Goal: Task Accomplishment & Management: Complete application form

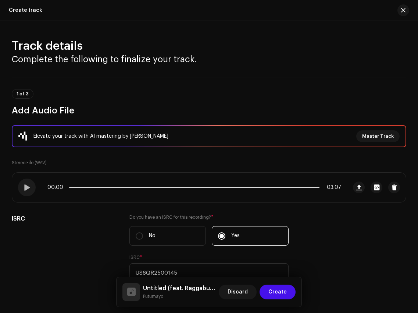
scroll to position [1832, 0]
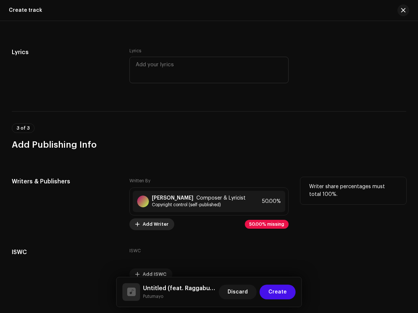
click at [152, 217] on span "Add Writer" at bounding box center [156, 224] width 26 height 15
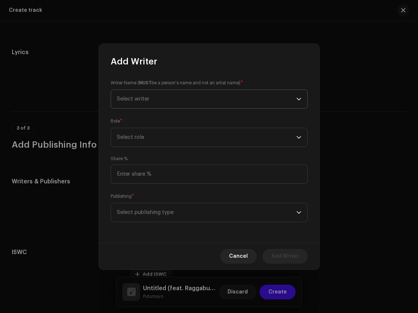
click at [178, 107] on span "Select writer" at bounding box center [206, 99] width 179 height 18
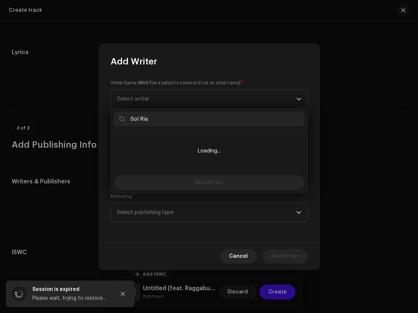
type input "Sol Rise"
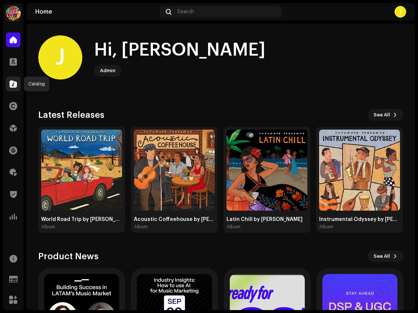
click at [15, 88] on div at bounding box center [13, 84] width 15 height 15
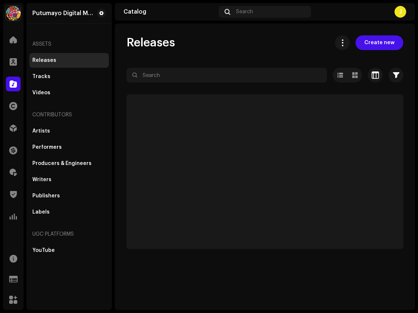
click at [57, 85] on div "Releases Tracks Videos" at bounding box center [68, 76] width 79 height 47
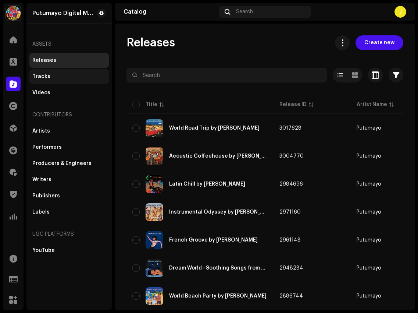
click at [58, 78] on div "Tracks" at bounding box center [69, 77] width 74 height 6
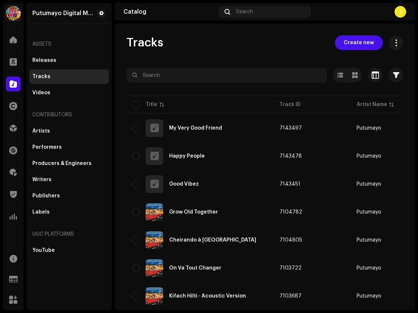
click at [359, 46] on span "Create new" at bounding box center [359, 42] width 30 height 15
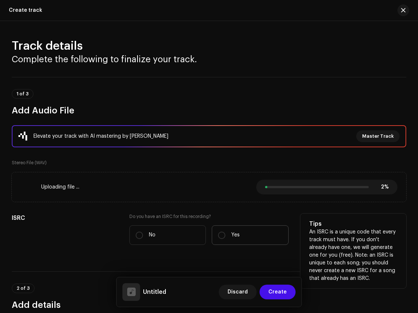
click at [221, 238] on label "Yes" at bounding box center [250, 234] width 77 height 19
click at [221, 238] on input "Yes" at bounding box center [221, 234] width 7 height 7
radio input "true"
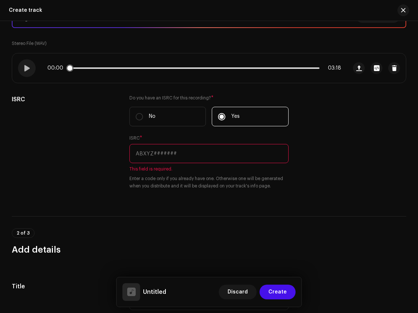
scroll to position [120, 0]
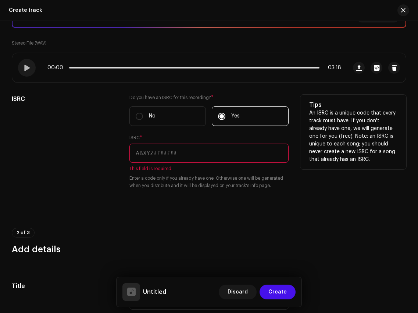
click at [150, 155] on input "text" at bounding box center [208, 152] width 159 height 19
paste input "US6QR2500146"
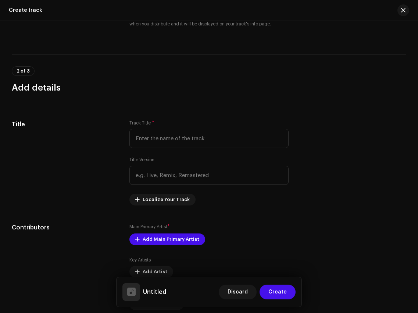
scroll to position [334, 0]
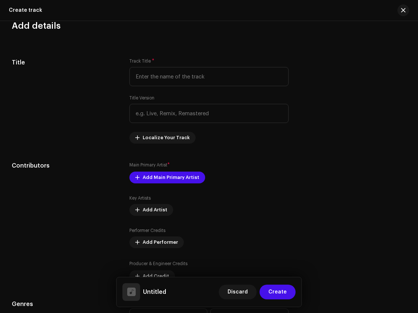
type input "US6QR2500146"
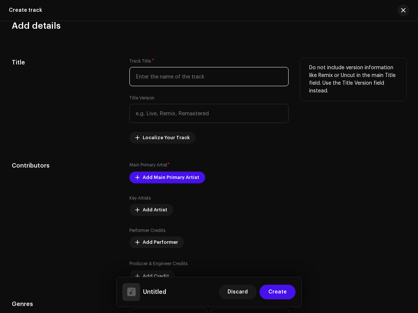
click at [210, 71] on input "text" at bounding box center [208, 76] width 159 height 19
paste input "Sweet Lorna"
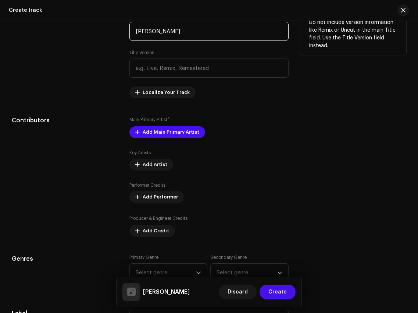
scroll to position [380, 0]
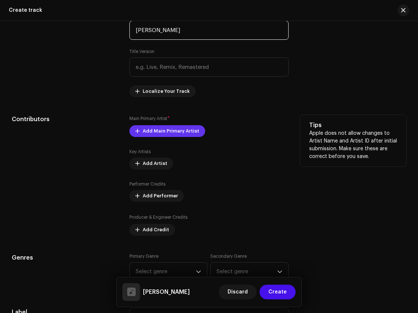
type input "Sweet Lorna"
click at [182, 129] on span "Add Main Primary Artist" at bounding box center [171, 131] width 57 height 15
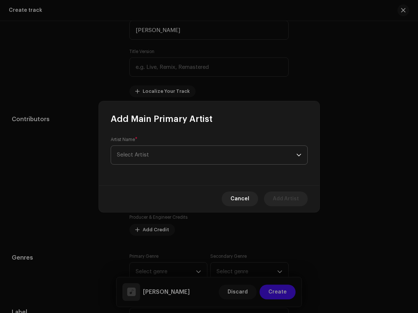
click at [187, 155] on span "Select Artist" at bounding box center [206, 155] width 179 height 18
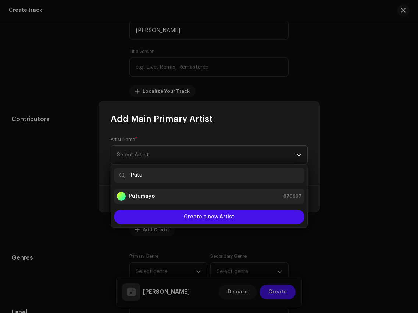
type input "Putu"
click at [201, 199] on div "Putumayo 870697" at bounding box center [209, 196] width 185 height 9
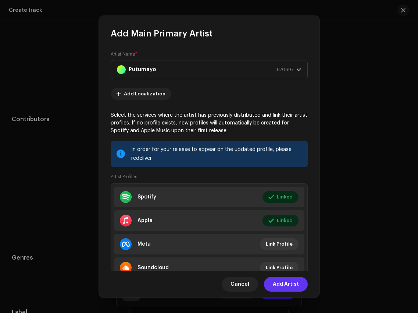
click at [290, 281] on span "Add Artist" at bounding box center [286, 284] width 26 height 15
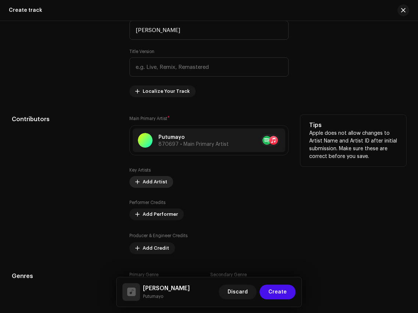
click at [156, 184] on span "Add Artist" at bounding box center [155, 181] width 25 height 15
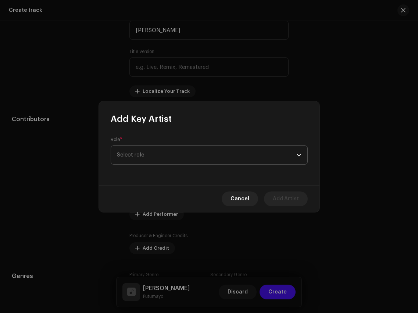
click at [172, 159] on span "Select role" at bounding box center [206, 155] width 179 height 18
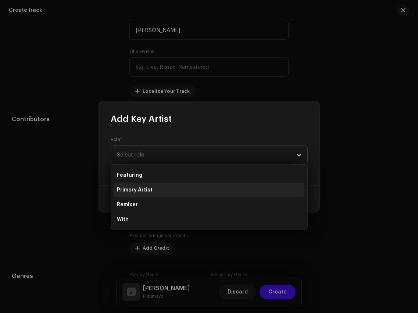
click at [170, 193] on li "Primary Artist" at bounding box center [209, 189] width 191 height 15
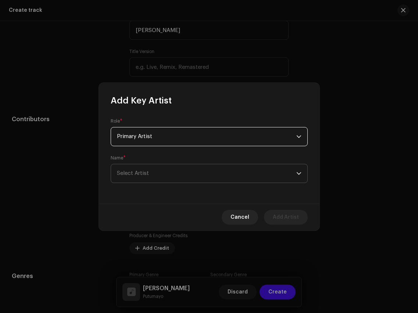
click at [171, 176] on span "Select Artist" at bounding box center [206, 173] width 179 height 18
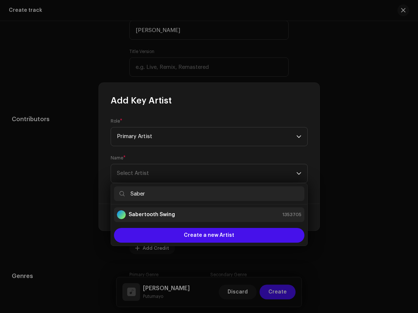
type input "Saber"
click at [179, 215] on div "Sabertooth Swing 1353705" at bounding box center [209, 214] width 185 height 9
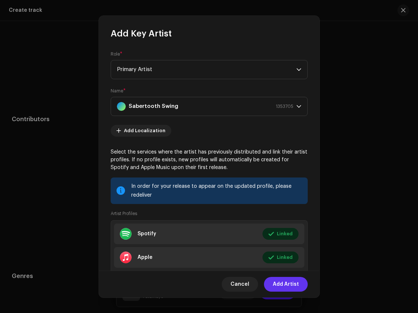
click at [292, 287] on span "Add Artist" at bounding box center [286, 284] width 26 height 15
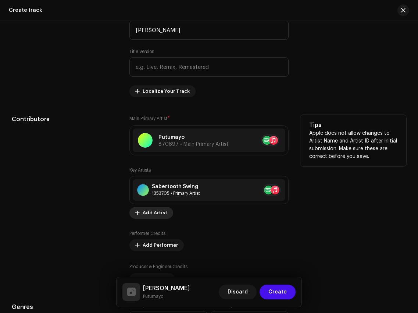
click at [154, 212] on span "Add Artist" at bounding box center [155, 212] width 25 height 15
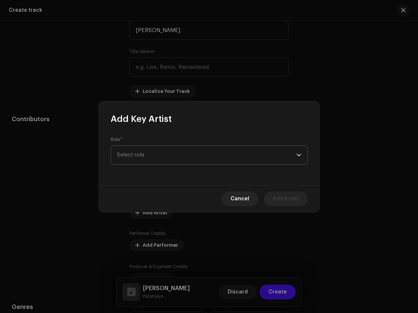
click at [169, 156] on span "Select role" at bounding box center [206, 155] width 179 height 18
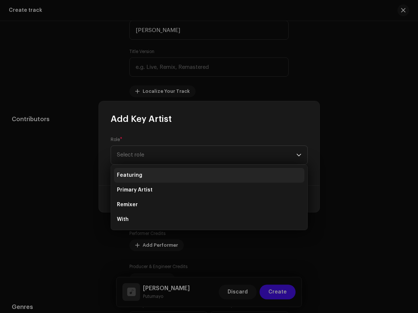
click at [167, 171] on li "Featuring" at bounding box center [209, 175] width 191 height 15
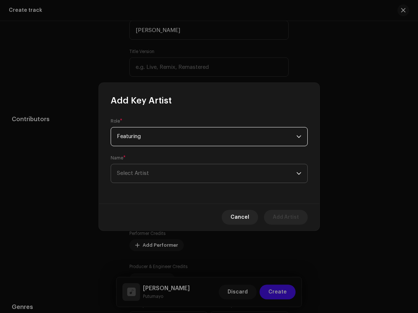
click at [206, 175] on span "Select Artist" at bounding box center [206, 173] width 179 height 18
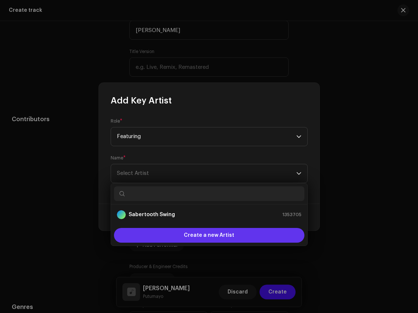
click at [209, 241] on span "Create a new Artist" at bounding box center [209, 235] width 50 height 15
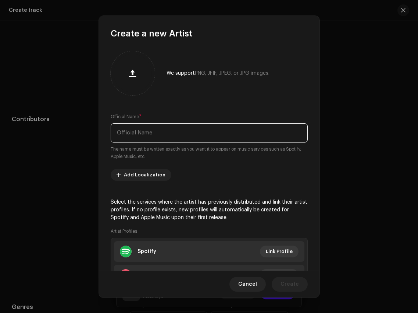
click at [199, 134] on input "text" at bounding box center [209, 132] width 197 height 19
paste input "Paul Chéenne"
type input "Paul Chéenne"
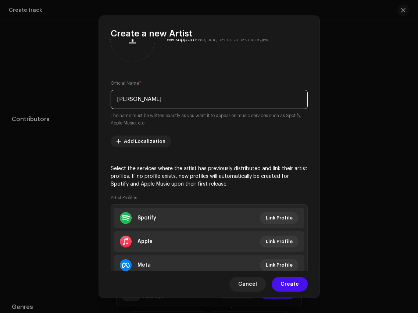
scroll to position [49, 0]
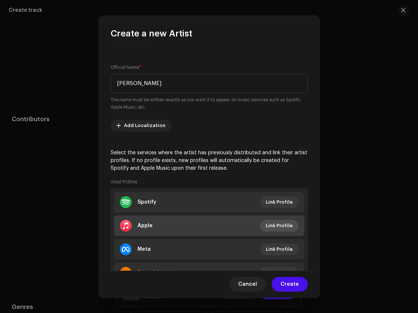
click at [276, 222] on span "Link Profile" at bounding box center [279, 225] width 27 height 15
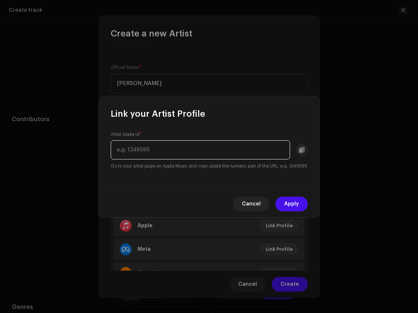
click at [251, 143] on input "text" at bounding box center [200, 149] width 179 height 19
paste input "https://music.apple.com/us/artist/paul-ch%C3%A9enne/1675038807"
drag, startPoint x: 253, startPoint y: 145, endPoint x: 120, endPoint y: 136, distance: 133.8
click at [120, 140] on input "https://music.apple.com/us/artist/paul-ch%C3%A9enne/1675038807" at bounding box center [200, 149] width 179 height 19
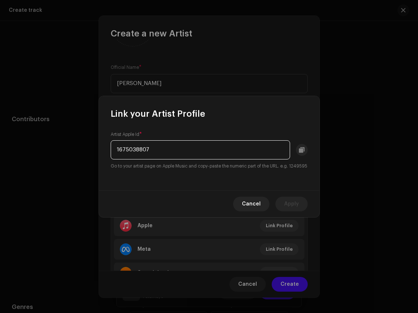
scroll to position [0, 0]
type input "1675038807"
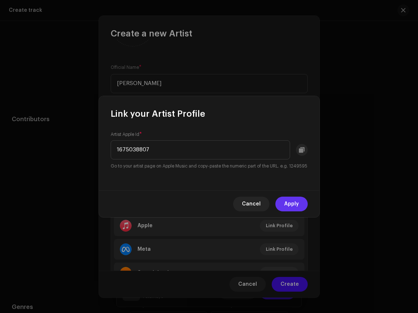
click at [297, 205] on span "Apply" at bounding box center [291, 203] width 15 height 15
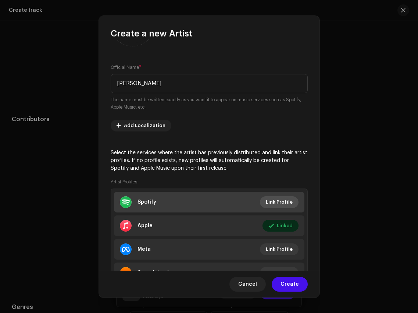
click at [284, 200] on span "Link Profile" at bounding box center [279, 202] width 27 height 15
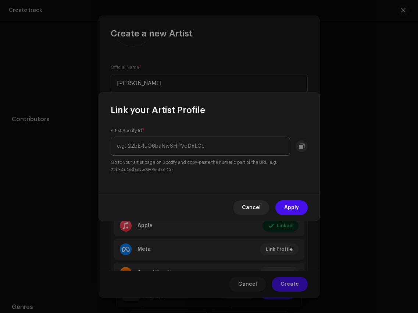
click at [214, 137] on input "text" at bounding box center [200, 145] width 179 height 19
drag, startPoint x: 207, startPoint y: 145, endPoint x: 382, endPoint y: 146, distance: 174.7
click at [382, 146] on div "Link your Artist Profile Artist Spotify Id * https://open.spotify.com/artist/4x…" at bounding box center [209, 156] width 418 height 313
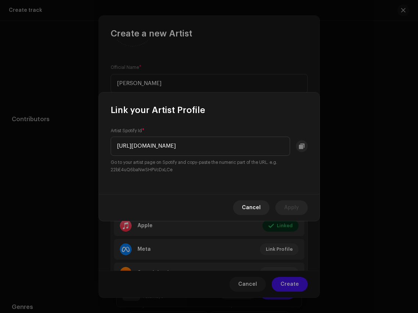
drag, startPoint x: 198, startPoint y: 146, endPoint x: 45, endPoint y: 142, distance: 152.7
click at [45, 142] on div "Link your Artist Profile Artist Spotify Id * https://open.spotify.com/artist/4x…" at bounding box center [209, 156] width 418 height 313
type input "4xuxen1Laf6HPvylr1GFLy"
click at [291, 206] on span "Apply" at bounding box center [291, 207] width 15 height 15
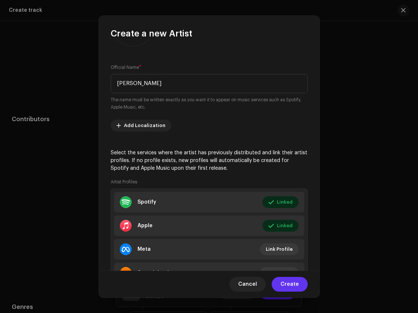
click at [292, 279] on span "Create" at bounding box center [290, 284] width 18 height 15
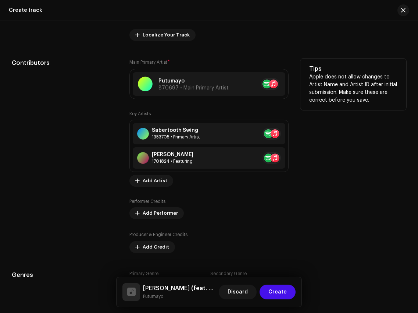
scroll to position [454, 0]
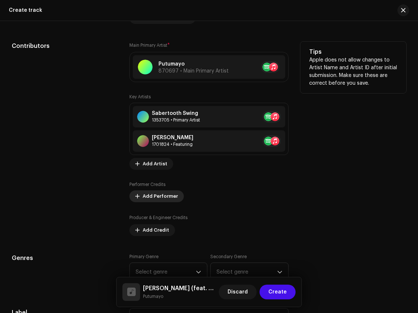
click at [164, 194] on span "Add Performer" at bounding box center [160, 196] width 35 height 15
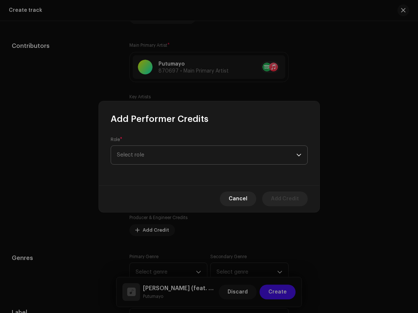
click at [170, 154] on span "Select role" at bounding box center [206, 155] width 179 height 18
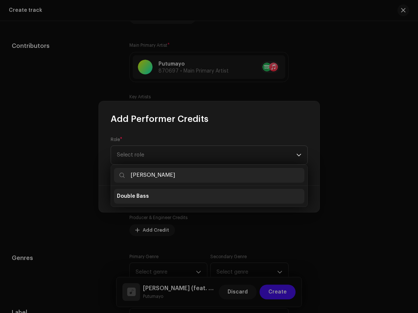
type input "Doub"
click at [171, 200] on li "Double Bass" at bounding box center [209, 196] width 191 height 15
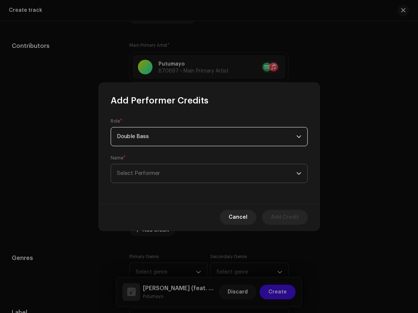
click at [179, 166] on span "Select Performer" at bounding box center [206, 173] width 179 height 18
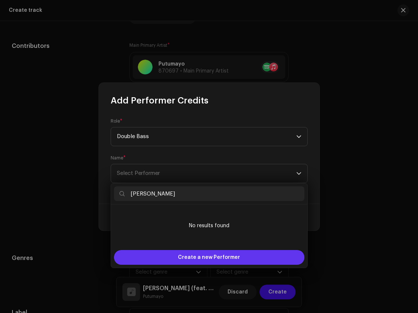
type input "Spike Perkins"
click at [201, 253] on span "Create a new Performer" at bounding box center [209, 257] width 62 height 15
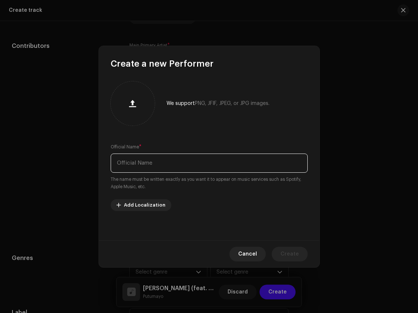
click at [200, 158] on input "text" at bounding box center [209, 162] width 197 height 19
paste input "Spike Perkins"
type input "Spike Perkins"
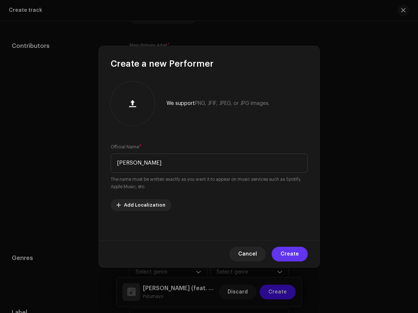
click at [284, 249] on span "Create" at bounding box center [290, 253] width 18 height 15
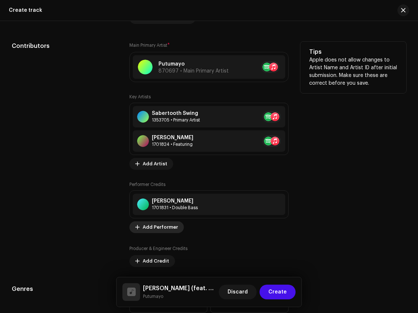
click at [164, 231] on span "Add Performer" at bounding box center [160, 227] width 35 height 15
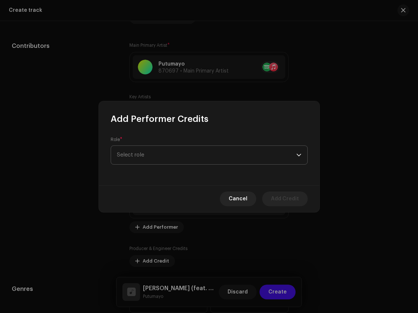
click at [170, 157] on span "Select role" at bounding box center [206, 155] width 179 height 18
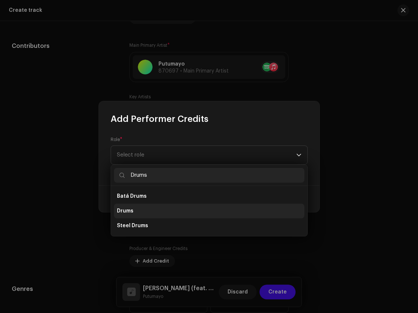
type input "Drums"
click at [170, 215] on li "Drums" at bounding box center [209, 210] width 191 height 15
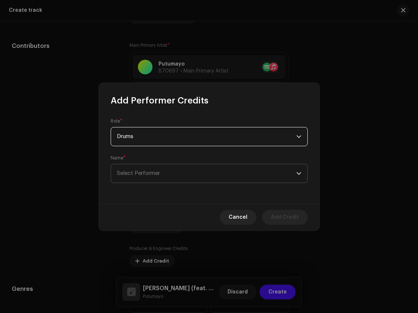
click at [181, 174] on span "Select Performer" at bounding box center [206, 173] width 179 height 18
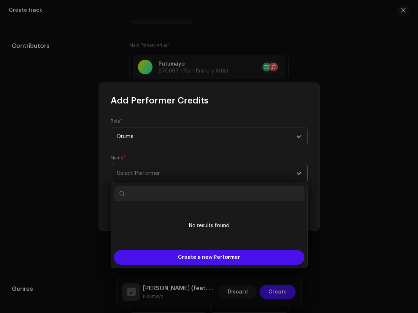
type input "Robert Montgomery"
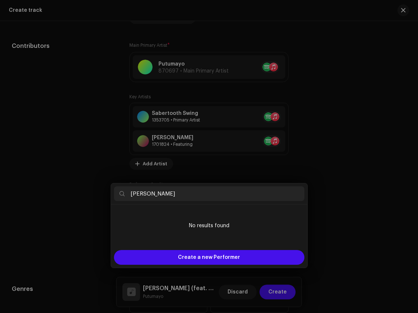
click at [209, 268] on div "Add Performer Credits Role * Drums Name * Select Performer Cancel Add Credit" at bounding box center [209, 156] width 418 height 313
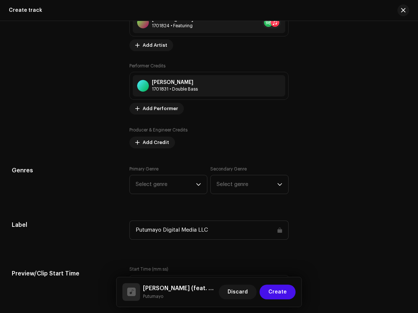
scroll to position [602, 0]
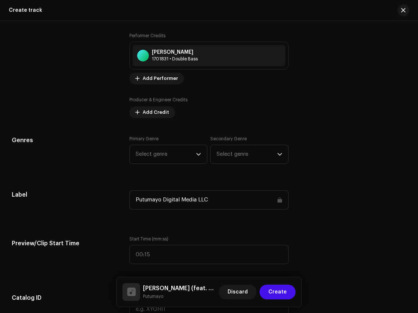
click at [163, 72] on div "Performer Credits Spike Perkins 1701831 • Double Bass Add Performer" at bounding box center [208, 58] width 159 height 51
click at [164, 79] on span "Add Performer" at bounding box center [160, 78] width 35 height 15
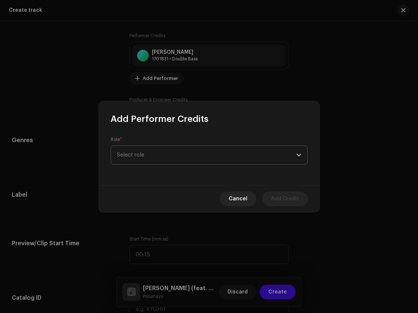
click at [186, 154] on span "Select role" at bounding box center [206, 155] width 179 height 18
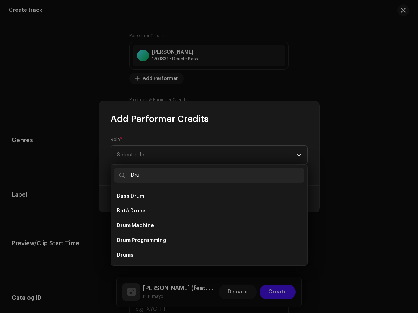
scroll to position [12, 0]
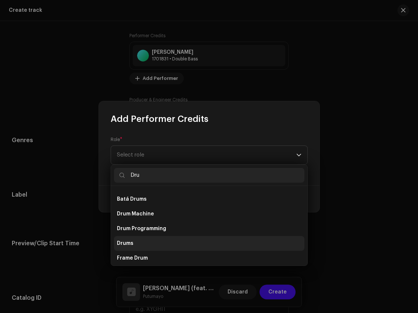
type input "Dru"
click at [156, 244] on li "Drums" at bounding box center [209, 243] width 191 height 15
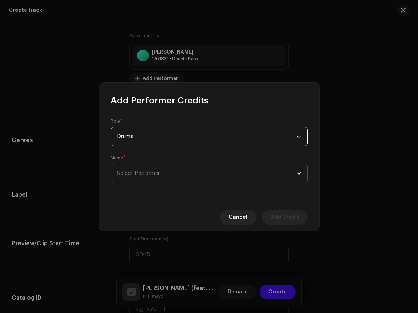
click at [173, 179] on span "Select Performer" at bounding box center [206, 173] width 179 height 18
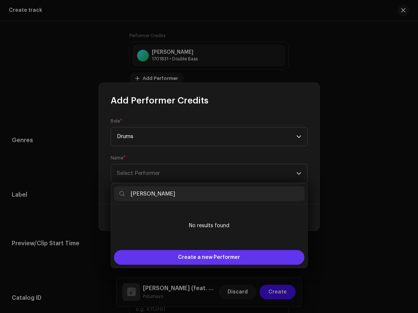
type input "Robert Montgomery"
click at [221, 258] on span "Create a new Performer" at bounding box center [209, 257] width 62 height 15
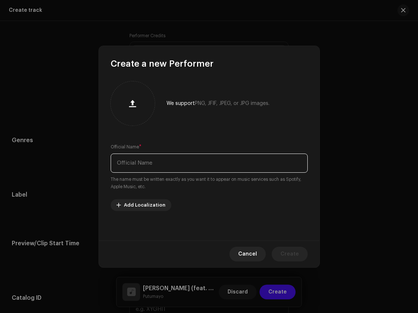
click at [224, 164] on input "text" at bounding box center [209, 162] width 197 height 19
paste input "Robert Montgomery"
type input "Robert Montgomery"
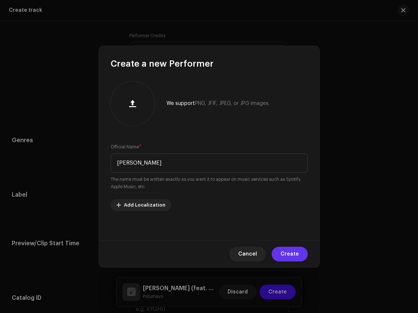
click at [295, 252] on span "Create" at bounding box center [290, 253] width 18 height 15
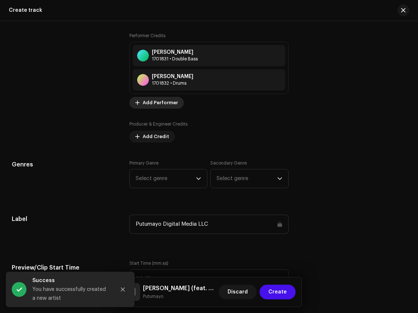
click at [163, 103] on span "Add Performer" at bounding box center [160, 102] width 35 height 15
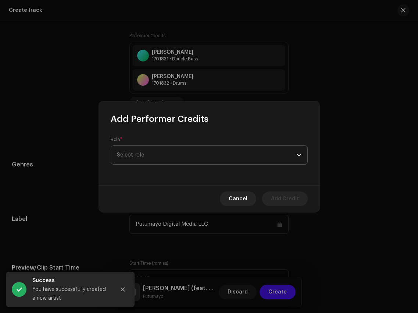
click at [179, 164] on p-select "Select role" at bounding box center [209, 154] width 197 height 19
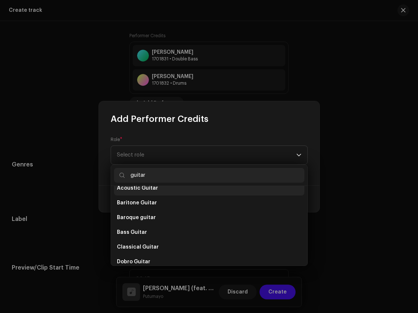
scroll to position [138, 0]
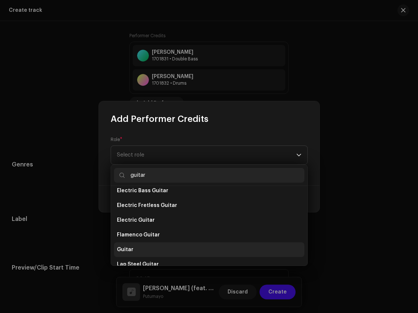
type input "guitar"
click at [145, 247] on li "Guitar" at bounding box center [209, 249] width 191 height 15
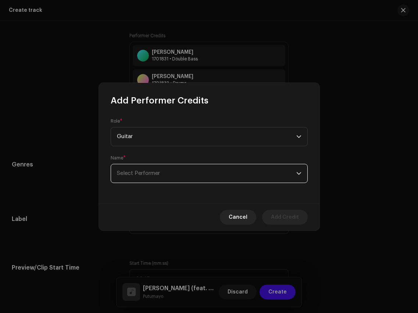
click at [163, 166] on span "Select Performer" at bounding box center [206, 173] width 179 height 18
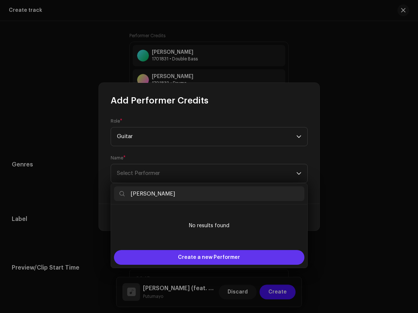
type input "Romain Beauxis"
click at [176, 253] on div "Create a new Performer" at bounding box center [209, 257] width 191 height 15
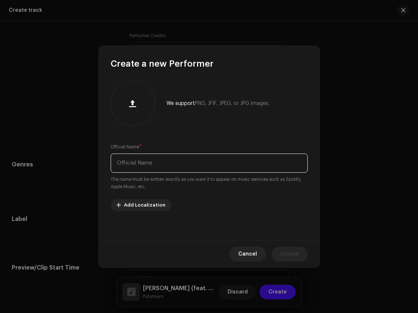
click at [181, 159] on input "text" at bounding box center [209, 162] width 197 height 19
paste input "Romain Beauxis"
type input "Romain Beauxis"
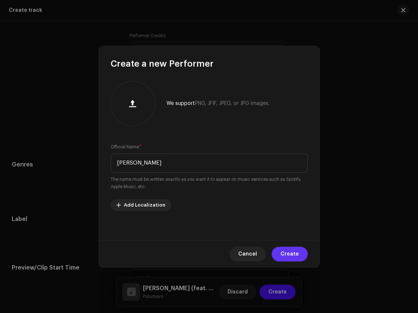
click at [296, 257] on span "Create" at bounding box center [290, 253] width 18 height 15
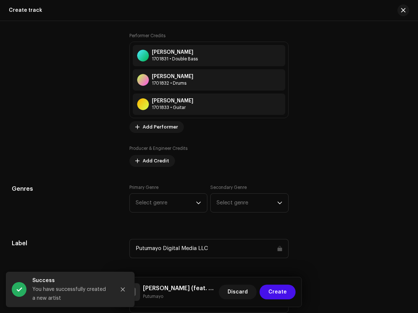
click at [154, 139] on div "Key Artists Sabertooth Swing 1353705 • Primary Artist Paul Chéenne 1701824 • Fe…" at bounding box center [208, 55] width 159 height 221
click at [155, 160] on span "Add Credit" at bounding box center [156, 160] width 26 height 15
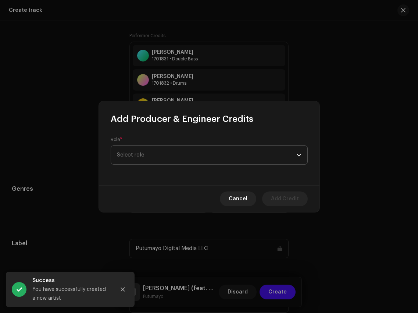
click at [185, 154] on span "Select role" at bounding box center [206, 155] width 179 height 18
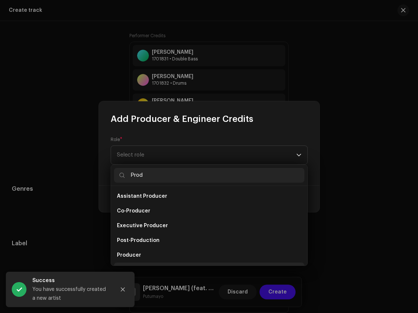
scroll to position [12, 0]
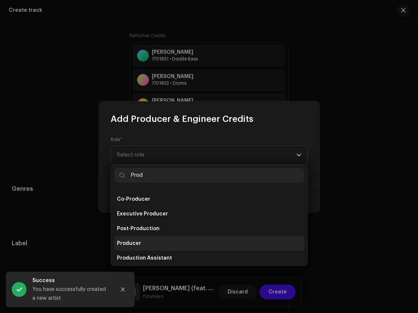
type input "Prod"
click at [173, 238] on li "Producer" at bounding box center [209, 243] width 191 height 15
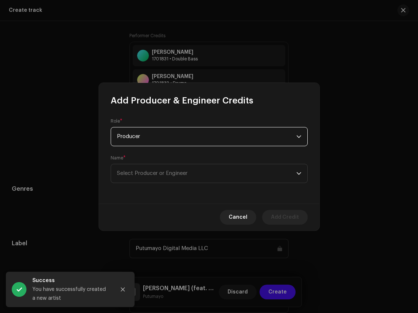
click at [180, 159] on div "Name * Select Producer or Engineer" at bounding box center [209, 169] width 197 height 28
click at [181, 171] on span "Select Producer or Engineer" at bounding box center [152, 173] width 71 height 6
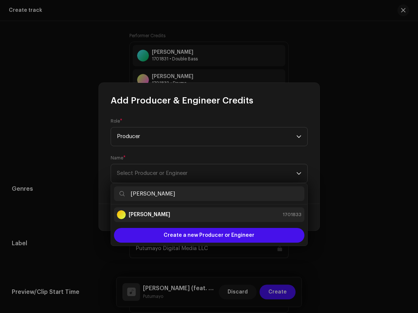
type input "Romain Beauxis"
click at [184, 217] on div "Romain Beauxis 1701833" at bounding box center [209, 214] width 185 height 9
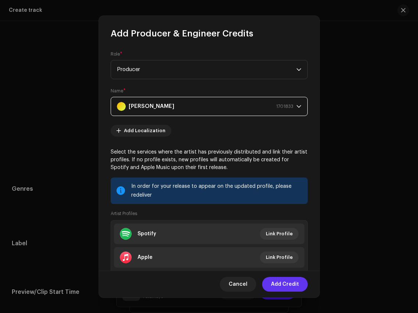
click at [287, 287] on span "Add Credit" at bounding box center [285, 284] width 28 height 15
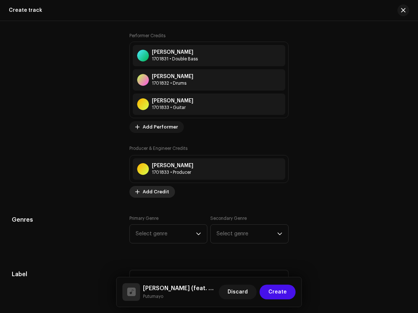
click at [153, 196] on span "Add Credit" at bounding box center [156, 191] width 26 height 15
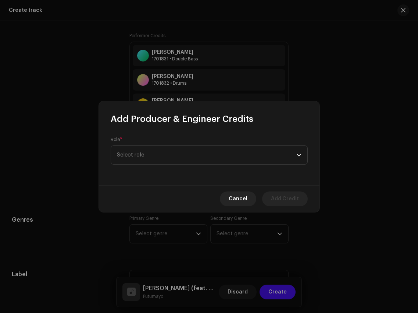
click at [181, 166] on div "Role * Select role" at bounding box center [209, 155] width 221 height 60
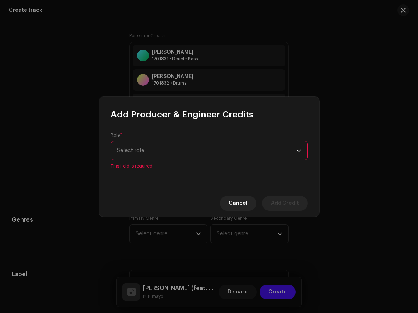
click at [183, 154] on span "Select role" at bounding box center [206, 150] width 179 height 18
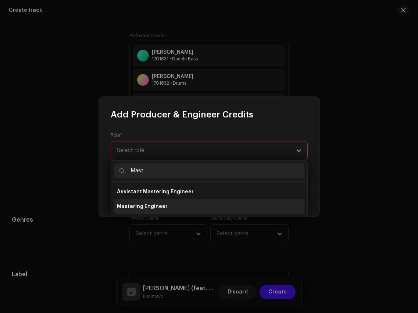
type input "Mast"
click at [184, 209] on li "Mastering Engineer" at bounding box center [209, 206] width 191 height 15
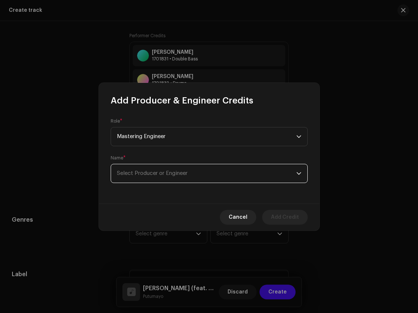
click at [184, 167] on span "Select Producer or Engineer" at bounding box center [206, 173] width 179 height 18
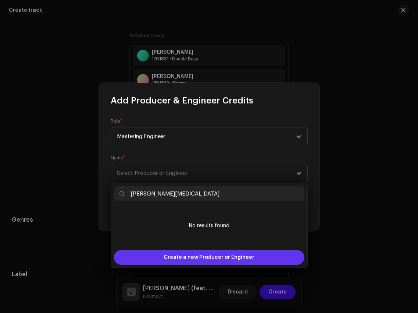
type input "Kevin Nix"
click at [187, 252] on span "Create a new Producer or Engineer" at bounding box center [209, 257] width 91 height 15
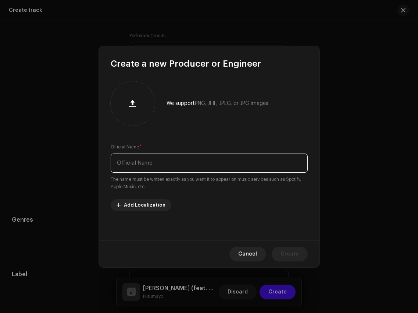
click at [189, 156] on input "text" at bounding box center [209, 162] width 197 height 19
paste input "Kevin Nix"
type input "Kevin Nix"
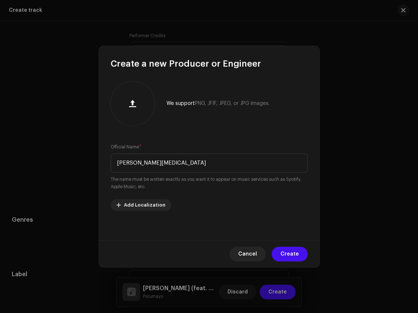
click at [273, 247] on div "Cancel Create" at bounding box center [209, 253] width 221 height 27
click at [288, 255] on span "Create" at bounding box center [290, 253] width 18 height 15
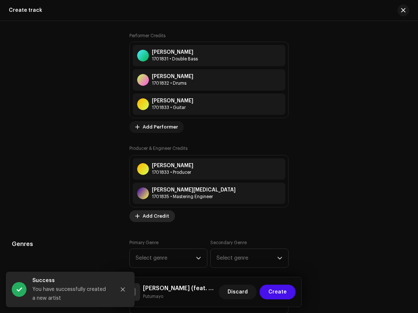
click at [150, 216] on span "Add Credit" at bounding box center [156, 216] width 26 height 15
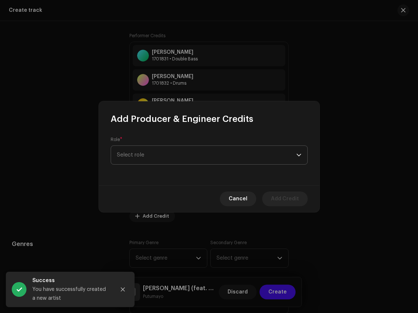
click at [173, 149] on span "Select role" at bounding box center [206, 155] width 179 height 18
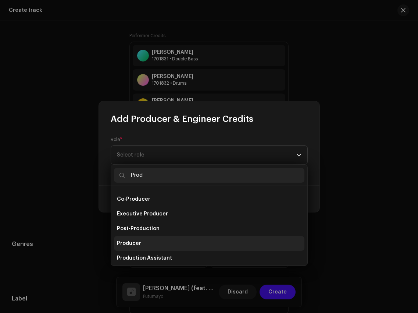
type input "Prod"
click at [155, 242] on li "Producer" at bounding box center [209, 243] width 191 height 15
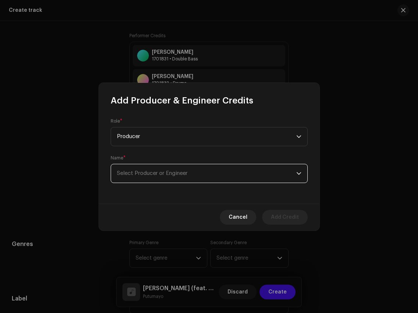
click at [181, 167] on span "Select Producer or Engineer" at bounding box center [206, 173] width 179 height 18
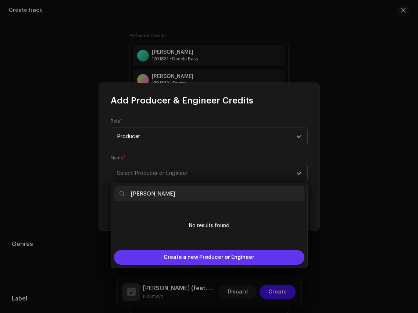
type input "Holly Devon"
click at [206, 251] on span "Create a new Producer or Engineer" at bounding box center [209, 257] width 91 height 15
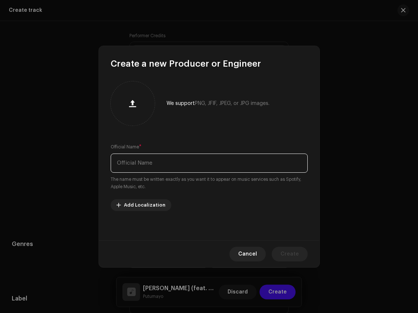
click at [207, 171] on input "text" at bounding box center [209, 162] width 197 height 19
paste input "Holly Devon"
type input "Holly Devon"
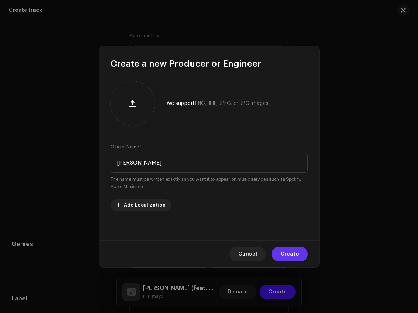
click at [288, 250] on span "Create" at bounding box center [290, 253] width 18 height 15
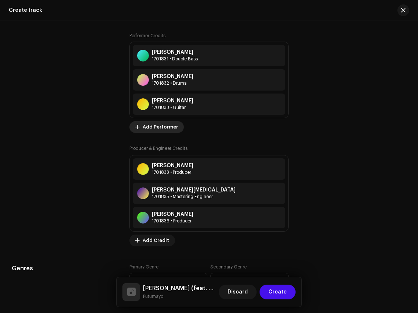
click at [153, 133] on span "Add Performer" at bounding box center [160, 127] width 35 height 15
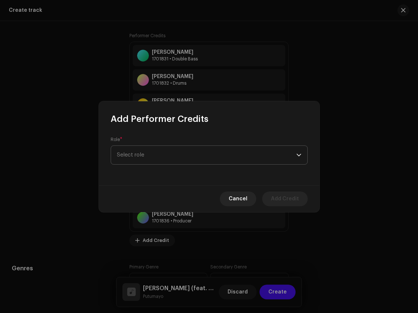
click at [169, 157] on span "Select role" at bounding box center [206, 155] width 179 height 18
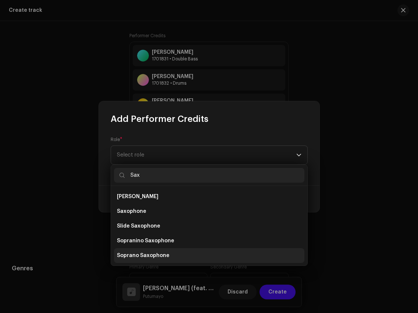
scroll to position [74, 0]
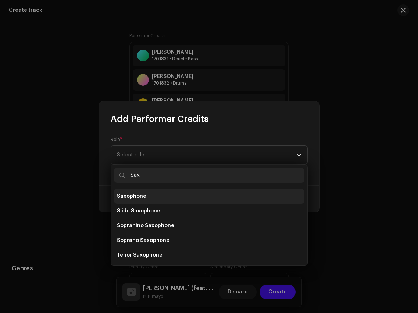
type input "Sax"
click at [144, 201] on li "Saxophone" at bounding box center [209, 196] width 191 height 15
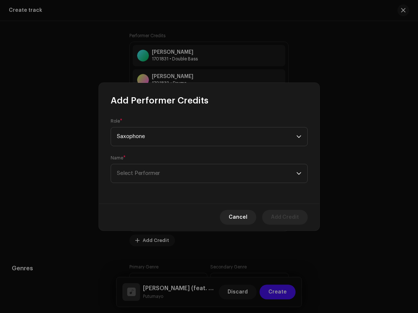
click at [146, 184] on div "Role * Saxophone Name * Select Performer" at bounding box center [209, 154] width 221 height 97
click at [147, 177] on span "Select Performer" at bounding box center [206, 173] width 179 height 18
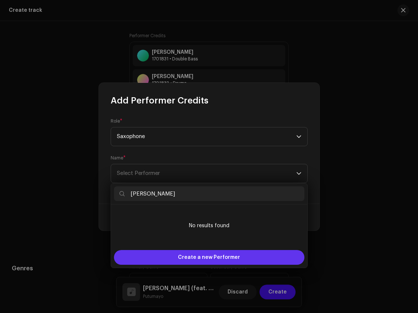
type input "[PERSON_NAME]"
click at [178, 257] on div "Create a new Performer" at bounding box center [209, 257] width 191 height 15
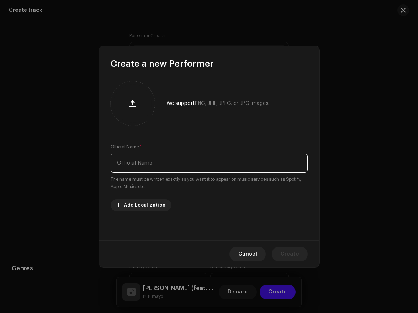
click at [182, 164] on input "text" at bounding box center [209, 162] width 197 height 19
paste input "[PERSON_NAME]"
type input "[PERSON_NAME]"
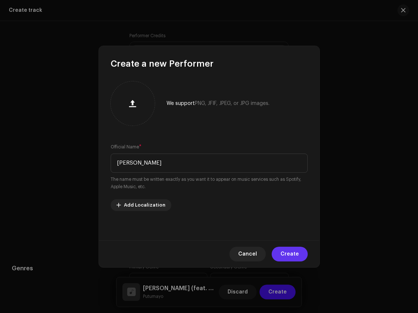
click at [288, 253] on span "Create" at bounding box center [290, 253] width 18 height 15
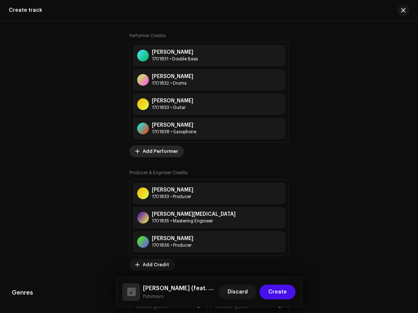
click at [161, 150] on span "Add Performer" at bounding box center [160, 151] width 35 height 15
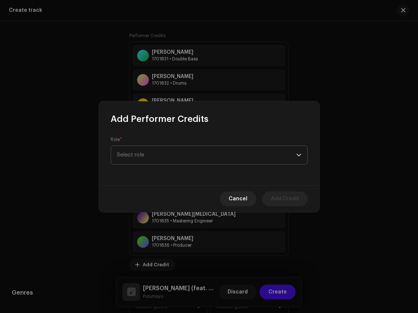
click at [181, 153] on span "Select role" at bounding box center [206, 155] width 179 height 18
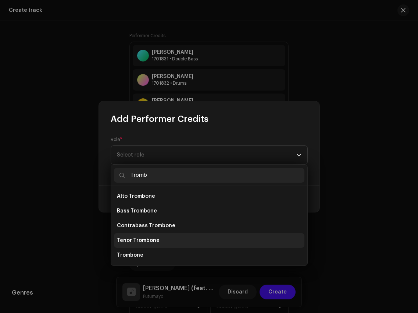
scroll to position [29, 0]
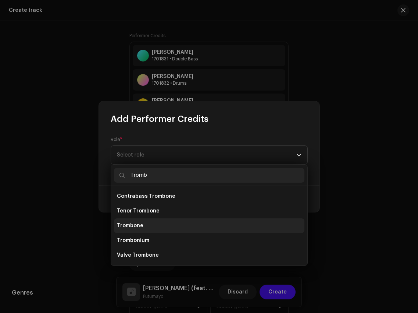
type input "Tromb"
click at [174, 228] on li "Trombone" at bounding box center [209, 225] width 191 height 15
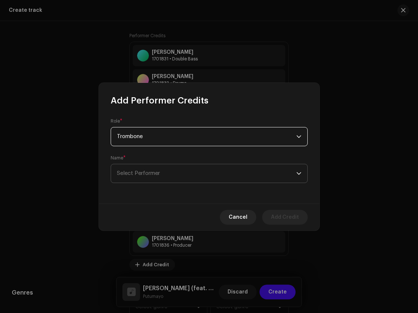
click at [178, 179] on span "Select Performer" at bounding box center [206, 173] width 179 height 18
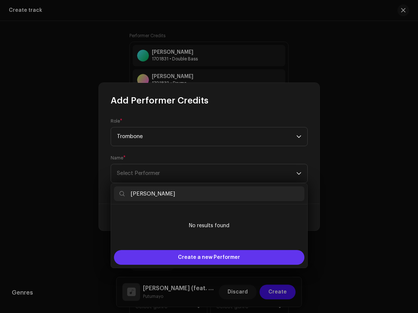
type input "Chris Butcher"
click at [204, 254] on span "Create a new Performer" at bounding box center [209, 257] width 62 height 15
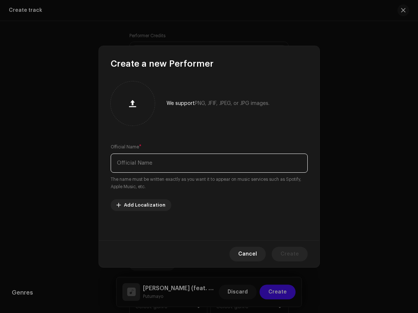
click at [197, 165] on input "text" at bounding box center [209, 162] width 197 height 19
paste input "Chris Butcher"
type input "Chris Butcher"
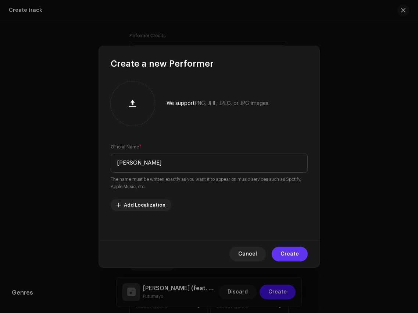
click at [285, 249] on span "Create" at bounding box center [290, 253] width 18 height 15
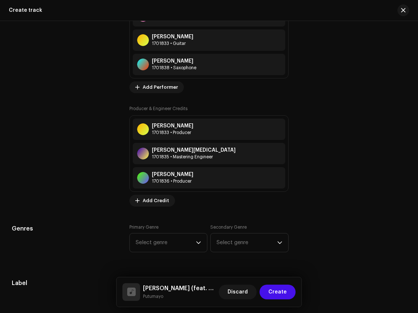
scroll to position [674, 0]
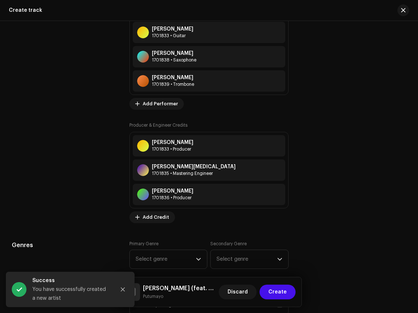
click at [148, 225] on div "Track details Complete the following to finalize your track. 1 of 3 Add Audio F…" at bounding box center [209, 265] width 418 height 1800
click at [149, 220] on span "Add Credit" at bounding box center [156, 217] width 26 height 15
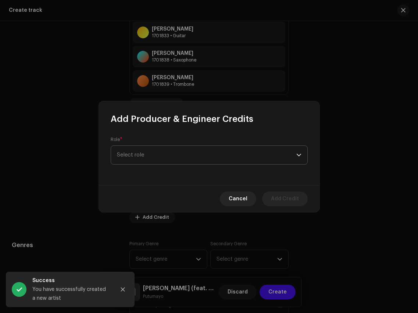
click at [180, 161] on span "Select role" at bounding box center [206, 155] width 179 height 18
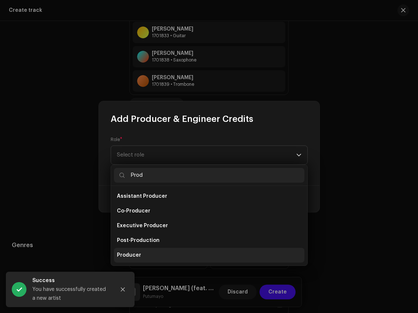
type input "Prod"
click at [157, 259] on li "Producer" at bounding box center [209, 255] width 191 height 15
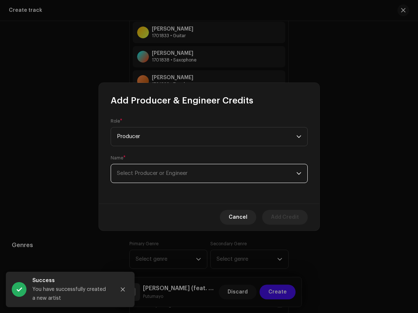
click at [164, 174] on span "Select Producer or Engineer" at bounding box center [152, 173] width 71 height 6
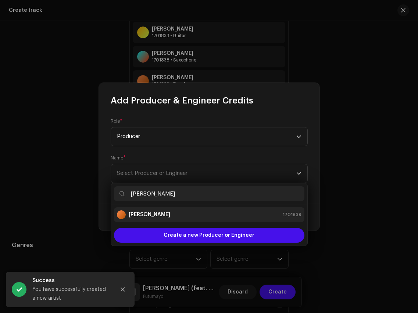
type input "Chris Butcher"
click at [174, 217] on div "Chris Butcher 1701839" at bounding box center [209, 214] width 185 height 9
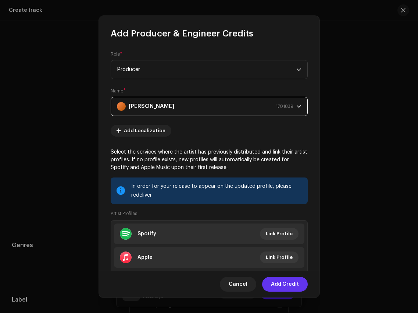
click at [280, 286] on span "Add Credit" at bounding box center [285, 284] width 28 height 15
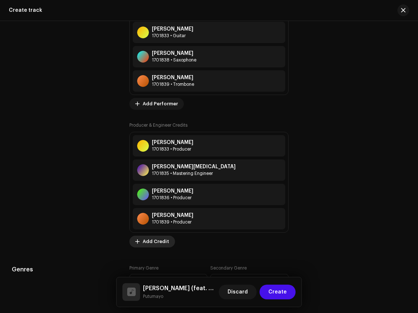
click at [156, 244] on span "Add Credit" at bounding box center [156, 241] width 26 height 15
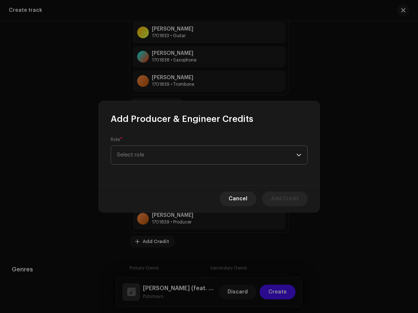
click at [174, 164] on div "Role * Select role" at bounding box center [209, 150] width 197 height 28
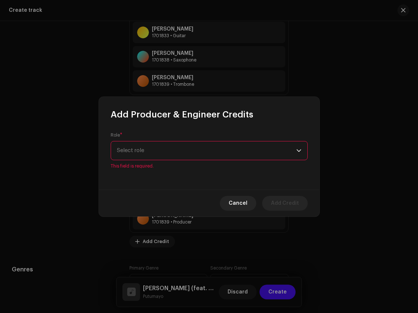
click at [173, 160] on div "Role * Select role This field is required." at bounding box center [209, 150] width 197 height 37
click at [172, 153] on span "Select role" at bounding box center [206, 150] width 179 height 18
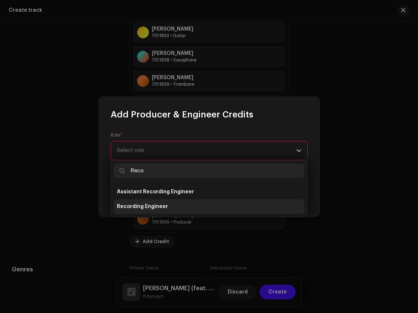
type input "Reco"
click at [178, 202] on li "Recording Engineer" at bounding box center [209, 206] width 191 height 15
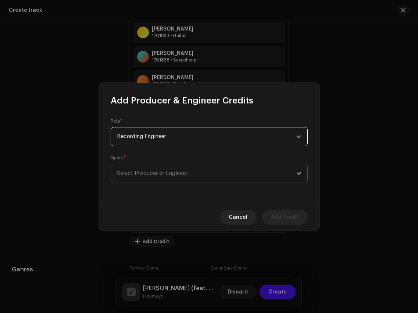
click at [177, 176] on span "Select Producer or Engineer" at bounding box center [206, 173] width 179 height 18
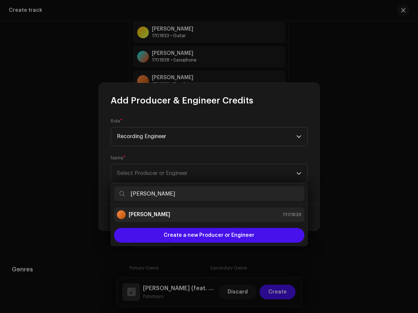
type input "Chris Butcher"
click at [185, 213] on div "Chris Butcher 1701839" at bounding box center [209, 214] width 185 height 9
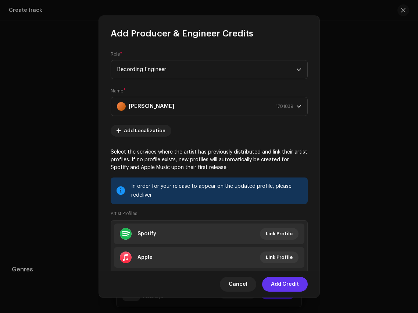
click at [284, 285] on span "Add Credit" at bounding box center [285, 284] width 28 height 15
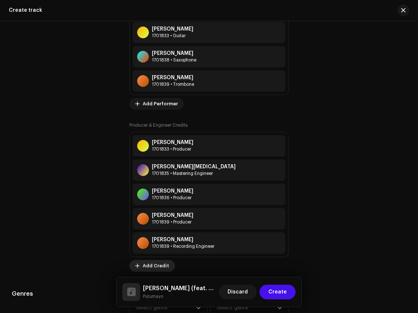
click at [157, 268] on span "Add Credit" at bounding box center [156, 265] width 26 height 15
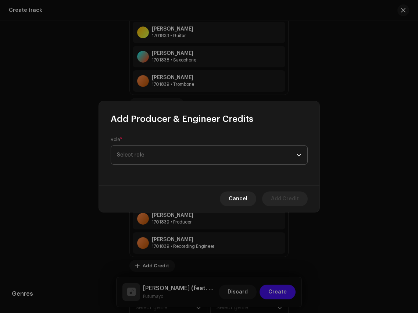
click at [173, 152] on span "Select role" at bounding box center [206, 155] width 179 height 18
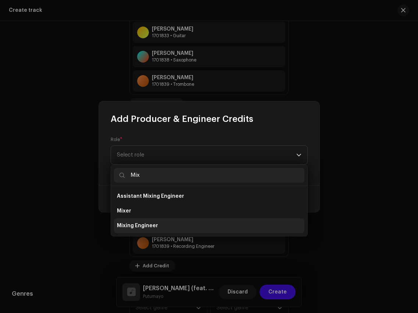
type input "Mix"
click at [175, 221] on li "Mixing Engineer" at bounding box center [209, 225] width 191 height 15
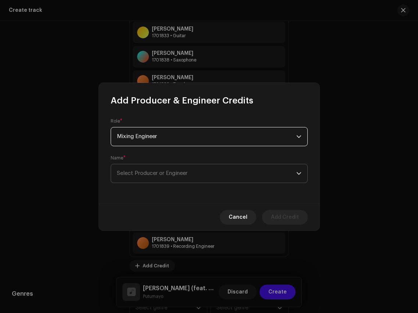
click at [178, 175] on span "Select Producer or Engineer" at bounding box center [152, 173] width 71 height 6
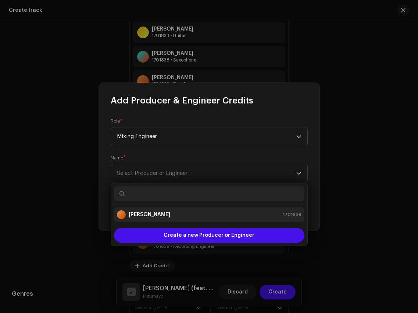
click at [178, 214] on div "Chris Butcher 1701839" at bounding box center [209, 214] width 185 height 9
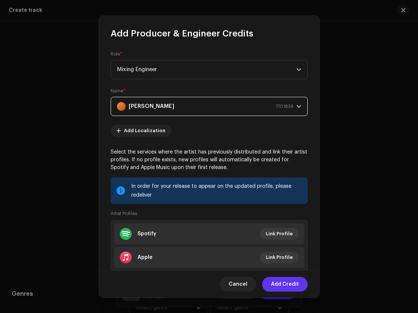
click at [282, 285] on span "Add Credit" at bounding box center [285, 284] width 28 height 15
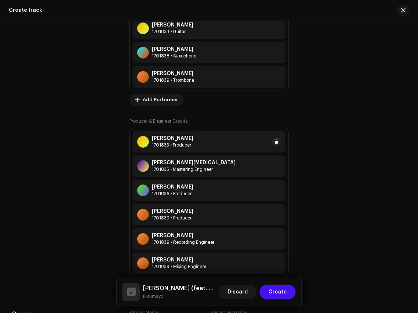
scroll to position [646, 0]
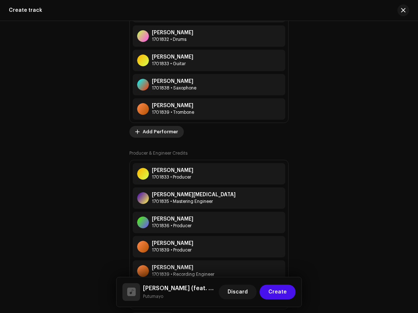
click at [159, 131] on span "Add Performer" at bounding box center [160, 131] width 35 height 15
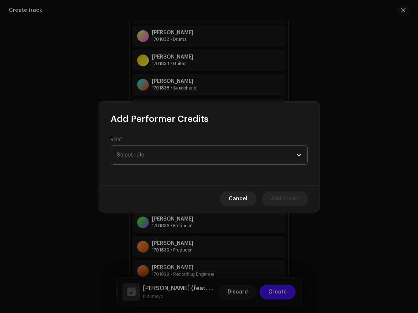
click at [168, 152] on span "Select role" at bounding box center [206, 155] width 179 height 18
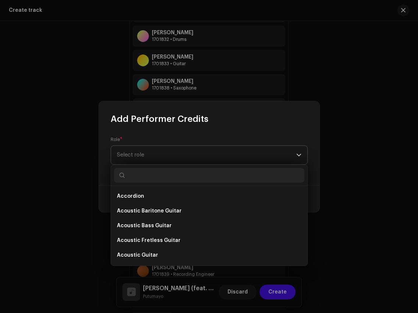
type input "G"
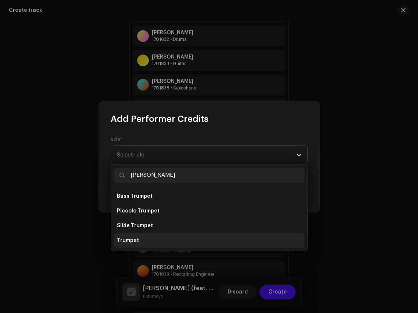
type input "Trump"
click at [150, 241] on li "Trumpet" at bounding box center [209, 240] width 191 height 15
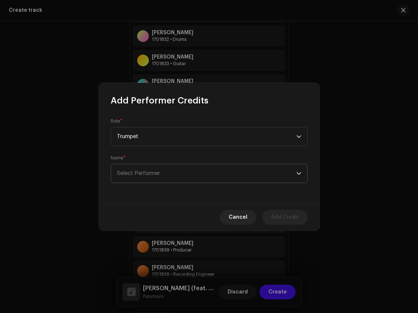
click at [170, 164] on p-select "Select Performer" at bounding box center [209, 173] width 197 height 19
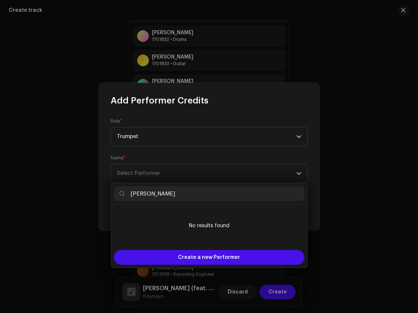
type input "Dan Ruch"
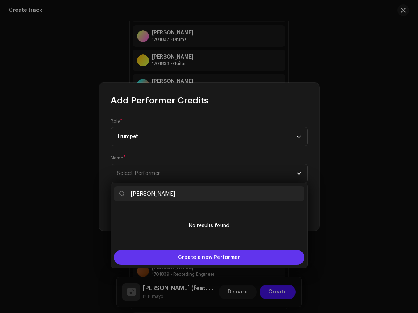
click at [201, 260] on span "Create a new Performer" at bounding box center [209, 257] width 62 height 15
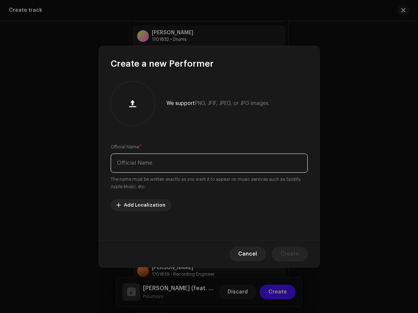
click at [203, 164] on input "text" at bounding box center [209, 162] width 197 height 19
paste input "Dan Ruch"
type input "Dan Ruch"
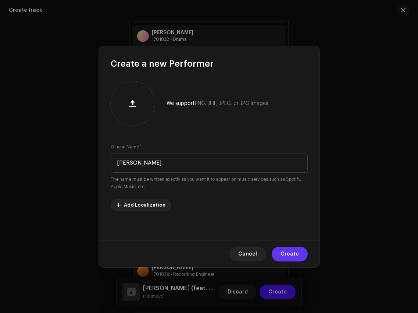
click at [289, 251] on span "Create" at bounding box center [290, 253] width 18 height 15
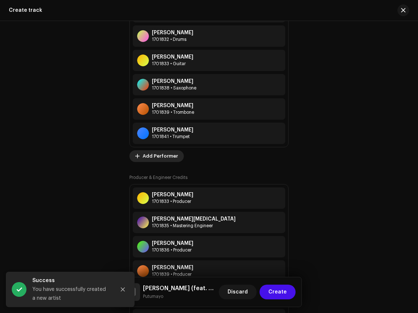
click at [163, 158] on span "Add Performer" at bounding box center [160, 156] width 35 height 15
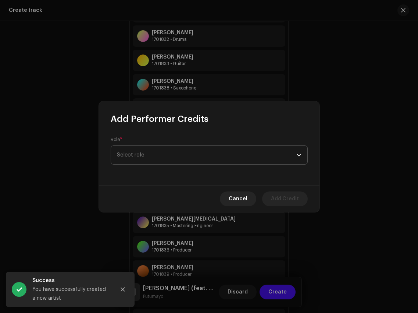
click at [179, 153] on span "Select role" at bounding box center [206, 155] width 179 height 18
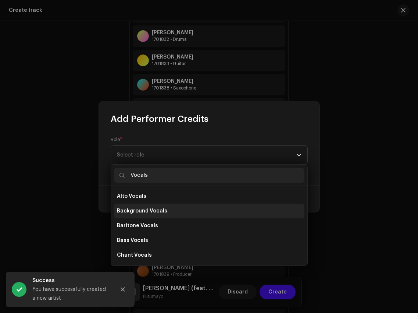
scroll to position [132, 0]
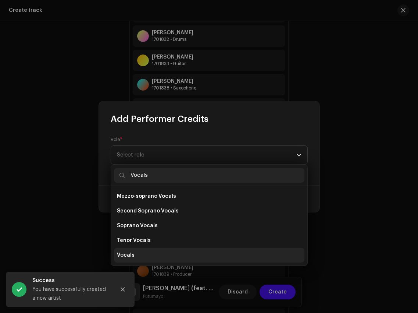
type input "Vocals"
click at [161, 260] on li "Vocals" at bounding box center [209, 255] width 191 height 15
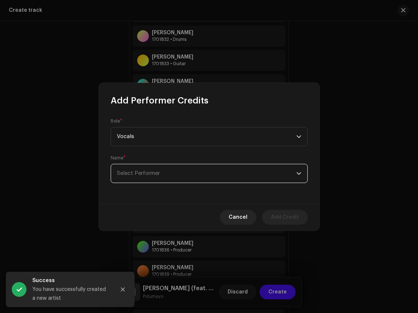
click at [182, 173] on span "Select Performer" at bounding box center [206, 173] width 179 height 18
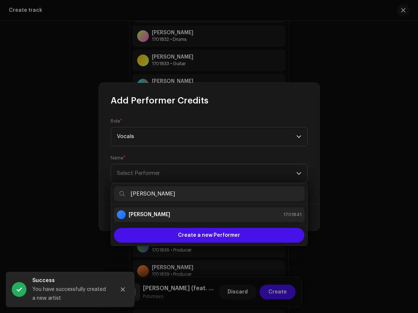
type input "Dan Ruch"
click at [191, 212] on div "Dan Ruch 1701841" at bounding box center [209, 214] width 185 height 9
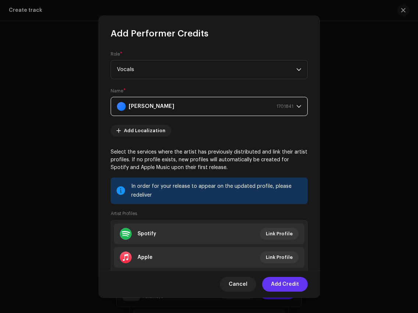
click at [285, 284] on span "Add Credit" at bounding box center [285, 284] width 28 height 15
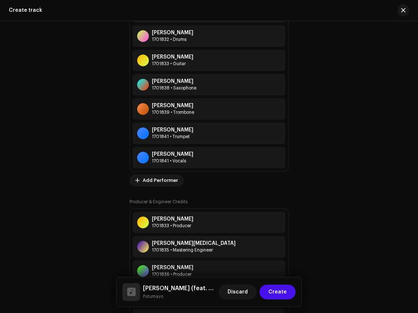
click at [163, 188] on div "Key Artists Sabertooth Swing 1353705 • Primary Artist Paul Chéenne 1701824 • Fe…" at bounding box center [208, 136] width 159 height 471
click at [163, 184] on span "Add Performer" at bounding box center [160, 180] width 35 height 15
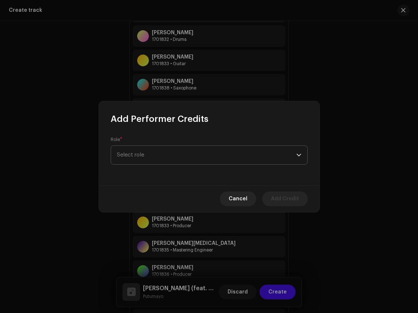
click at [171, 156] on span "Select role" at bounding box center [206, 155] width 179 height 18
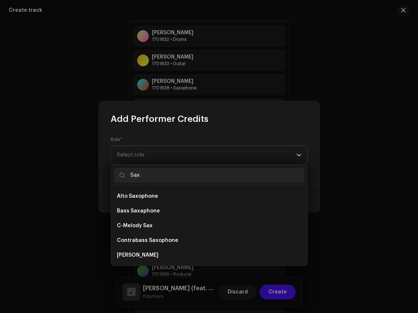
scroll to position [12, 0]
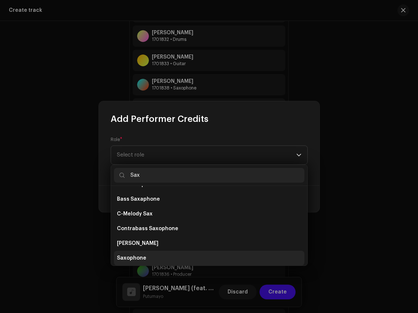
type input "Sax"
click at [166, 252] on li "Saxophone" at bounding box center [209, 257] width 191 height 15
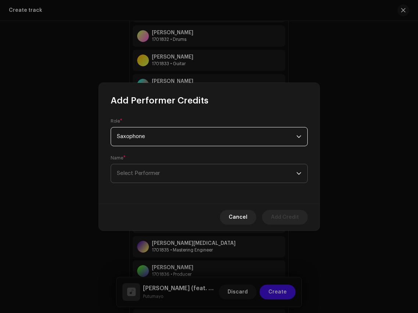
click at [169, 176] on span "Select Performer" at bounding box center [206, 173] width 179 height 18
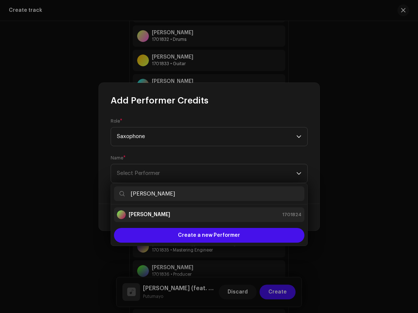
type input "Paul Chéenne"
click at [181, 210] on div "Paul Chéenne 1701824" at bounding box center [209, 214] width 185 height 9
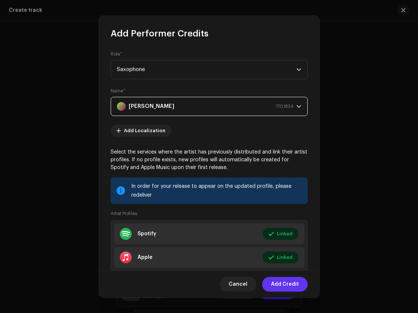
click at [288, 287] on span "Add Credit" at bounding box center [285, 284] width 28 height 15
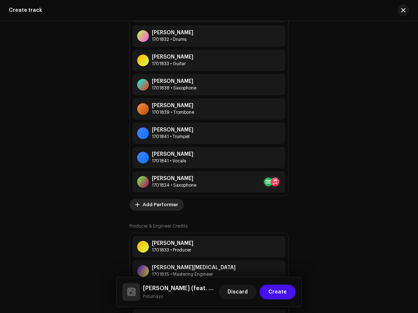
click at [166, 210] on span "Add Performer" at bounding box center [160, 204] width 35 height 15
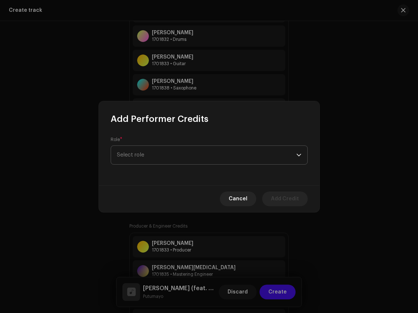
click at [163, 158] on span "Select role" at bounding box center [206, 155] width 179 height 18
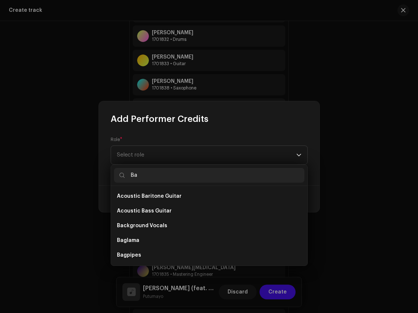
type input "B"
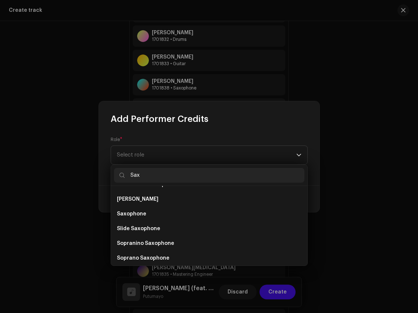
scroll to position [55, 0]
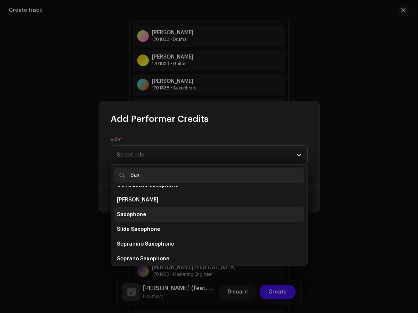
type input "Sax"
click at [190, 209] on li "Saxophone" at bounding box center [209, 214] width 191 height 15
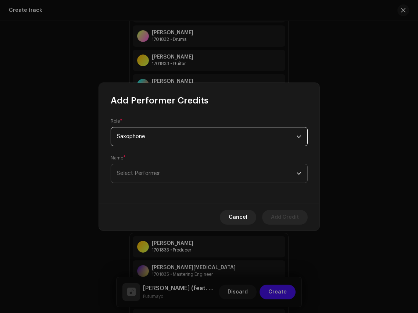
click at [178, 171] on span "Select Performer" at bounding box center [206, 173] width 179 height 18
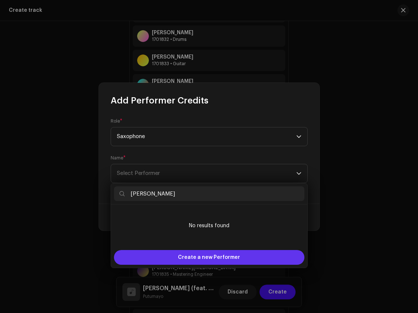
type input "Seth Bailin"
click at [184, 257] on span "Create a new Performer" at bounding box center [209, 257] width 62 height 15
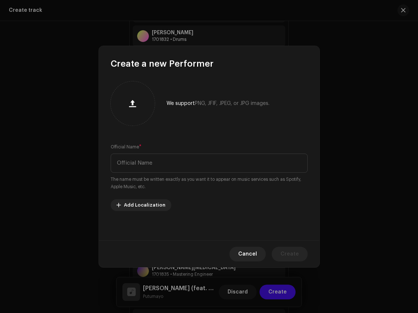
click at [191, 173] on div "Official Name * The name must be written exactly as you want it to appear on mu…" at bounding box center [209, 166] width 197 height 47
click at [194, 164] on input "text" at bounding box center [209, 162] width 197 height 19
paste input "Seth Bailin"
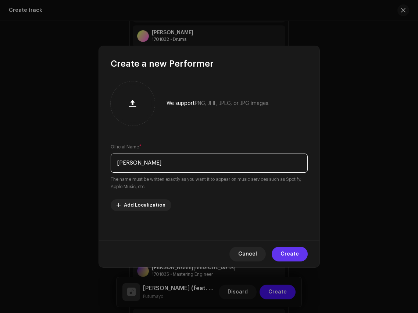
type input "Seth Bailin"
click at [288, 256] on span "Create" at bounding box center [290, 253] width 18 height 15
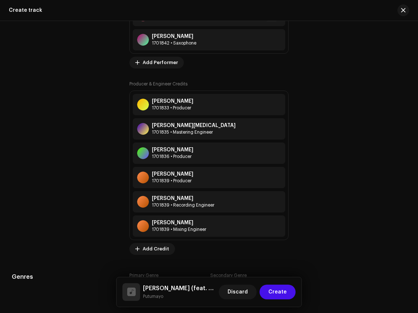
scroll to position [904, 0]
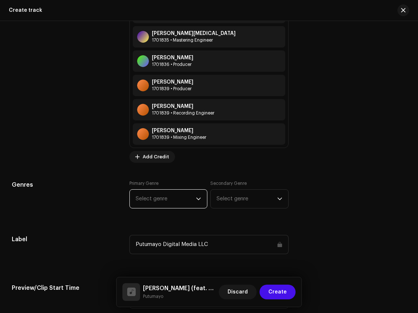
click at [174, 207] on span "Select genre" at bounding box center [166, 198] width 60 height 18
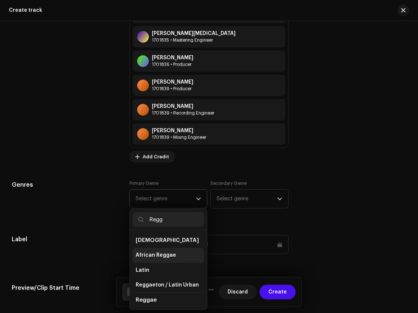
scroll to position [30, 0]
type input "Regg"
click at [153, 288] on span "Reggae" at bounding box center [146, 284] width 20 height 7
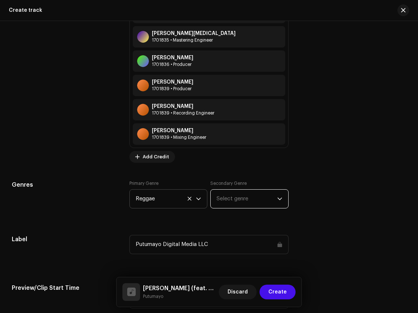
click at [250, 198] on span "Select genre" at bounding box center [247, 198] width 60 height 18
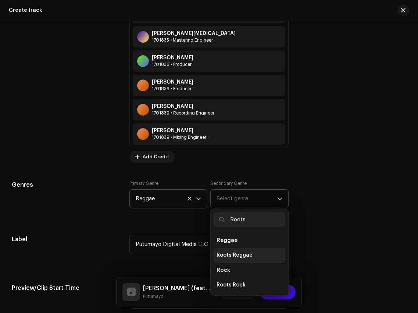
type input "Roots"
click at [248, 253] on span "Roots Reggae" at bounding box center [235, 254] width 36 height 7
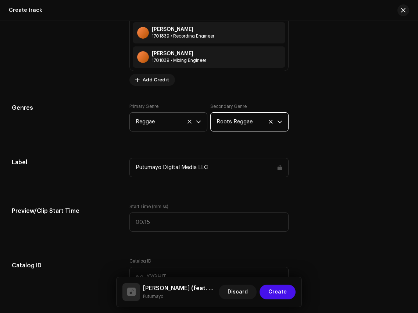
scroll to position [1044, 0]
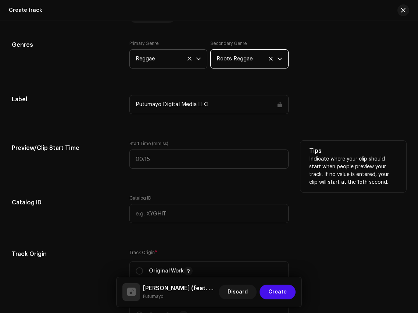
click at [181, 145] on label "Start Time (mm:ss)" at bounding box center [208, 144] width 159 height 6
click at [181, 146] on label "Start Time (mm:ss)" at bounding box center [208, 144] width 159 height 6
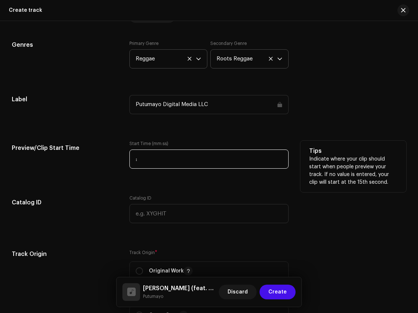
click at [182, 154] on input ":" at bounding box center [208, 158] width 159 height 19
type input "00:30"
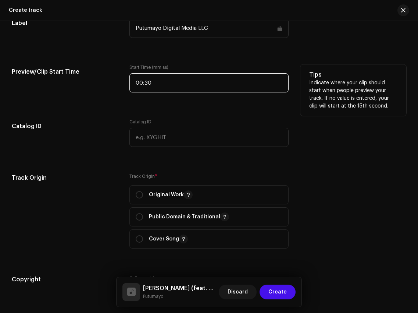
scroll to position [1158, 0]
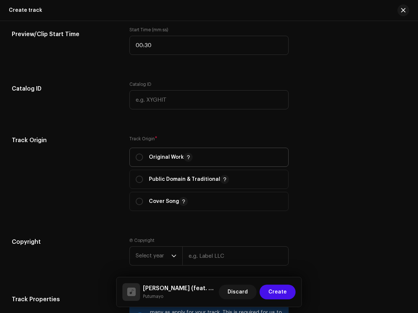
click at [159, 163] on span "Original Work" at bounding box center [209, 157] width 146 height 18
radio input "true"
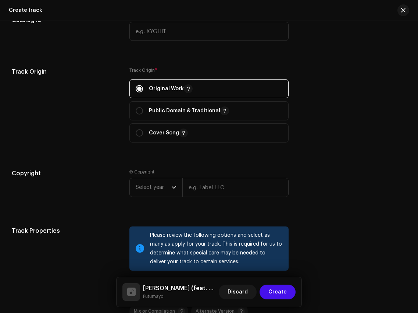
scroll to position [1230, 0]
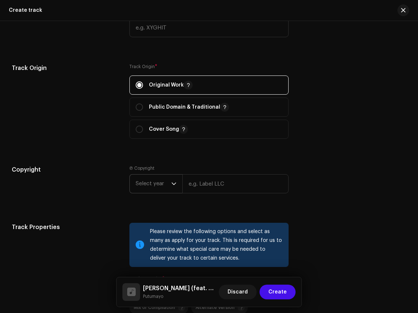
click at [165, 187] on span "Select year" at bounding box center [154, 183] width 36 height 18
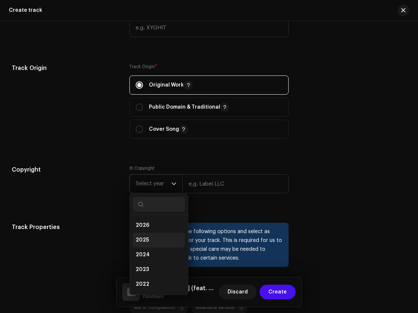
click at [162, 241] on li "2025" at bounding box center [159, 239] width 52 height 15
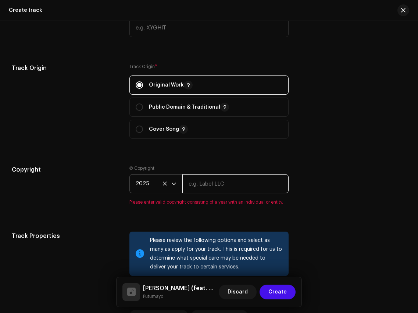
click at [225, 186] on input "text" at bounding box center [235, 183] width 106 height 19
type input "Putumayo Discovery"
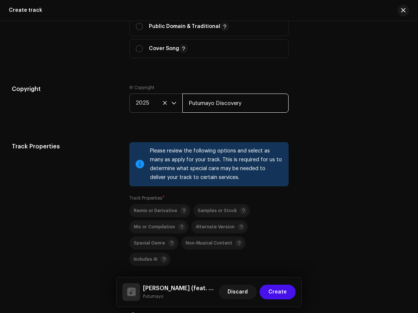
scroll to position [1418, 0]
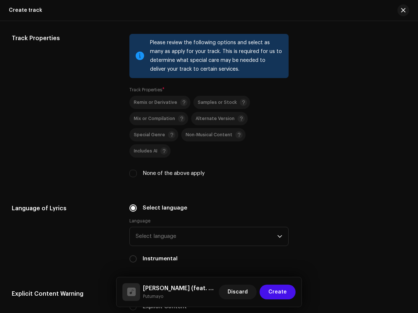
click at [165, 169] on label "None of the above apply" at bounding box center [174, 173] width 62 height 8
click at [137, 170] on input "None of the above apply" at bounding box center [132, 173] width 7 height 7
checkbox input "true"
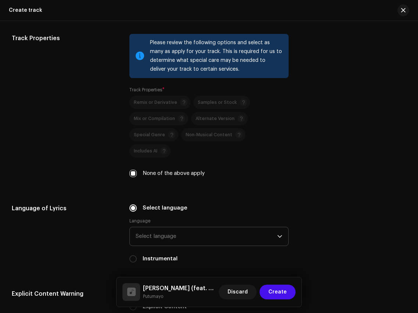
click at [171, 227] on span "Select language" at bounding box center [206, 236] width 141 height 18
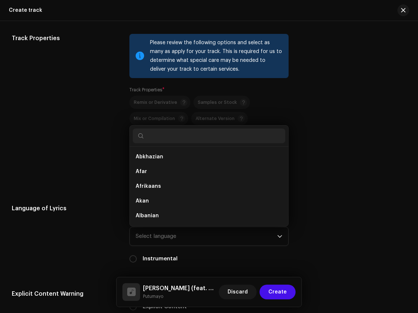
click at [154, 255] on label "Instrumental" at bounding box center [160, 259] width 35 height 8
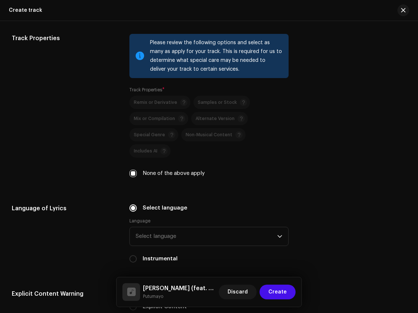
click at [137, 255] on input "Instrumental" at bounding box center [132, 258] width 7 height 7
radio input "true"
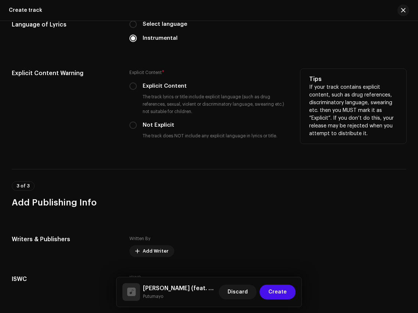
scroll to position [1610, 0]
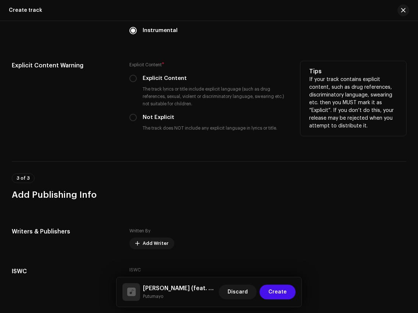
click at [151, 108] on div "Explicit Content * Explicit Content The track lyrics or title include explicit …" at bounding box center [208, 98] width 159 height 74
click at [151, 113] on label "Not Explicit" at bounding box center [159, 117] width 32 height 8
click at [137, 114] on input "Not Explicit" at bounding box center [132, 117] width 7 height 7
radio input "true"
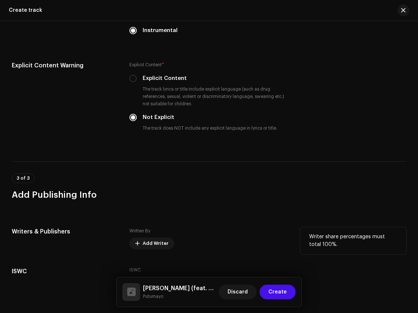
click at [150, 227] on div "Written By Add Writer" at bounding box center [208, 238] width 159 height 22
click at [151, 236] on span "Add Writer" at bounding box center [156, 243] width 26 height 15
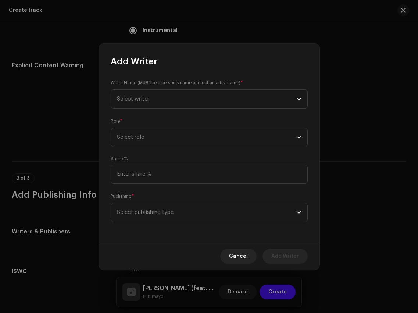
click at [165, 146] on div "Writer Name ( MUST be a person's name and not an artist name) * Select writer R…" at bounding box center [209, 154] width 221 height 175
click at [171, 96] on span "Select writer" at bounding box center [206, 99] width 179 height 18
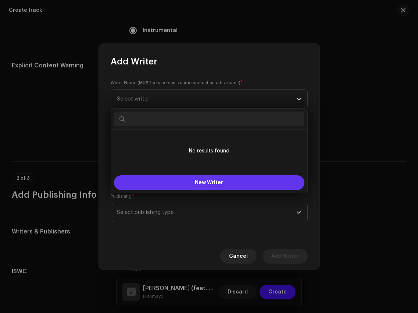
click at [193, 181] on button "New Writer" at bounding box center [209, 182] width 191 height 15
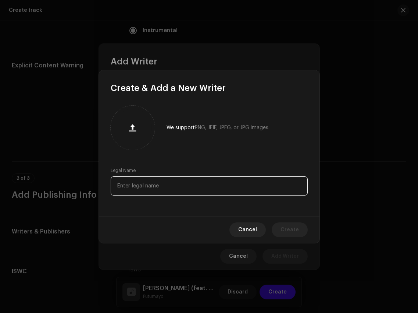
click at [190, 190] on input "text" at bounding box center [209, 185] width 197 height 19
paste input "Reid Duke"
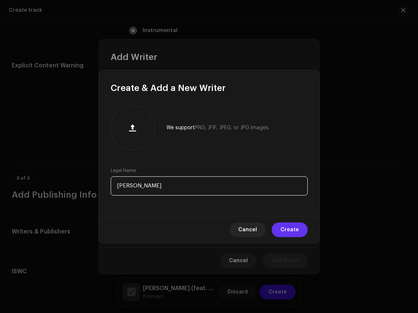
type input "Reid Duke"
click at [302, 229] on button "Create" at bounding box center [290, 229] width 36 height 15
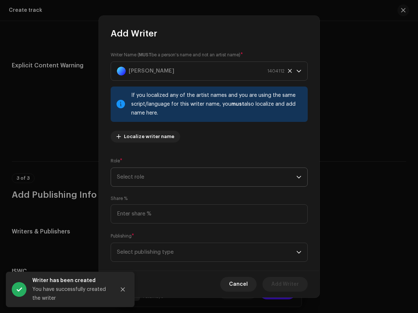
click at [217, 184] on span "Select role" at bounding box center [206, 177] width 179 height 18
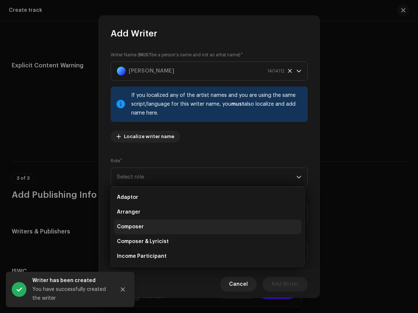
click at [189, 224] on li "Composer" at bounding box center [208, 226] width 188 height 15
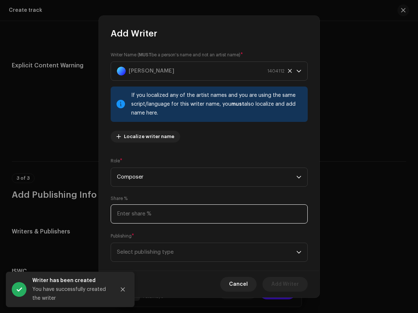
click at [190, 214] on input at bounding box center [209, 213] width 197 height 19
type input "100.00"
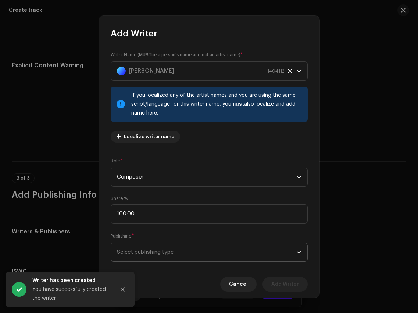
click at [217, 251] on span "Select publishing type" at bounding box center [206, 252] width 179 height 18
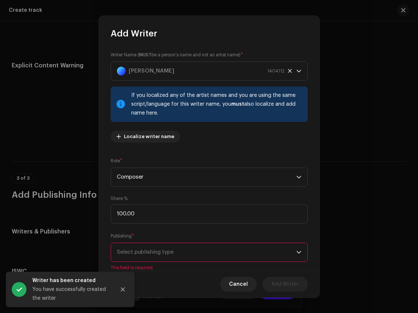
scroll to position [21, 0]
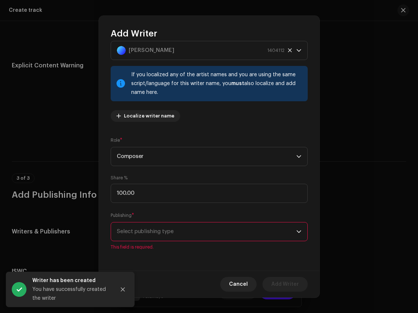
click at [210, 233] on span "Select publishing type" at bounding box center [206, 231] width 179 height 18
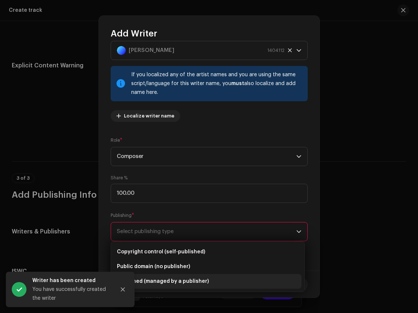
click at [207, 279] on li "Published (managed by a publisher)" at bounding box center [208, 281] width 188 height 15
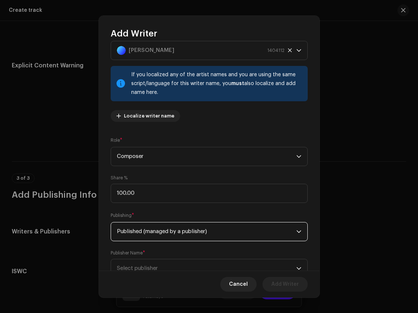
scroll to position [49, 0]
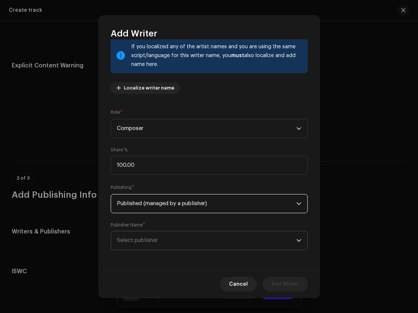
click at [147, 240] on span "Select publisher" at bounding box center [137, 240] width 41 height 6
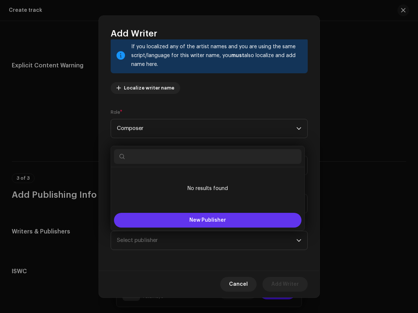
click at [173, 217] on button "New Publisher" at bounding box center [208, 220] width 188 height 15
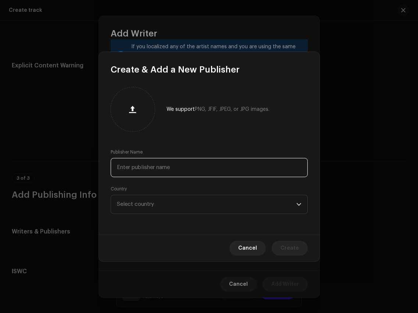
click at [182, 163] on input "text" at bounding box center [209, 167] width 197 height 19
paste input "Push Music Jamaica Publishing Limited"
type input "Push Music Jamaica Publishing Limited"
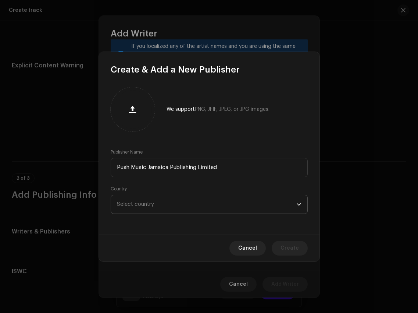
click at [187, 205] on span "Select country" at bounding box center [206, 204] width 179 height 18
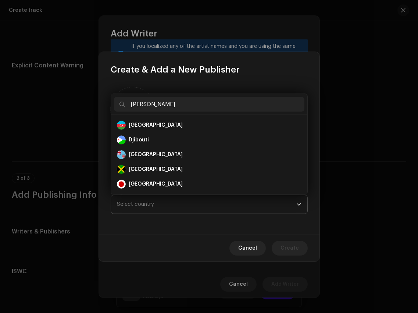
scroll to position [0, 0]
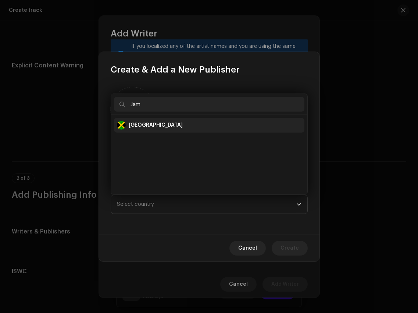
type input "Jam"
click at [146, 124] on div "Jamaica" at bounding box center [156, 124] width 54 height 7
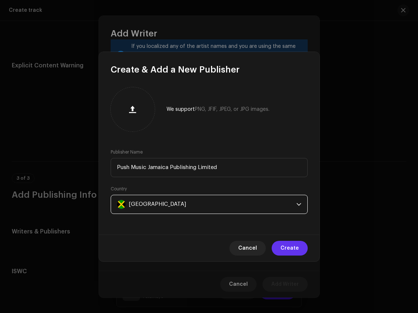
click at [295, 251] on span "Create" at bounding box center [290, 248] width 18 height 15
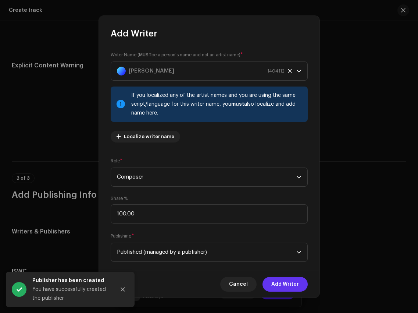
click at [287, 290] on span "Add Writer" at bounding box center [285, 284] width 28 height 15
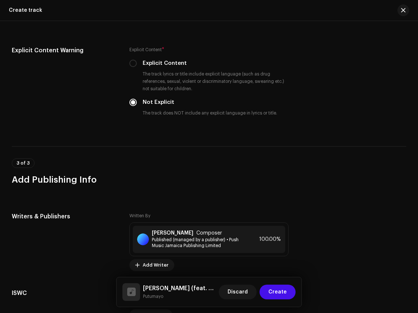
scroll to position [1689, 0]
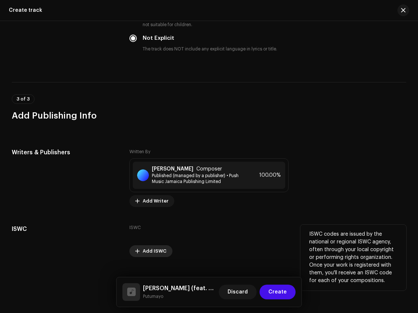
click at [152, 243] on span "Add ISWC" at bounding box center [155, 250] width 24 height 15
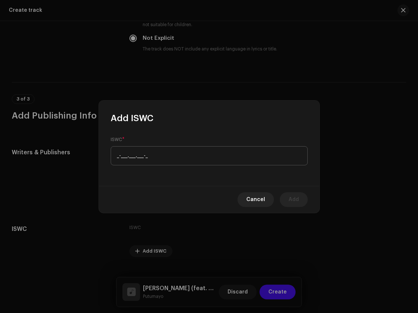
click at [162, 149] on input "_-___.___.___-_" at bounding box center [209, 155] width 197 height 19
type input "T-072.241.546-4"
click at [299, 200] on button "Add" at bounding box center [294, 199] width 28 height 15
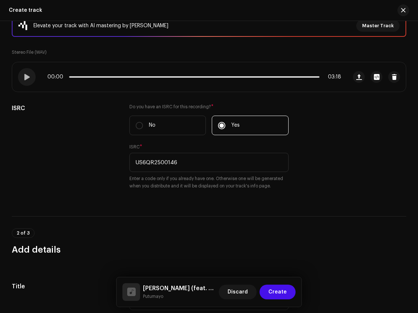
scroll to position [0, 0]
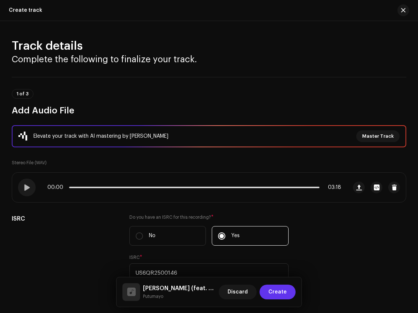
click at [282, 290] on span "Create" at bounding box center [278, 291] width 18 height 15
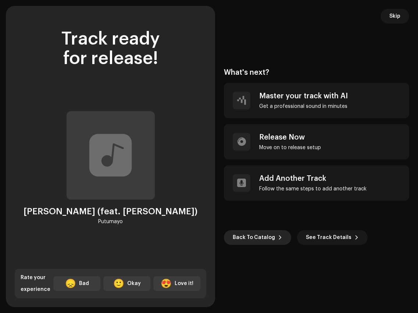
click at [263, 236] on span "Back To Catalog" at bounding box center [254, 237] width 42 height 15
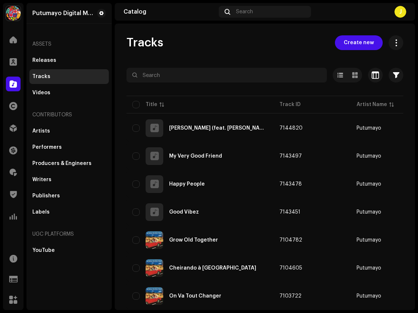
click at [349, 42] on span "Create new" at bounding box center [359, 42] width 30 height 15
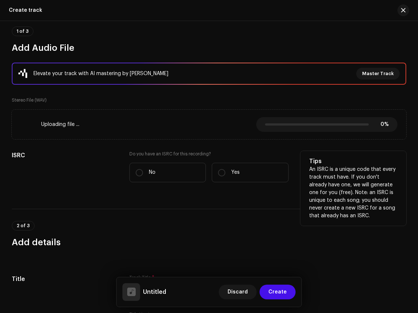
scroll to position [67, 0]
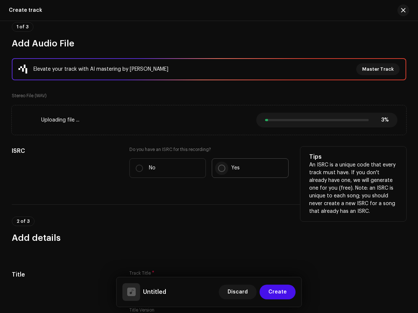
click at [224, 168] on input "Yes" at bounding box center [221, 167] width 7 height 7
radio input "true"
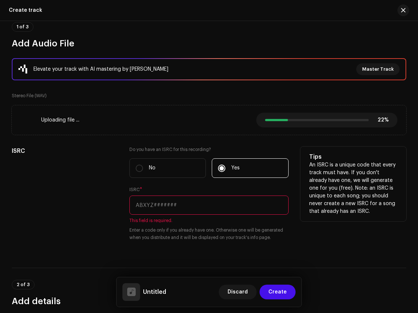
click at [168, 202] on input "text" at bounding box center [208, 204] width 159 height 19
paste input "US6QR2500147"
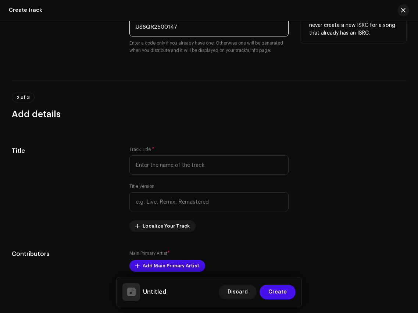
scroll to position [267, 0]
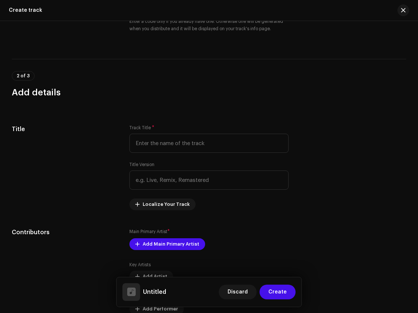
type input "US6QR2500147"
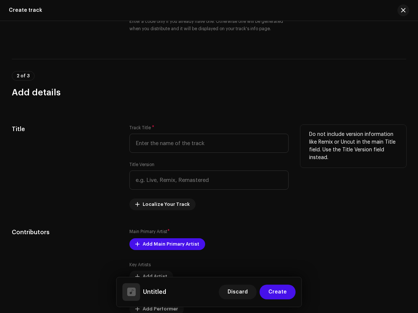
click at [195, 127] on div "Track Title *" at bounding box center [208, 139] width 159 height 28
click at [195, 138] on input "text" at bounding box center [208, 143] width 159 height 19
paste input "Keep on Rollin’"
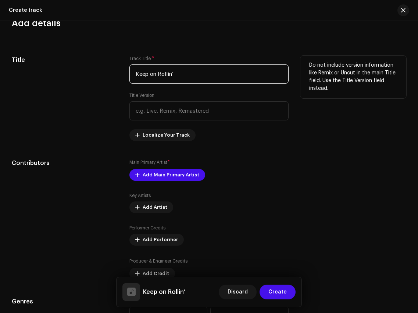
scroll to position [356, 0]
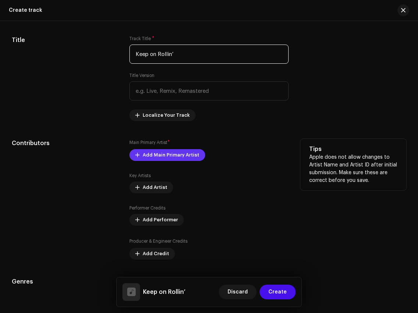
type input "Keep on Rollin’"
click at [178, 161] on span "Add Main Primary Artist" at bounding box center [171, 154] width 57 height 15
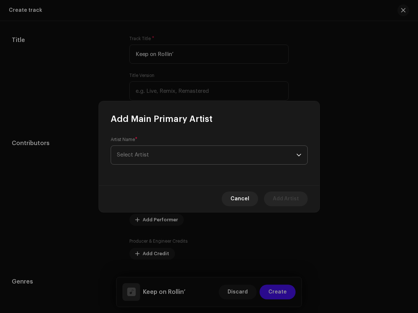
click at [192, 154] on span "Select Artist" at bounding box center [206, 155] width 179 height 18
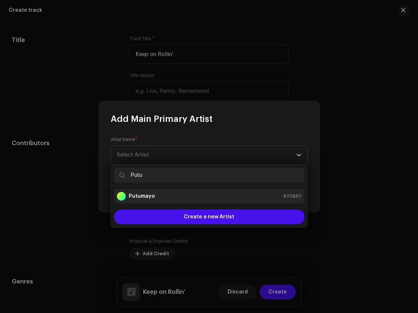
type input "Putu"
click at [200, 201] on li "Putumayo 870697" at bounding box center [209, 196] width 191 height 15
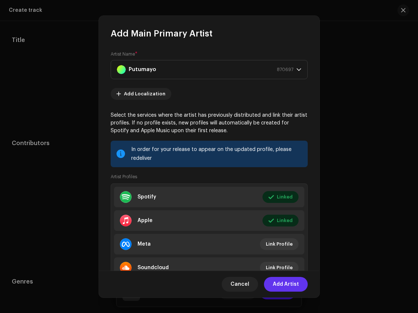
click at [294, 281] on span "Add Artist" at bounding box center [286, 284] width 26 height 15
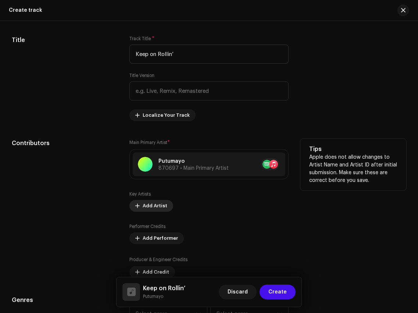
click at [150, 208] on span "Add Artist" at bounding box center [155, 205] width 25 height 15
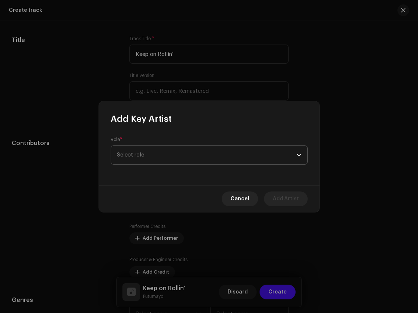
click at [181, 160] on span "Select role" at bounding box center [206, 155] width 179 height 18
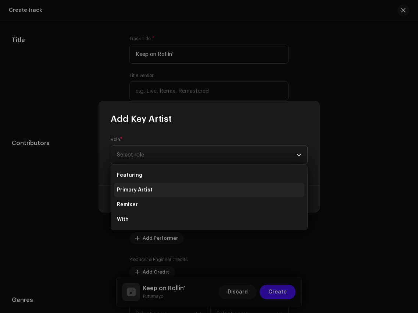
click at [181, 190] on li "Primary Artist" at bounding box center [209, 189] width 191 height 15
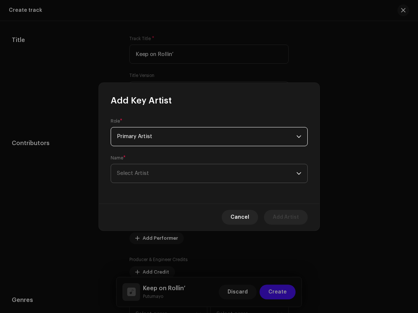
click at [186, 177] on span "Select Artist" at bounding box center [206, 173] width 179 height 18
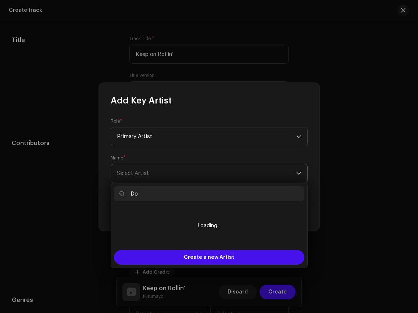
type input "D"
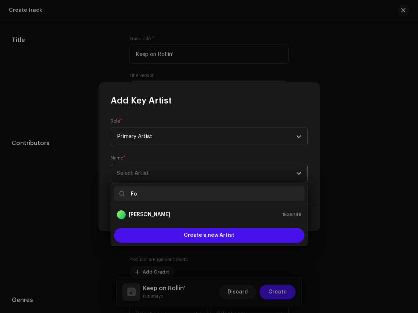
scroll to position [356, 0]
type input "Forest"
click at [193, 222] on ul "Forest Sun 914552" at bounding box center [209, 214] width 196 height 21
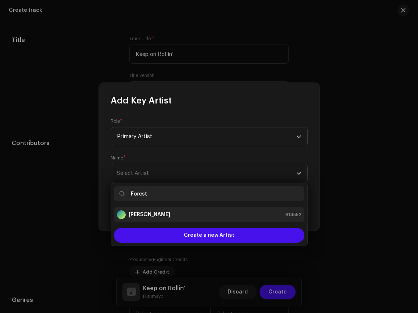
click at [200, 218] on div "Forest Sun 914552" at bounding box center [209, 214] width 185 height 9
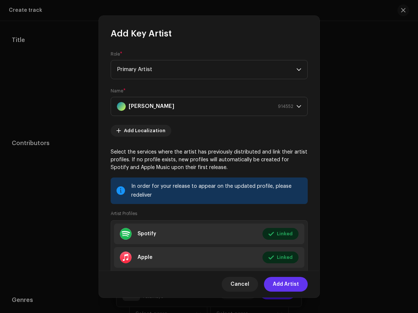
click at [280, 286] on span "Add Artist" at bounding box center [286, 284] width 26 height 15
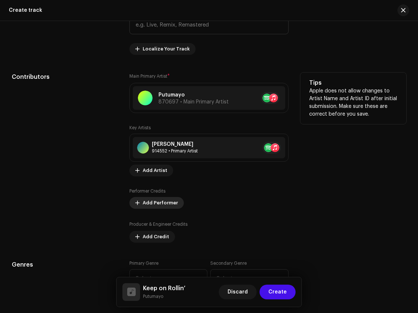
scroll to position [425, 0]
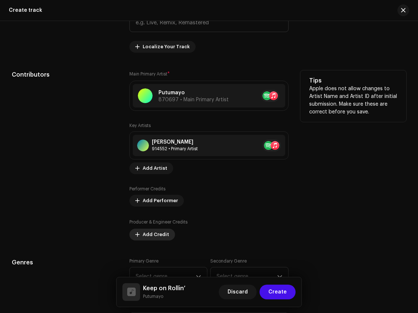
click at [156, 240] on span "Add Credit" at bounding box center [156, 234] width 26 height 15
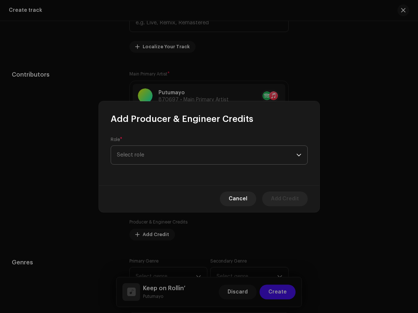
click at [191, 152] on span "Select role" at bounding box center [206, 155] width 179 height 18
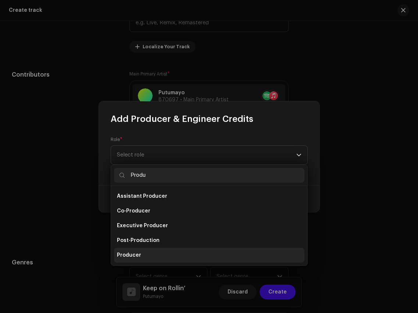
type input "Produ"
click at [191, 251] on li "Producer" at bounding box center [209, 255] width 191 height 15
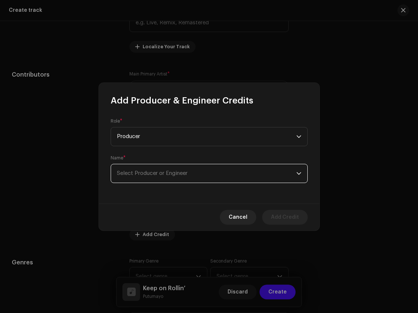
click at [185, 174] on span "Select Producer or Engineer" at bounding box center [152, 173] width 71 height 6
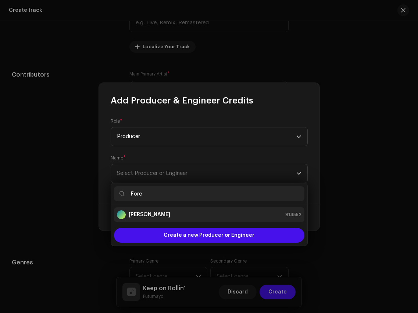
type input "Fore"
click at [185, 218] on div "Forest Sun 914552" at bounding box center [209, 214] width 185 height 9
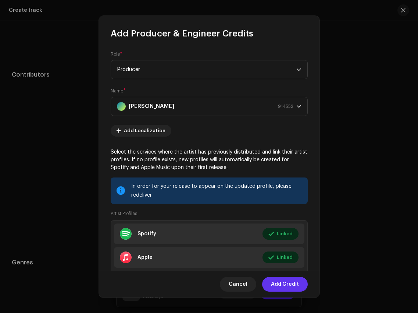
click at [283, 286] on span "Add Credit" at bounding box center [285, 284] width 28 height 15
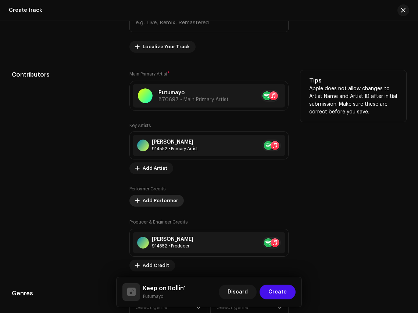
click at [157, 207] on span "Add Performer" at bounding box center [160, 200] width 35 height 15
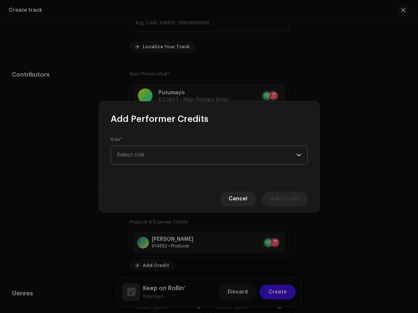
click at [172, 161] on span "Select role" at bounding box center [206, 155] width 179 height 18
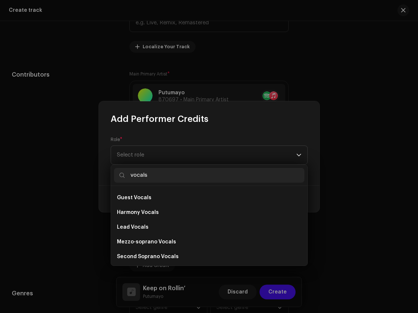
scroll to position [132, 0]
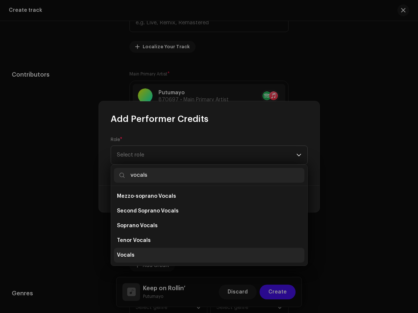
type input "vocals"
click at [146, 253] on li "Vocals" at bounding box center [209, 255] width 191 height 15
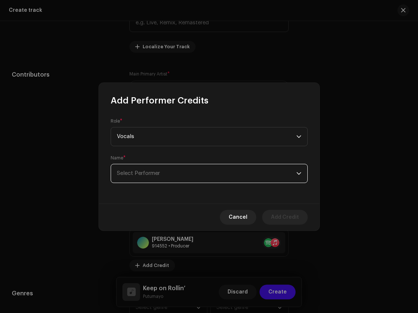
click at [161, 174] on span "Select Performer" at bounding box center [206, 173] width 179 height 18
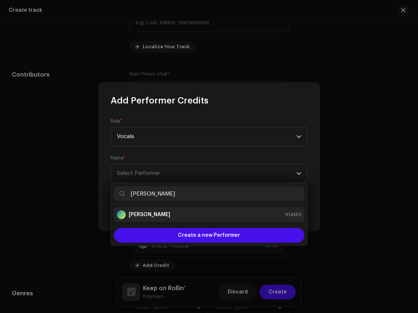
type input "Forest Sun"
click at [172, 217] on div "Forest Sun 914552" at bounding box center [209, 214] width 185 height 9
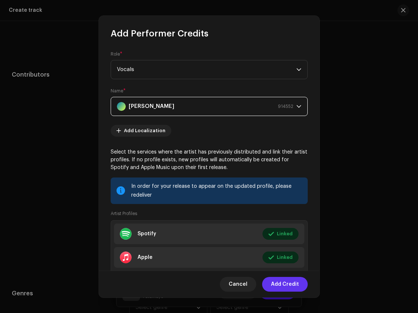
click at [292, 287] on span "Add Credit" at bounding box center [285, 284] width 28 height 15
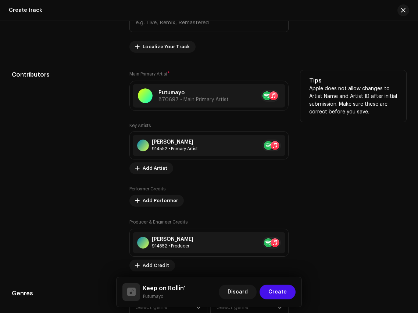
click at [147, 159] on div "Forest Sun 914552 • Primary Artist No selected item" at bounding box center [208, 145] width 159 height 28
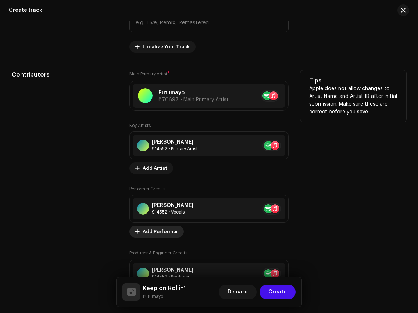
click at [157, 231] on span "Add Performer" at bounding box center [160, 231] width 35 height 15
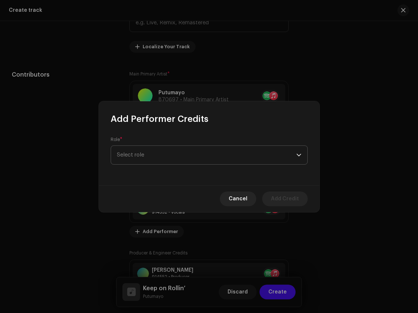
click at [167, 153] on span "Select role" at bounding box center [206, 155] width 179 height 18
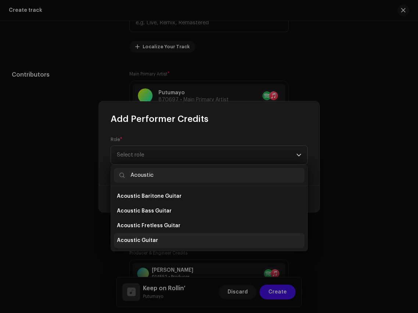
type input "Acoustic"
click at [162, 240] on li "Acoustic Guitar" at bounding box center [209, 240] width 191 height 15
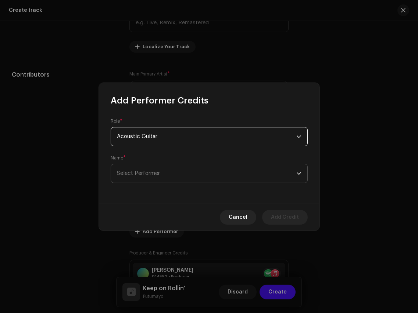
click at [174, 176] on span "Select Performer" at bounding box center [206, 173] width 179 height 18
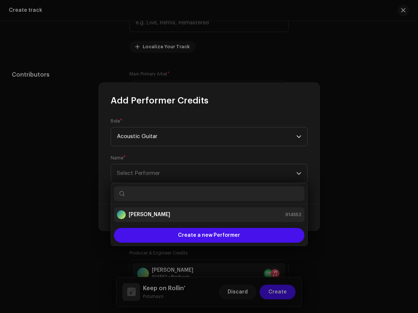
click at [174, 210] on div "Forest Sun 914552" at bounding box center [209, 214] width 185 height 9
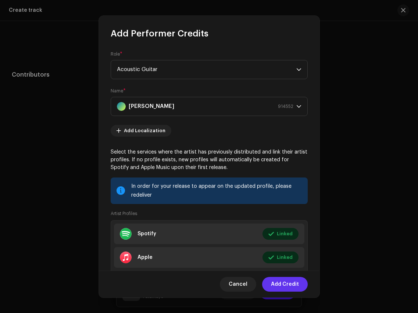
click at [291, 285] on span "Add Credit" at bounding box center [285, 284] width 28 height 15
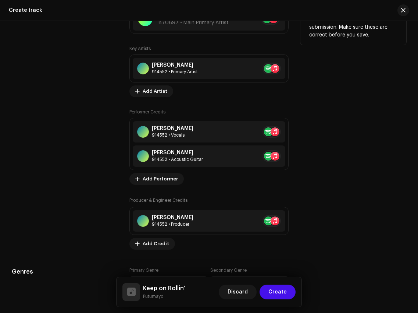
scroll to position [516, 0]
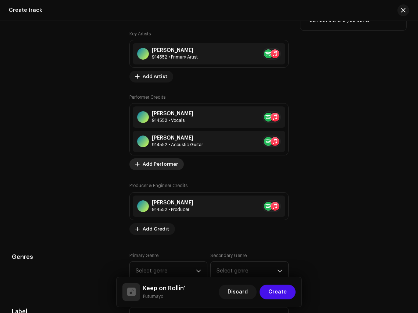
click at [160, 163] on span "Add Performer" at bounding box center [160, 164] width 35 height 15
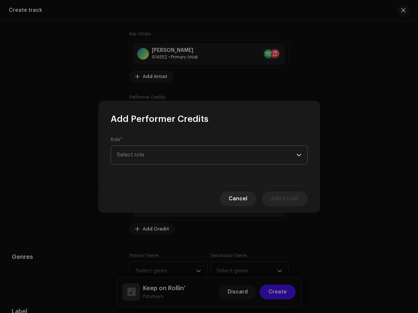
click at [175, 160] on span "Select role" at bounding box center [206, 155] width 179 height 18
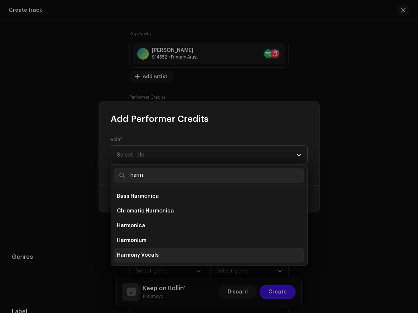
type input "harm"
click at [182, 257] on li "Harmony Vocals" at bounding box center [209, 255] width 191 height 15
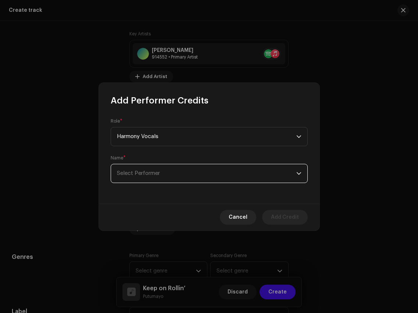
click at [180, 176] on span "Select Performer" at bounding box center [206, 173] width 179 height 18
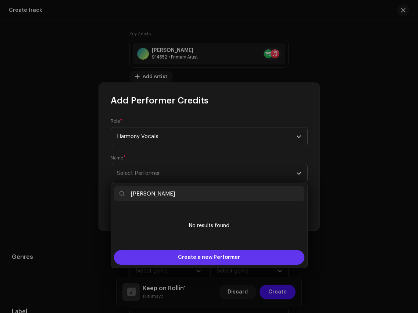
type input "Ingrid Serban"
click at [199, 256] on span "Create a new Performer" at bounding box center [209, 257] width 62 height 15
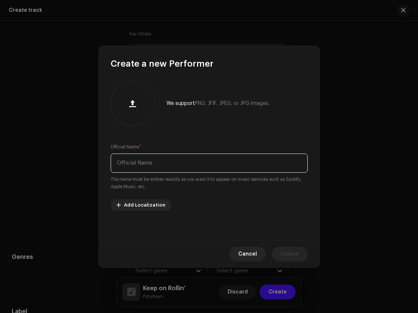
click at [201, 159] on input "text" at bounding box center [209, 162] width 197 height 19
paste input "Ingrid Serban"
type input "Ingrid Serban"
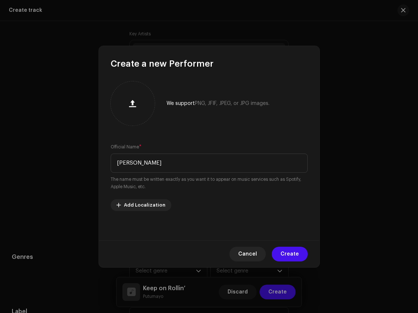
click at [296, 256] on span "Create" at bounding box center [290, 253] width 18 height 15
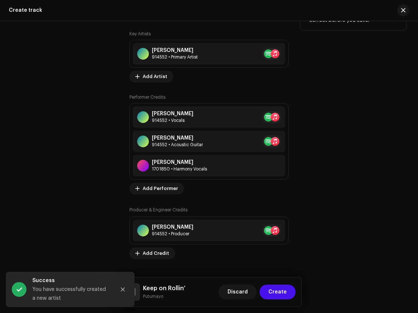
click at [157, 195] on div "Key Artists Forest Sun 914552 • Primary Artist No selected item Add Artist Perf…" at bounding box center [208, 145] width 159 height 228
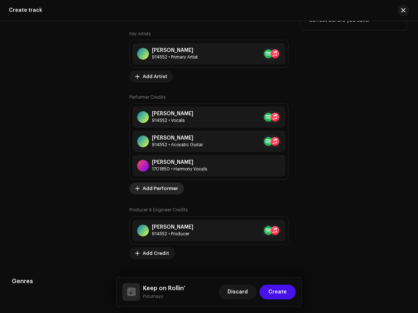
click at [159, 187] on span "Add Performer" at bounding box center [160, 188] width 35 height 15
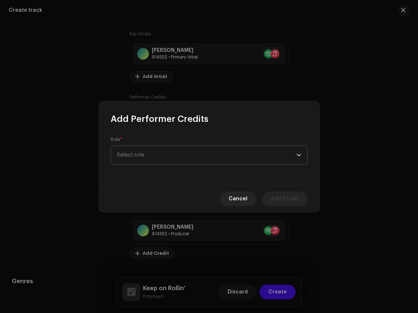
click at [164, 158] on span "Select role" at bounding box center [206, 155] width 179 height 18
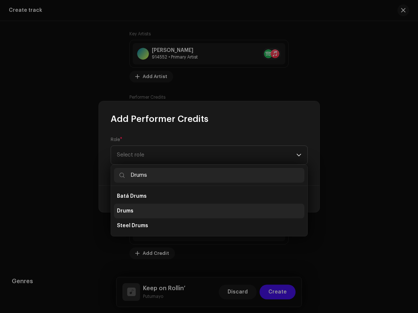
type input "Drums"
click at [137, 213] on li "Drums" at bounding box center [209, 210] width 191 height 15
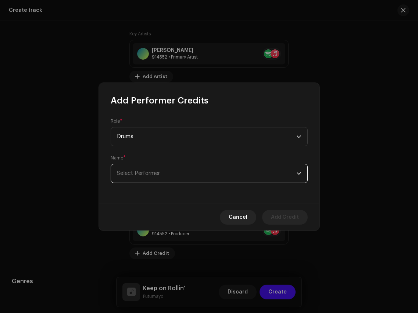
click at [155, 166] on span "Select Performer" at bounding box center [206, 173] width 179 height 18
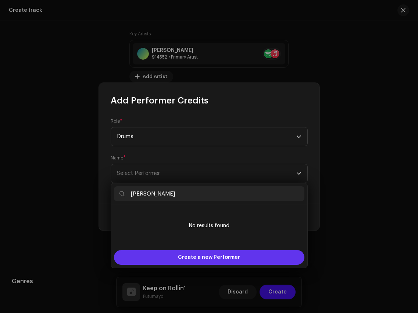
type input "Rob Hooper"
click at [199, 252] on span "Create a new Performer" at bounding box center [209, 257] width 62 height 15
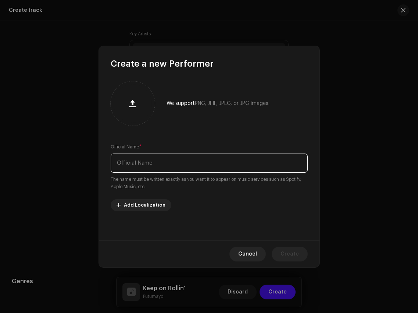
click at [198, 167] on input "text" at bounding box center [209, 162] width 197 height 19
paste input "Rob Hooper"
type input "Rob Hooper"
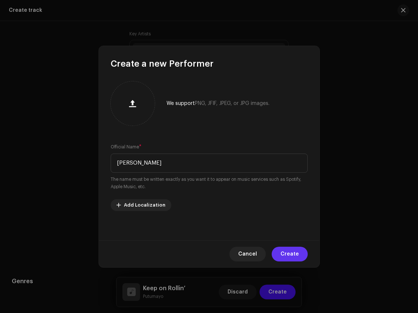
click at [298, 257] on span "Create" at bounding box center [290, 253] width 18 height 15
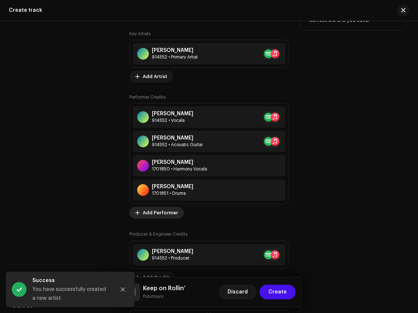
click at [149, 213] on span "Add Performer" at bounding box center [160, 212] width 35 height 15
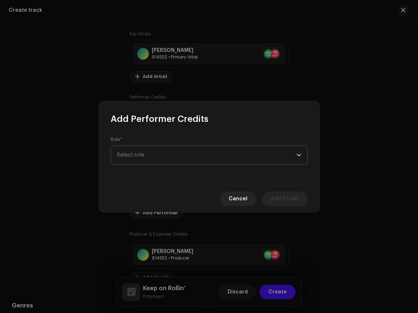
click at [152, 151] on span "Select role" at bounding box center [206, 155] width 179 height 18
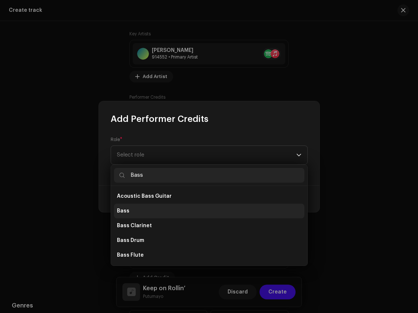
type input "Bass"
click at [147, 211] on li "Bass" at bounding box center [209, 210] width 191 height 15
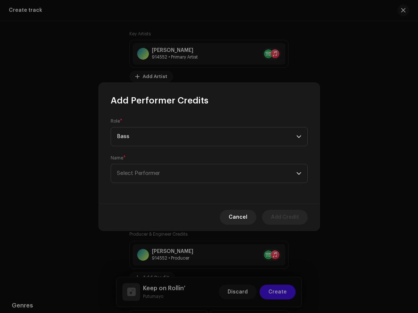
click at [153, 183] on div "Role * Bass Name * Select Performer" at bounding box center [209, 154] width 221 height 97
click at [155, 177] on span "Select Performer" at bounding box center [206, 173] width 179 height 18
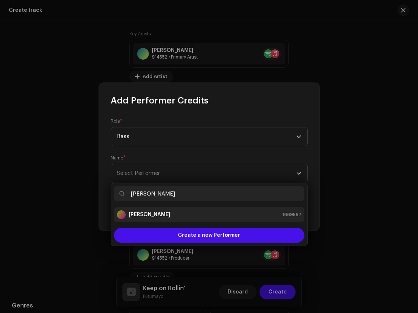
type input "Gawain Mathews"
click at [178, 214] on div "Gawain Mathews 1669567" at bounding box center [209, 214] width 185 height 9
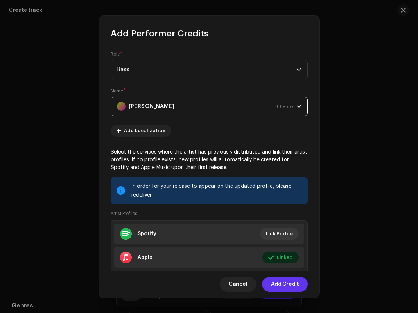
click at [285, 286] on span "Add Credit" at bounding box center [285, 284] width 28 height 15
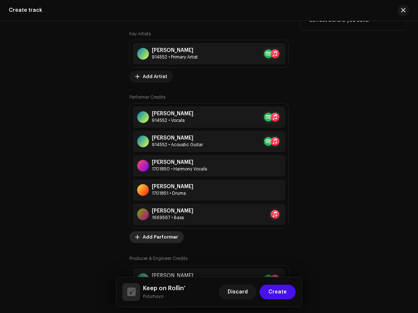
click at [155, 236] on span "Add Performer" at bounding box center [160, 237] width 35 height 15
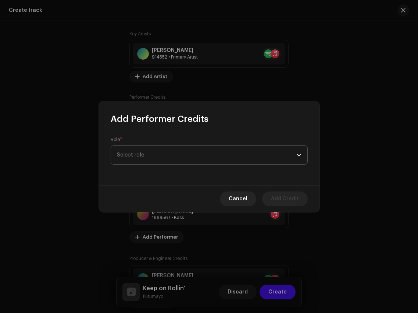
click at [189, 154] on span "Select role" at bounding box center [206, 155] width 179 height 18
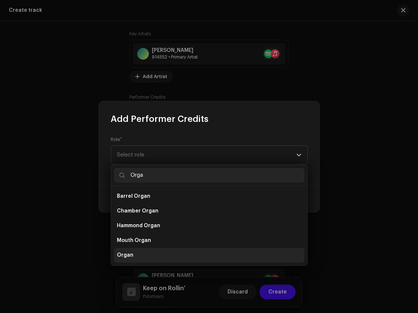
type input "Orga"
click at [164, 257] on li "Organ" at bounding box center [209, 255] width 191 height 15
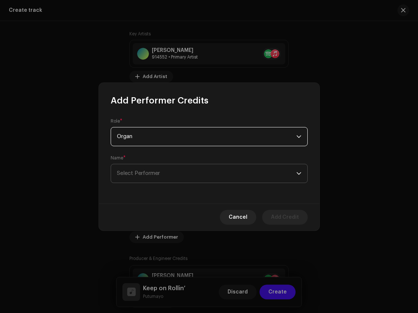
click at [164, 172] on span "Select Performer" at bounding box center [206, 173] width 179 height 18
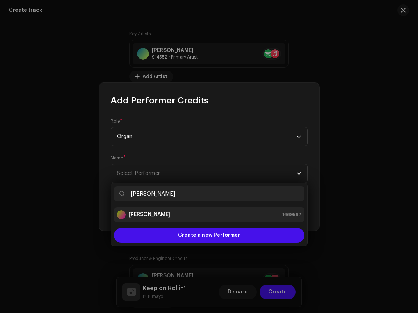
type input "Gawain Mathews"
click at [160, 212] on strong "Gawain Mathews" at bounding box center [150, 214] width 42 height 7
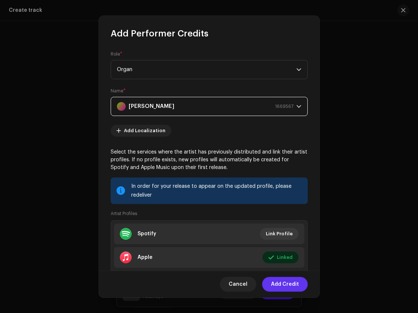
click at [283, 287] on span "Add Credit" at bounding box center [285, 284] width 28 height 15
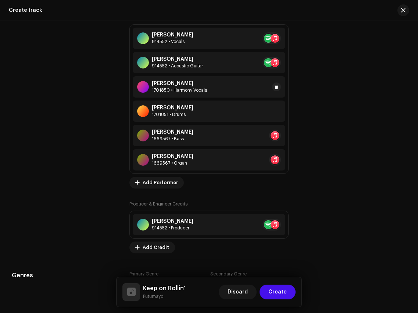
scroll to position [606, 0]
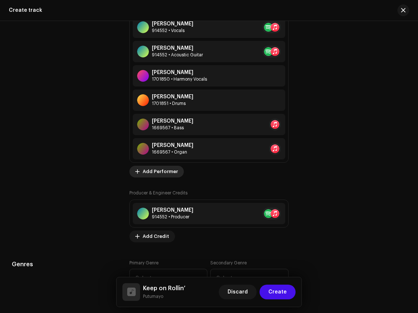
click at [146, 174] on span "Add Performer" at bounding box center [160, 171] width 35 height 15
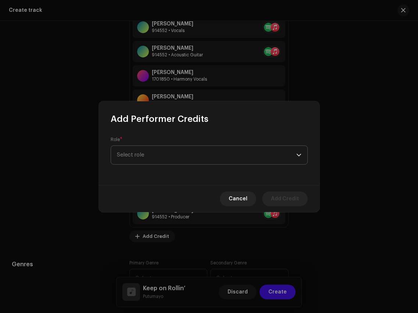
click at [160, 158] on span "Select role" at bounding box center [206, 155] width 179 height 18
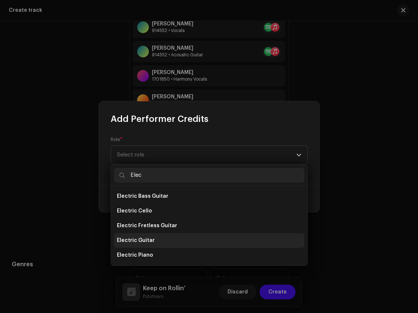
type input "Elec"
click at [140, 242] on span "Electric Guitar" at bounding box center [136, 240] width 38 height 7
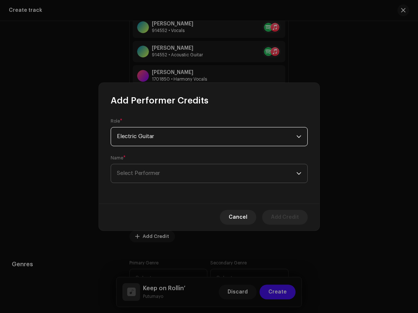
click at [157, 167] on span "Select Performer" at bounding box center [206, 173] width 179 height 18
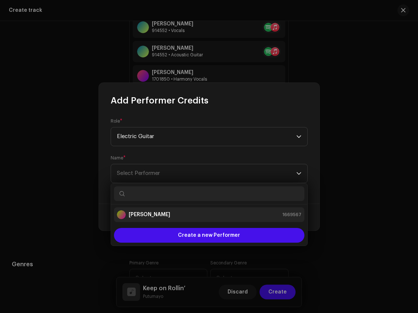
click at [158, 216] on strong "Gawain Mathews" at bounding box center [150, 214] width 42 height 7
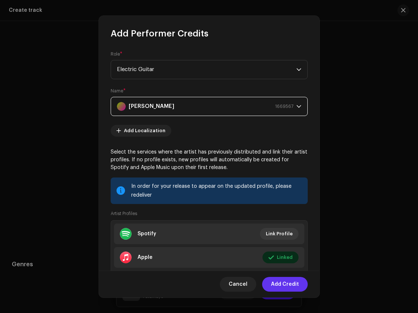
click at [288, 286] on span "Add Credit" at bounding box center [285, 284] width 28 height 15
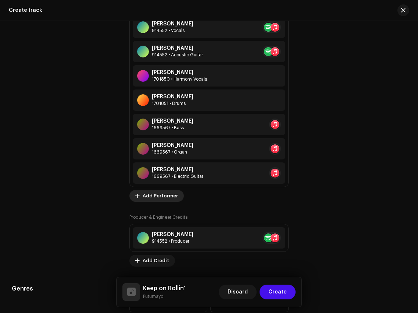
click at [167, 194] on span "Add Performer" at bounding box center [160, 195] width 35 height 15
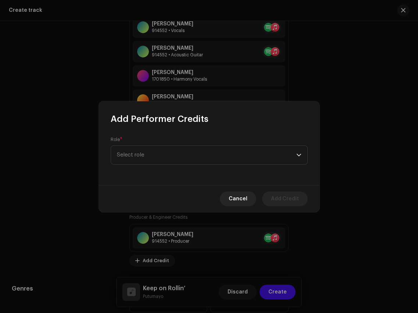
click at [178, 165] on div "Role * Select role" at bounding box center [209, 155] width 221 height 60
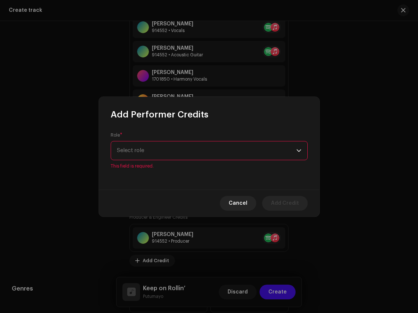
click at [177, 157] on span "Select role" at bounding box center [206, 150] width 179 height 18
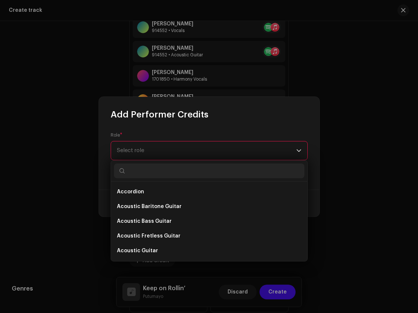
type input "a"
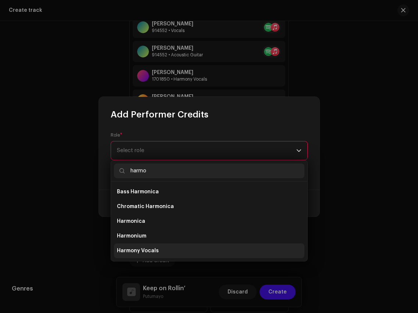
type input "harmo"
click at [175, 246] on li "Harmony Vocals" at bounding box center [209, 250] width 191 height 15
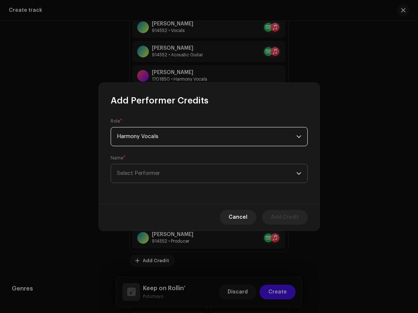
click at [177, 171] on span "Select Performer" at bounding box center [206, 173] width 179 height 18
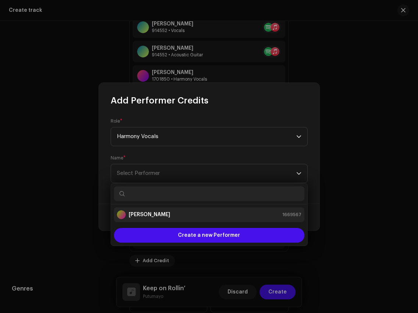
click at [174, 211] on div "Gawain Mathews 1669567" at bounding box center [209, 214] width 185 height 9
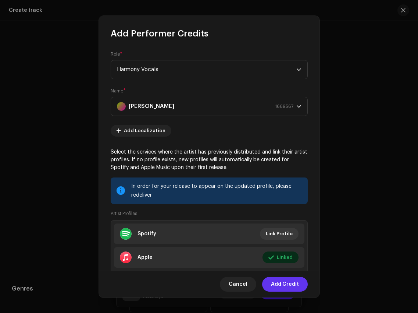
click at [287, 281] on span "Add Credit" at bounding box center [285, 284] width 28 height 15
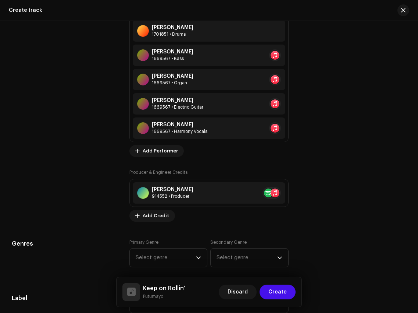
scroll to position [746, 0]
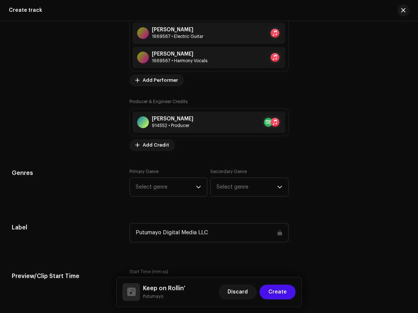
click at [149, 152] on div "Track details Complete the following to finalize your track. 1 of 3 Add Audio F…" at bounding box center [209, 193] width 418 height 1800
click at [151, 145] on span "Add Credit" at bounding box center [156, 145] width 26 height 15
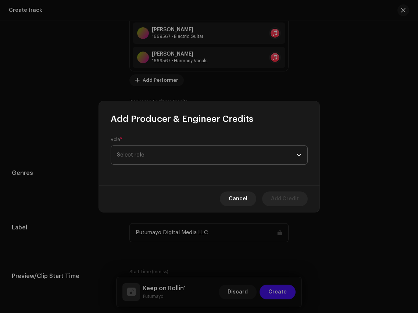
click at [171, 153] on span "Select role" at bounding box center [206, 155] width 179 height 18
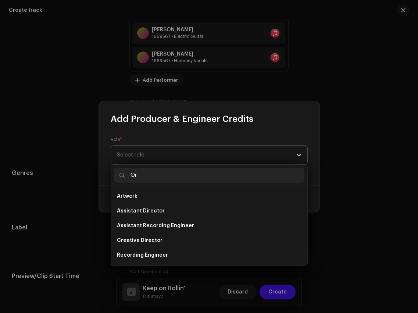
type input "O"
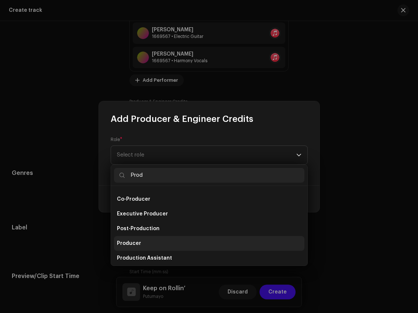
type input "Prod"
click at [134, 248] on li "Producer" at bounding box center [209, 243] width 191 height 15
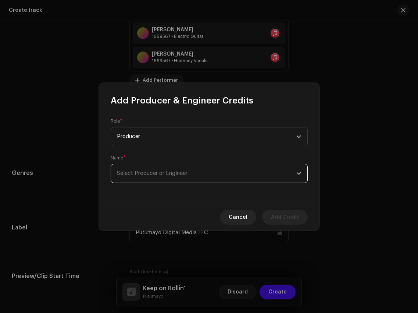
click at [157, 173] on span "Select Producer or Engineer" at bounding box center [152, 173] width 71 height 6
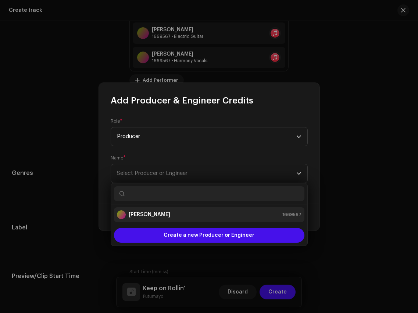
click at [158, 216] on strong "Gawain Mathews" at bounding box center [150, 214] width 42 height 7
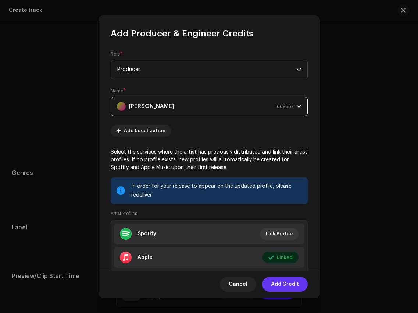
click at [292, 285] on span "Add Credit" at bounding box center [285, 284] width 28 height 15
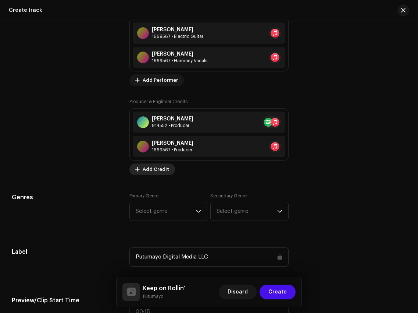
click at [159, 170] on span "Add Credit" at bounding box center [156, 169] width 26 height 15
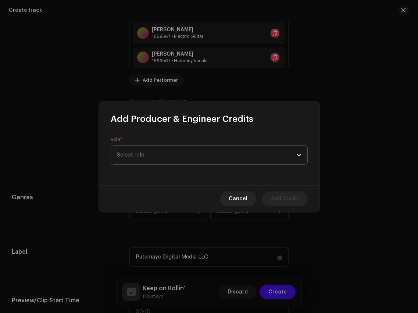
click at [174, 149] on span "Select role" at bounding box center [206, 155] width 179 height 18
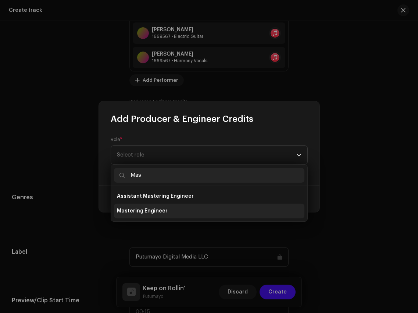
type input "Mas"
click at [150, 211] on span "Mastering Engineer" at bounding box center [142, 210] width 51 height 7
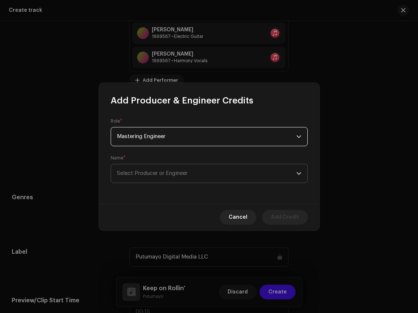
click at [152, 174] on span "Select Producer or Engineer" at bounding box center [152, 173] width 71 height 6
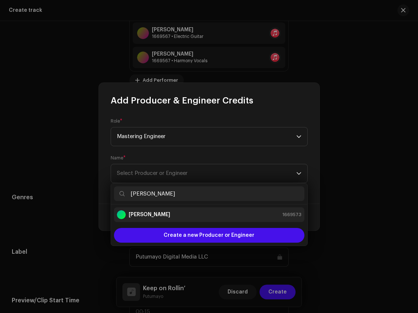
type input "Justin Weis"
click at [165, 214] on div "Justin Weis 1669573" at bounding box center [209, 214] width 185 height 9
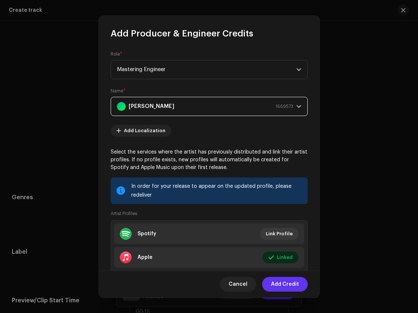
click at [286, 284] on span "Add Credit" at bounding box center [285, 284] width 28 height 15
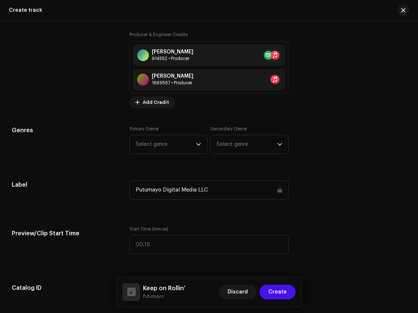
scroll to position [814, 0]
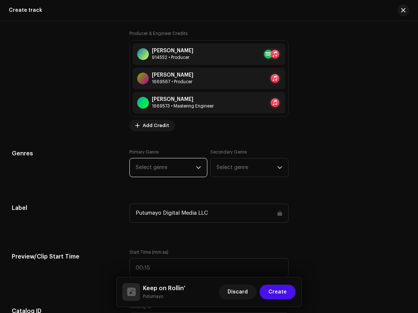
click at [194, 146] on div "Track details Complete the following to finalize your track. 1 of 3 Add Audio F…" at bounding box center [209, 149] width 418 height 1849
click at [190, 166] on span "Select genre" at bounding box center [166, 167] width 60 height 18
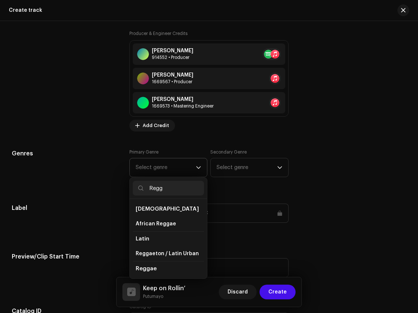
scroll to position [30, 0]
type input "Regg"
click at [165, 252] on li "Reggae" at bounding box center [168, 253] width 71 height 15
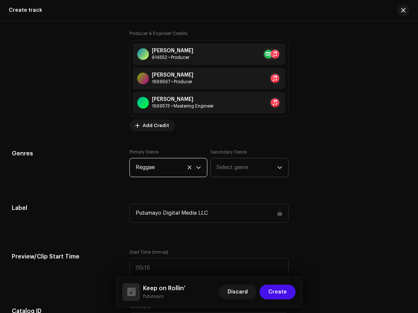
click at [234, 173] on span "Select genre" at bounding box center [247, 167] width 60 height 18
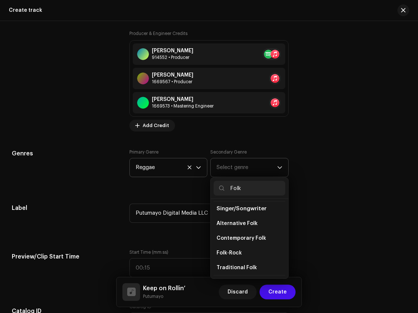
scroll to position [201, 0]
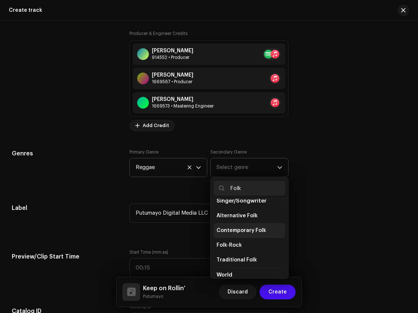
type input "Folk"
click at [237, 234] on span "Contemporary Folk" at bounding box center [242, 230] width 50 height 7
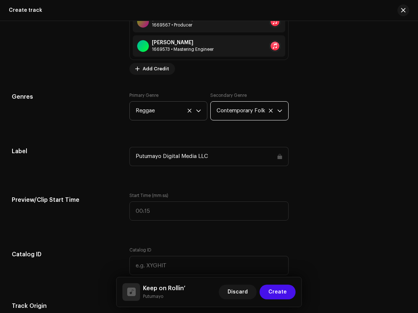
scroll to position [920, 0]
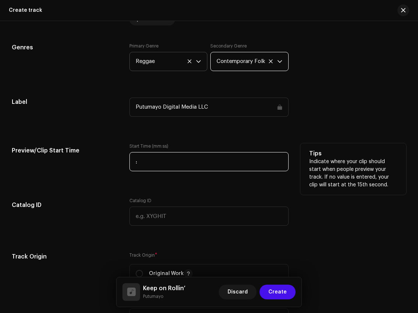
click at [215, 171] on input ":" at bounding box center [208, 161] width 159 height 19
type input "00:30"
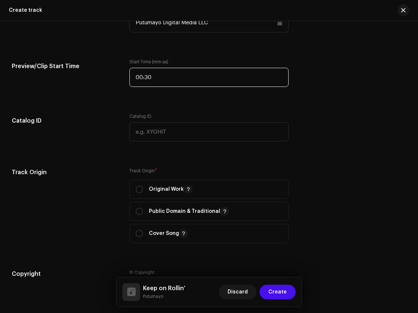
scroll to position [1032, 0]
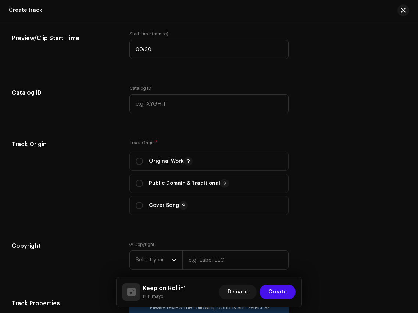
click at [170, 149] on div "Track Origin * Original Work Public Domain & Traditional Cover Song" at bounding box center [208, 177] width 159 height 75
click at [170, 160] on p "Original Work" at bounding box center [171, 161] width 44 height 9
radio input "true"
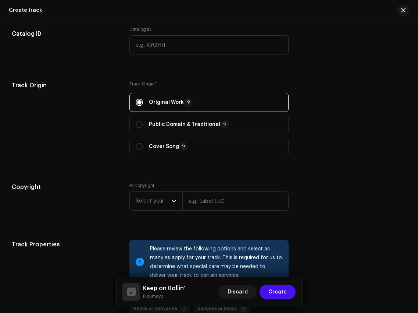
scroll to position [1108, 0]
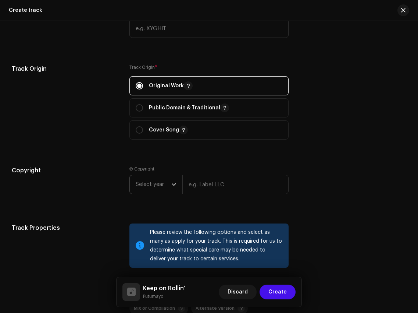
click at [163, 193] on span "Select year" at bounding box center [154, 184] width 36 height 18
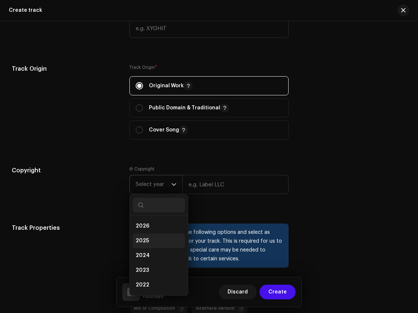
click at [153, 238] on li "2025" at bounding box center [159, 240] width 52 height 15
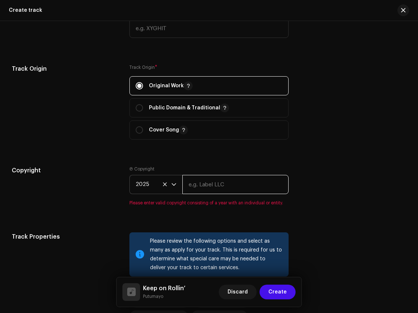
click at [218, 185] on input "text" at bounding box center [235, 184] width 106 height 19
type input "Putumayo Discovery"
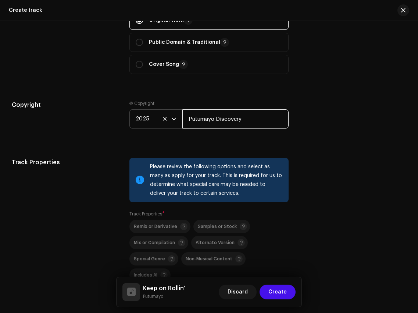
scroll to position [1271, 0]
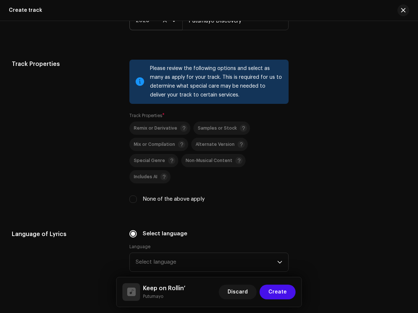
click at [147, 195] on label "None of the above apply" at bounding box center [174, 199] width 62 height 8
click at [137, 195] on input "None of the above apply" at bounding box center [132, 198] width 7 height 7
checkbox input "true"
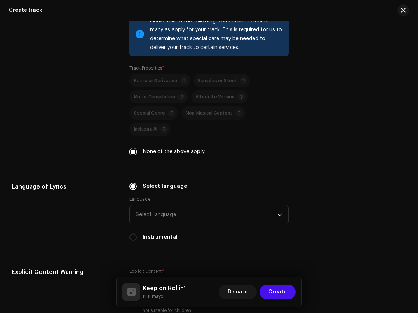
scroll to position [1344, 0]
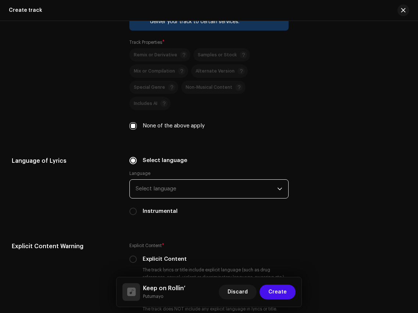
click at [156, 179] on span "Select language" at bounding box center [206, 188] width 141 height 18
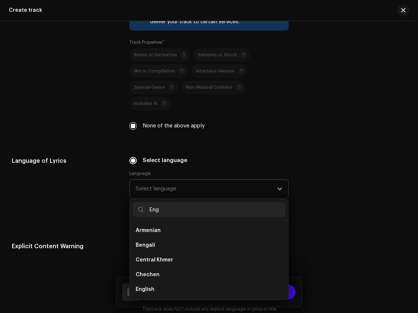
scroll to position [0, 0]
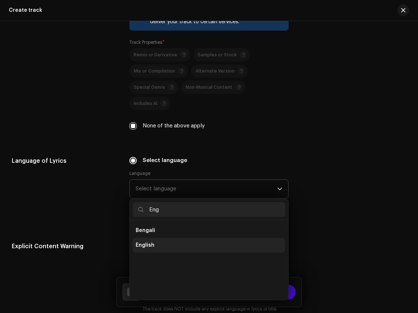
type input "Eng"
click at [155, 238] on li "English" at bounding box center [209, 245] width 152 height 15
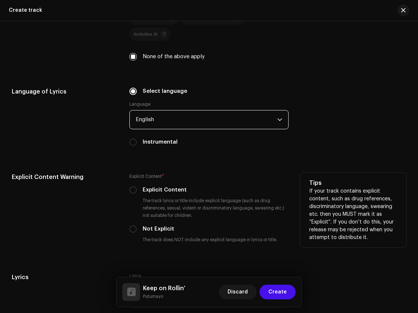
scroll to position [1452, 0]
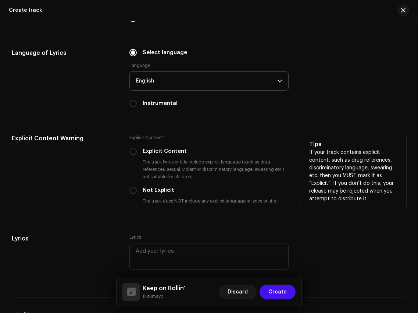
click at [147, 171] on div "Explicit Content * Explicit Content The track lyrics or title include explicit …" at bounding box center [208, 171] width 159 height 74
click at [148, 186] on label "Not Explicit" at bounding box center [159, 190] width 32 height 8
click at [137, 186] on input "Not Explicit" at bounding box center [132, 189] width 7 height 7
radio input "true"
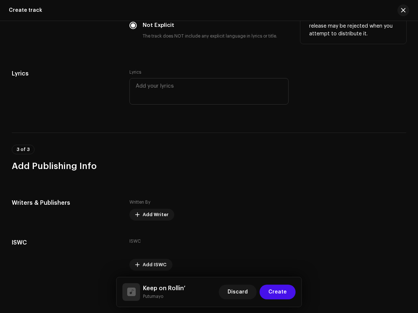
scroll to position [1631, 0]
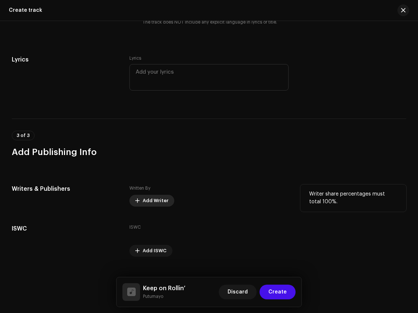
click at [159, 193] on span "Add Writer" at bounding box center [156, 200] width 26 height 15
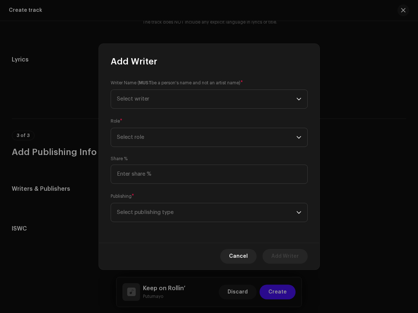
click at [167, 89] on div "Writer Name ( MUST be a person's name and not an artist name) * Select writer" at bounding box center [209, 93] width 197 height 29
click at [168, 94] on span "Select writer" at bounding box center [206, 99] width 179 height 18
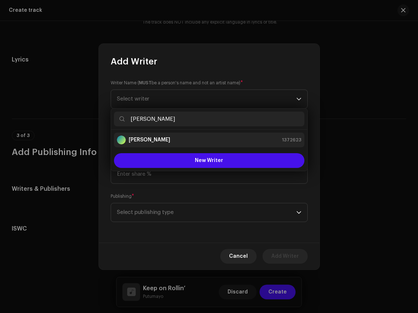
type input "Forest Sun"
click at [193, 145] on li "Forest Sun 1372623" at bounding box center [209, 139] width 191 height 15
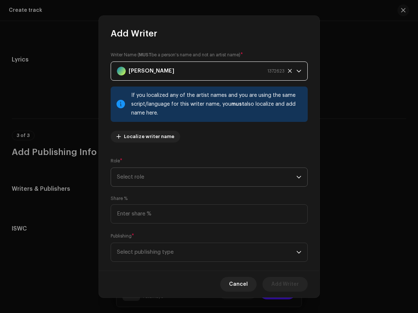
click at [214, 181] on span "Select role" at bounding box center [206, 177] width 179 height 18
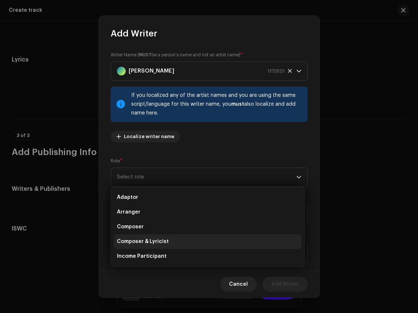
click at [203, 240] on li "Composer & Lyricist" at bounding box center [208, 241] width 188 height 15
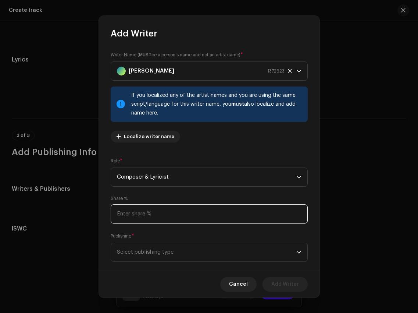
click at [203, 217] on input at bounding box center [209, 213] width 197 height 19
type input "100.00"
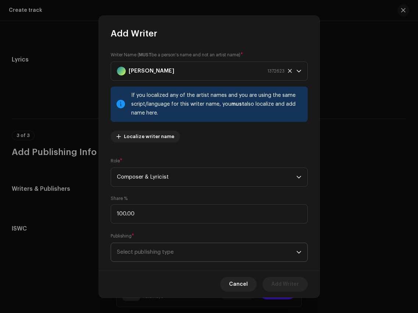
click at [209, 250] on span "Select publishing type" at bounding box center [206, 252] width 179 height 18
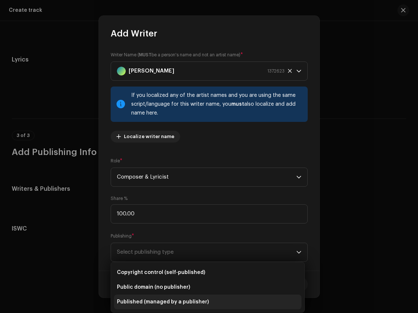
click at [196, 303] on span "Published (managed by a publisher)" at bounding box center [163, 301] width 92 height 7
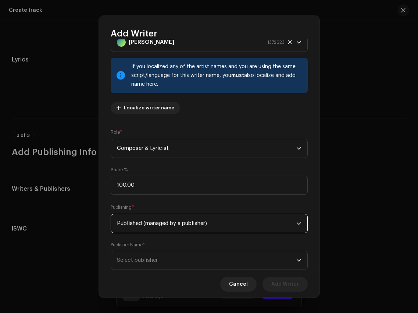
scroll to position [49, 0]
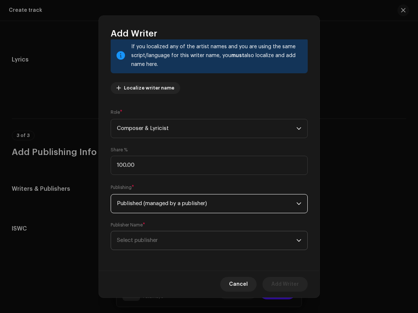
click at [202, 243] on span "Select publisher" at bounding box center [206, 240] width 179 height 18
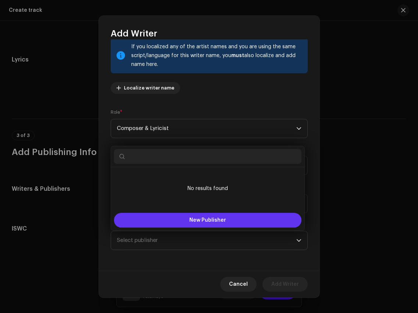
click at [201, 223] on button "New Publisher" at bounding box center [208, 220] width 188 height 15
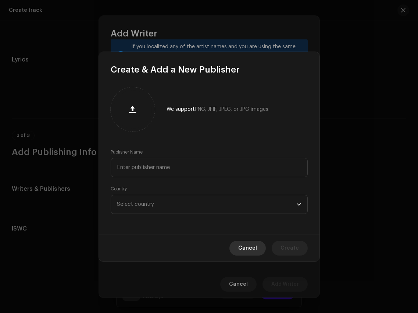
click at [250, 249] on span "Cancel" at bounding box center [247, 248] width 19 height 15
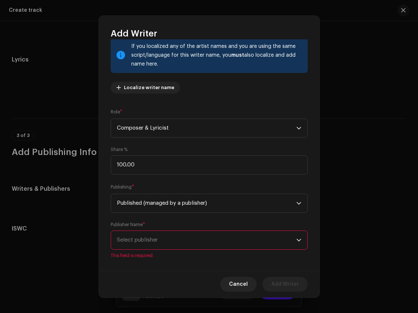
click at [193, 238] on span "Select publisher" at bounding box center [206, 240] width 179 height 18
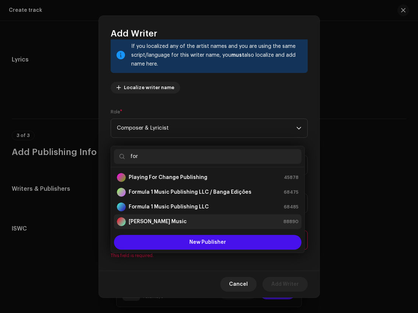
type input "for"
click at [185, 221] on div "Forest Sun Music 88890" at bounding box center [208, 221] width 182 height 9
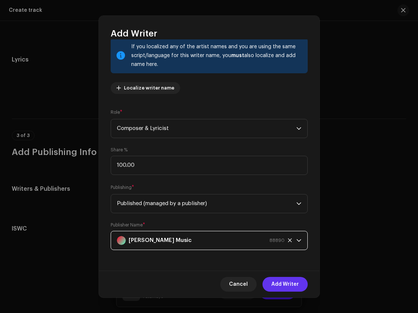
click at [288, 289] on span "Add Writer" at bounding box center [285, 284] width 28 height 15
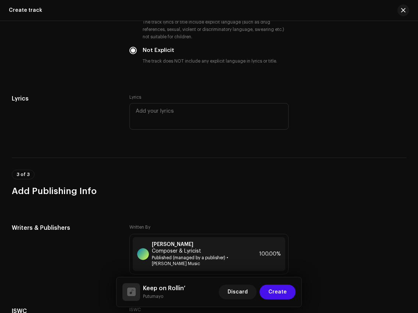
scroll to position [1668, 0]
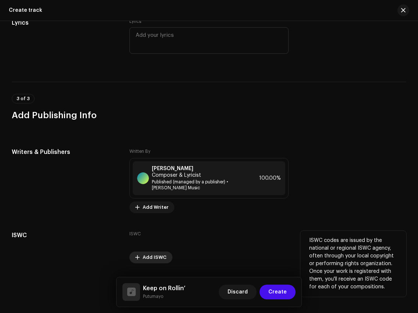
click at [148, 250] on span "Add ISWC" at bounding box center [155, 257] width 24 height 15
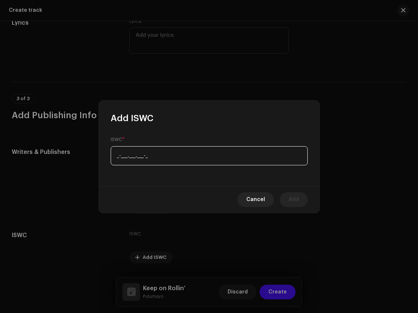
click at [183, 150] on input "_-___.___.___-_" at bounding box center [209, 155] width 197 height 19
paste input "T-927.981.435-6"
type input "T-927.981.435-6"
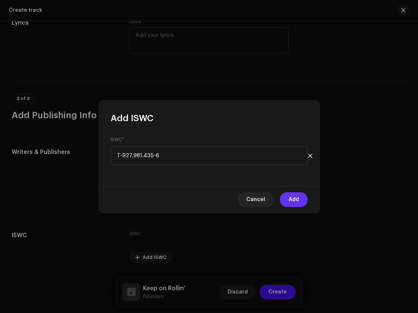
click at [300, 196] on button "Add" at bounding box center [294, 199] width 28 height 15
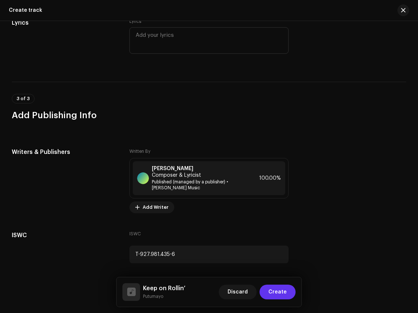
click at [275, 293] on span "Create" at bounding box center [278, 291] width 18 height 15
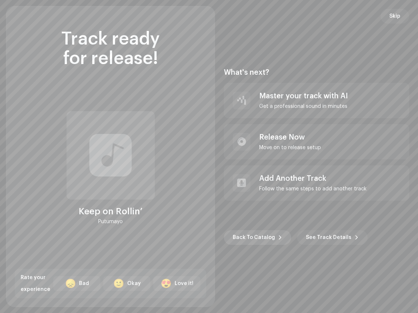
click at [253, 234] on span "Back To Catalog" at bounding box center [254, 237] width 42 height 15
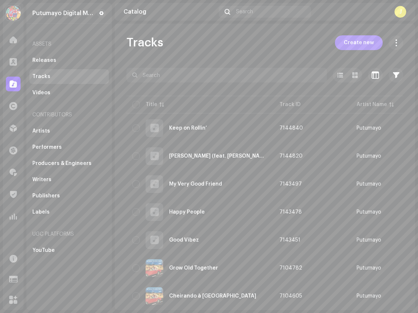
click at [348, 44] on span "Create new" at bounding box center [359, 42] width 30 height 15
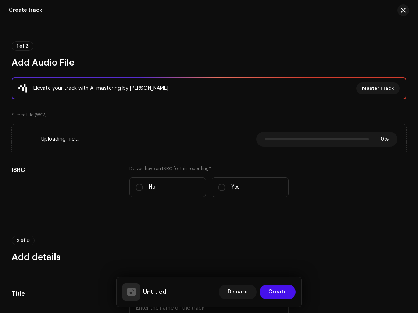
scroll to position [63, 0]
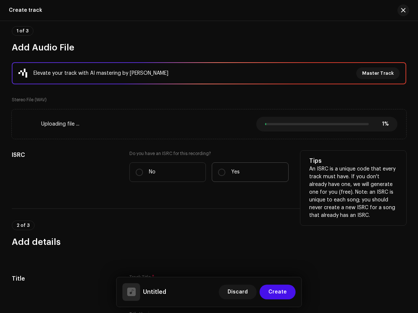
click at [225, 167] on label "Yes" at bounding box center [250, 171] width 77 height 19
click at [225, 168] on input "Yes" at bounding box center [221, 171] width 7 height 7
radio input "true"
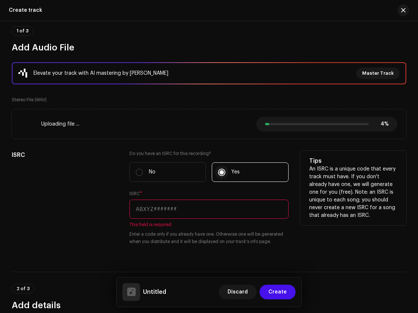
click at [223, 171] on input "Yes" at bounding box center [221, 171] width 7 height 7
click at [154, 208] on input "text" at bounding box center [208, 208] width 159 height 19
paste input "US6QR2200026"
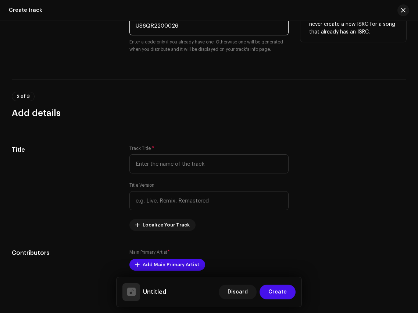
scroll to position [250, 0]
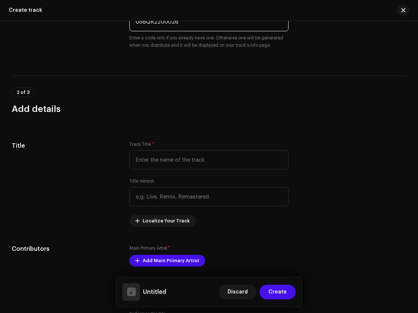
type input "US6QR2200026"
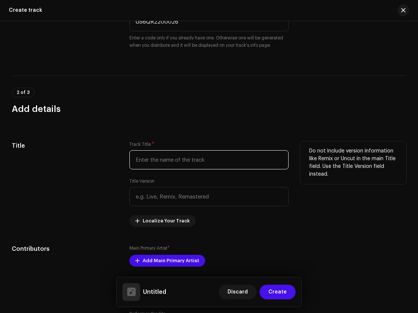
click at [175, 164] on input "text" at bounding box center [208, 159] width 159 height 19
paste input "Presentes [PERSON_NAME]"
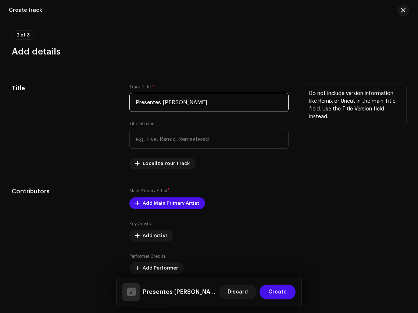
scroll to position [309, 0]
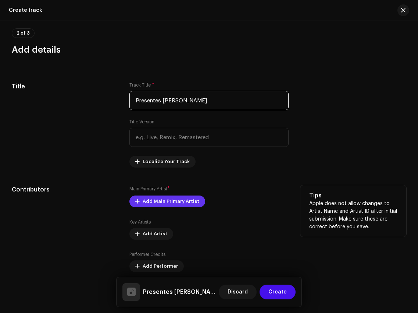
type input "Presentes [PERSON_NAME]"
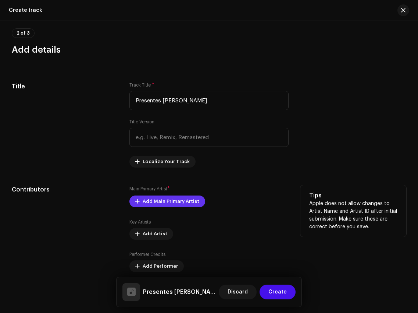
click at [172, 201] on span "Add Main Primary Artist" at bounding box center [171, 201] width 57 height 15
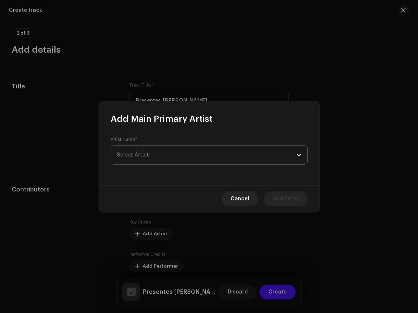
click at [170, 155] on span "Select Artist" at bounding box center [206, 155] width 179 height 18
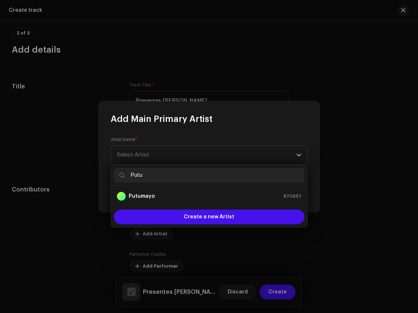
type input "Putu"
click at [171, 200] on li "Putumayo 870697" at bounding box center [209, 196] width 191 height 15
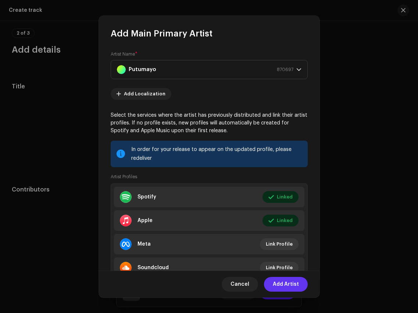
click at [289, 282] on span "Add Artist" at bounding box center [286, 284] width 26 height 15
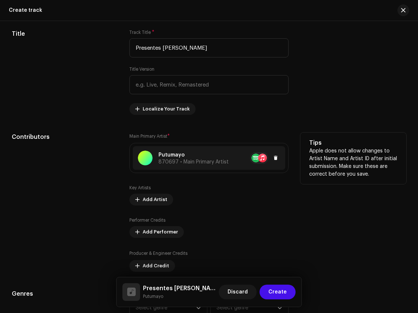
scroll to position [381, 0]
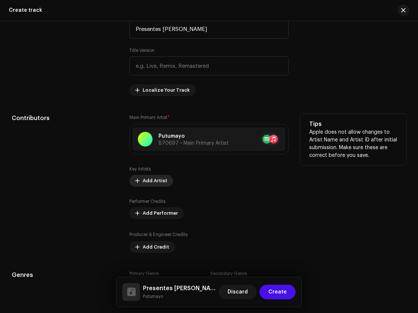
click at [149, 185] on span "Add Artist" at bounding box center [155, 180] width 25 height 15
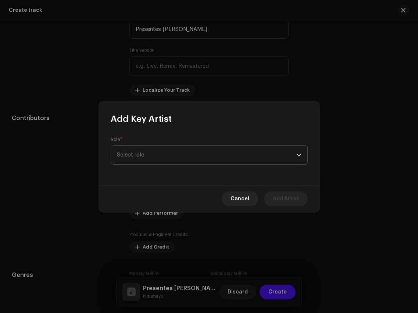
click at [162, 150] on span "Select role" at bounding box center [206, 155] width 179 height 18
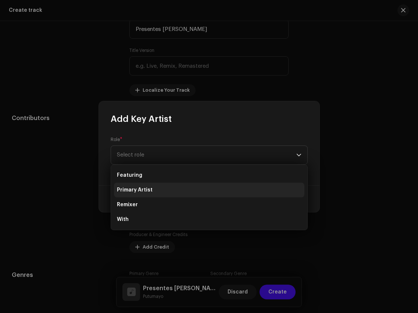
click at [156, 187] on li "Primary Artist" at bounding box center [209, 189] width 191 height 15
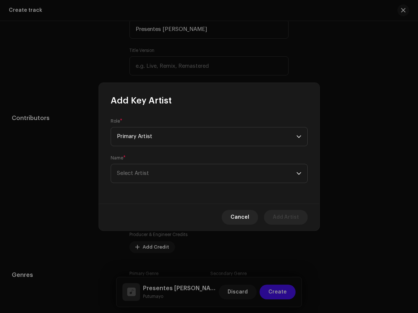
click at [157, 160] on div "Name * Select Artist" at bounding box center [209, 169] width 197 height 28
click at [161, 171] on span "Select Artist" at bounding box center [206, 173] width 179 height 18
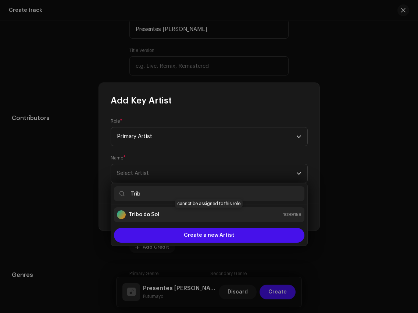
type input "Trib"
click at [175, 217] on div "Tribo do Sol 1099158" at bounding box center [209, 214] width 185 height 9
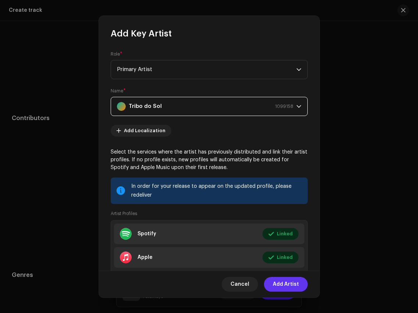
click at [286, 286] on span "Add Artist" at bounding box center [286, 284] width 26 height 15
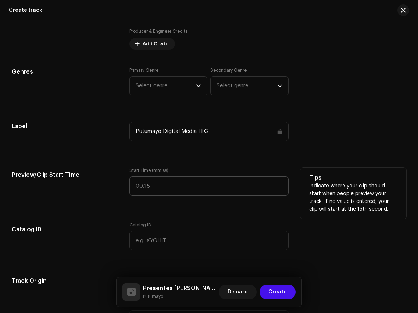
scroll to position [547, 0]
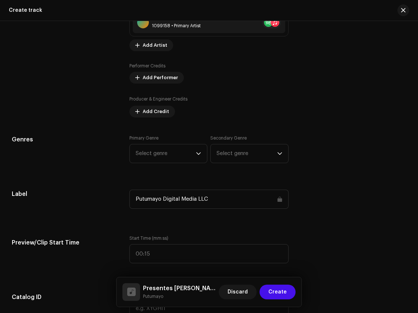
click at [188, 127] on div "Track details Complete the following to finalize your track. 1 of 3 Add Audio F…" at bounding box center [209, 276] width 418 height 1568
click at [198, 156] on icon "dropdown trigger" at bounding box center [198, 153] width 5 height 5
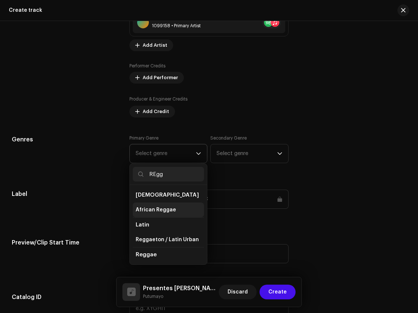
scroll to position [30, 0]
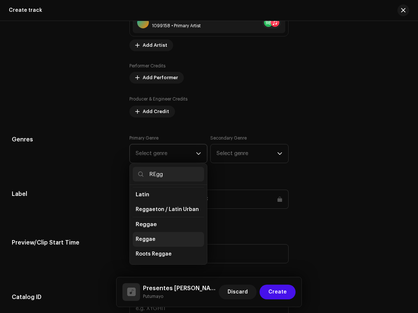
type input "REgg"
click at [163, 242] on li "Reggae" at bounding box center [168, 239] width 71 height 15
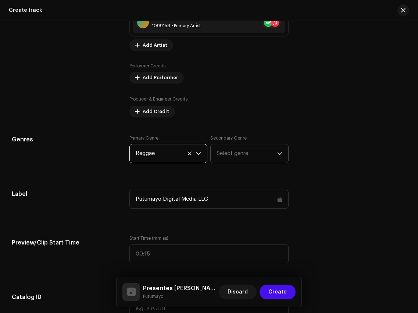
click at [249, 147] on span "Select genre" at bounding box center [247, 153] width 60 height 18
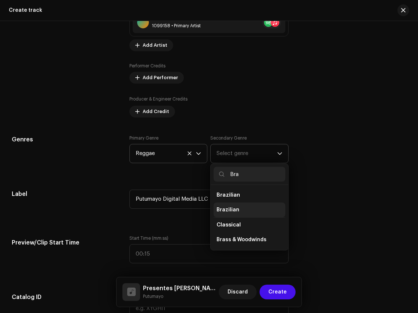
type input "Bra"
click at [241, 212] on li "Brazilian" at bounding box center [249, 209] width 71 height 15
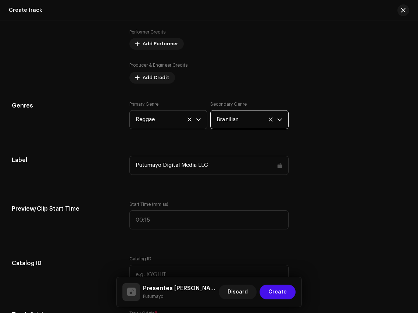
scroll to position [582, 0]
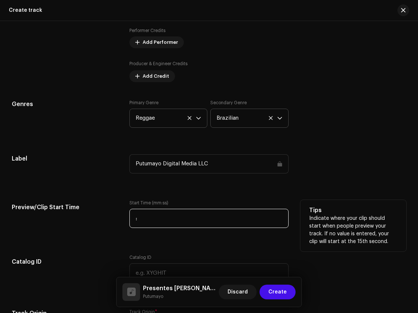
click at [240, 211] on input ":" at bounding box center [208, 218] width 159 height 19
type input "00:30"
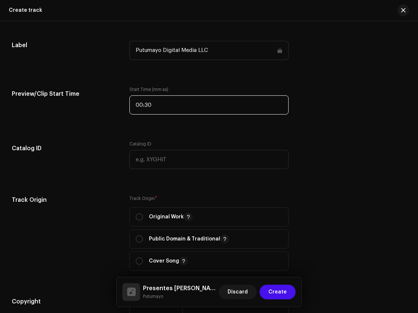
scroll to position [721, 0]
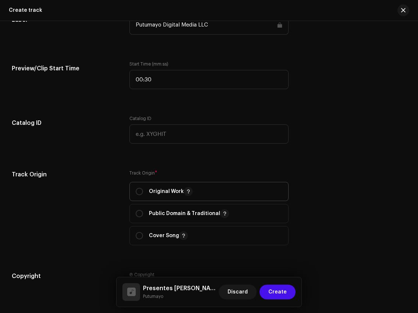
click at [156, 192] on p "Original Work" at bounding box center [171, 191] width 44 height 9
radio input "true"
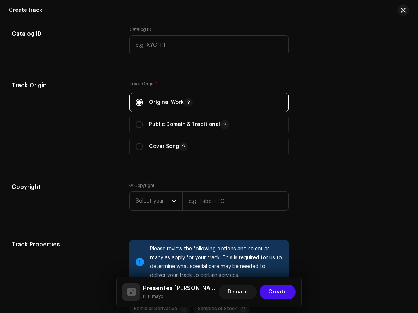
scroll to position [874, 0]
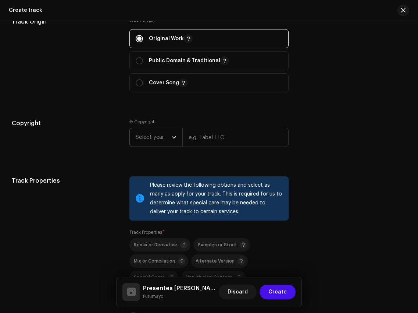
click at [157, 146] on span "Select year" at bounding box center [154, 137] width 36 height 18
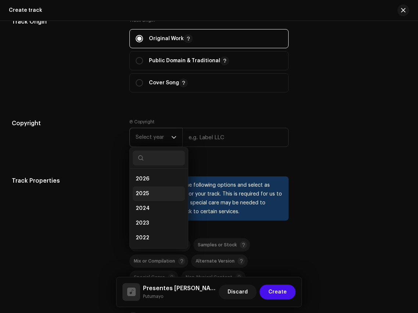
click at [152, 199] on li "2025" at bounding box center [159, 193] width 52 height 15
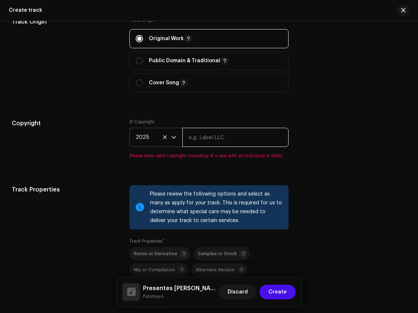
click at [226, 132] on input "text" at bounding box center [235, 137] width 106 height 19
type input "Putumayo Discovery"
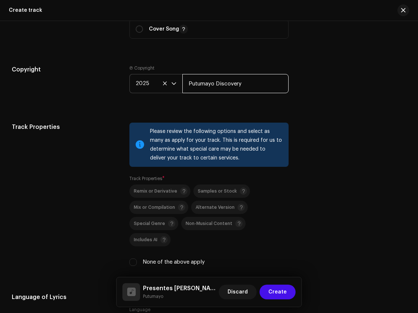
scroll to position [928, 0]
click at [133, 258] on input "None of the above apply" at bounding box center [132, 261] width 7 height 7
checkbox input "true"
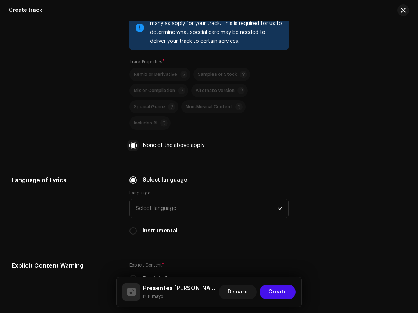
scroll to position [1084, 0]
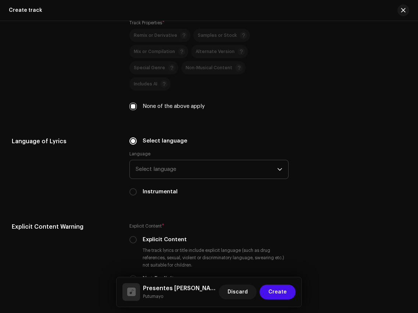
click at [162, 160] on span "Select language" at bounding box center [206, 169] width 141 height 18
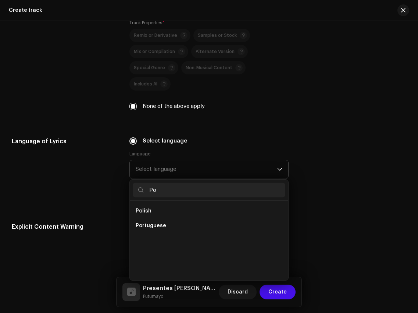
scroll to position [0, 0]
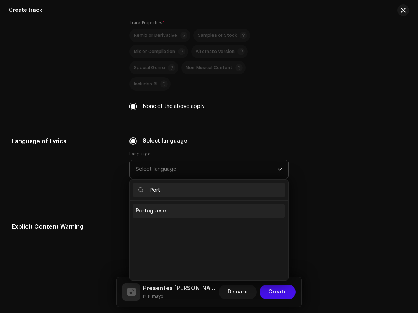
type input "Port"
click at [152, 207] on span "Portuguese" at bounding box center [151, 210] width 31 height 7
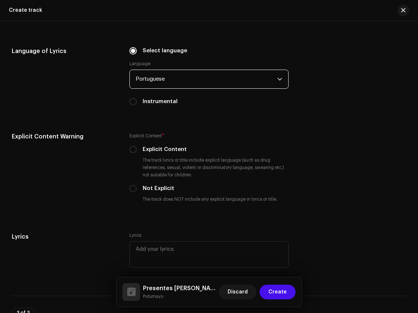
scroll to position [1183, 0]
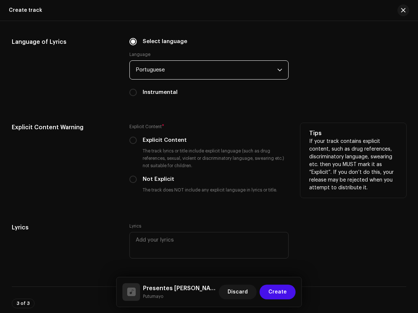
click at [159, 175] on label "Not Explicit" at bounding box center [159, 179] width 32 height 8
click at [137, 175] on input "Not Explicit" at bounding box center [132, 178] width 7 height 7
radio input "true"
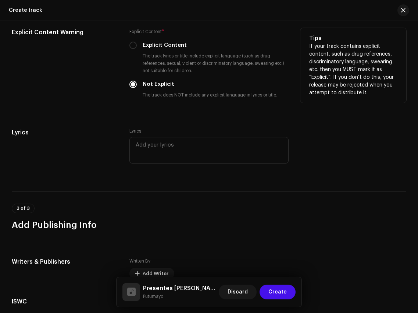
scroll to position [1312, 0]
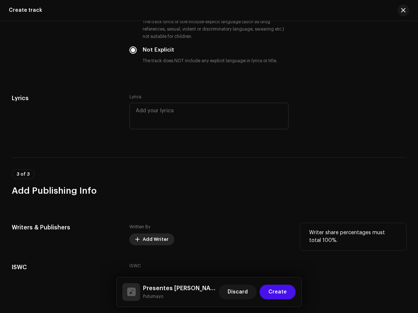
click at [146, 232] on span "Add Writer" at bounding box center [156, 239] width 26 height 15
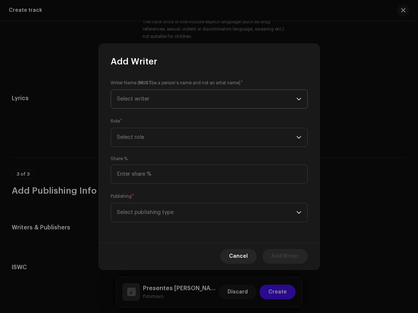
click at [153, 95] on span "Select writer" at bounding box center [206, 99] width 179 height 18
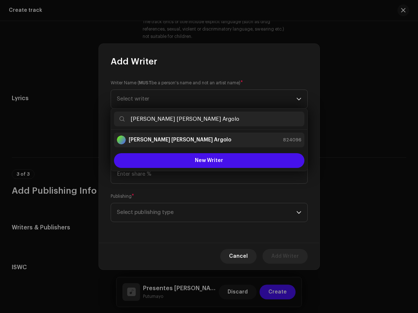
type input "Pedro Ivo Pinto Argolo"
click at [208, 141] on div "Pedro Ivo Pinto Argolo 824096" at bounding box center [209, 139] width 185 height 9
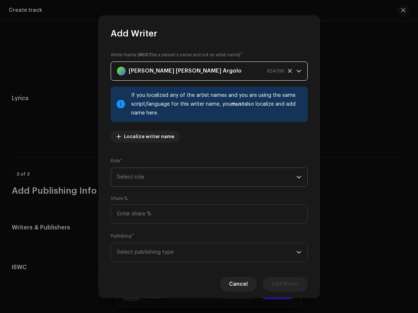
click at [242, 173] on span "Select role" at bounding box center [206, 177] width 179 height 18
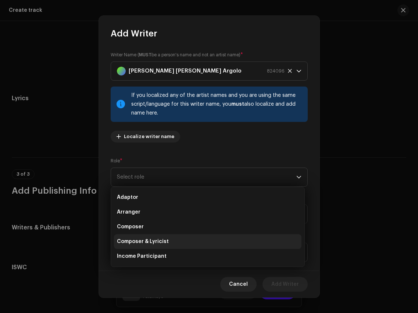
click at [228, 239] on li "Composer & Lyricist" at bounding box center [208, 241] width 188 height 15
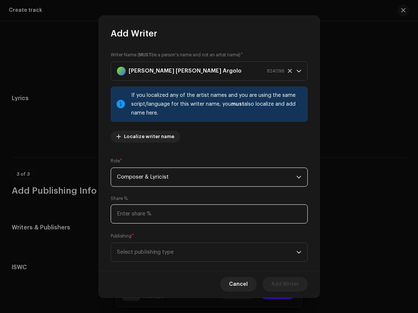
click at [228, 207] on input at bounding box center [209, 213] width 197 height 19
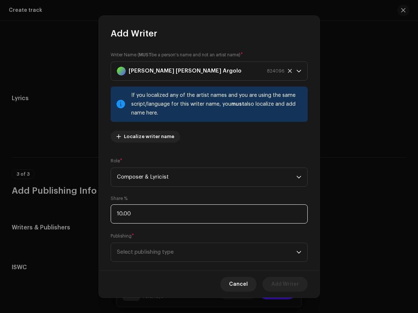
type input "100.00"
click at [185, 260] on span "Select publishing type" at bounding box center [206, 252] width 179 height 18
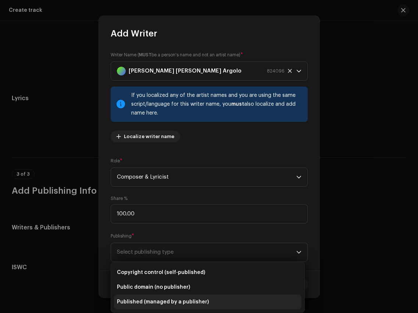
click at [186, 299] on span "Published (managed by a publisher)" at bounding box center [163, 301] width 92 height 7
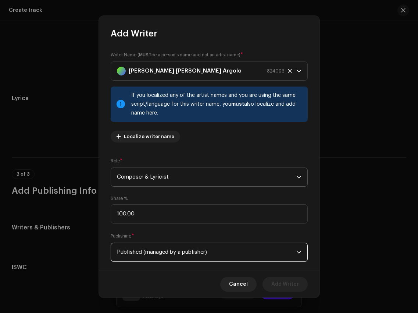
scroll to position [49, 0]
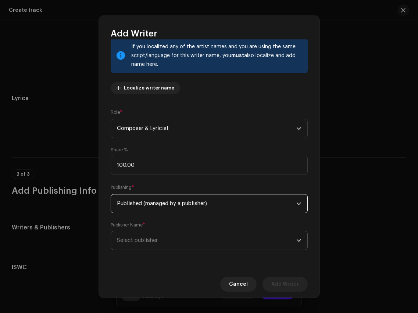
click at [139, 236] on span "Select publisher" at bounding box center [206, 240] width 179 height 18
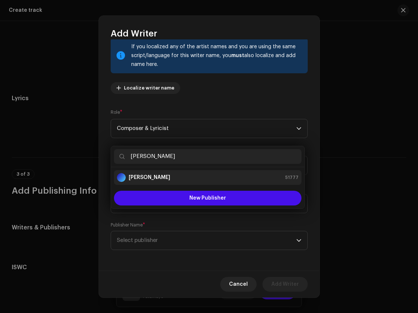
type input "Iago Tojal Araújo"
click at [189, 178] on div "Iago Tojal Araújo 51777" at bounding box center [208, 177] width 182 height 9
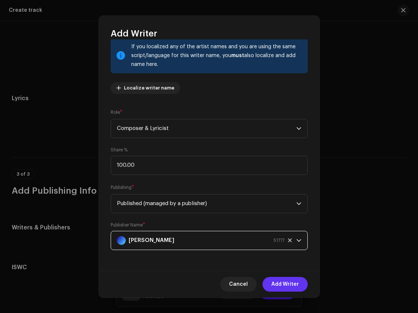
click at [292, 284] on span "Add Writer" at bounding box center [285, 284] width 28 height 15
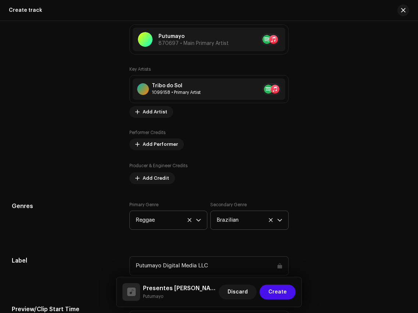
scroll to position [485, 0]
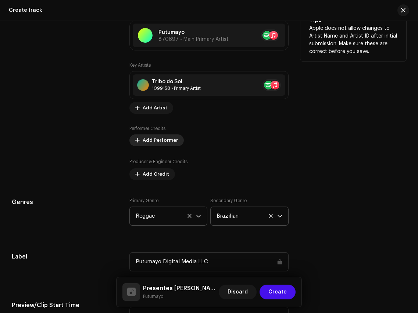
click at [156, 140] on span "Add Performer" at bounding box center [160, 140] width 35 height 15
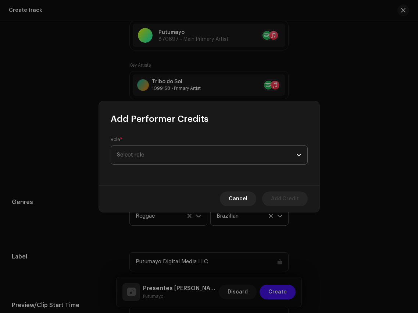
click at [179, 151] on span "Select role" at bounding box center [206, 155] width 179 height 18
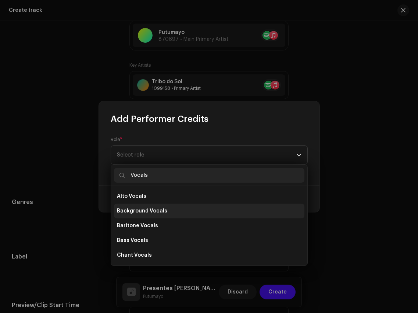
scroll to position [132, 0]
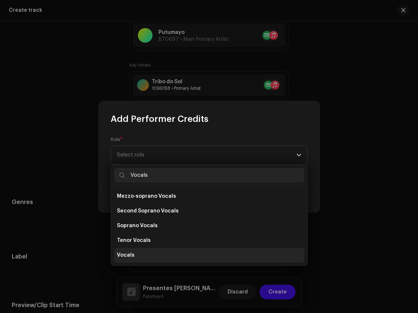
type input "Vocals"
click at [154, 253] on li "Vocals" at bounding box center [209, 255] width 191 height 15
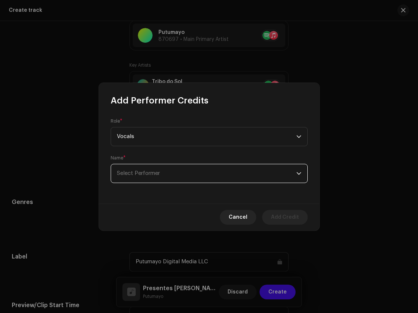
click at [196, 174] on span "Select Performer" at bounding box center [206, 173] width 179 height 18
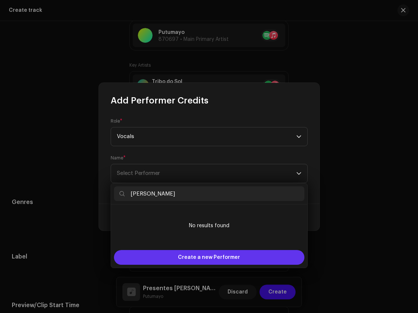
type input "Pedro Ivo"
click at [193, 256] on span "Create a new Performer" at bounding box center [209, 257] width 62 height 15
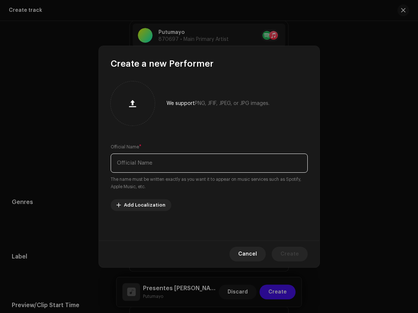
click at [195, 167] on input "text" at bounding box center [209, 162] width 197 height 19
paste input "Pedro Ivo"
type input "Pedro Ivo"
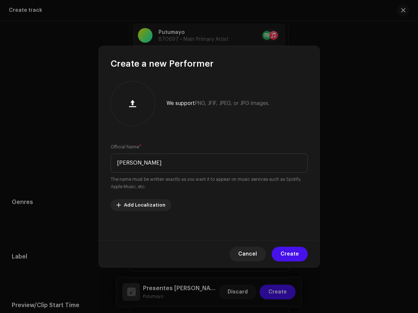
click at [292, 241] on div "Cancel Create" at bounding box center [209, 253] width 221 height 27
click at [292, 253] on span "Create" at bounding box center [290, 253] width 18 height 15
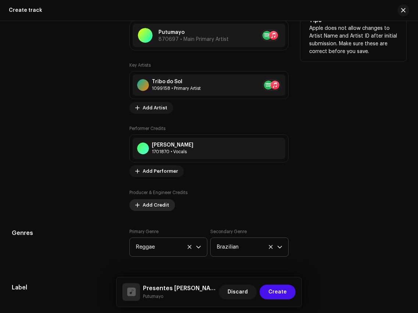
click at [156, 210] on span "Add Credit" at bounding box center [156, 205] width 26 height 15
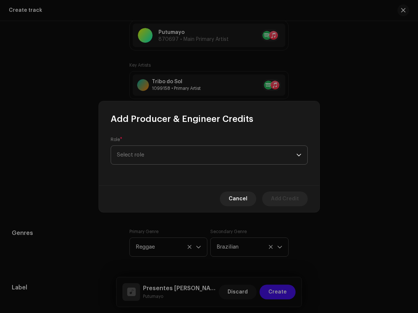
click at [171, 148] on span "Select role" at bounding box center [206, 155] width 179 height 18
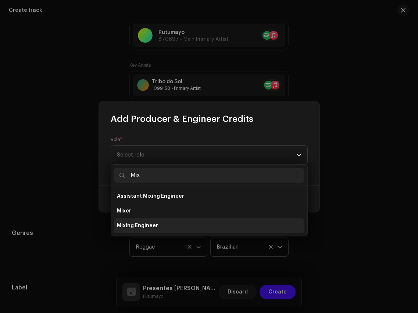
type input "Mix"
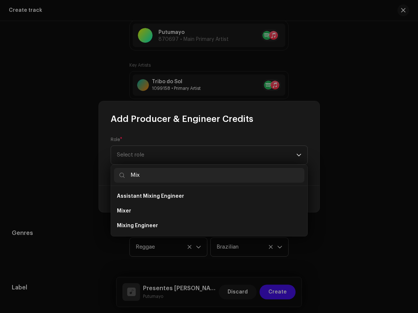
click at [161, 227] on li "Mixing Engineer" at bounding box center [209, 225] width 191 height 15
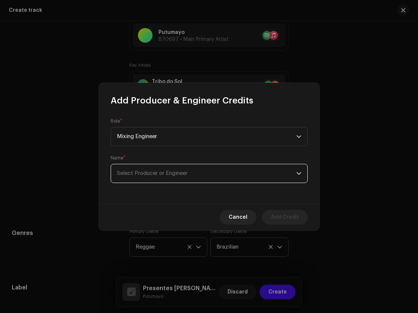
click at [161, 174] on span "Select Producer or Engineer" at bounding box center [152, 173] width 71 height 6
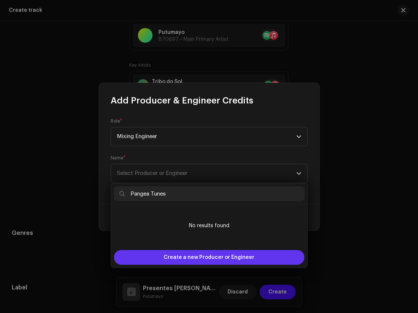
type input "Pangea Tunes"
click at [183, 256] on span "Create a new Producer or Engineer" at bounding box center [209, 257] width 91 height 15
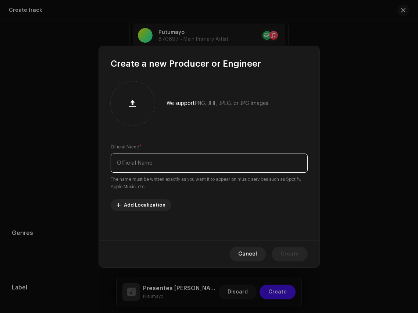
click at [195, 160] on input "text" at bounding box center [209, 162] width 197 height 19
paste input "Pangea Tunes"
type input "Pangea Tunes"
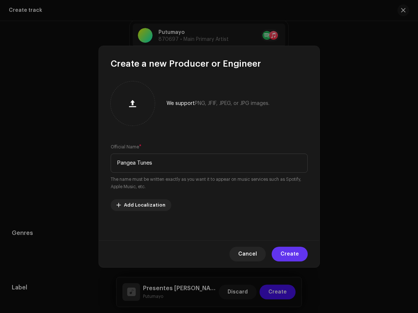
click at [285, 246] on span "Create" at bounding box center [290, 253] width 18 height 15
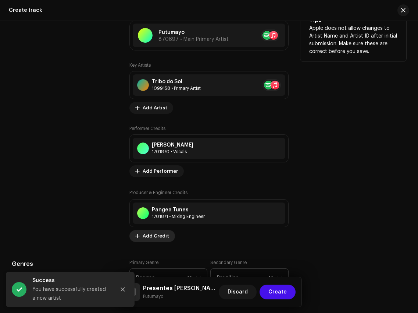
click at [159, 231] on span "Add Credit" at bounding box center [156, 235] width 26 height 15
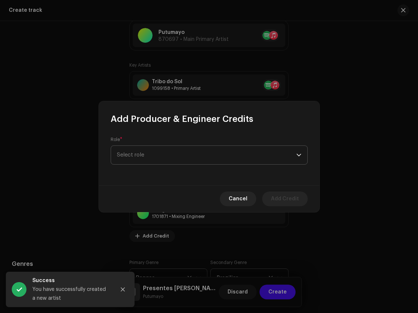
click at [180, 152] on span "Select role" at bounding box center [206, 155] width 179 height 18
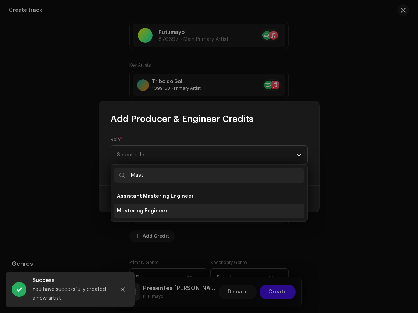
type input "Mast"
click at [170, 213] on li "Mastering Engineer" at bounding box center [209, 210] width 191 height 15
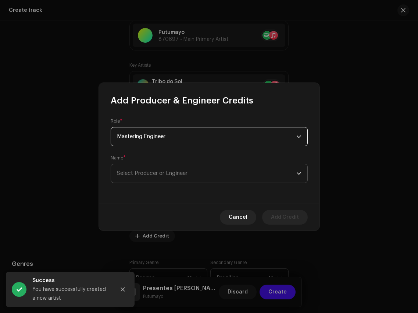
click at [171, 174] on span "Select Producer or Engineer" at bounding box center [152, 173] width 71 height 6
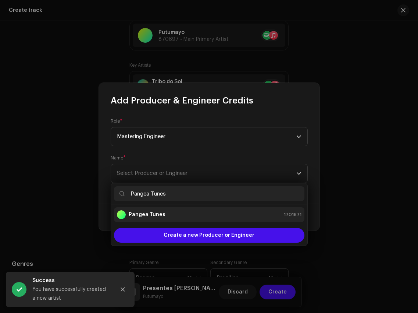
type input "Pangea Tunes"
click at [192, 214] on div "Pangea Tunes 1701871" at bounding box center [209, 214] width 185 height 9
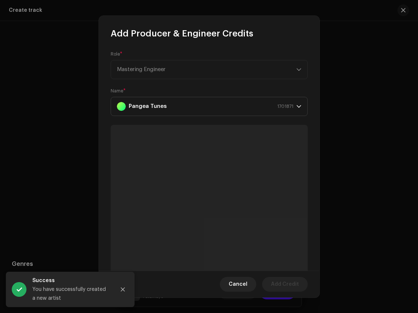
click at [294, 288] on span "Add Credit" at bounding box center [285, 284] width 28 height 15
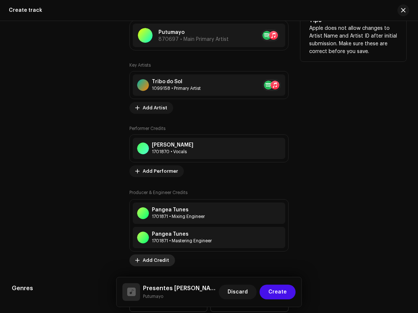
click at [160, 262] on span "Add Credit" at bounding box center [156, 260] width 26 height 15
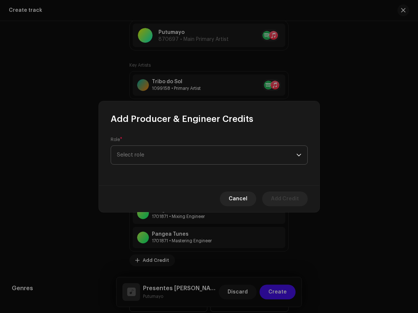
click at [185, 153] on span "Select role" at bounding box center [206, 155] width 179 height 18
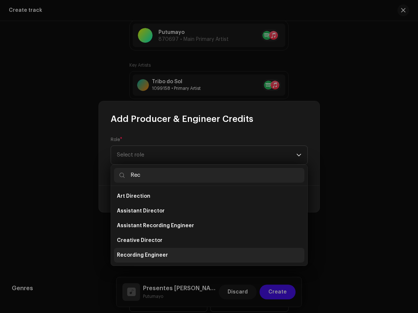
type input "Rec"
click at [185, 257] on li "Recording Engineer" at bounding box center [209, 255] width 191 height 15
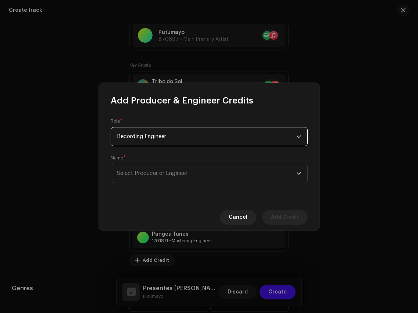
click at [182, 161] on div "Name * Select Producer or Engineer" at bounding box center [209, 169] width 197 height 28
click at [183, 169] on span "Select Producer or Engineer" at bounding box center [206, 173] width 179 height 18
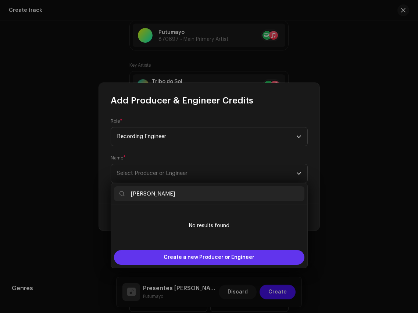
type input "Bruno Pontes"
click at [188, 253] on span "Create a new Producer or Engineer" at bounding box center [209, 257] width 91 height 15
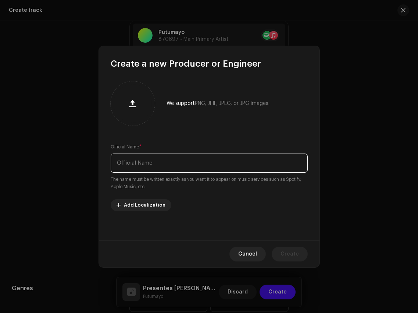
click at [203, 159] on input "text" at bounding box center [209, 162] width 197 height 19
paste input "Bruno Pontes"
type input "Bruno Pontes"
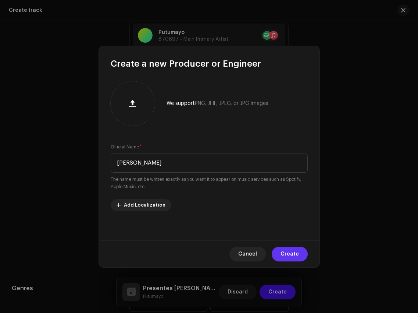
click at [287, 249] on span "Create" at bounding box center [290, 253] width 18 height 15
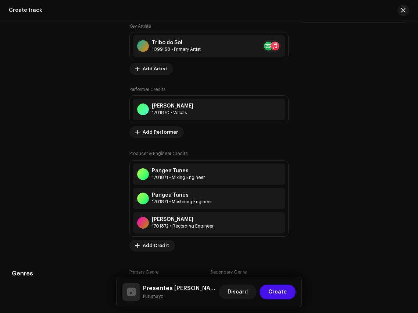
scroll to position [548, 0]
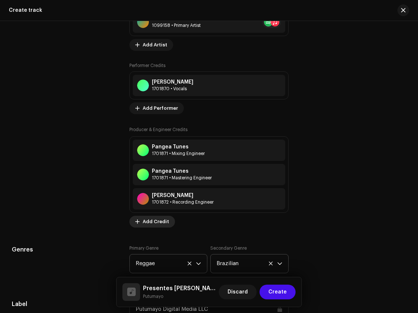
click at [152, 227] on span "Add Credit" at bounding box center [156, 221] width 26 height 15
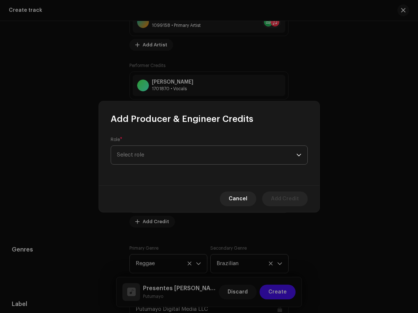
click at [176, 152] on span "Select role" at bounding box center [206, 155] width 179 height 18
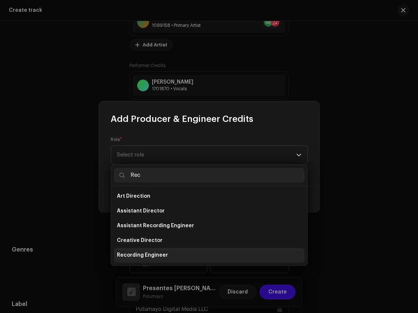
type input "Rec"
click at [158, 252] on span "Recording Engineer" at bounding box center [142, 254] width 51 height 7
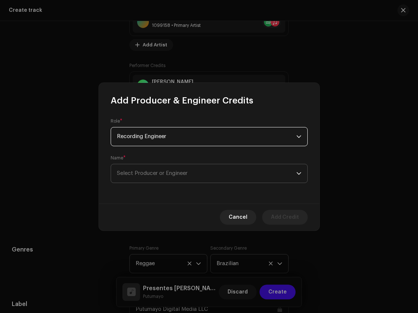
click at [161, 173] on span "Select Producer or Engineer" at bounding box center [152, 173] width 71 height 6
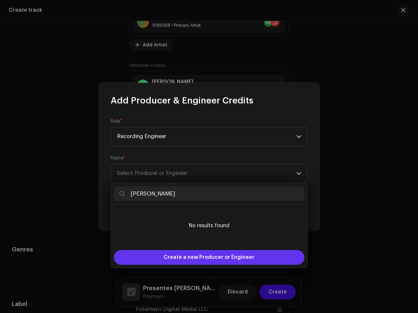
type input "Thiago Patrucci"
click at [198, 254] on span "Create a new Producer or Engineer" at bounding box center [209, 257] width 91 height 15
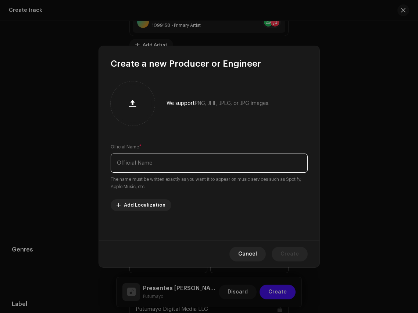
click at [202, 168] on input "text" at bounding box center [209, 162] width 197 height 19
paste input "Thiago Patrucci"
type input "Thiago Patrucci"
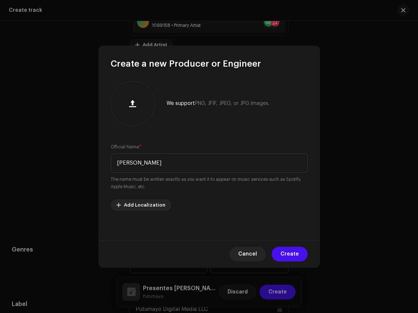
click at [288, 253] on span "Create" at bounding box center [290, 253] width 18 height 15
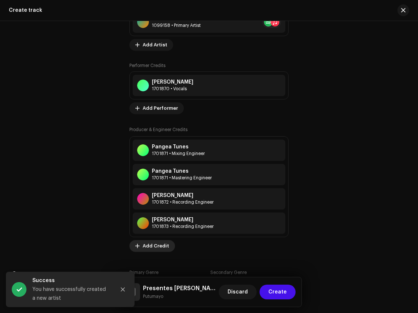
click at [158, 245] on span "Add Credit" at bounding box center [156, 245] width 26 height 15
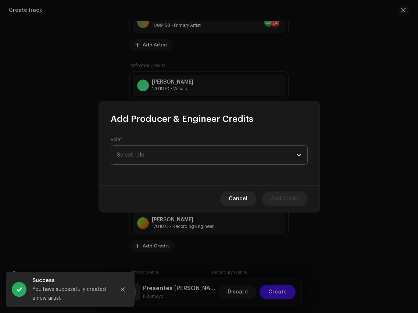
click at [216, 149] on span "Select role" at bounding box center [206, 155] width 179 height 18
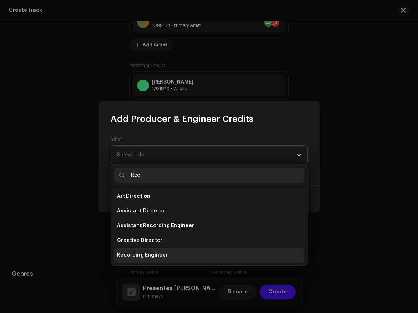
type input "Rec"
click at [182, 252] on li "Recording Engineer" at bounding box center [209, 255] width 191 height 15
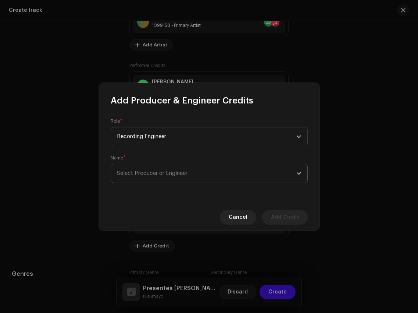
click at [182, 182] on p-select "Select Producer or Engineer" at bounding box center [209, 173] width 197 height 19
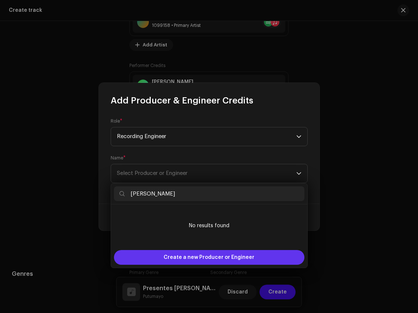
type input "Fellipe Pompeo"
click at [204, 256] on span "Create a new Producer or Engineer" at bounding box center [209, 257] width 91 height 15
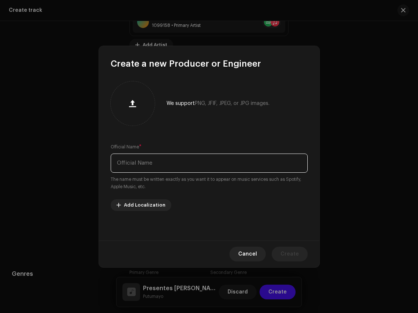
click at [193, 166] on input "text" at bounding box center [209, 162] width 197 height 19
paste input "Fellipe Pompeo"
type input "Fellipe Pompeo"
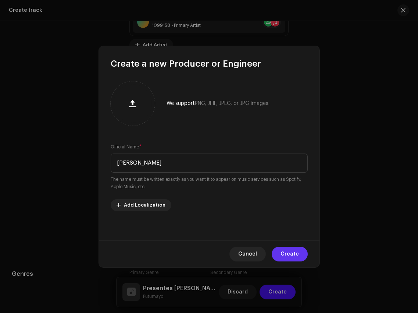
click at [294, 255] on span "Create" at bounding box center [290, 253] width 18 height 15
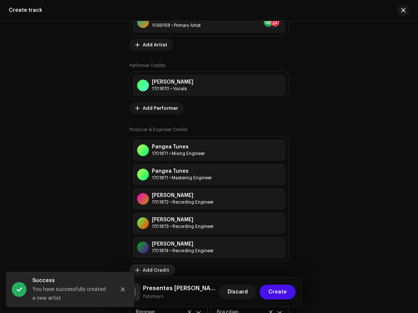
click at [152, 267] on span "Add Credit" at bounding box center [156, 270] width 26 height 15
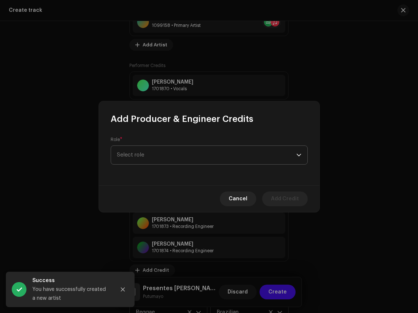
click at [186, 153] on span "Select role" at bounding box center [206, 155] width 179 height 18
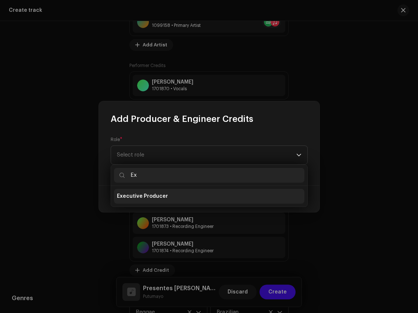
type input "Ex"
click at [177, 197] on li "Executive Producer" at bounding box center [209, 196] width 191 height 15
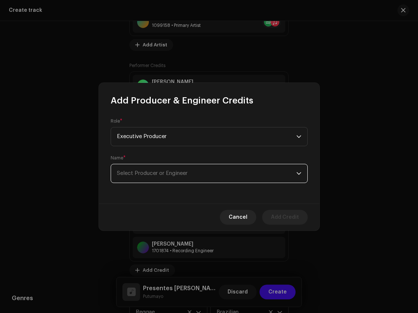
click at [181, 177] on span "Select Producer or Engineer" at bounding box center [206, 173] width 179 height 18
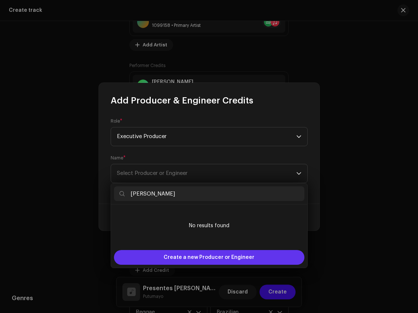
type input "Iago Tojal"
click at [212, 255] on span "Create a new Producer or Engineer" at bounding box center [209, 257] width 91 height 15
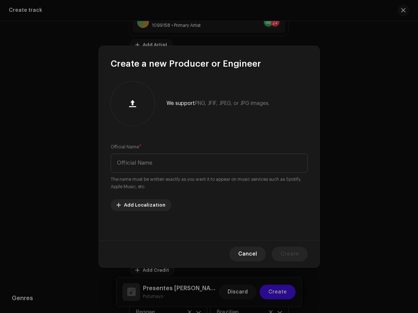
click at [211, 172] on div "Official Name * The name must be written exactly as you want it to appear on mu…" at bounding box center [209, 166] width 197 height 47
click at [211, 164] on input "text" at bounding box center [209, 162] width 197 height 19
paste input "Iago Tojal"
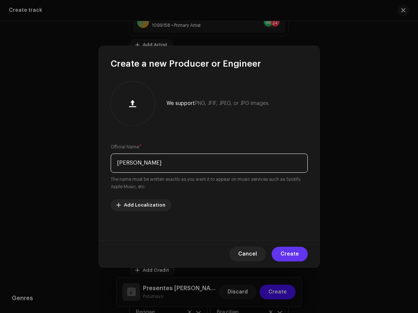
type input "Iago Tojal"
click at [287, 257] on span "Create" at bounding box center [290, 253] width 18 height 15
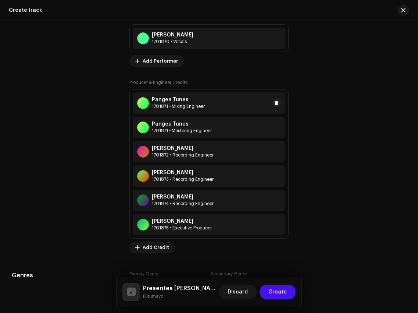
scroll to position [614, 0]
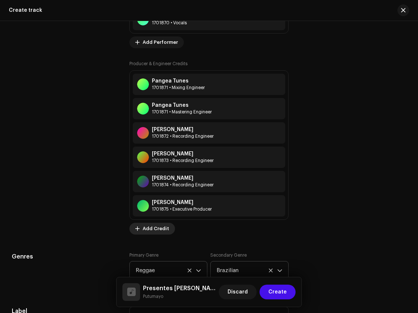
click at [153, 234] on span "Add Credit" at bounding box center [156, 228] width 26 height 15
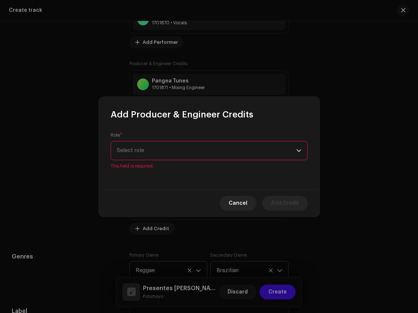
click at [177, 143] on div "Role * Select role This field is required." at bounding box center [209, 150] width 197 height 37
click at [178, 147] on span "Select role" at bounding box center [206, 150] width 179 height 18
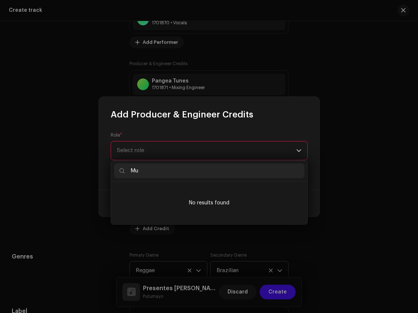
type input "M"
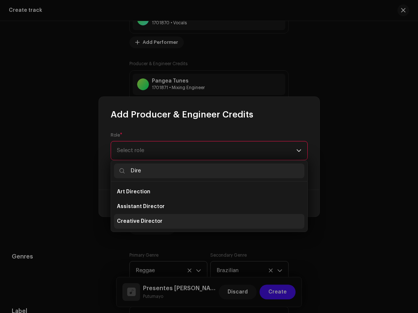
type input "Dire"
click at [172, 220] on li "Creative Director" at bounding box center [209, 221] width 191 height 15
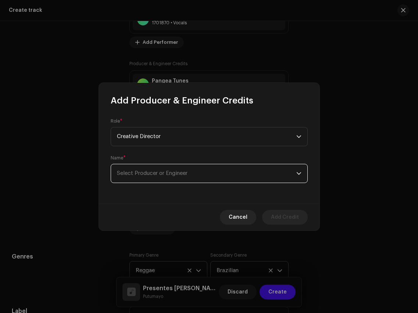
click at [191, 166] on span "Select Producer or Engineer" at bounding box center [206, 173] width 179 height 18
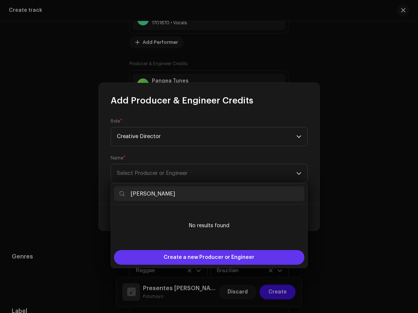
type input "[PERSON_NAME]"
click at [208, 250] on span "Create a new Producer or Engineer" at bounding box center [209, 257] width 91 height 15
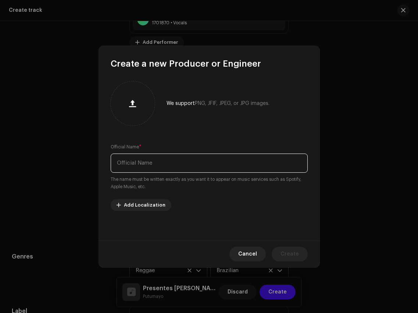
click at [193, 157] on input "text" at bounding box center [209, 162] width 197 height 19
paste input "[PERSON_NAME]"
type input "[PERSON_NAME]"
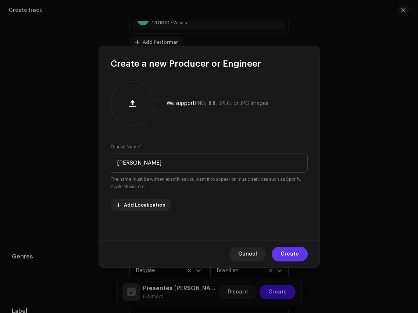
click at [297, 254] on span "Create" at bounding box center [290, 253] width 18 height 15
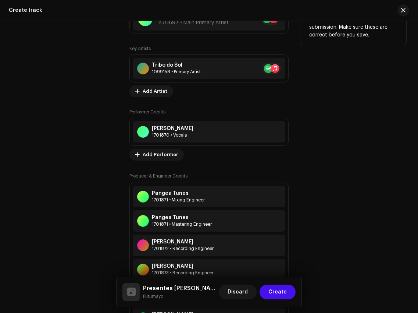
scroll to position [481, 0]
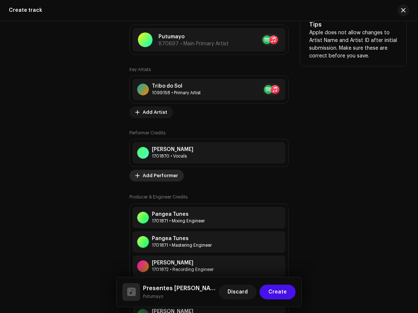
click at [163, 177] on span "Add Performer" at bounding box center [160, 175] width 35 height 15
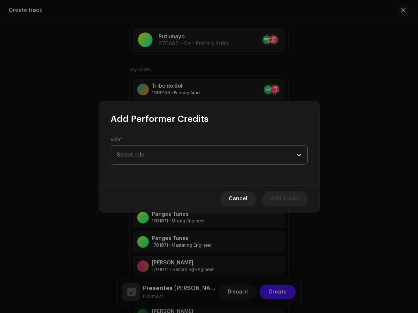
click at [168, 156] on span "Select role" at bounding box center [206, 155] width 179 height 18
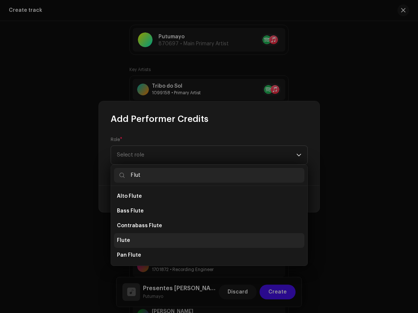
type input "Flut"
click at [143, 241] on li "Flute" at bounding box center [209, 240] width 191 height 15
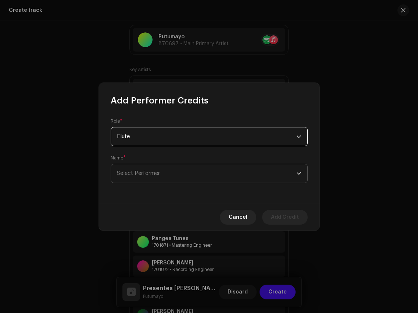
click at [168, 168] on span "Select Performer" at bounding box center [206, 173] width 179 height 18
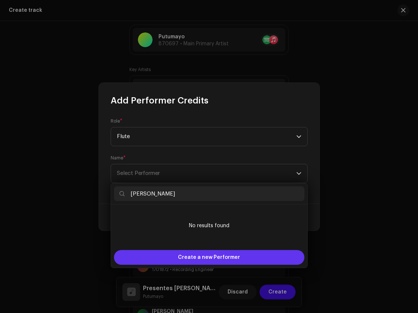
type input "Alë Vilhena"
click at [221, 254] on span "Create a new Performer" at bounding box center [209, 257] width 62 height 15
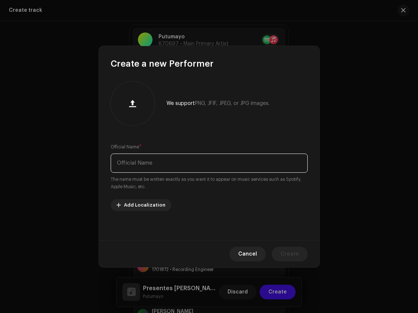
click at [223, 164] on input "text" at bounding box center [209, 162] width 197 height 19
paste input "Alë Vilhena"
type input "Alë Vilhena"
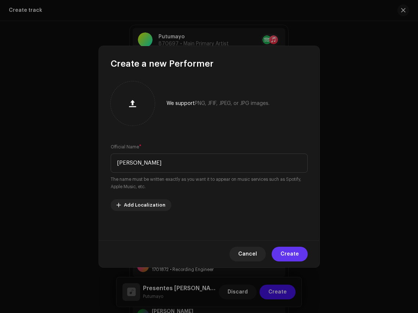
click at [294, 252] on span "Create" at bounding box center [290, 253] width 18 height 15
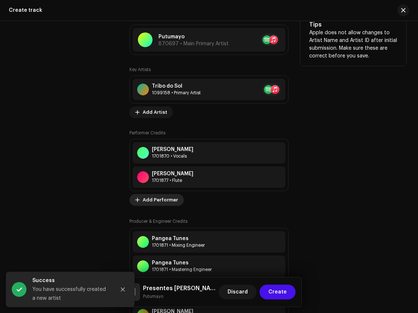
click at [167, 199] on span "Add Performer" at bounding box center [160, 199] width 35 height 15
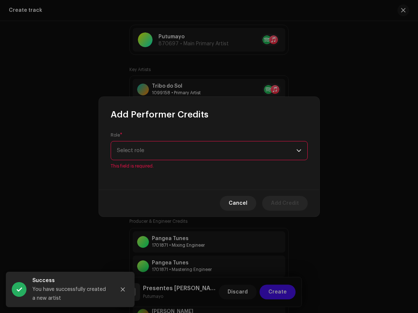
click at [194, 138] on div "Role * Select role This field is required." at bounding box center [209, 150] width 197 height 37
click at [197, 150] on span "Select role" at bounding box center [206, 150] width 179 height 18
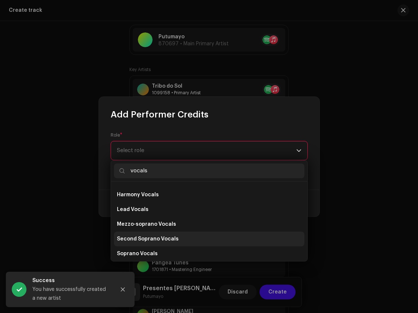
scroll to position [132, 0]
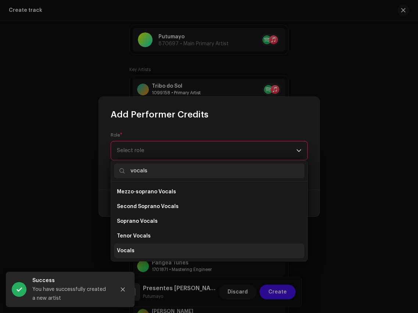
type input "vocals"
click at [153, 250] on li "Vocals" at bounding box center [209, 250] width 191 height 15
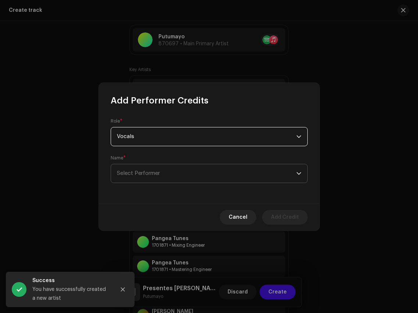
click at [160, 178] on span "Select Performer" at bounding box center [206, 173] width 179 height 18
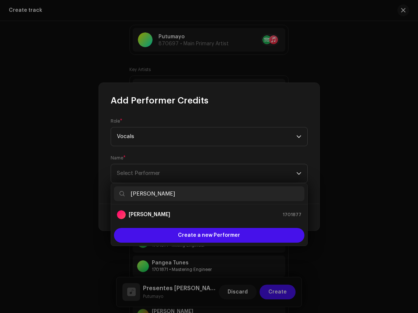
type input "Alë Vilhena"
click at [197, 216] on div "Alë Vilhena 1701877" at bounding box center [209, 214] width 185 height 9
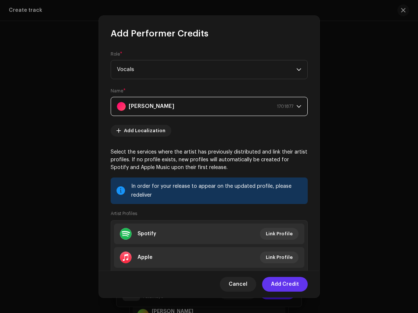
click at [292, 283] on span "Add Credit" at bounding box center [285, 284] width 28 height 15
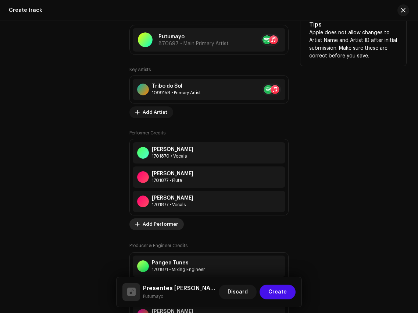
click at [163, 225] on span "Add Performer" at bounding box center [160, 224] width 35 height 15
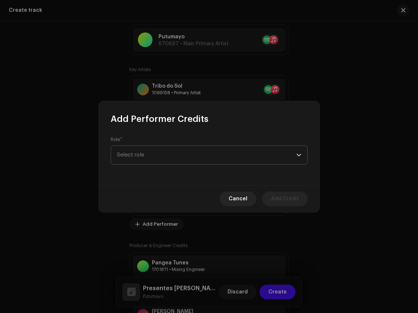
click at [193, 148] on span "Select role" at bounding box center [206, 155] width 179 height 18
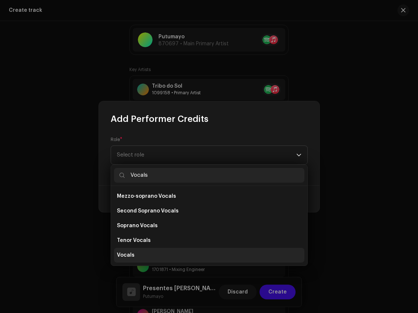
type input "Vocals"
click at [160, 252] on li "Vocals" at bounding box center [209, 255] width 191 height 15
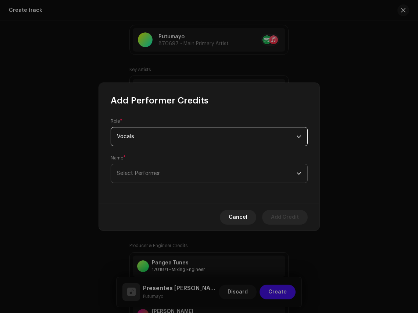
click at [160, 178] on span "Select Performer" at bounding box center [206, 173] width 179 height 18
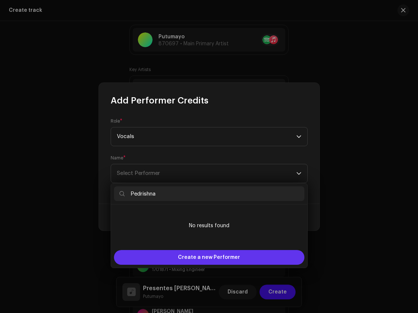
type input "Pedrishna"
click at [193, 258] on span "Create a new Performer" at bounding box center [209, 257] width 62 height 15
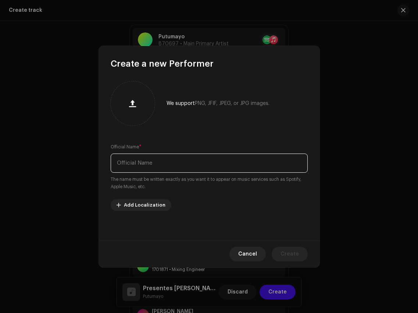
click at [183, 164] on input "text" at bounding box center [209, 162] width 197 height 19
paste input "Pedrishna"
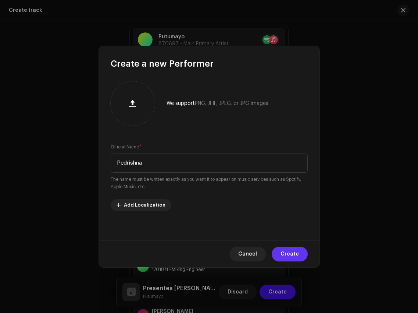
click at [291, 252] on span "Create" at bounding box center [290, 253] width 18 height 15
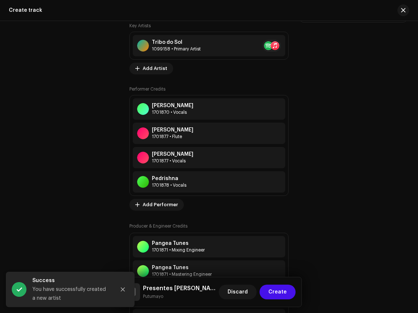
scroll to position [526, 0]
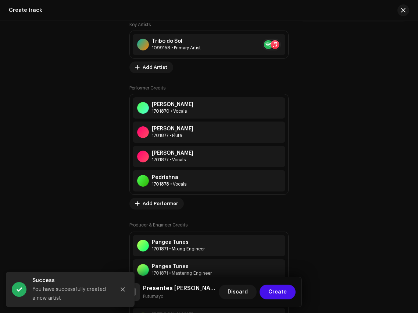
click at [167, 196] on div "Performer Credits Pedro Ivo 1701870 • Vocals Alë Vilhena 1701877 • Flute Alë Vi…" at bounding box center [208, 147] width 159 height 124
click at [169, 207] on span "Add Performer" at bounding box center [160, 203] width 35 height 15
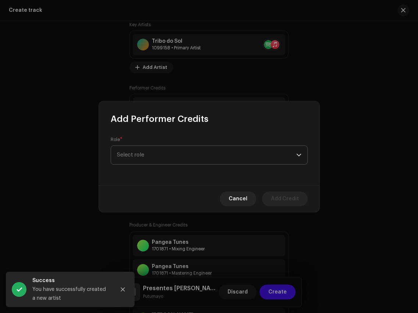
click at [169, 147] on span "Select role" at bounding box center [206, 155] width 179 height 18
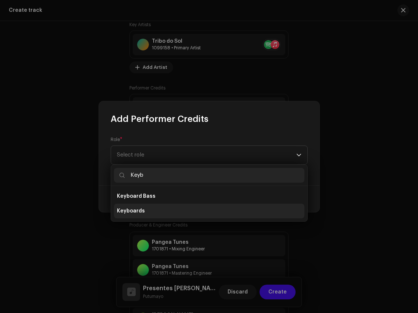
click at [168, 214] on li "Keyboards" at bounding box center [209, 210] width 191 height 15
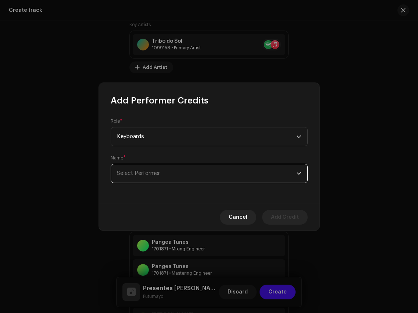
click at [168, 168] on span "Select Performer" at bounding box center [206, 173] width 179 height 18
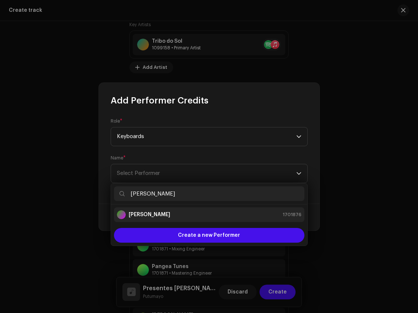
click at [184, 221] on li "Rick Solar 1701876" at bounding box center [209, 214] width 191 height 15
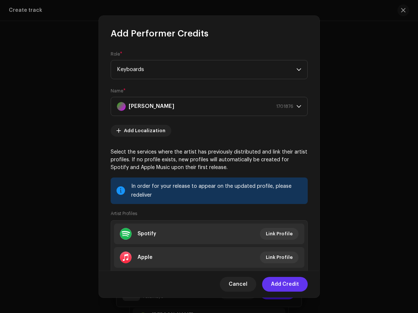
click at [291, 286] on span "Add Credit" at bounding box center [285, 284] width 28 height 15
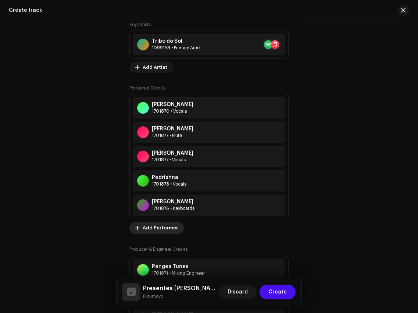
click at [162, 225] on span "Add Performer" at bounding box center [160, 227] width 35 height 15
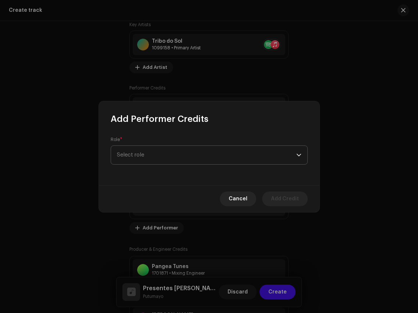
click at [189, 151] on span "Select role" at bounding box center [206, 155] width 179 height 18
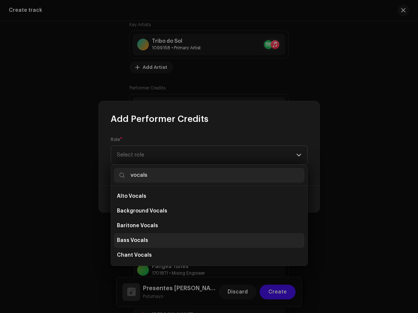
scroll to position [132, 0]
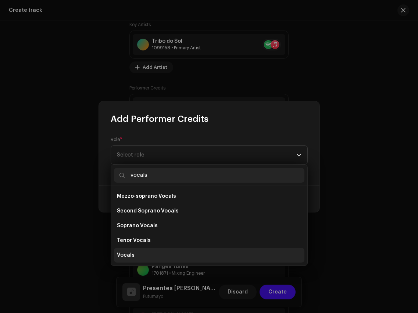
click at [160, 254] on li "Vocals" at bounding box center [209, 255] width 191 height 15
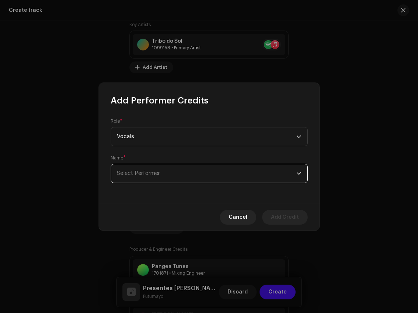
click at [166, 170] on span "Select Performer" at bounding box center [206, 173] width 179 height 18
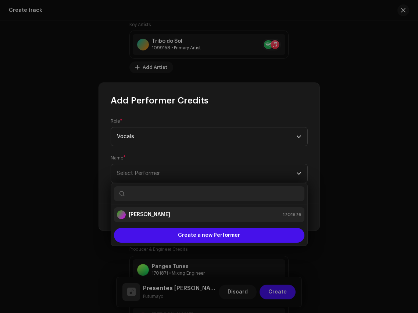
click at [171, 217] on div "Rick Solar 1701876" at bounding box center [209, 214] width 185 height 9
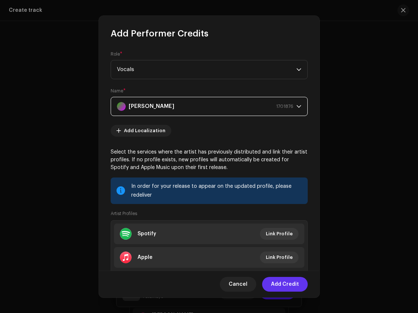
click at [296, 286] on span "Add Credit" at bounding box center [285, 284] width 28 height 15
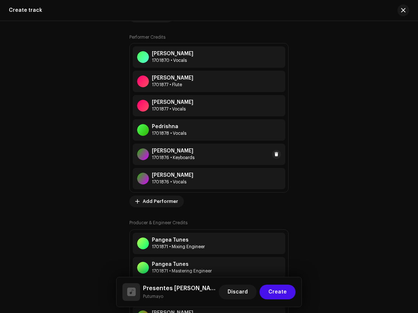
scroll to position [578, 0]
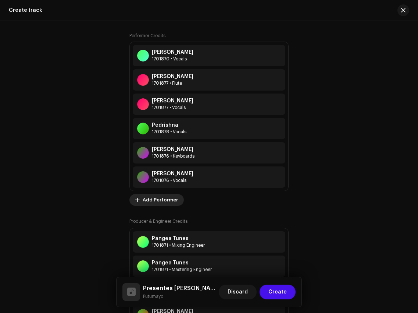
click at [167, 198] on span "Add Performer" at bounding box center [160, 199] width 35 height 15
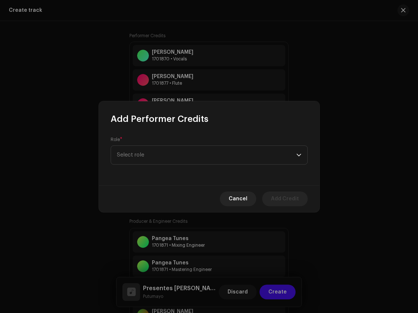
click at [170, 141] on div "Role * Select role" at bounding box center [209, 150] width 197 height 28
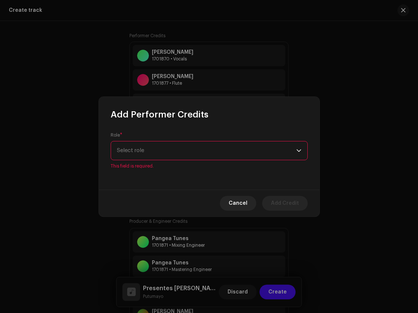
click at [171, 147] on span "Select role" at bounding box center [206, 150] width 179 height 18
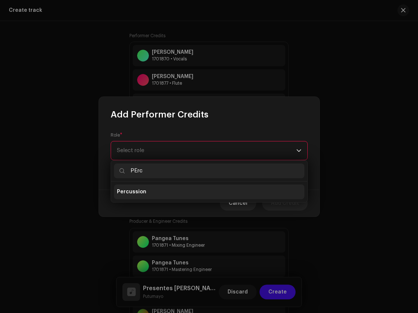
click at [154, 191] on li "Percussion" at bounding box center [209, 191] width 191 height 15
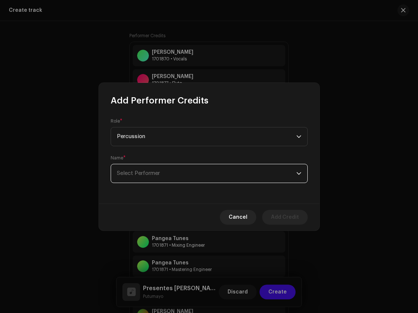
click at [171, 167] on span "Select Performer" at bounding box center [206, 173] width 179 height 18
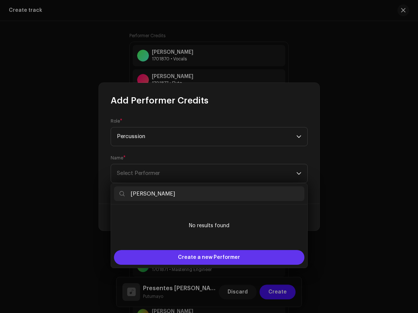
click at [202, 256] on span "Create a new Performer" at bounding box center [209, 257] width 62 height 15
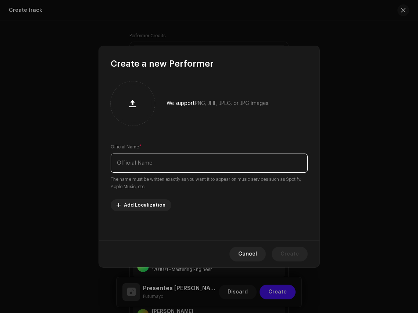
click at [184, 165] on input "text" at bounding box center [209, 162] width 197 height 19
paste input "Júlio Astral"
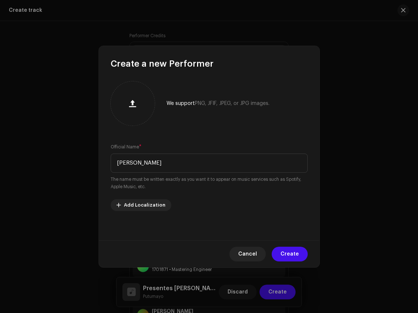
click at [302, 253] on button "Create" at bounding box center [290, 253] width 36 height 15
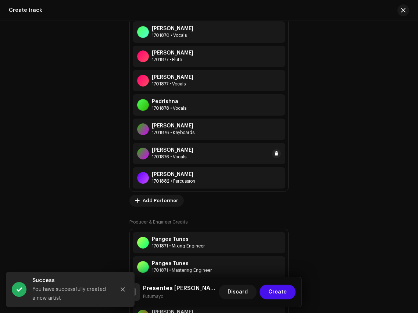
scroll to position [604, 0]
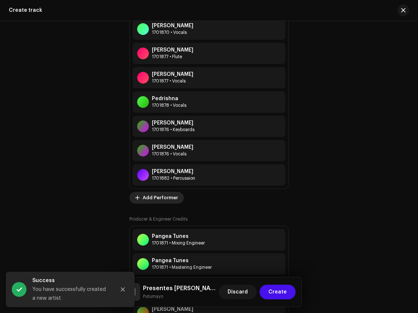
click at [165, 193] on span "Add Performer" at bounding box center [160, 197] width 35 height 15
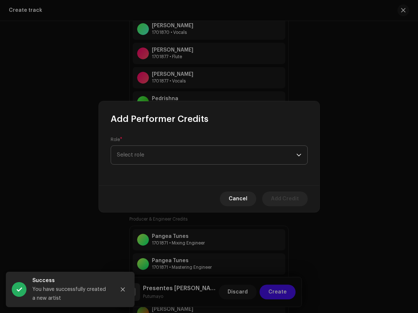
click at [170, 150] on span "Select role" at bounding box center [206, 155] width 179 height 18
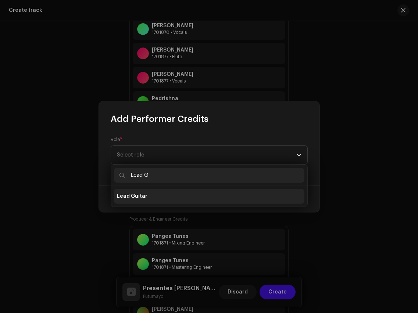
click at [167, 200] on li "Lead Guitar" at bounding box center [209, 196] width 191 height 15
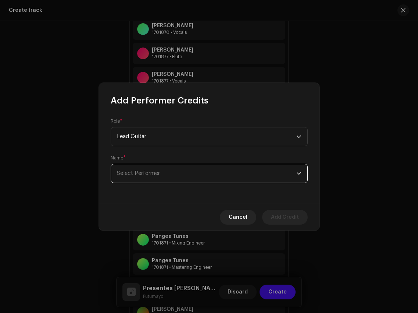
click at [173, 172] on span "Select Performer" at bounding box center [206, 173] width 179 height 18
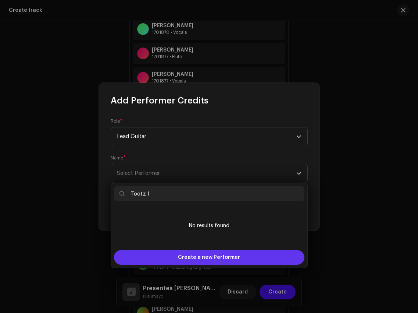
click at [198, 255] on span "Create a new Performer" at bounding box center [209, 257] width 62 height 15
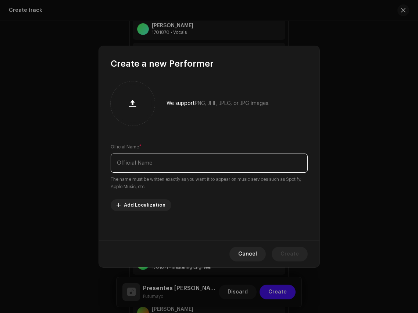
click at [190, 161] on input "text" at bounding box center [209, 162] width 197 height 19
paste input "Tootz I"
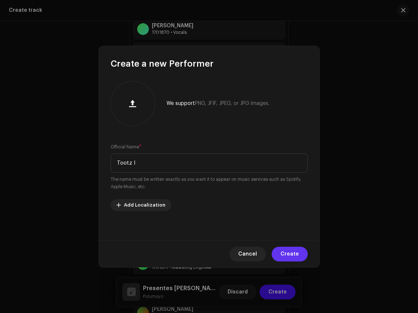
click at [284, 247] on span "Create" at bounding box center [290, 253] width 18 height 15
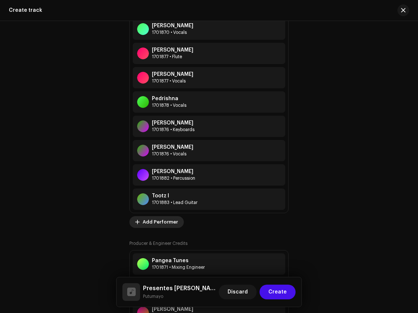
click at [169, 220] on span "Add Performer" at bounding box center [160, 221] width 35 height 15
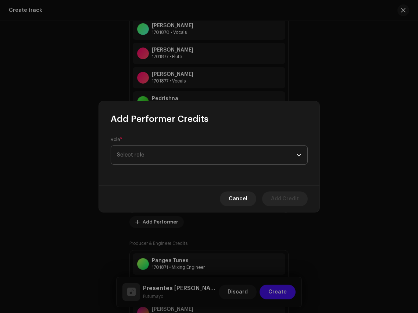
click at [172, 150] on span "Select role" at bounding box center [206, 155] width 179 height 18
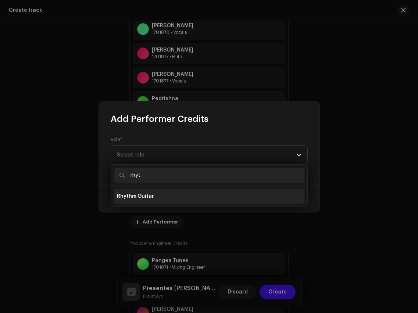
click at [170, 194] on li "Rhythm Guitar" at bounding box center [209, 196] width 191 height 15
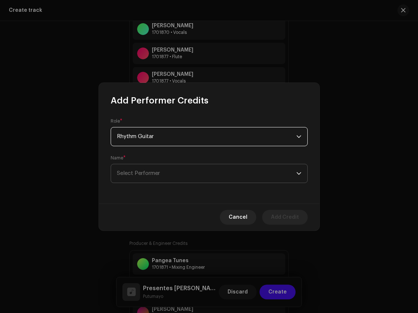
click at [164, 169] on span "Select Performer" at bounding box center [206, 173] width 179 height 18
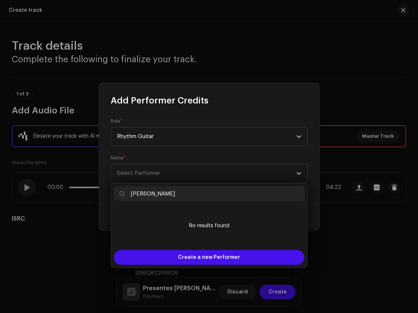
scroll to position [604, 0]
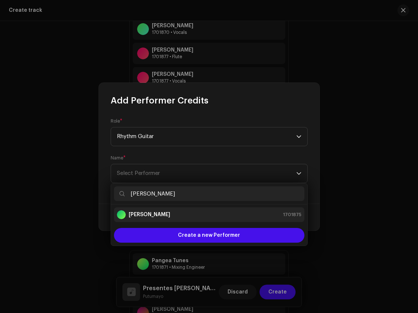
type input "Iago Tojal"
click at [166, 216] on div "Iago Tojal 1701875" at bounding box center [209, 214] width 185 height 9
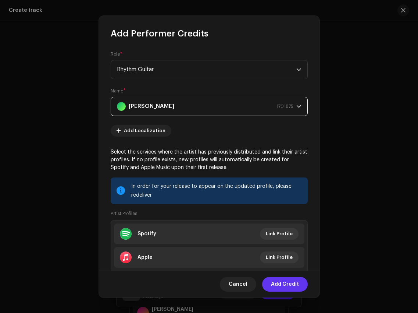
click at [290, 282] on span "Add Credit" at bounding box center [285, 284] width 28 height 15
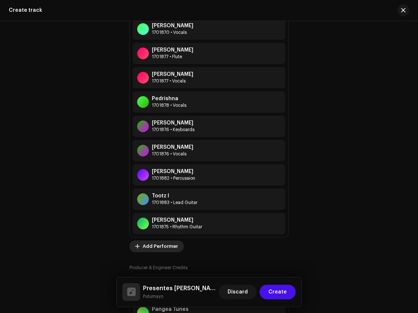
click at [161, 248] on span "Add Performer" at bounding box center [160, 246] width 35 height 15
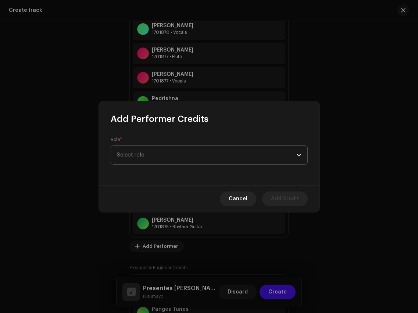
click at [165, 161] on span "Select role" at bounding box center [206, 155] width 179 height 18
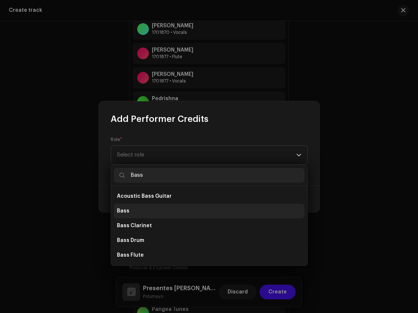
type input "Bass"
click at [153, 211] on li "Bass" at bounding box center [209, 210] width 191 height 15
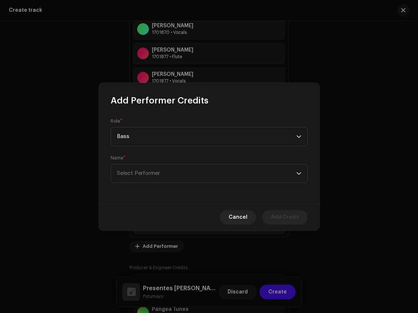
click at [167, 148] on form "Role * Bass Name * Select Performer" at bounding box center [209, 150] width 197 height 65
click at [168, 169] on span "Select Performer" at bounding box center [206, 173] width 179 height 18
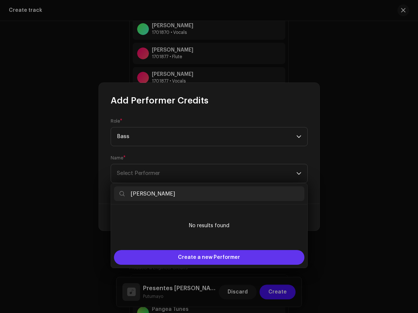
type input "Felipe Cruz"
click at [193, 253] on span "Create a new Performer" at bounding box center [209, 257] width 62 height 15
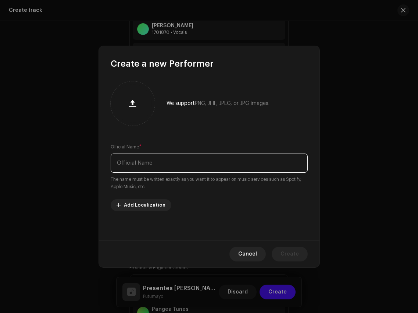
click at [192, 163] on input "text" at bounding box center [209, 162] width 197 height 19
paste input "Felipe Cruz"
type input "Felipe Cruz"
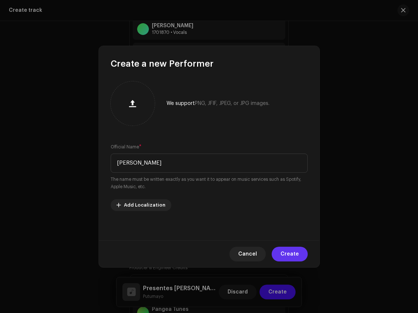
click at [297, 252] on span "Create" at bounding box center [290, 253] width 18 height 15
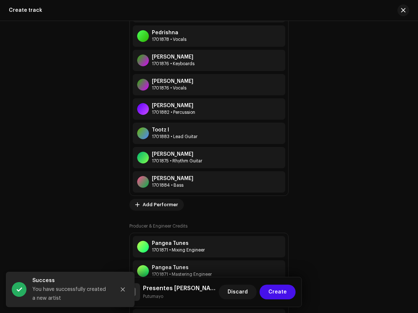
scroll to position [703, 0]
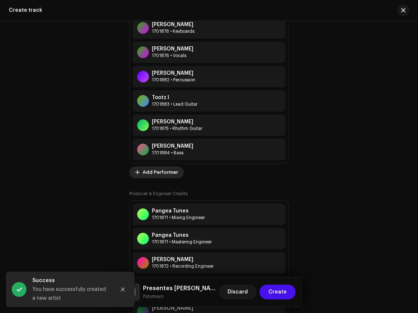
click at [156, 173] on span "Add Performer" at bounding box center [160, 172] width 35 height 15
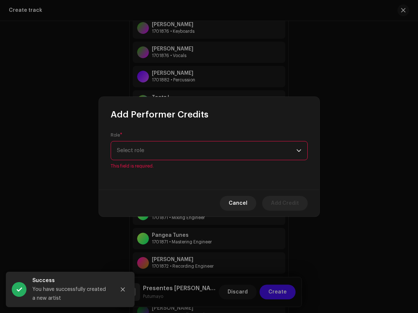
click at [160, 141] on div "Role * Select role This field is required." at bounding box center [209, 150] width 197 height 37
click at [160, 145] on span "Select role" at bounding box center [206, 150] width 179 height 18
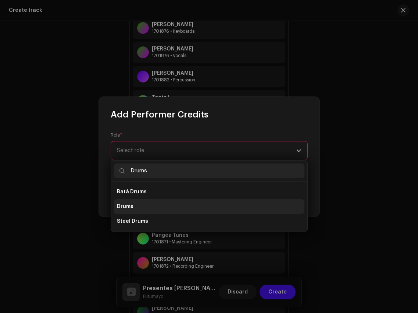
type input "Drums"
click at [155, 205] on li "Drums" at bounding box center [209, 206] width 191 height 15
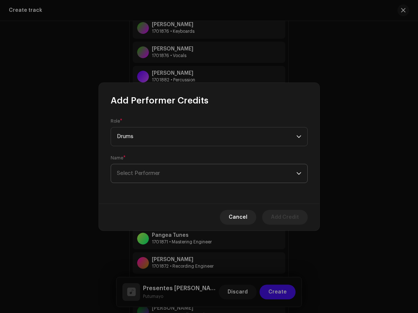
click at [159, 164] on p-select "Select Performer" at bounding box center [209, 173] width 197 height 19
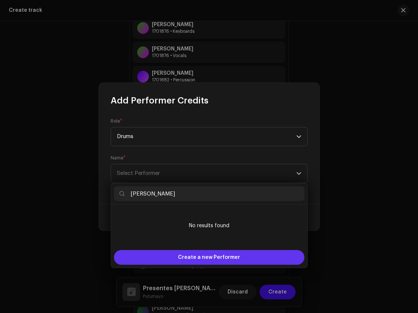
type input "Fernando Junqueira"
click at [199, 256] on span "Create a new Performer" at bounding box center [209, 257] width 62 height 15
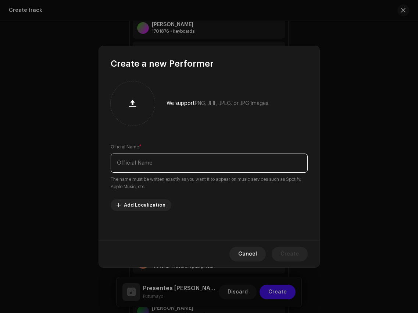
click at [205, 158] on input "text" at bounding box center [209, 162] width 197 height 19
paste input "Fernando Junqueira"
type input "Fernando Junqueira"
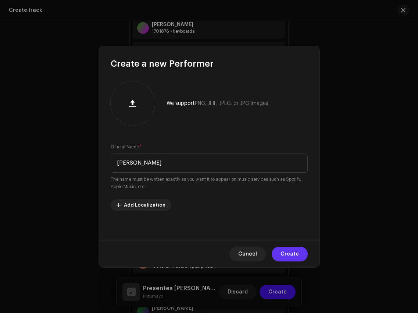
click at [300, 250] on button "Create" at bounding box center [290, 253] width 36 height 15
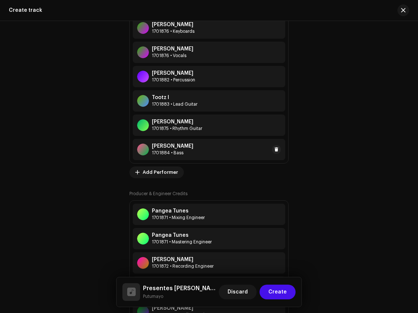
scroll to position [711, 0]
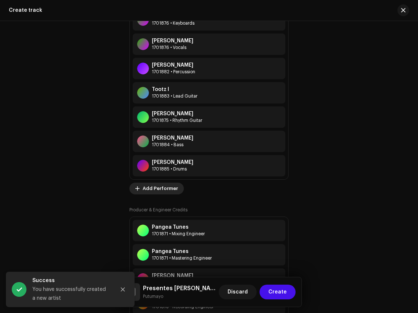
click at [160, 184] on span "Add Performer" at bounding box center [160, 188] width 35 height 15
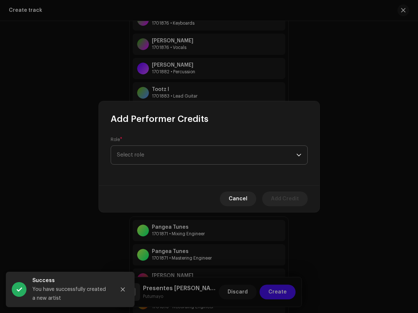
click at [187, 150] on span "Select role" at bounding box center [206, 155] width 179 height 18
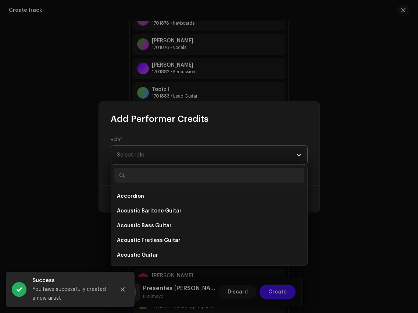
type input "O"
type input "L"
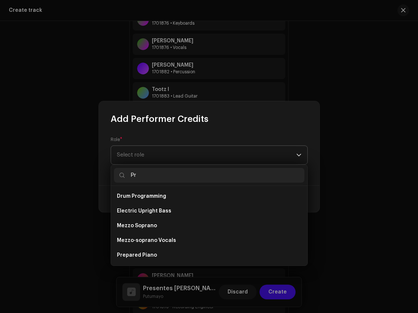
type input "P"
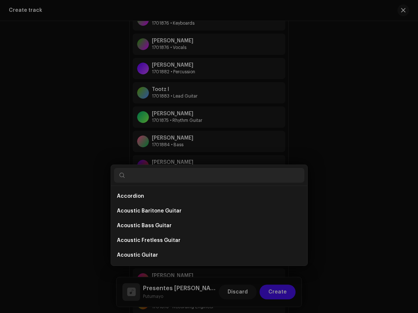
click at [359, 147] on div "Add Performer Credits Role * Select role Cancel Add Credit" at bounding box center [209, 156] width 418 height 313
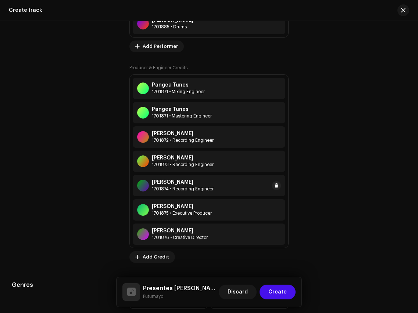
scroll to position [856, 0]
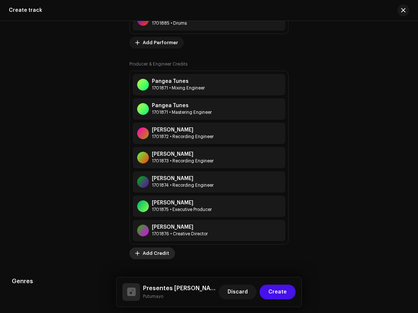
click at [160, 249] on span "Add Credit" at bounding box center [156, 253] width 26 height 15
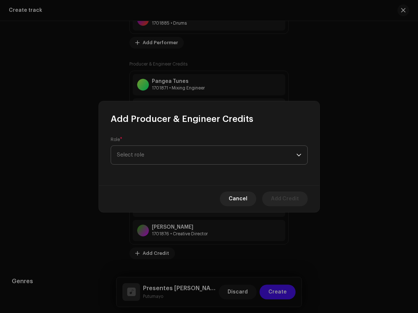
click at [174, 158] on span "Select role" at bounding box center [206, 155] width 179 height 18
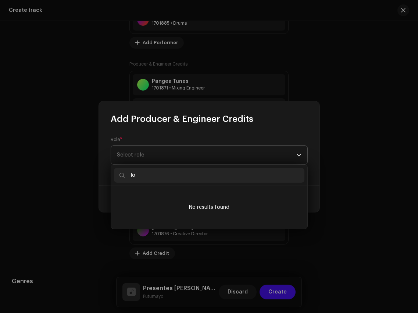
type input "l"
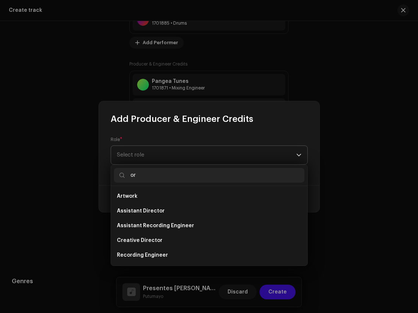
type input "o"
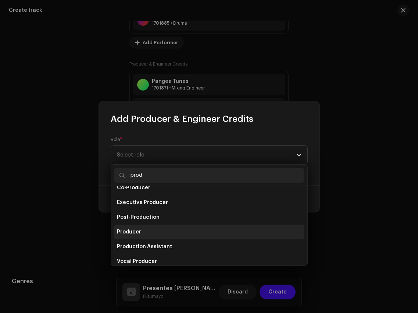
scroll to position [29, 0]
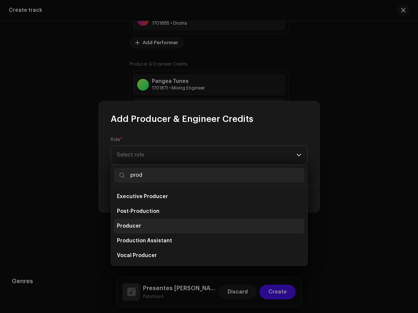
type input "prod"
click at [177, 224] on li "Producer" at bounding box center [209, 225] width 191 height 15
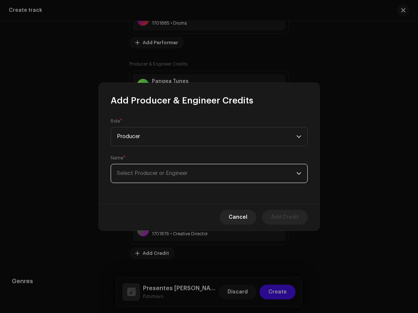
click at [221, 171] on span "Select Producer or Engineer" at bounding box center [206, 173] width 179 height 18
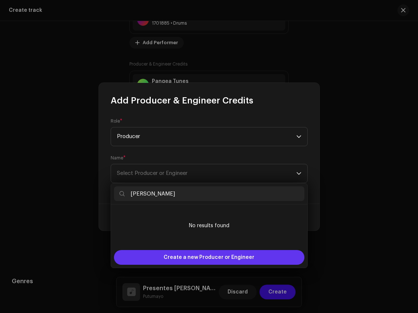
type input "Denis Jordão"
click at [228, 257] on span "Create a new Producer or Engineer" at bounding box center [209, 257] width 91 height 15
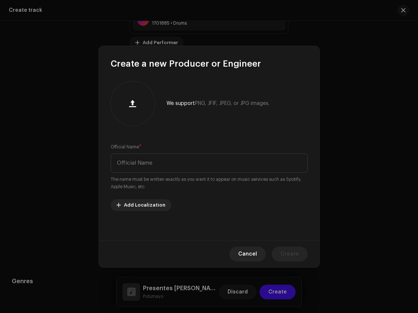
click at [215, 179] on small "The name must be written exactly as you want it to appear on music services suc…" at bounding box center [209, 182] width 197 height 15
click at [215, 166] on input "text" at bounding box center [209, 162] width 197 height 19
paste input "Denis Jordão"
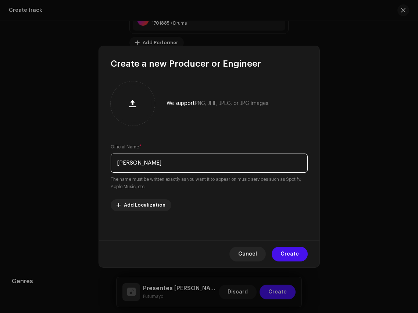
type input "Denis Jordão"
click at [298, 262] on div "Cancel Create" at bounding box center [209, 253] width 221 height 27
click at [293, 250] on span "Create" at bounding box center [290, 253] width 18 height 15
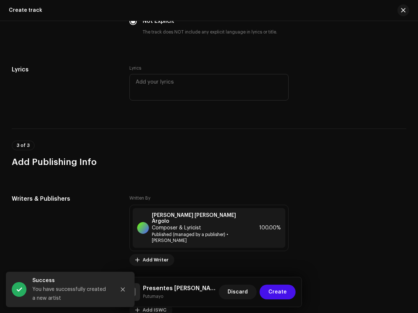
scroll to position [1869, 0]
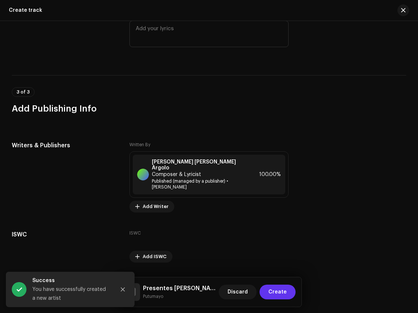
click at [285, 298] on span "Create" at bounding box center [278, 291] width 18 height 15
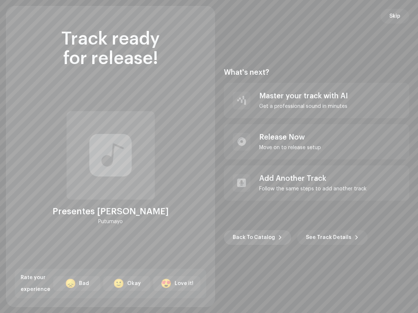
click at [245, 235] on span "Back To Catalog" at bounding box center [254, 237] width 42 height 15
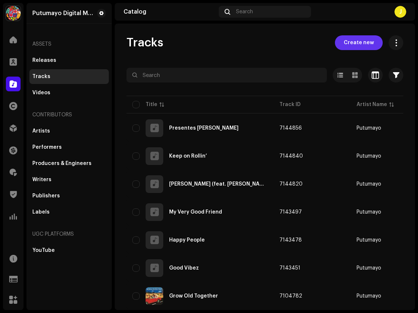
click at [370, 42] on button "Create new" at bounding box center [359, 42] width 48 height 15
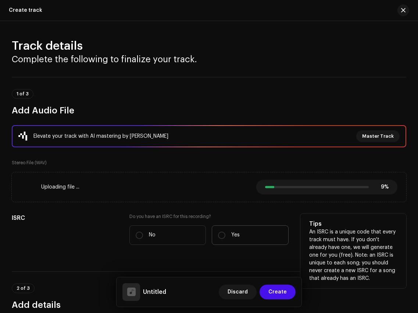
click at [220, 230] on label "Yes" at bounding box center [250, 234] width 77 height 19
click at [220, 231] on input "Yes" at bounding box center [221, 234] width 7 height 7
radio input "true"
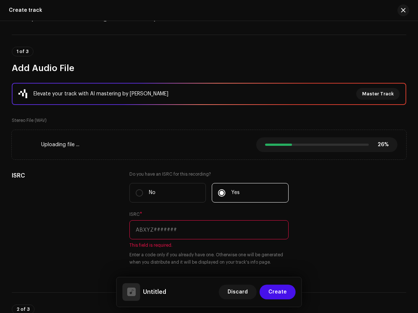
scroll to position [57, 0]
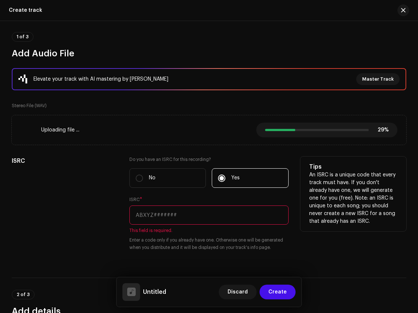
click at [143, 221] on input "text" at bounding box center [208, 214] width 159 height 19
paste input "US6QR2500148"
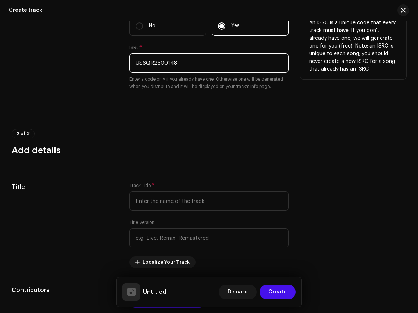
scroll to position [280, 0]
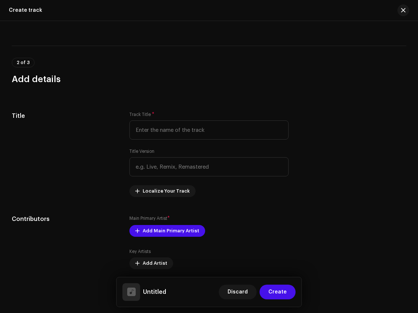
type input "US6QR2500148"
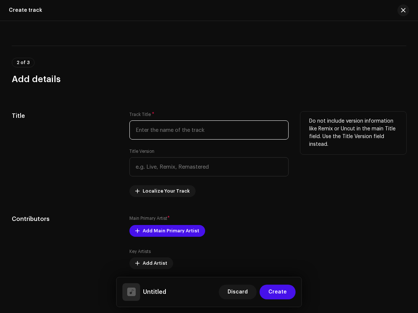
click at [167, 128] on input "text" at bounding box center [208, 129] width 159 height 19
paste input "Yêby Yêby"
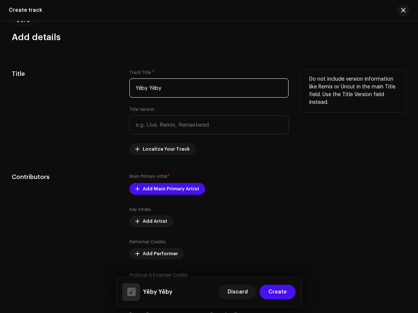
scroll to position [323, 0]
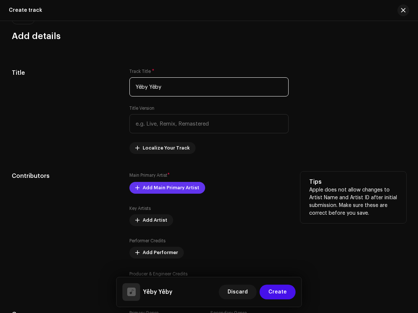
type input "Yêby Yêby"
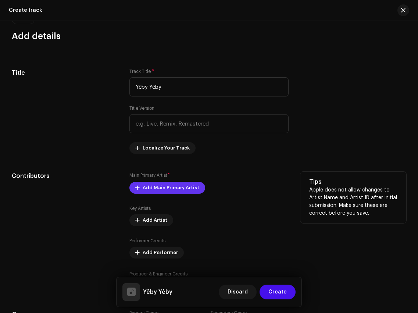
click at [166, 187] on span "Add Main Primary Artist" at bounding box center [171, 187] width 57 height 15
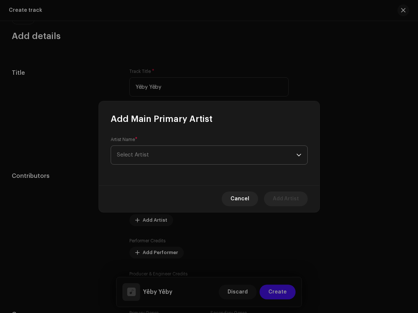
click at [171, 151] on span "Select Artist" at bounding box center [206, 155] width 179 height 18
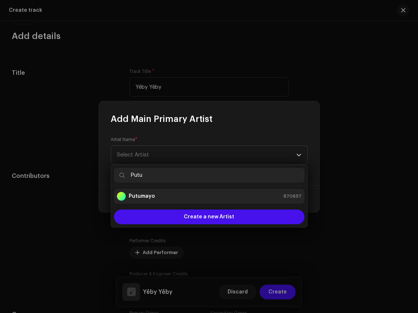
type input "Putu"
click at [188, 198] on div "Putumayo 870697" at bounding box center [209, 196] width 185 height 9
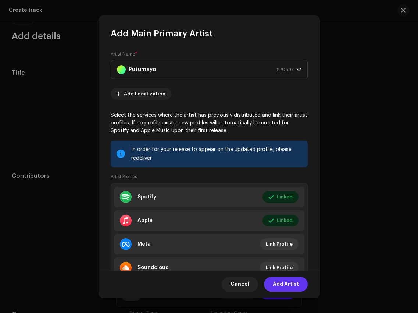
click at [291, 285] on span "Add Artist" at bounding box center [286, 284] width 26 height 15
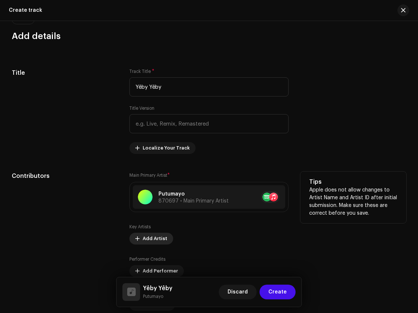
click at [156, 236] on span "Add Artist" at bounding box center [155, 238] width 25 height 15
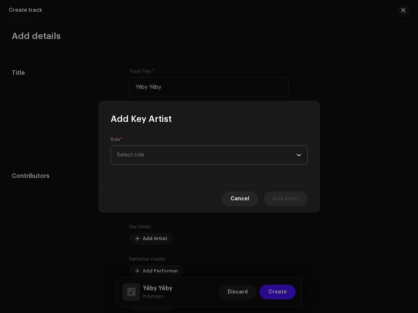
click at [170, 159] on span "Select role" at bounding box center [206, 155] width 179 height 18
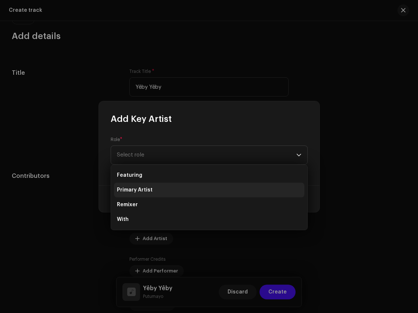
click at [171, 193] on li "Primary Artist" at bounding box center [209, 189] width 191 height 15
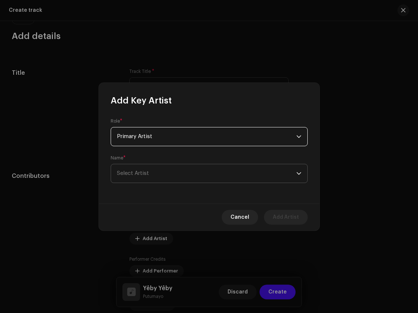
click at [181, 175] on span "Select Artist" at bounding box center [206, 173] width 179 height 18
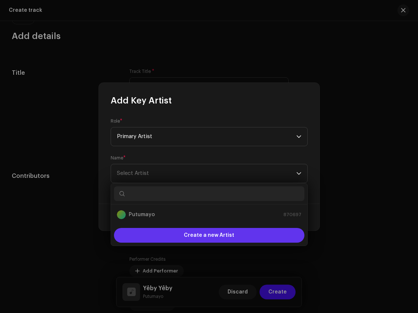
click at [186, 230] on span "Create a new Artist" at bounding box center [209, 235] width 50 height 15
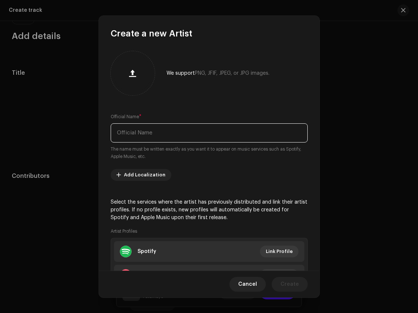
click at [167, 129] on input "text" at bounding box center [209, 132] width 197 height 19
paste input "Ounine Pawoap"
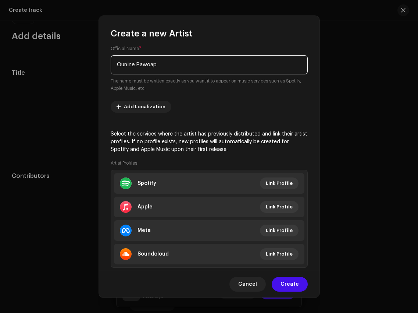
scroll to position [70, 0]
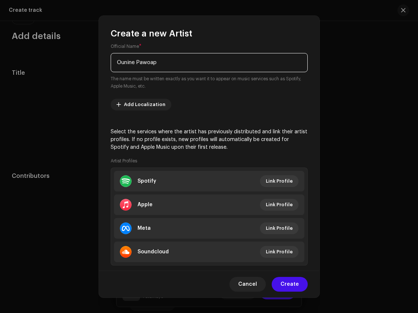
type input "Ounine Pawoap"
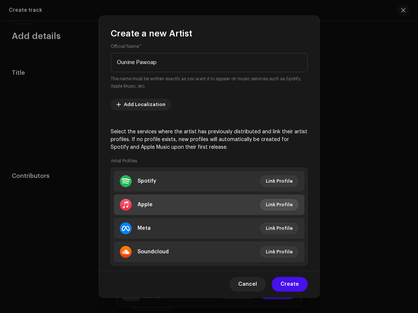
click at [278, 198] on span "Link Profile" at bounding box center [279, 204] width 27 height 15
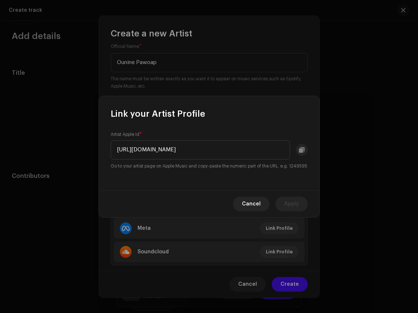
drag, startPoint x: 245, startPoint y: 145, endPoint x: 110, endPoint y: 157, distance: 135.5
click at [110, 157] on div "Artist Apple Id * https://music.apple.com/us/artist/ounine-pawoap/1770528388 Go…" at bounding box center [209, 155] width 221 height 71
click at [240, 151] on input "https://music.apple.com/us/artist/ounine-pawoap/1770528388" at bounding box center [200, 149] width 179 height 19
drag, startPoint x: 245, startPoint y: 145, endPoint x: 93, endPoint y: 148, distance: 151.9
click at [93, 148] on div "Link your Artist Profile Artist Apple Id * https://music.apple.com/us/artist/ou…" at bounding box center [209, 156] width 418 height 313
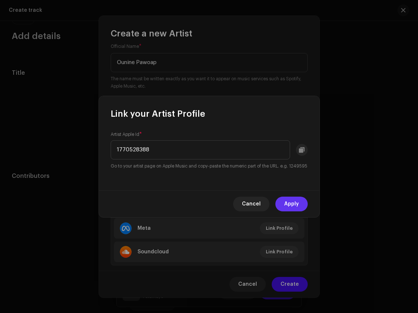
type input "1770528388"
click at [285, 205] on span "Apply" at bounding box center [291, 203] width 15 height 15
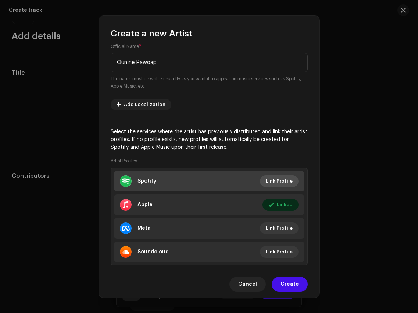
click at [280, 182] on span "Link Profile" at bounding box center [279, 181] width 27 height 15
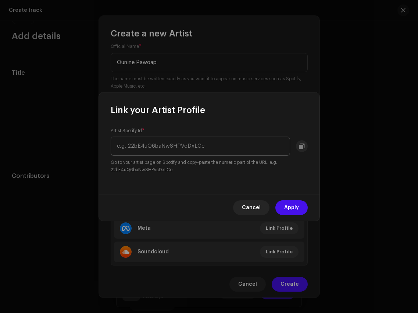
click at [234, 142] on input "text" at bounding box center [200, 145] width 179 height 19
drag, startPoint x: 205, startPoint y: 144, endPoint x: 344, endPoint y: 144, distance: 139.4
click at [344, 144] on div "Link your Artist Profile Artist Spotify Id * https://open.spotify.com/artist/2n…" at bounding box center [209, 156] width 418 height 313
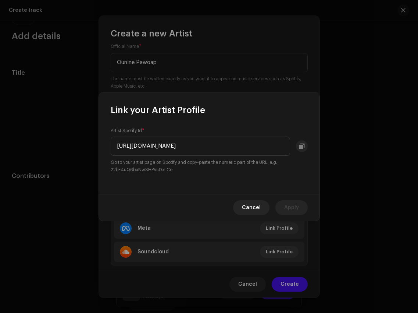
drag, startPoint x: 196, startPoint y: 147, endPoint x: 107, endPoint y: 147, distance: 89.8
click at [107, 147] on div "Artist Spotify Id * https://open.spotify.com/artist/2n3OjC47bhOO9PKCMGAal5 Go t…" at bounding box center [209, 155] width 221 height 78
type input "2n3OjC47bhOO9PKCMGAal5"
click at [290, 204] on span "Apply" at bounding box center [291, 207] width 15 height 15
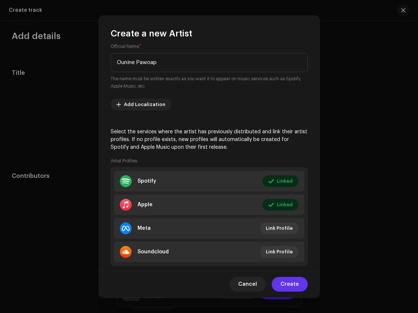
click at [288, 282] on span "Create" at bounding box center [290, 284] width 18 height 15
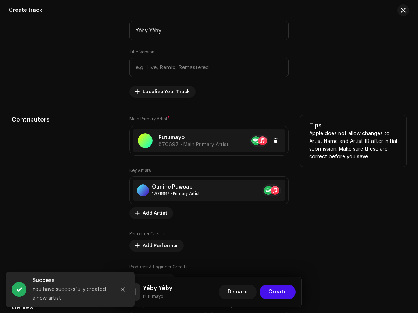
scroll to position [384, 0]
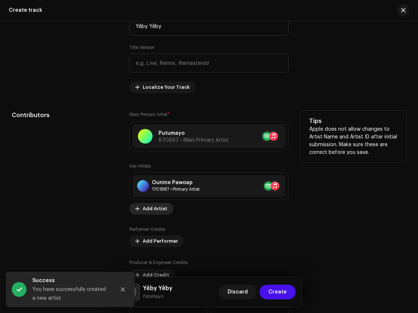
click at [155, 211] on span "Add Artist" at bounding box center [155, 208] width 25 height 15
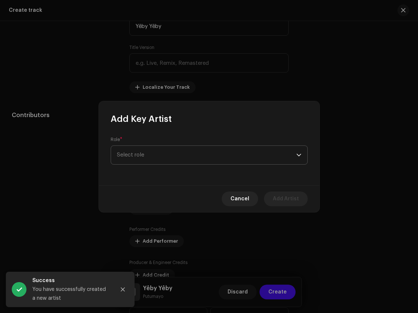
click at [179, 155] on span "Select role" at bounding box center [206, 155] width 179 height 18
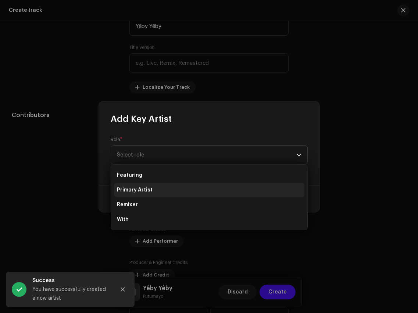
click at [181, 189] on li "Primary Artist" at bounding box center [209, 189] width 191 height 15
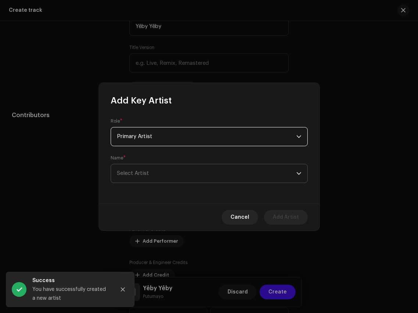
click at [192, 171] on span "Select Artist" at bounding box center [206, 173] width 179 height 18
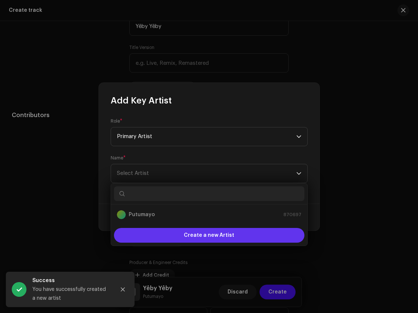
click at [221, 241] on span "Create a new Artist" at bounding box center [209, 235] width 50 height 15
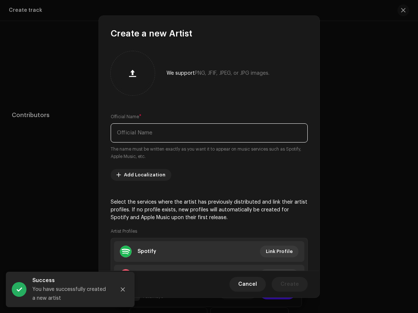
click at [165, 141] on input "text" at bounding box center [209, 132] width 197 height 19
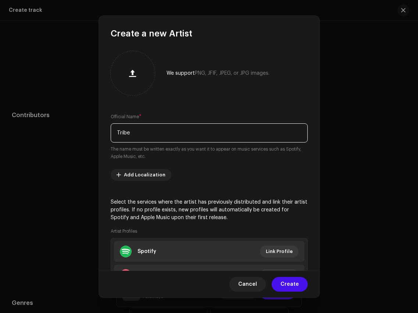
type input "Tribe"
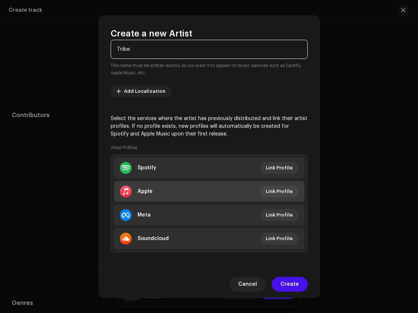
scroll to position [86, 0]
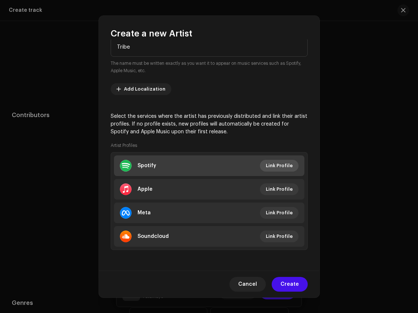
click at [279, 163] on span "Link Profile" at bounding box center [279, 165] width 27 height 15
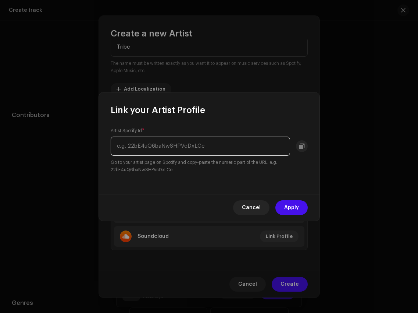
click at [224, 149] on input "text" at bounding box center [200, 145] width 179 height 19
paste input "https://open.spotify.com/artist/5vxcrE475axUbBXMndf5JB?si=LhjkbP_pS7SgKJd2cgkiUA"
drag, startPoint x: 208, startPoint y: 145, endPoint x: 318, endPoint y: 144, distance: 109.6
click at [318, 144] on div "Artist Spotify Id * https://open.spotify.com/artist/5vxcrE475axUbBXMndf5JB?si=L…" at bounding box center [209, 155] width 221 height 78
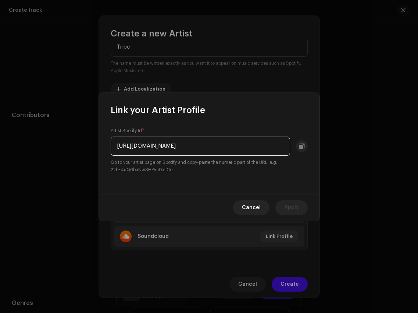
scroll to position [0, 0]
drag, startPoint x: 196, startPoint y: 145, endPoint x: 94, endPoint y: 143, distance: 102.3
click at [94, 143] on div "Link your Artist Profile Artist Spotify Id * https://open.spotify.com/artist/5v…" at bounding box center [209, 156] width 418 height 313
type input "5vxcrE475axUbBXMndf5JB"
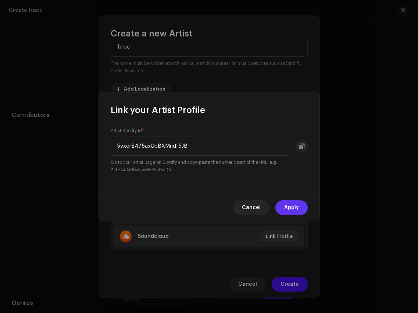
click at [288, 208] on span "Apply" at bounding box center [291, 207] width 15 height 15
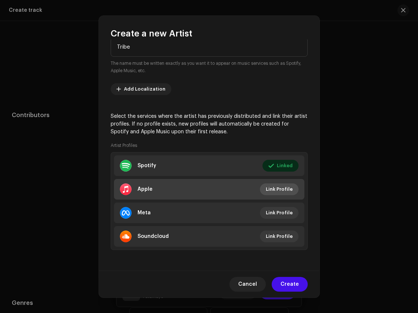
click at [284, 187] on span "Link Profile" at bounding box center [279, 189] width 27 height 15
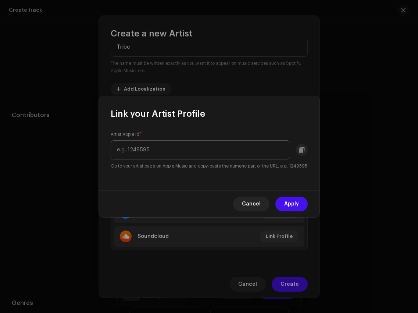
click at [213, 147] on input "text" at bounding box center [200, 149] width 179 height 19
drag, startPoint x: 219, startPoint y: 145, endPoint x: 81, endPoint y: 145, distance: 137.6
click at [81, 145] on div "Link your Artist Profile Artist Apple Id * https://music.apple.com/us/artist/tr…" at bounding box center [209, 156] width 418 height 313
type input "7438511"
click at [285, 209] on span "Apply" at bounding box center [291, 203] width 15 height 15
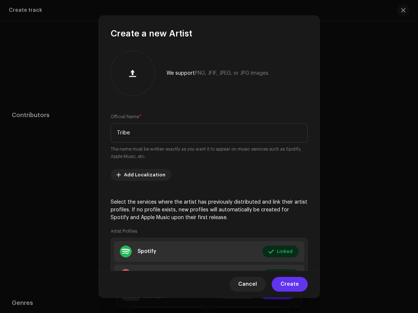
click at [296, 281] on span "Create" at bounding box center [290, 284] width 18 height 15
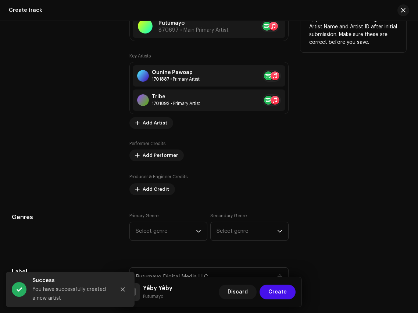
scroll to position [497, 0]
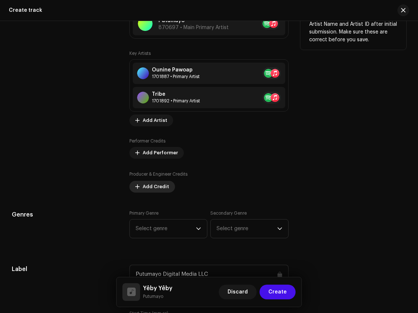
click at [159, 185] on span "Add Credit" at bounding box center [156, 186] width 26 height 15
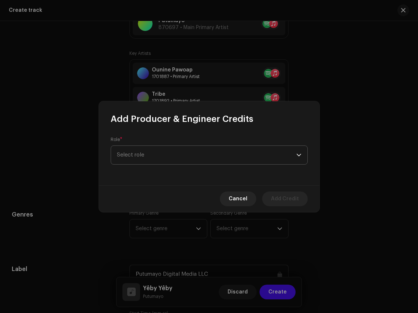
click at [167, 156] on span "Select role" at bounding box center [206, 155] width 179 height 18
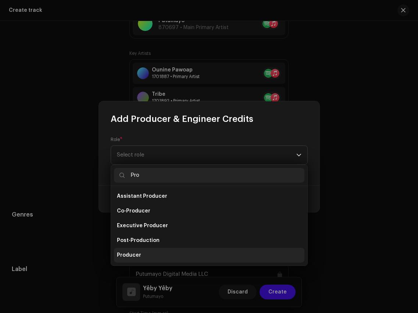
type input "Pro"
click at [156, 248] on li "Producer" at bounding box center [209, 255] width 191 height 15
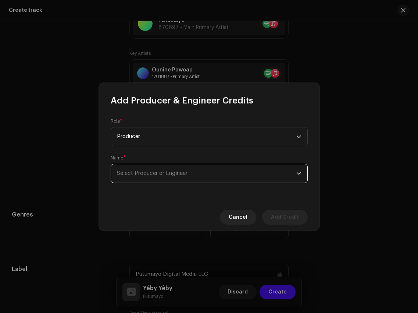
click at [164, 167] on span "Select Producer or Engineer" at bounding box center [206, 173] width 179 height 18
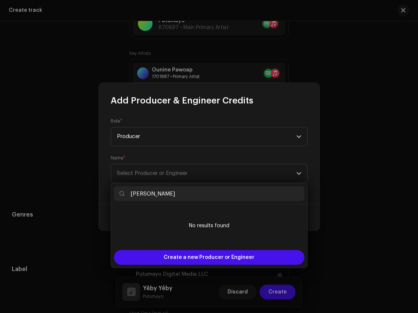
drag, startPoint x: 157, startPoint y: 193, endPoint x: 112, endPoint y: 193, distance: 45.2
click at [112, 193] on div "Marcus Gad" at bounding box center [209, 193] width 196 height 21
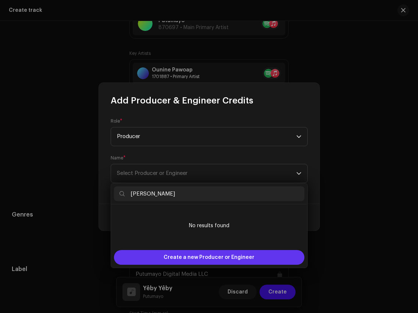
type input "Marcus Gad"
click at [163, 255] on div "Create a new Producer or Engineer" at bounding box center [209, 257] width 191 height 15
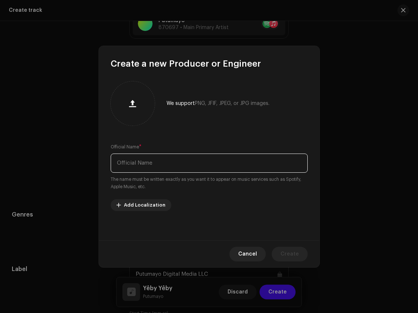
click at [167, 162] on input "text" at bounding box center [209, 162] width 197 height 19
paste input "Marcus Gad"
type input "Marcus Gad"
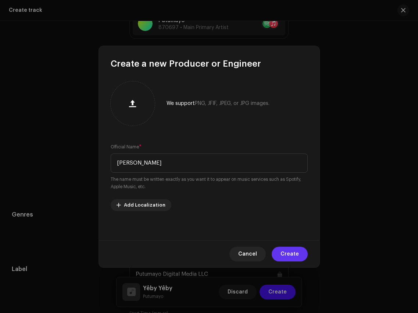
click at [297, 252] on span "Create" at bounding box center [290, 253] width 18 height 15
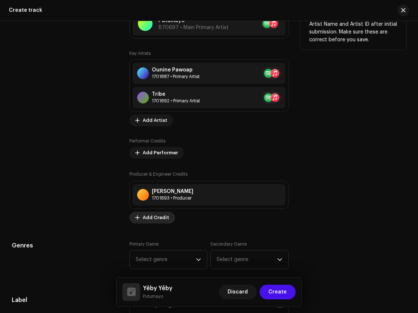
click at [161, 217] on span "Add Credit" at bounding box center [156, 217] width 26 height 15
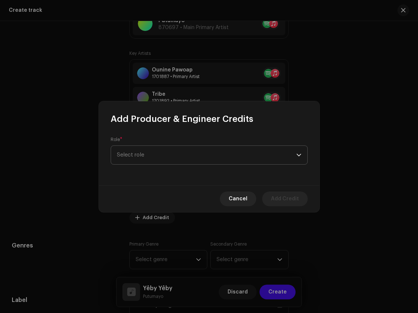
click at [195, 157] on span "Select role" at bounding box center [206, 155] width 179 height 18
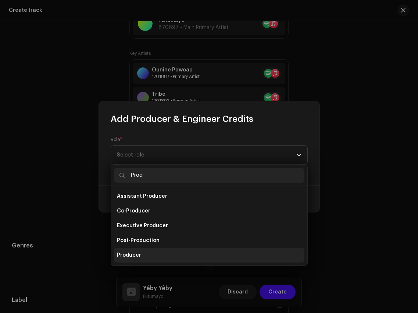
type input "Prod"
click at [168, 255] on li "Producer" at bounding box center [209, 255] width 191 height 15
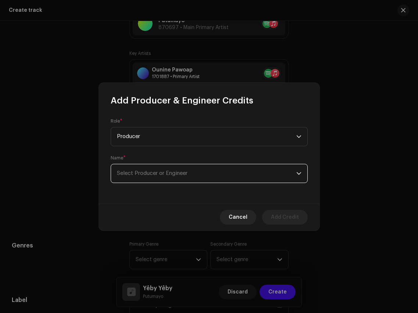
click at [178, 179] on span "Select Producer or Engineer" at bounding box center [206, 173] width 179 height 18
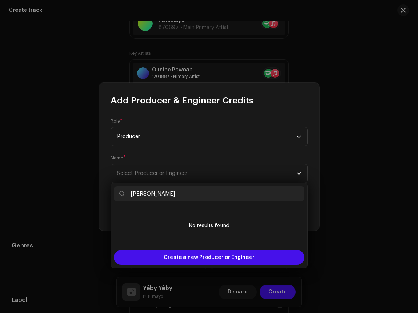
click at [131, 193] on input "ianney Liesenborghs" at bounding box center [209, 193] width 191 height 15
type input "Vianney Liesenborghs"
click at [192, 194] on input "Vianney Liesenborghs" at bounding box center [209, 193] width 191 height 15
drag, startPoint x: 194, startPoint y: 194, endPoint x: 103, endPoint y: 193, distance: 90.5
click at [104, 193] on body "Putumayo Digital Media LLC Home Profile Catalog Rights Distribution Finance Roy…" at bounding box center [209, 156] width 418 height 313
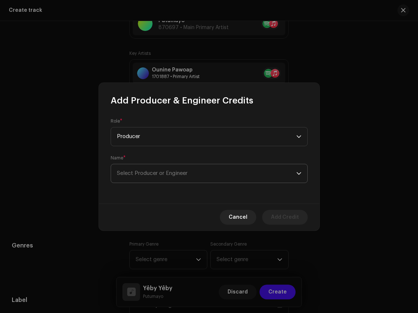
click at [200, 182] on span "Select Producer or Engineer" at bounding box center [206, 173] width 179 height 18
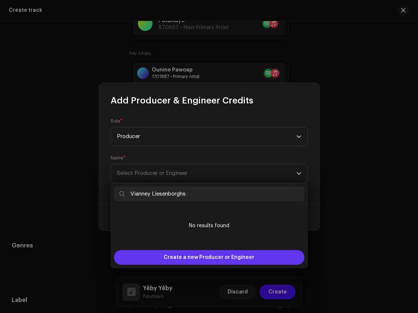
click at [209, 256] on span "Create a new Producer or Engineer" at bounding box center [209, 257] width 91 height 15
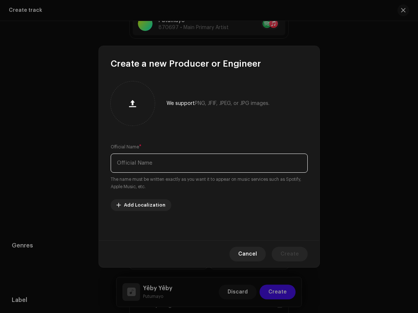
click at [198, 163] on input "text" at bounding box center [209, 162] width 197 height 19
paste input "ianney Liesenborghs"
click at [116, 163] on input "ianney Liesenborghs" at bounding box center [209, 162] width 197 height 19
type input "Vianney Liesenborghs"
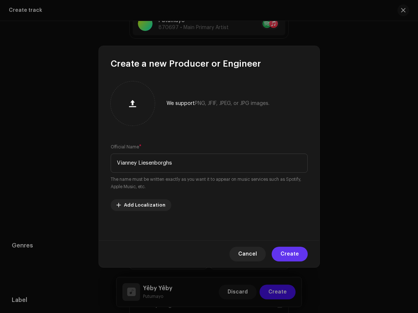
click at [287, 252] on span "Create" at bounding box center [290, 253] width 18 height 15
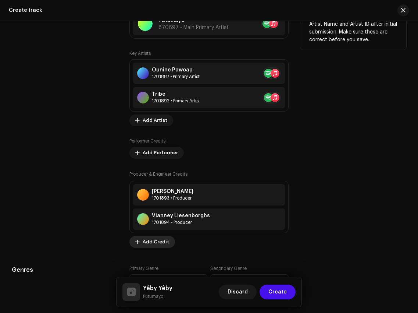
click at [155, 246] on span "Add Credit" at bounding box center [156, 241] width 26 height 15
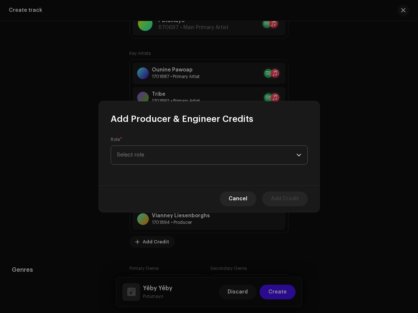
click at [183, 155] on span "Select role" at bounding box center [206, 155] width 179 height 18
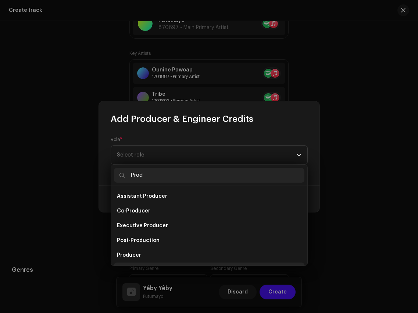
scroll to position [12, 0]
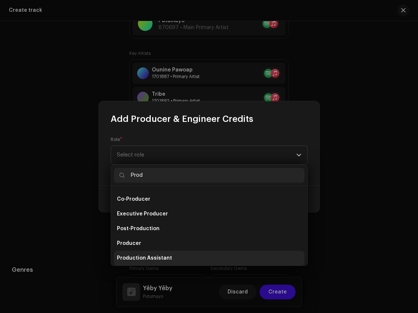
type input "Prod"
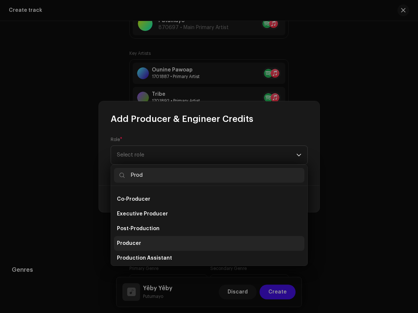
drag, startPoint x: 172, startPoint y: 256, endPoint x: 174, endPoint y: 243, distance: 13.0
click at [174, 243] on ul "Assistant Producer Co-Producer Executive Producer Post-Production Producer Prod…" at bounding box center [209, 228] width 196 height 109
click at [174, 243] on li "Producer" at bounding box center [209, 243] width 191 height 15
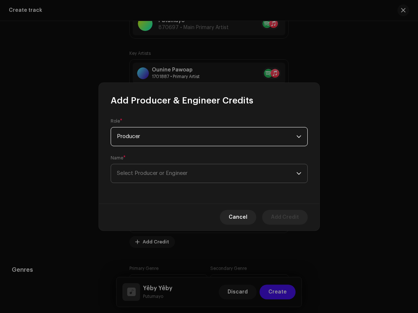
click at [184, 169] on span "Select Producer or Engineer" at bounding box center [206, 173] width 179 height 18
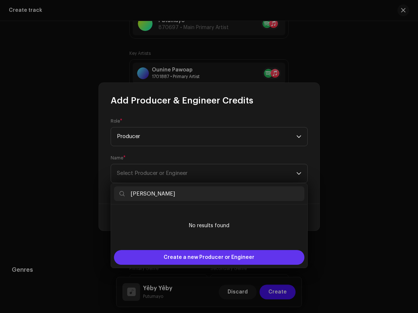
type input "Clément Thouard"
click at [205, 255] on span "Create a new Producer or Engineer" at bounding box center [209, 257] width 91 height 15
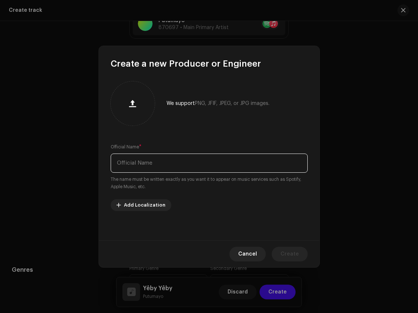
click at [216, 155] on input "text" at bounding box center [209, 162] width 197 height 19
paste input "Clément Thouard"
type input "Clément Thouard"
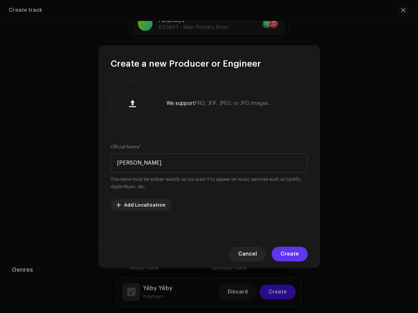
click at [285, 255] on span "Create" at bounding box center [290, 253] width 18 height 15
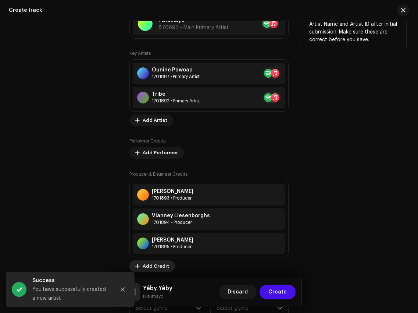
click at [162, 266] on span "Add Credit" at bounding box center [156, 266] width 26 height 15
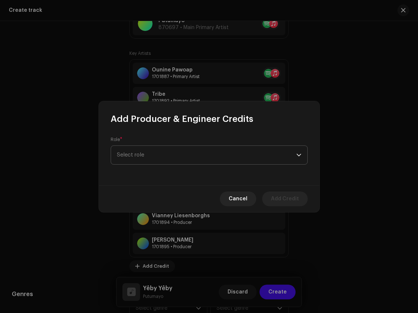
click at [170, 146] on span "Select role" at bounding box center [206, 155] width 179 height 18
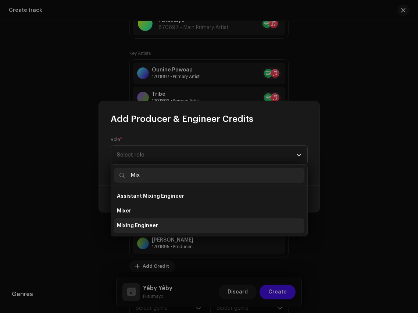
type input "Mix"
click at [163, 223] on li "Mixing Engineer" at bounding box center [209, 225] width 191 height 15
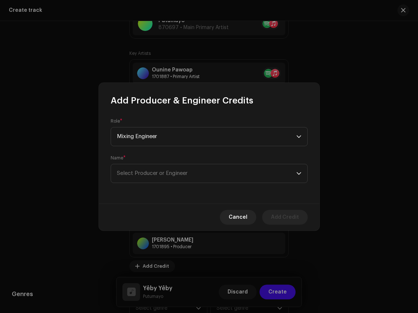
click at [163, 184] on div "Role * Mixing Engineer Name * Select Producer or Engineer" at bounding box center [209, 154] width 221 height 97
click at [163, 173] on span "Select Producer or Engineer" at bounding box center [152, 173] width 71 height 6
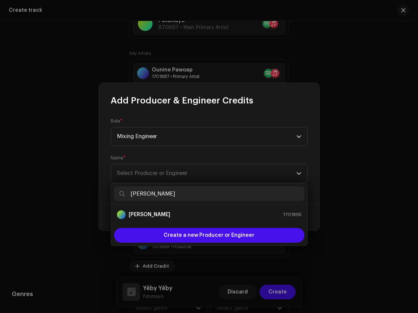
type input "Clément Thouard"
click at [174, 214] on div "Clément Thouard 1701895" at bounding box center [209, 214] width 185 height 9
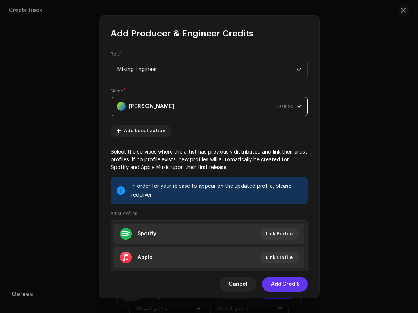
click at [289, 284] on span "Add Credit" at bounding box center [285, 284] width 28 height 15
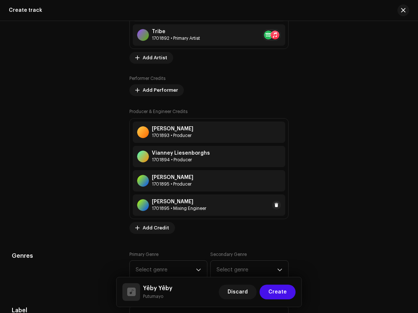
scroll to position [565, 0]
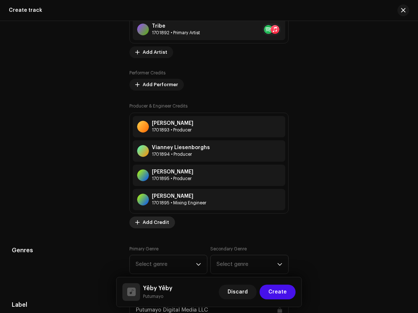
click at [158, 222] on span "Add Credit" at bounding box center [156, 222] width 26 height 15
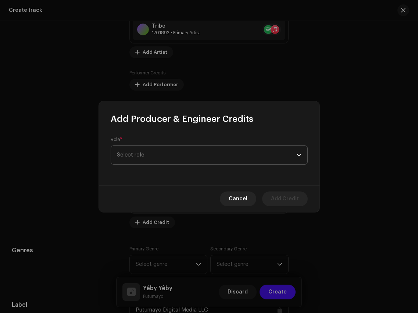
click at [193, 156] on span "Select role" at bounding box center [206, 155] width 179 height 18
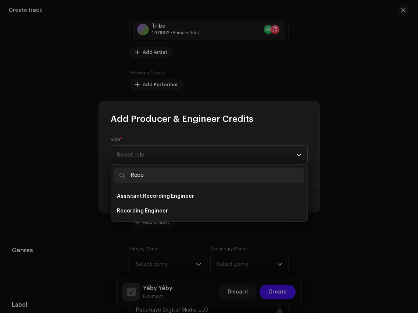
type input "Reco"
click at [189, 218] on ul "Assistant Recording Engineer Recording Engineer" at bounding box center [209, 203] width 196 height 35
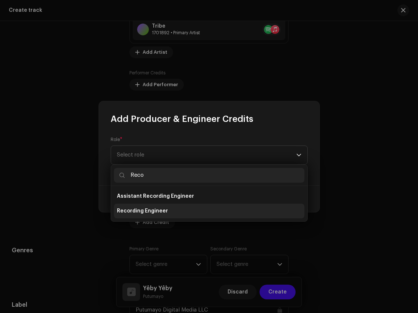
click at [192, 210] on li "Recording Engineer" at bounding box center [209, 210] width 191 height 15
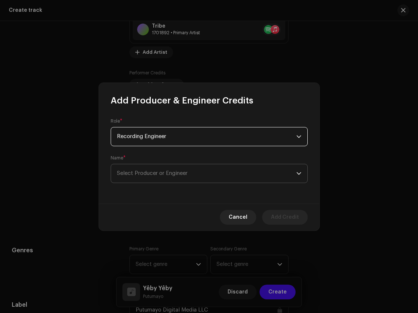
click at [192, 171] on span "Select Producer or Engineer" at bounding box center [206, 173] width 179 height 18
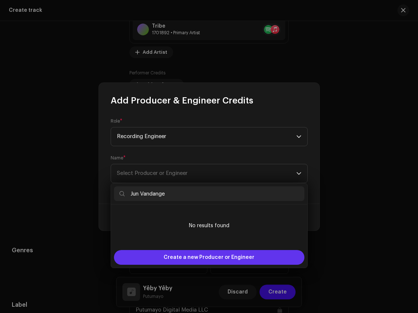
type input "Jun Vandange"
click at [209, 252] on span "Create a new Producer or Engineer" at bounding box center [209, 257] width 91 height 15
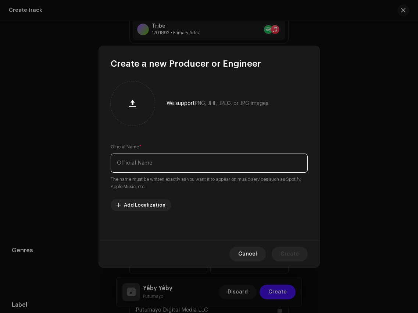
click at [209, 159] on input "text" at bounding box center [209, 162] width 197 height 19
paste input "Jun Vandange"
type input "Jun Vandange"
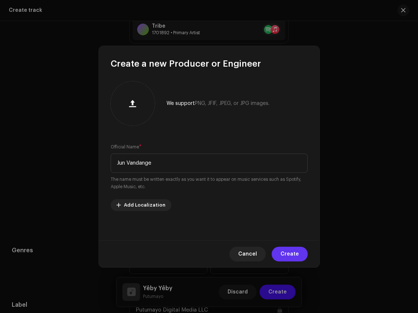
click at [280, 249] on button "Create" at bounding box center [290, 253] width 36 height 15
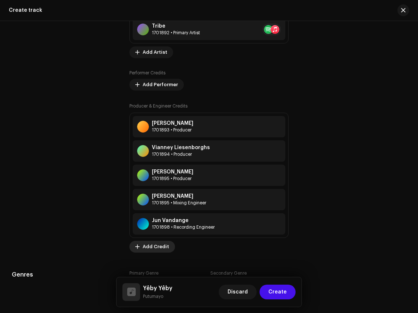
click at [158, 246] on span "Add Credit" at bounding box center [156, 246] width 26 height 15
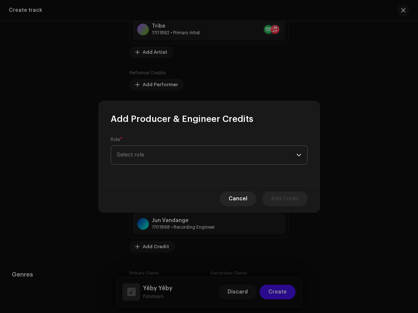
click at [182, 149] on span "Select role" at bounding box center [206, 155] width 179 height 18
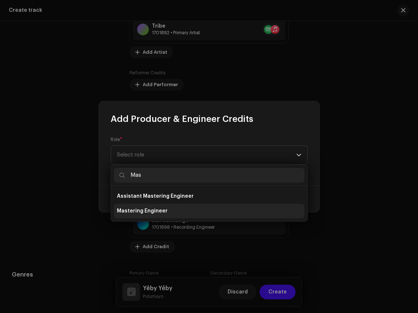
type input "Mas"
click at [162, 213] on span "Mastering Engineer" at bounding box center [142, 210] width 51 height 7
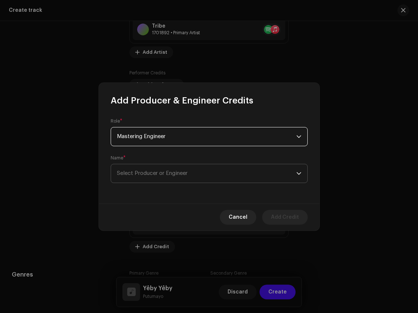
click at [170, 167] on span "Select Producer or Engineer" at bounding box center [206, 173] width 179 height 18
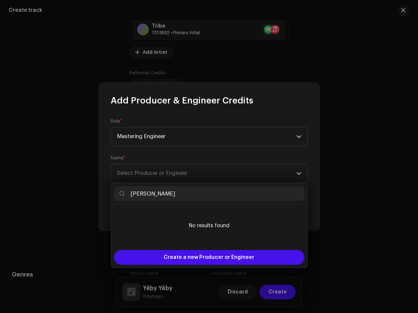
type input "[PERSON_NAME]"
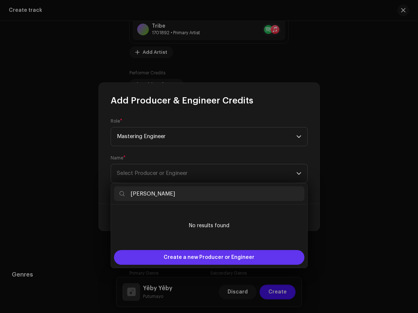
click at [180, 257] on span "Create a new Producer or Engineer" at bounding box center [209, 257] width 91 height 15
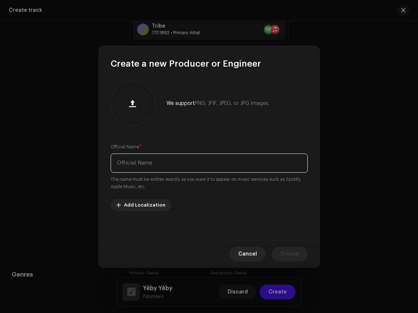
click at [183, 167] on input "text" at bounding box center [209, 162] width 197 height 19
paste input "[PERSON_NAME]"
type input "[PERSON_NAME]"
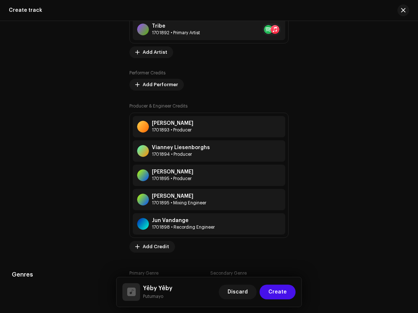
click at [311, 267] on div "Create a new Producer or Engineer We support PNG, JFIF, JPEG, or JPG images. Of…" at bounding box center [209, 156] width 418 height 313
click at [148, 248] on span "Add Credit" at bounding box center [156, 246] width 26 height 15
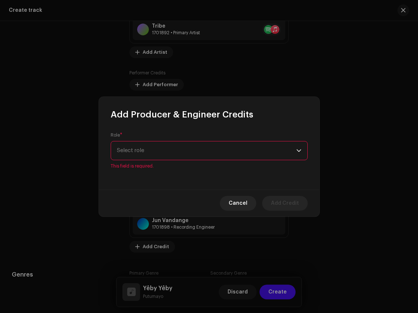
click at [186, 167] on div "Role * Select role This field is required." at bounding box center [209, 154] width 221 height 69
click at [188, 158] on span "Select role" at bounding box center [206, 150] width 179 height 18
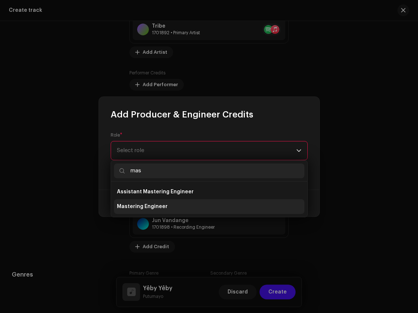
type input "mas"
click at [166, 207] on li "Mastering Engineer" at bounding box center [209, 206] width 191 height 15
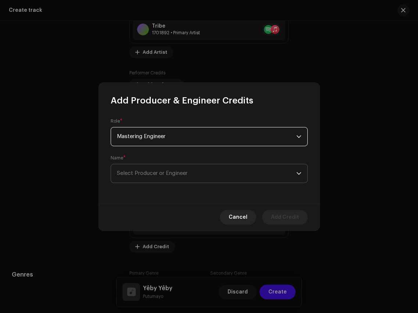
click at [176, 175] on span "Select Producer or Engineer" at bounding box center [152, 173] width 71 height 6
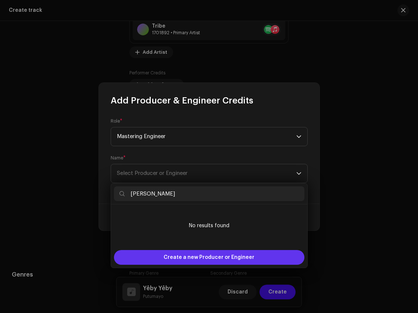
type input "[PERSON_NAME]"
click at [196, 253] on span "Create a new Producer or Engineer" at bounding box center [209, 257] width 91 height 15
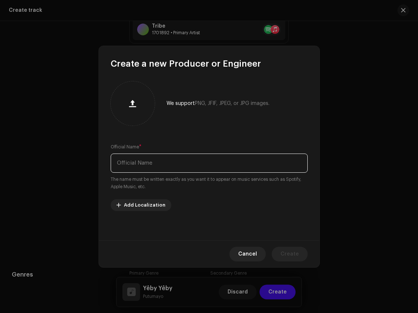
click at [199, 157] on input "text" at bounding box center [209, 162] width 197 height 19
paste input "[PERSON_NAME]"
type input "[PERSON_NAME]"
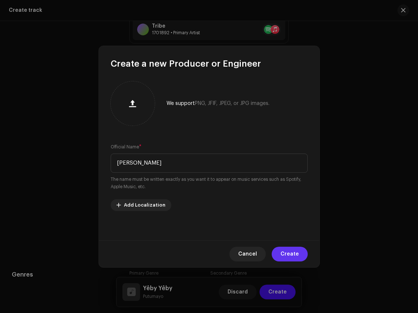
click at [290, 249] on span "Create" at bounding box center [290, 253] width 18 height 15
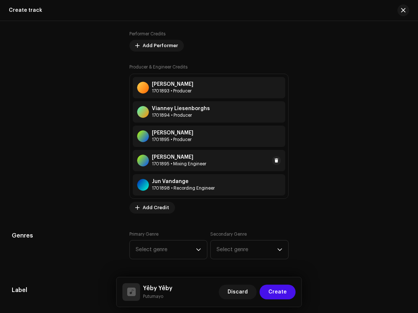
scroll to position [605, 0]
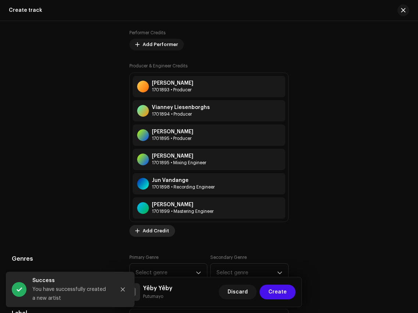
click at [154, 228] on span "Add Credit" at bounding box center [156, 230] width 26 height 15
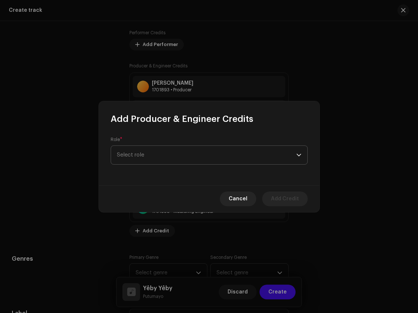
click at [213, 144] on div "Role * Select role" at bounding box center [209, 150] width 197 height 28
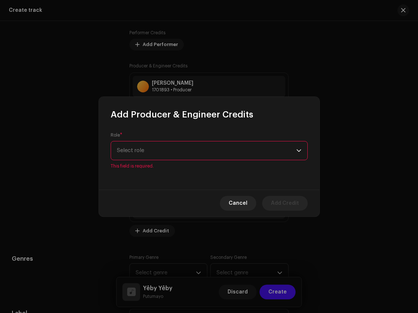
click at [214, 146] on span "Select role" at bounding box center [206, 150] width 179 height 18
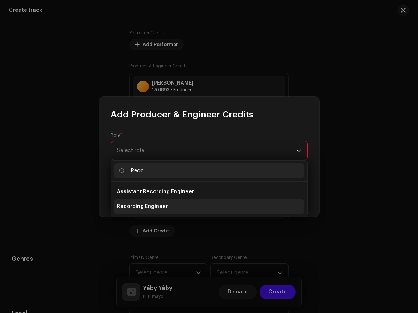
type input "Reco"
click at [208, 209] on li "Recording Engineer" at bounding box center [209, 206] width 191 height 15
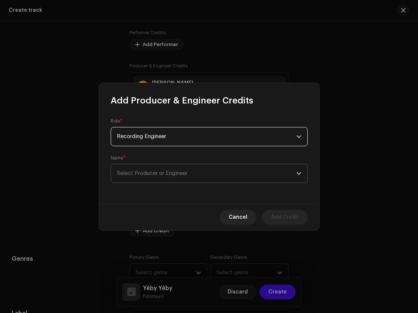
click at [203, 170] on span "Select Producer or Engineer" at bounding box center [206, 173] width 179 height 18
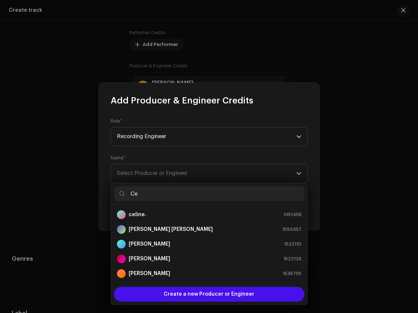
type input "C"
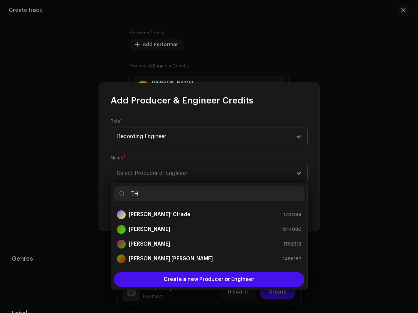
type input "T"
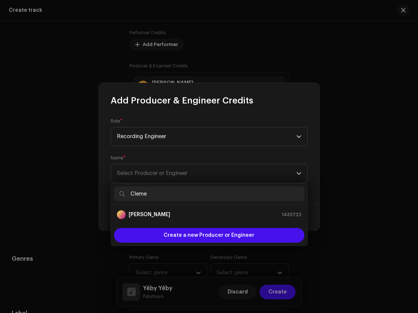
type input "Cleme"
drag, startPoint x: 159, startPoint y: 192, endPoint x: 107, endPoint y: 191, distance: 51.1
click at [108, 191] on body "Putumayo Digital Media LLC Home Profile Catalog Rights Distribution Finance Roy…" at bounding box center [209, 156] width 418 height 313
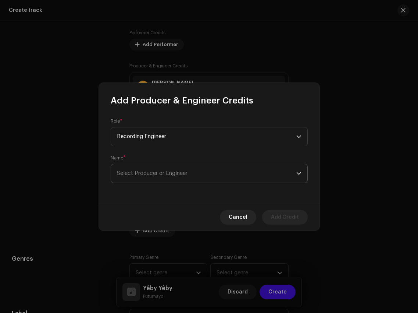
click at [152, 178] on span "Select Producer or Engineer" at bounding box center [206, 173] width 179 height 18
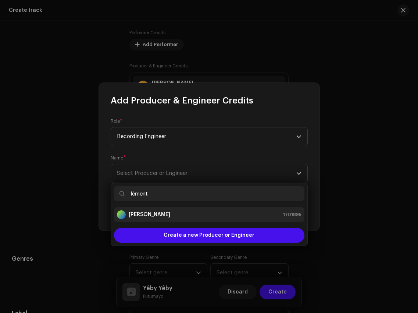
type input "lément"
click at [146, 213] on strong "Clément Thouard" at bounding box center [150, 214] width 42 height 7
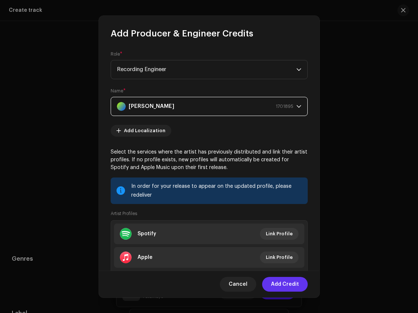
click at [284, 287] on span "Add Credit" at bounding box center [285, 284] width 28 height 15
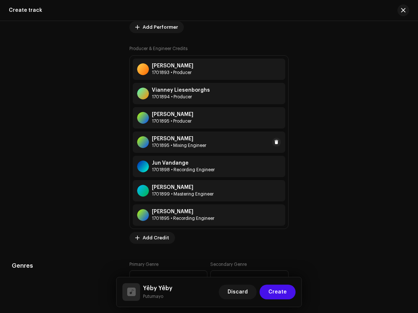
scroll to position [625, 0]
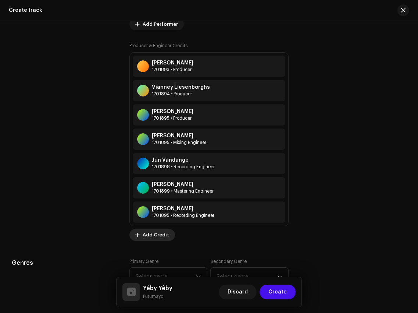
click at [160, 239] on span "Add Credit" at bounding box center [156, 234] width 26 height 15
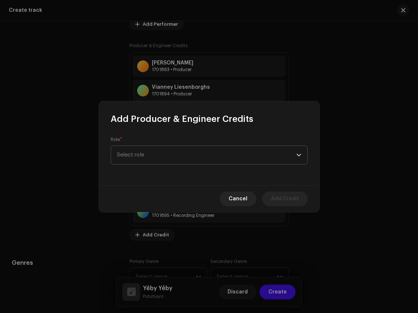
click at [174, 157] on span "Select role" at bounding box center [206, 155] width 179 height 18
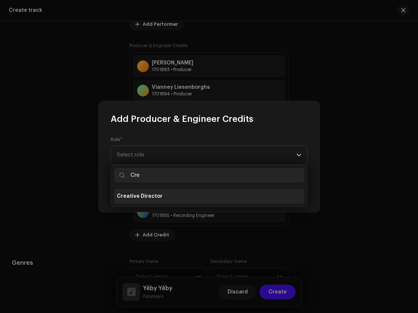
type input "Cre"
click at [142, 200] on li "Creative Director" at bounding box center [209, 196] width 191 height 15
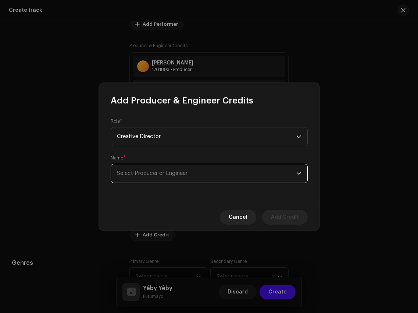
click at [156, 175] on span "Select Producer or Engineer" at bounding box center [152, 173] width 71 height 6
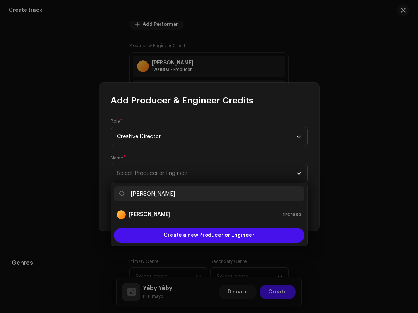
type input "Marcus Gad"
click at [171, 211] on div "Marcus Gad 1701893" at bounding box center [209, 214] width 185 height 9
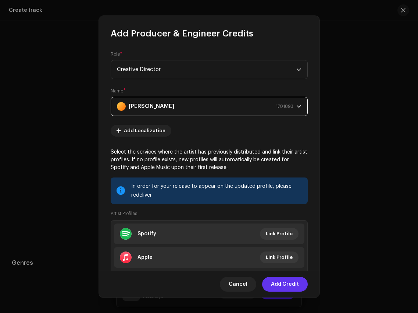
click at [291, 289] on span "Add Credit" at bounding box center [285, 284] width 28 height 15
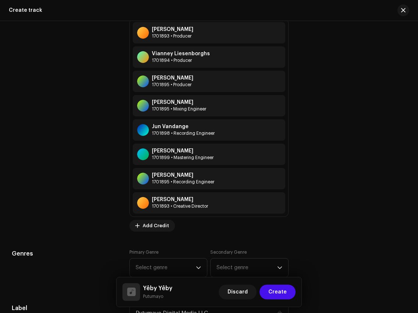
scroll to position [668, 0]
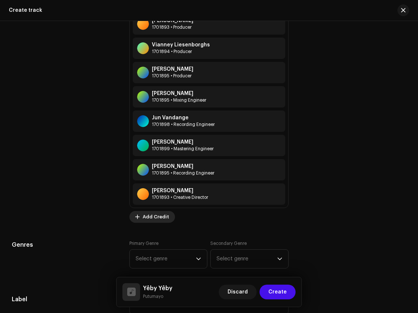
click at [154, 218] on span "Add Credit" at bounding box center [156, 216] width 26 height 15
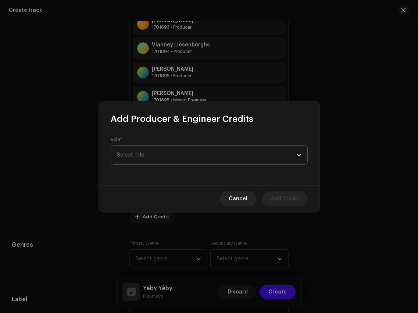
click at [192, 155] on span "Select role" at bounding box center [206, 155] width 179 height 18
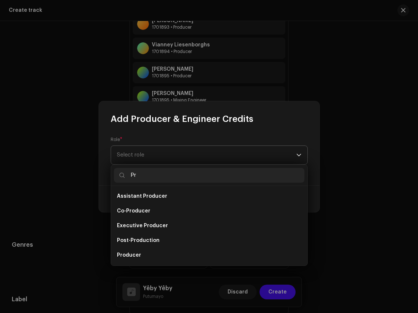
type input "P"
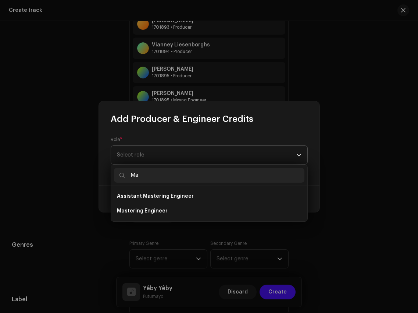
type input "M"
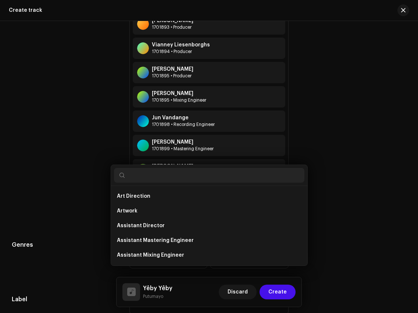
click at [350, 95] on div "Add Producer & Engineer Credits Role * Select role Cancel Add Credit" at bounding box center [209, 156] width 418 height 313
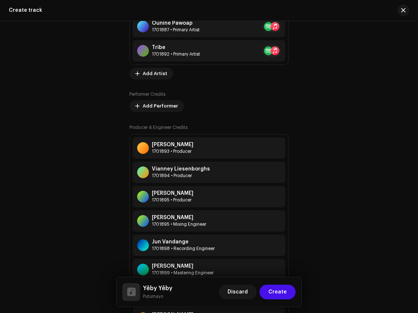
scroll to position [497, 0]
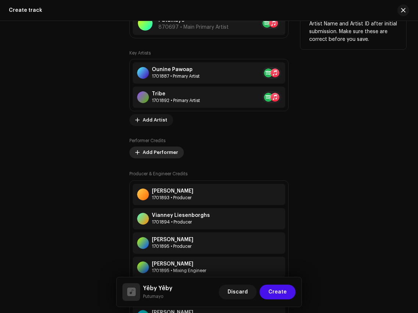
click at [153, 153] on span "Add Performer" at bounding box center [160, 152] width 35 height 15
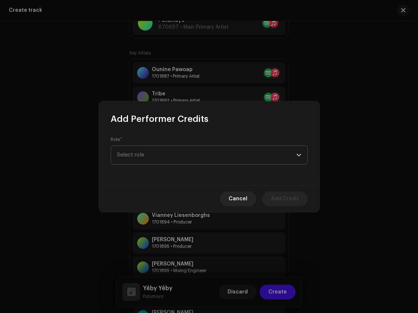
click at [166, 149] on span "Select role" at bounding box center [206, 155] width 179 height 18
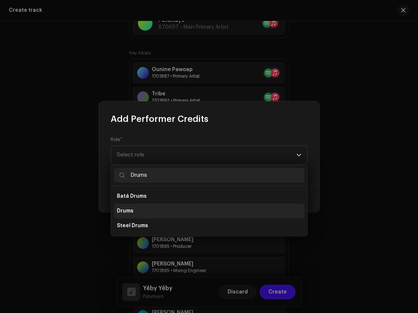
type input "Drums"
click at [145, 209] on li "Drums" at bounding box center [209, 210] width 191 height 15
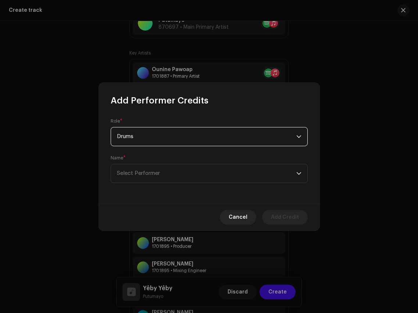
click at [193, 149] on form "Role * Drums Name * Select Performer" at bounding box center [209, 150] width 197 height 65
click at [192, 174] on span "Select Performer" at bounding box center [206, 173] width 179 height 18
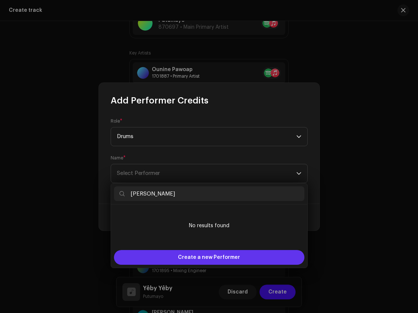
type input "Jean Hoareau"
click at [212, 255] on span "Create a new Performer" at bounding box center [209, 257] width 62 height 15
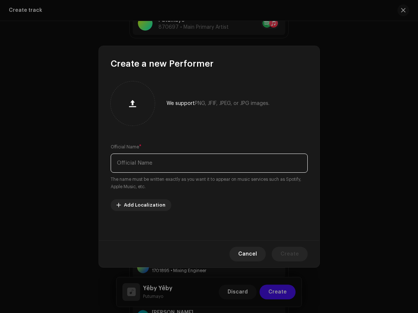
click at [210, 153] on input "text" at bounding box center [209, 162] width 197 height 19
paste input "Jean Hoareau"
type input "Jean Hoareau"
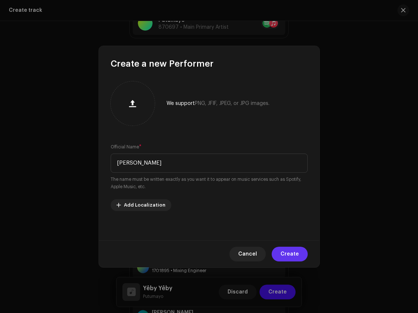
click at [286, 257] on span "Create" at bounding box center [290, 253] width 18 height 15
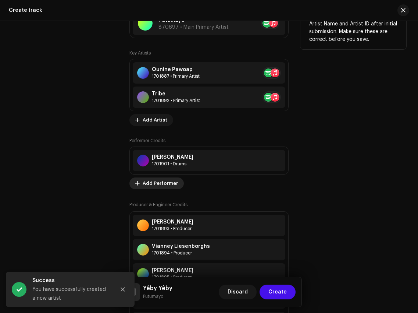
click at [152, 186] on span "Add Performer" at bounding box center [160, 183] width 35 height 15
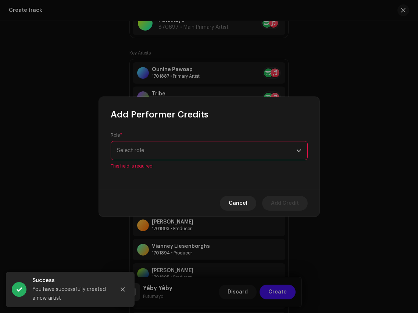
click at [173, 140] on div "Role * Select role This field is required." at bounding box center [209, 150] width 197 height 37
click at [173, 150] on span "Select role" at bounding box center [206, 150] width 179 height 18
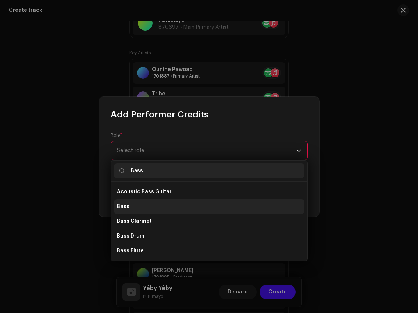
type input "Bass"
click at [164, 207] on li "Bass" at bounding box center [209, 206] width 191 height 15
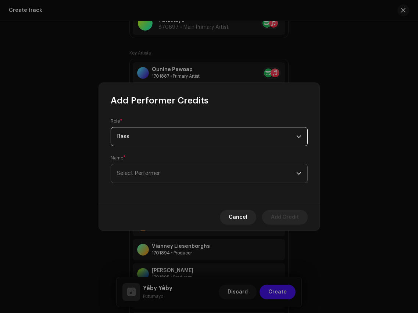
click at [174, 174] on span "Select Performer" at bounding box center [206, 173] width 179 height 18
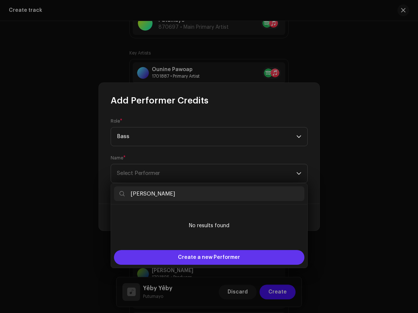
type input "David Garcia"
click at [216, 256] on span "Create a new Performer" at bounding box center [209, 257] width 62 height 15
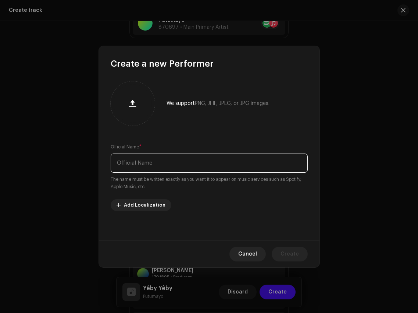
click at [220, 164] on input "text" at bounding box center [209, 162] width 197 height 19
paste input "David Garcia"
type input "David Garcia"
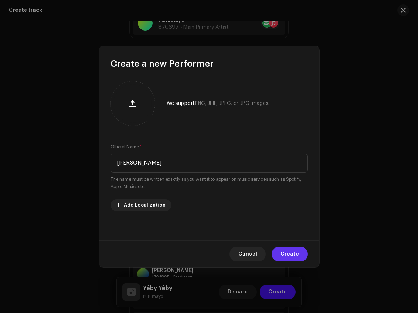
click at [292, 252] on span "Create" at bounding box center [290, 253] width 18 height 15
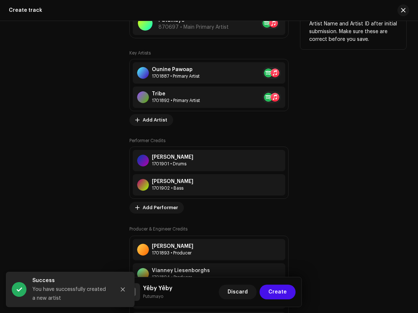
click at [140, 214] on div "Key Artists Ounine Pawoap 1701887 • Primary Artist Tribe 1701892 • Primary Arti…" at bounding box center [208, 249] width 159 height 398
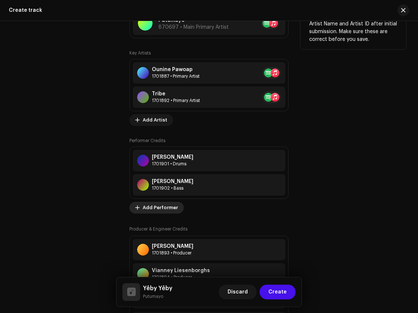
click at [152, 211] on span "Add Performer" at bounding box center [160, 207] width 35 height 15
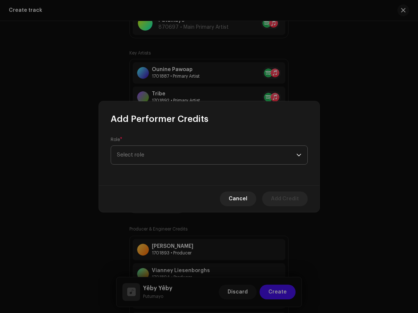
click at [162, 150] on span "Select role" at bounding box center [206, 155] width 179 height 18
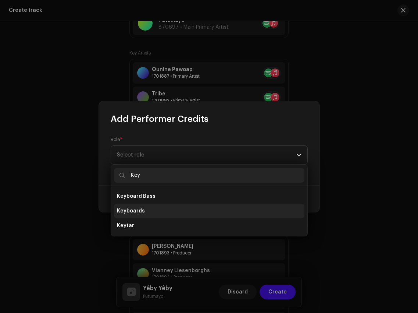
type input "Key"
click at [155, 211] on li "Keyboards" at bounding box center [209, 210] width 191 height 15
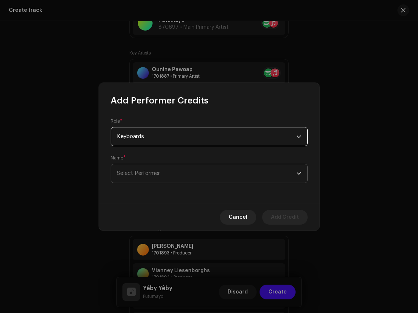
click at [160, 174] on span "Select Performer" at bounding box center [206, 173] width 179 height 18
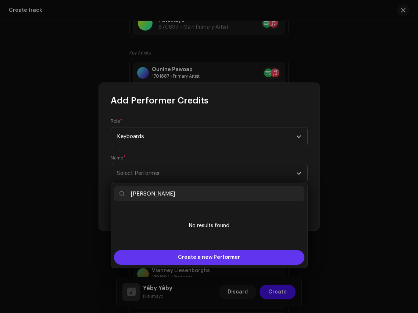
type input "Franck Paulin"
click at [184, 258] on span "Create a new Performer" at bounding box center [209, 257] width 62 height 15
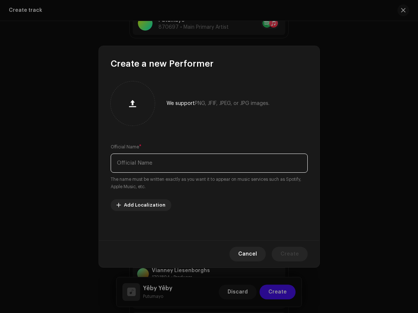
click at [188, 163] on input "text" at bounding box center [209, 162] width 197 height 19
paste input "Franck Paulin"
type input "Franck Paulin"
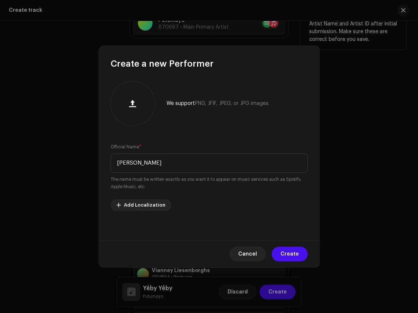
drag, startPoint x: 284, startPoint y: 253, endPoint x: 278, endPoint y: 253, distance: 5.9
click at [284, 253] on span "Create" at bounding box center [290, 253] width 18 height 15
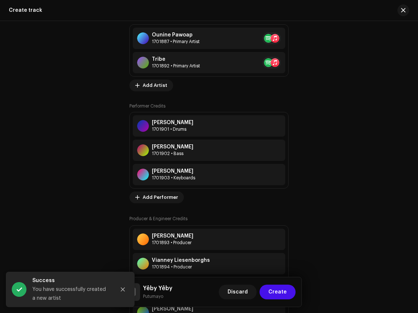
scroll to position [538, 0]
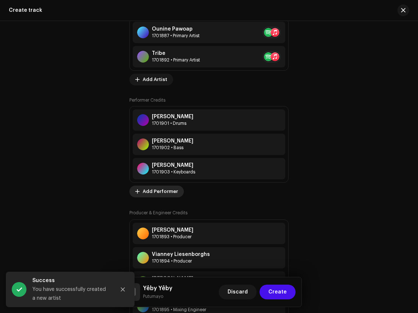
click at [154, 192] on span "Add Performer" at bounding box center [160, 191] width 35 height 15
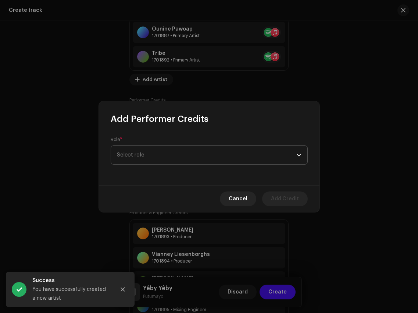
click at [163, 146] on span "Select role" at bounding box center [206, 155] width 179 height 18
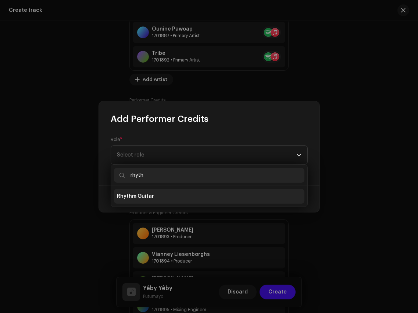
type input "rhyth"
click at [171, 197] on li "Rhythm Guitar" at bounding box center [209, 196] width 191 height 15
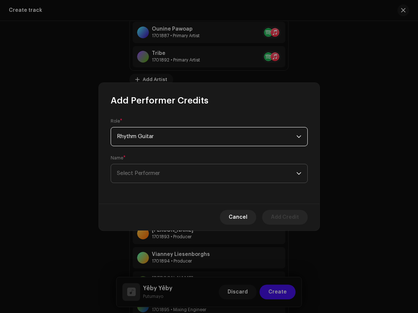
click at [182, 175] on span "Select Performer" at bounding box center [206, 173] width 179 height 18
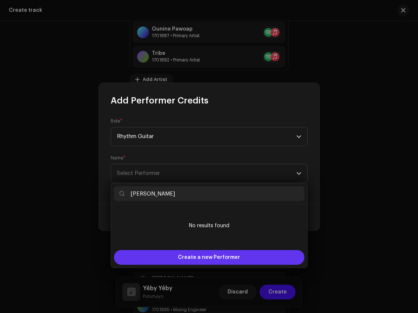
type input "Nicolas Duchamp"
click at [208, 253] on span "Create a new Performer" at bounding box center [209, 257] width 62 height 15
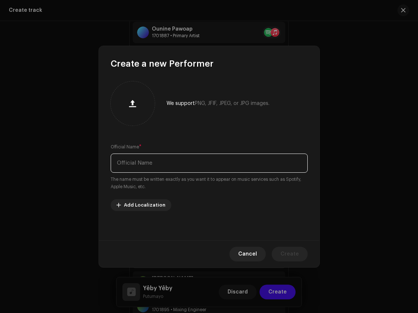
click at [207, 160] on input "text" at bounding box center [209, 162] width 197 height 19
paste input "Nicolas Duchamp"
type input "Nicolas Duchamp"
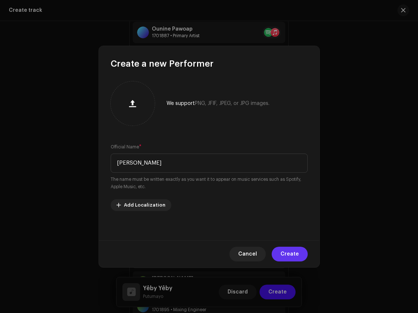
click at [292, 257] on span "Create" at bounding box center [290, 253] width 18 height 15
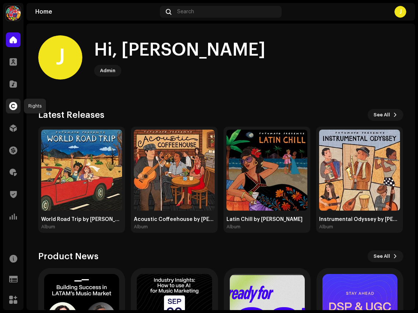
click at [14, 101] on div at bounding box center [13, 106] width 15 height 15
click at [14, 86] on span at bounding box center [13, 84] width 7 height 6
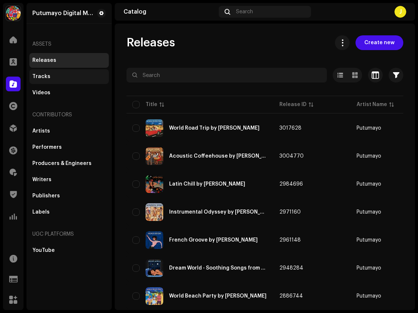
click at [68, 81] on div "Tracks" at bounding box center [68, 76] width 79 height 15
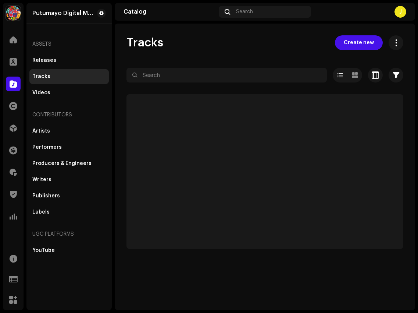
click at [82, 84] on div "Releases Tracks Videos" at bounding box center [68, 76] width 79 height 47
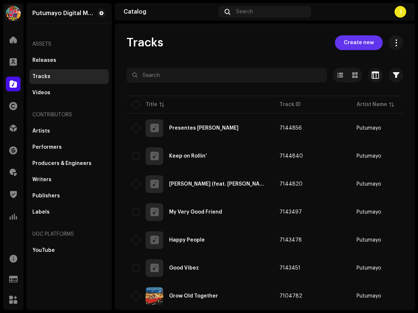
click at [361, 47] on span "Create new" at bounding box center [359, 42] width 30 height 15
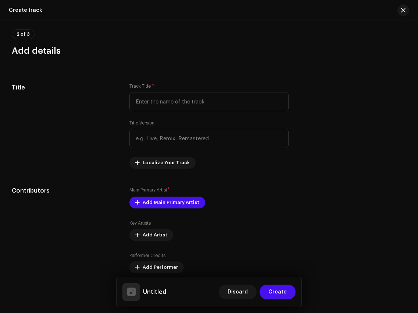
scroll to position [152, 0]
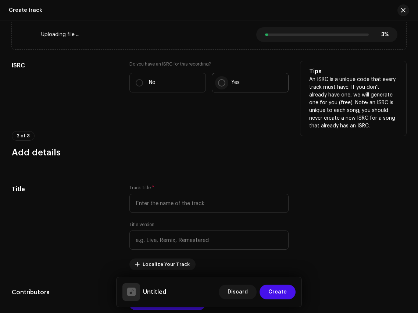
click at [223, 83] on input "Yes" at bounding box center [221, 82] width 7 height 7
radio input "true"
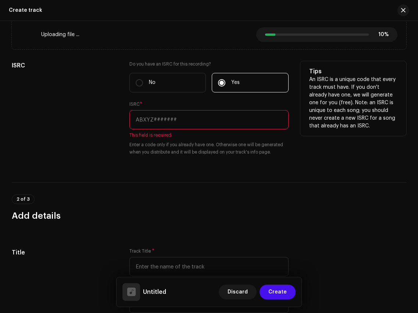
click at [170, 116] on input "text" at bounding box center [208, 119] width 159 height 19
paste input "US6QR2500148"
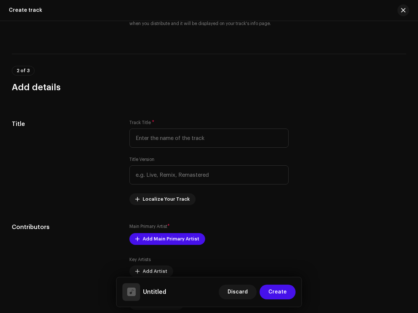
scroll to position [275, 0]
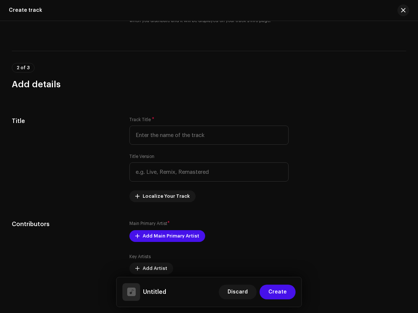
type input "US6QR2500148"
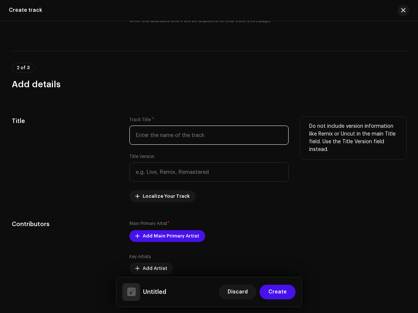
click at [177, 143] on input "text" at bounding box center [208, 134] width 159 height 19
paste input "Yêby Yêby"
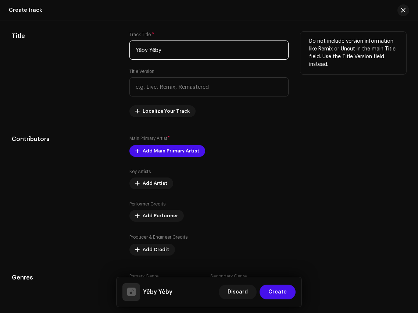
scroll to position [365, 0]
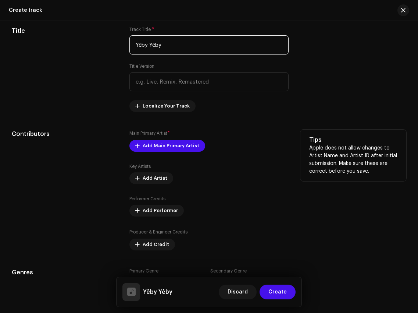
type input "Yêby Yêby"
click at [176, 154] on div "Main Primary Artist * Add Main Primary Artist Key Artists Add Artist Performer …" at bounding box center [208, 189] width 159 height 121
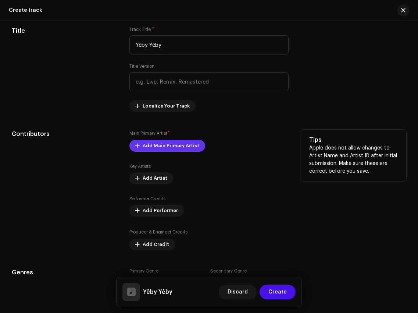
click at [176, 151] on span "Add Main Primary Artist" at bounding box center [171, 145] width 57 height 15
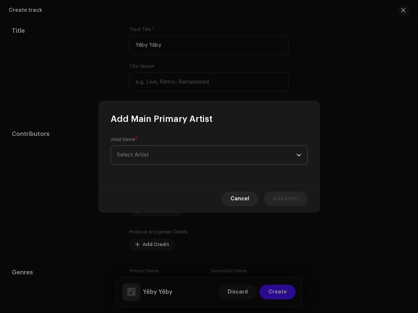
click at [189, 155] on span "Select Artist" at bounding box center [206, 155] width 179 height 18
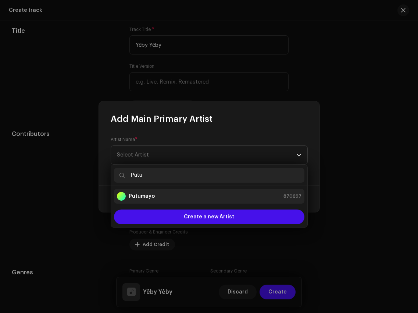
type input "Putu"
click at [213, 202] on li "Putumayo 870697" at bounding box center [209, 196] width 191 height 15
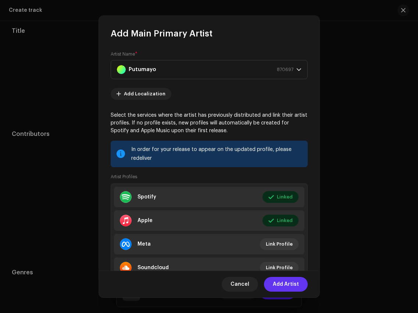
click at [298, 282] on span "Add Artist" at bounding box center [286, 284] width 26 height 15
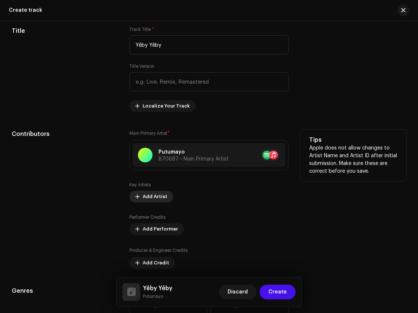
click at [153, 198] on span "Add Artist" at bounding box center [155, 196] width 25 height 15
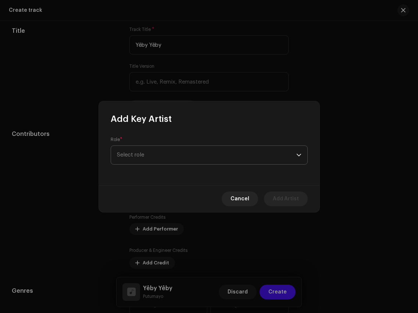
click at [182, 158] on span "Select role" at bounding box center [206, 155] width 179 height 18
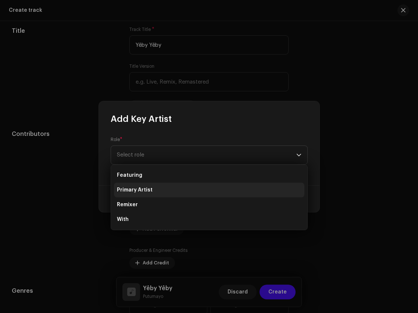
click at [179, 188] on li "Primary Artist" at bounding box center [209, 189] width 191 height 15
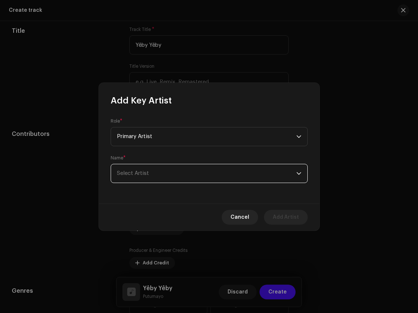
click at [182, 174] on span "Select Artist" at bounding box center [206, 173] width 179 height 18
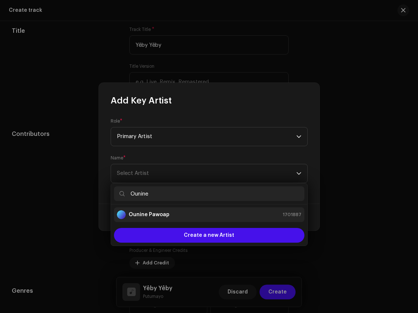
type input "Ounine"
click at [191, 217] on div "Ounine Pawoap 1701887" at bounding box center [209, 214] width 185 height 9
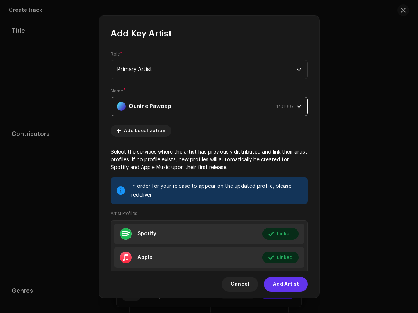
click at [292, 284] on span "Add Artist" at bounding box center [286, 284] width 26 height 15
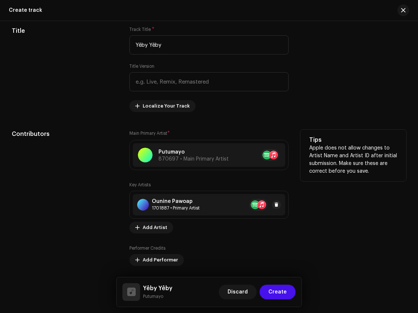
scroll to position [366, 0]
click at [156, 225] on span "Add Artist" at bounding box center [155, 227] width 25 height 15
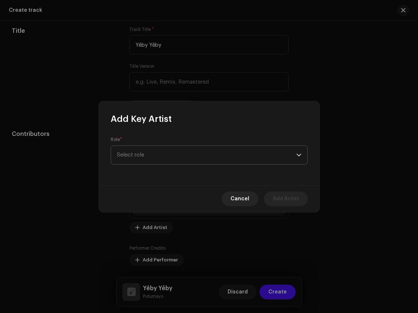
click at [171, 152] on span "Select role" at bounding box center [206, 155] width 179 height 18
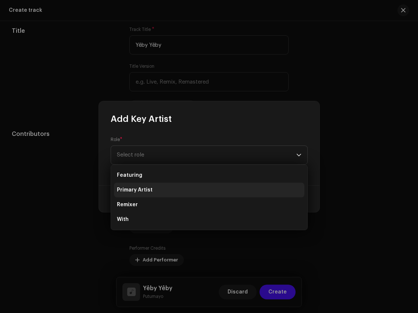
click at [175, 189] on li "Primary Artist" at bounding box center [209, 189] width 191 height 15
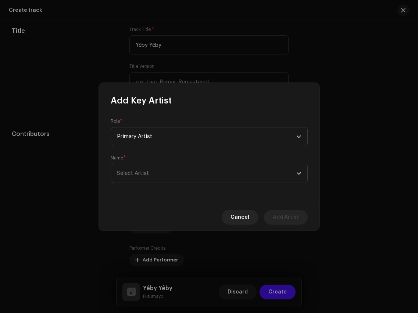
click at [175, 188] on div "Role * Primary Artist Name * Select Artist" at bounding box center [209, 154] width 221 height 97
click at [175, 181] on span "Select Artist" at bounding box center [206, 173] width 179 height 18
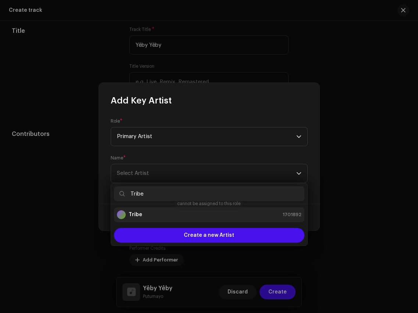
type input "Tribe"
click at [178, 217] on div "Tribe 1701892" at bounding box center [209, 214] width 185 height 9
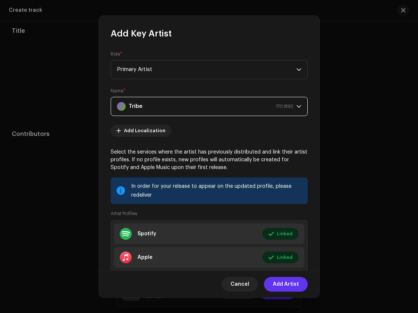
click at [293, 287] on span "Add Artist" at bounding box center [286, 284] width 26 height 15
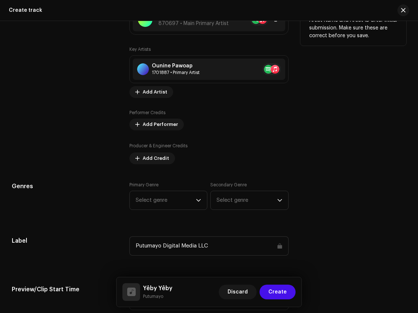
scroll to position [538, 0]
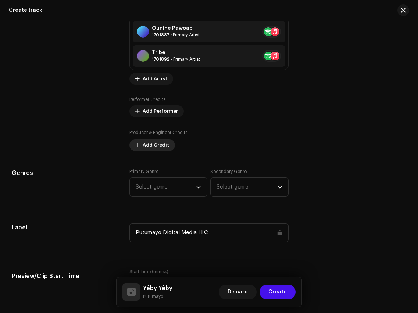
click at [159, 142] on span "Add Credit" at bounding box center [156, 145] width 26 height 15
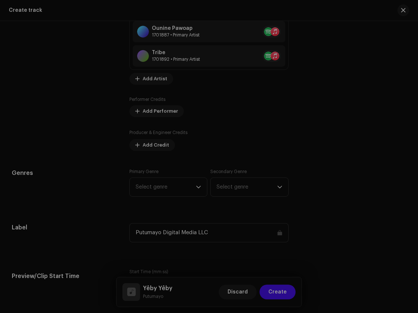
click at [173, 76] on div "Add Producer & Engineer Credits Role * Select role Cancel Add Credit" at bounding box center [209, 156] width 418 height 313
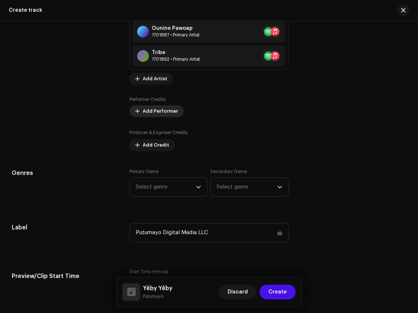
click at [162, 106] on span "Add Performer" at bounding box center [160, 111] width 35 height 15
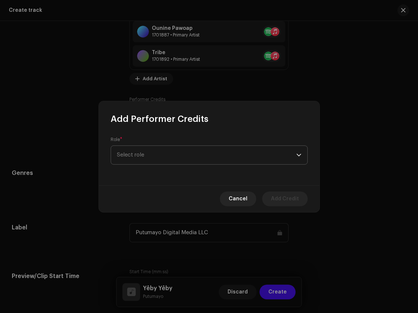
click at [170, 157] on span "Select role" at bounding box center [206, 155] width 179 height 18
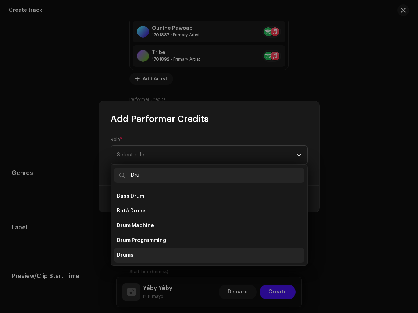
type input "Dru"
click at [159, 258] on li "Drums" at bounding box center [209, 255] width 191 height 15
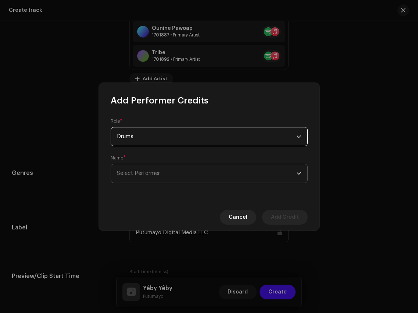
click at [166, 170] on span "Select Performer" at bounding box center [206, 173] width 179 height 18
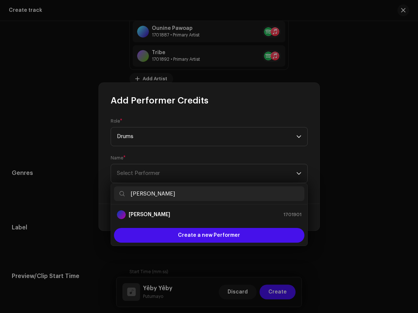
type input "Jean Hoareau"
click at [185, 218] on div "Jean Hoareau 1701901" at bounding box center [209, 214] width 185 height 9
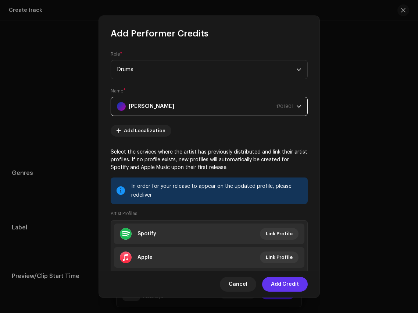
click at [292, 288] on span "Add Credit" at bounding box center [285, 284] width 28 height 15
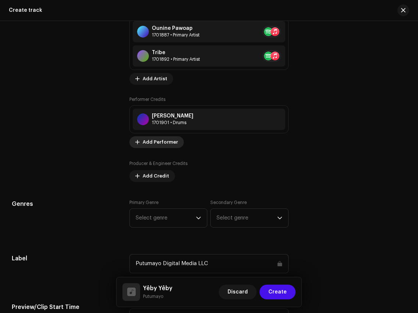
click at [154, 142] on span "Add Performer" at bounding box center [160, 142] width 35 height 15
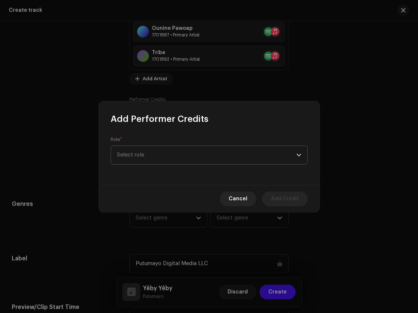
click at [164, 150] on span "Select role" at bounding box center [206, 155] width 179 height 18
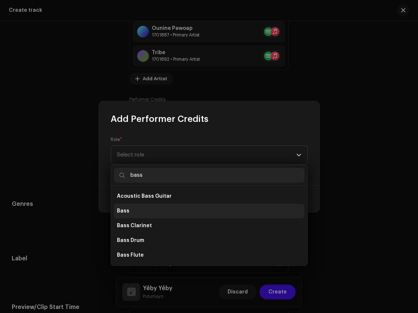
type input "bass"
click at [143, 214] on li "Bass" at bounding box center [209, 210] width 191 height 15
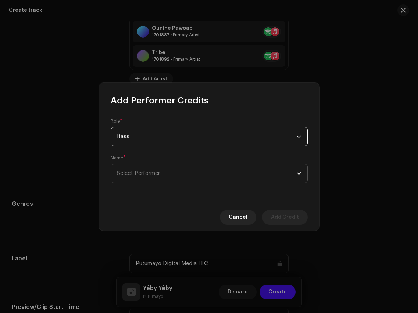
click at [163, 169] on span "Select Performer" at bounding box center [206, 173] width 179 height 18
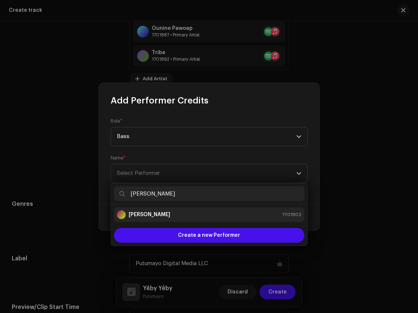
type input "David Garcia"
click at [169, 215] on div "David Garcia 1701902" at bounding box center [209, 214] width 185 height 9
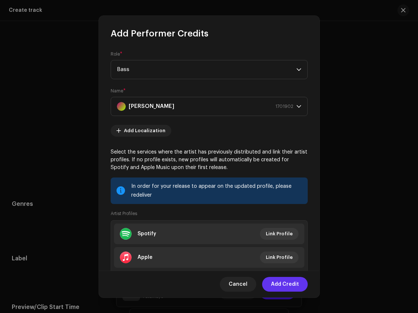
click at [284, 283] on span "Add Credit" at bounding box center [285, 284] width 28 height 15
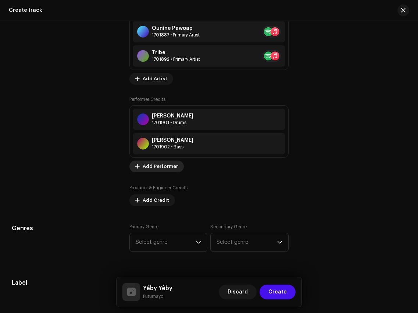
click at [141, 165] on button "Add Performer" at bounding box center [156, 166] width 54 height 12
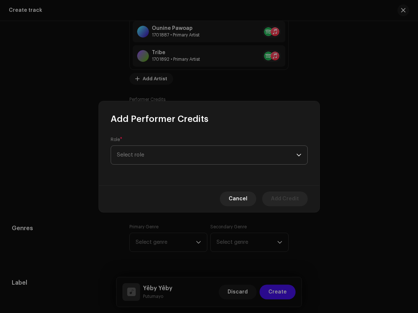
click at [155, 155] on span "Select role" at bounding box center [206, 155] width 179 height 18
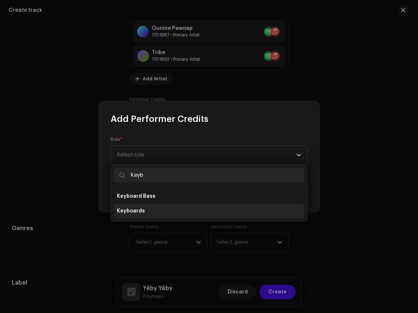
type input "Keyb"
click at [157, 206] on li "Keyboards" at bounding box center [209, 210] width 191 height 15
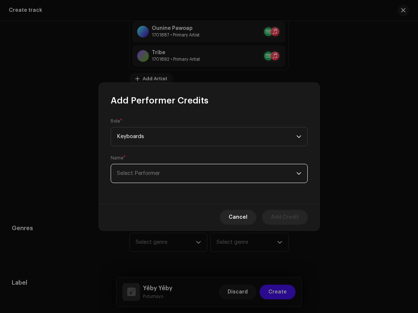
click at [167, 176] on span "Select Performer" at bounding box center [206, 173] width 179 height 18
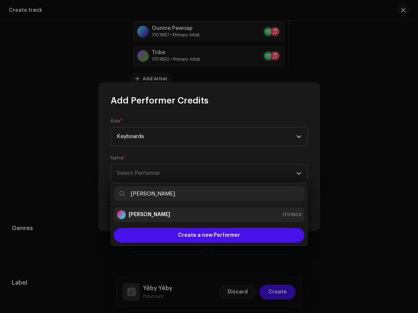
type input "Franck Paulin"
click at [178, 215] on div "Franck Paulin 1701903" at bounding box center [209, 214] width 185 height 9
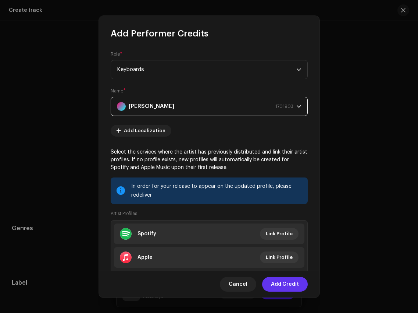
click at [280, 283] on span "Add Credit" at bounding box center [285, 284] width 28 height 15
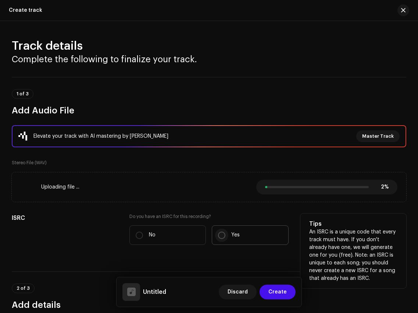
click at [218, 235] on input "Yes" at bounding box center [221, 234] width 7 height 7
radio input "true"
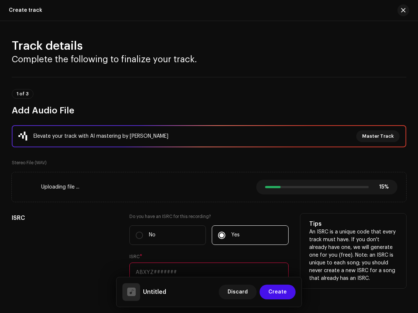
click at [179, 269] on input "text" at bounding box center [208, 271] width 159 height 19
paste input "US6QR2500148"
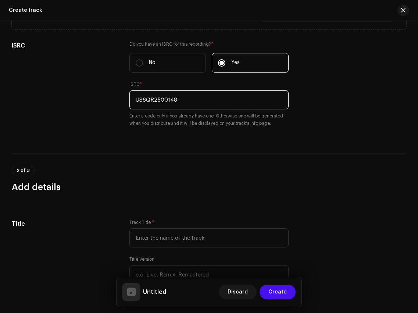
scroll to position [231, 0]
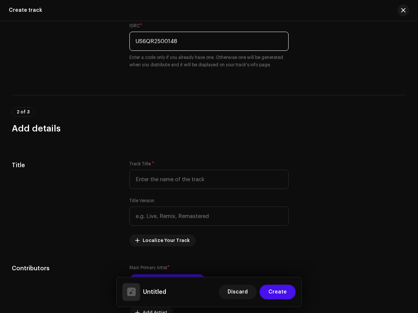
type input "US6QR2500148"
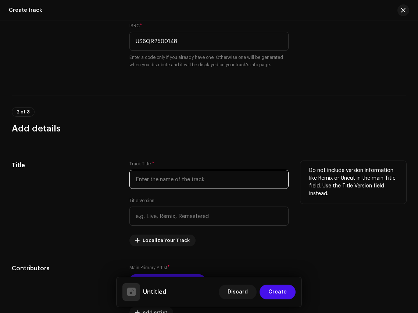
click at [177, 177] on input "text" at bounding box center [208, 179] width 159 height 19
paste input "Yêby Yêby"
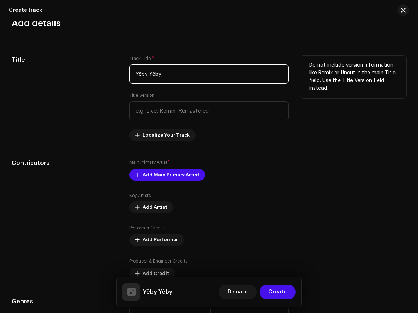
scroll to position [341, 0]
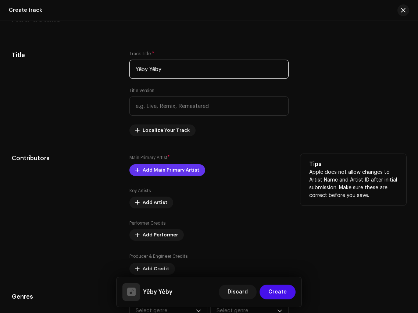
type input "Yêby Yêby"
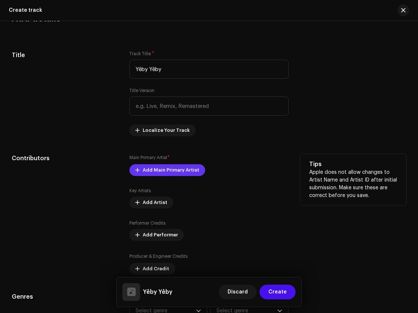
click at [176, 171] on span "Add Main Primary Artist" at bounding box center [171, 170] width 57 height 15
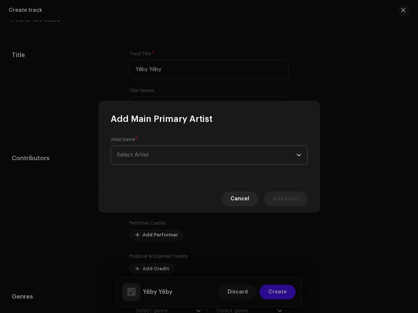
click at [186, 154] on span "Select Artist" at bounding box center [206, 155] width 179 height 18
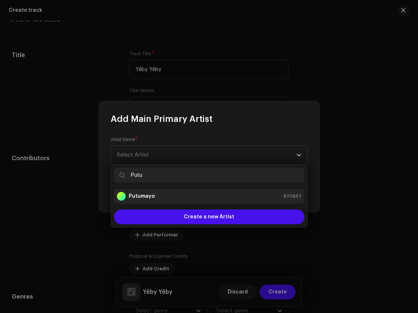
type input "Putu"
click at [194, 195] on div "Putumayo 870697" at bounding box center [209, 196] width 185 height 9
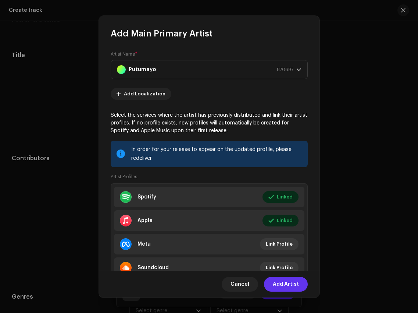
click at [283, 280] on span "Add Artist" at bounding box center [286, 284] width 26 height 15
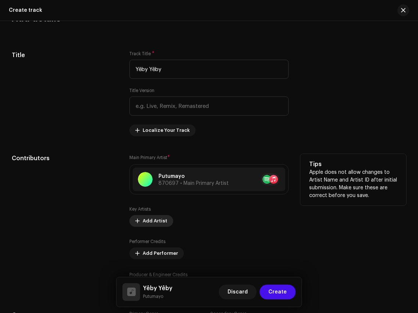
click at [159, 222] on span "Add Artist" at bounding box center [155, 220] width 25 height 15
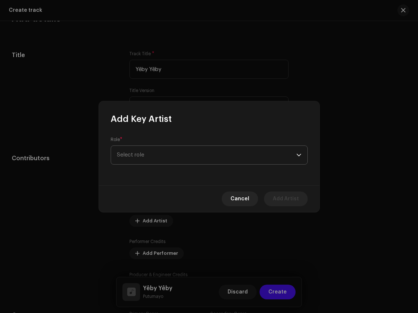
click at [164, 153] on span "Select role" at bounding box center [206, 155] width 179 height 18
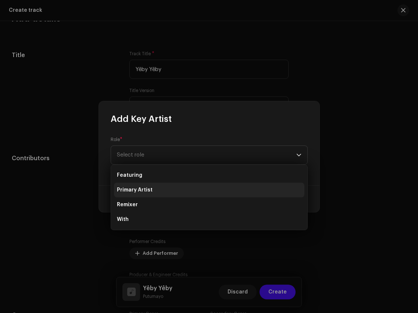
click at [163, 186] on li "Primary Artist" at bounding box center [209, 189] width 191 height 15
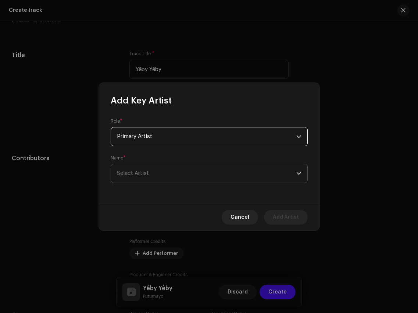
click at [167, 171] on span "Select Artist" at bounding box center [206, 173] width 179 height 18
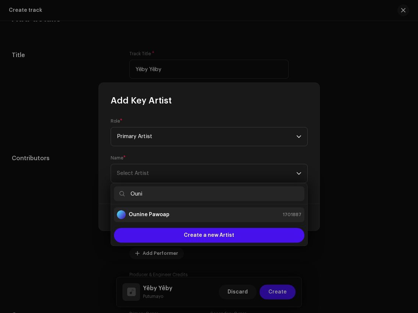
type input "Ouni"
click at [182, 220] on li "Ounine Pawoap 1701887" at bounding box center [209, 214] width 191 height 15
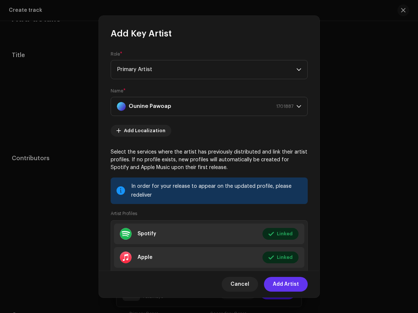
click at [288, 288] on span "Add Artist" at bounding box center [286, 284] width 26 height 15
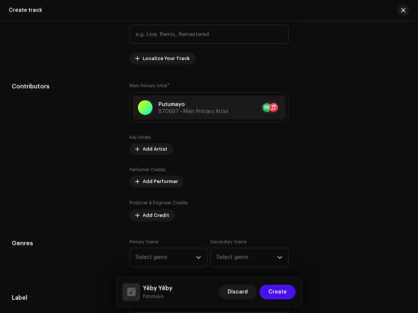
scroll to position [427, 0]
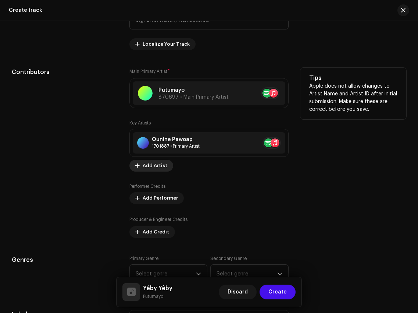
click at [153, 171] on span "Add Artist" at bounding box center [155, 165] width 25 height 15
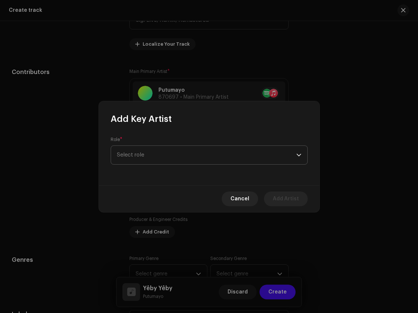
click at [185, 153] on span "Select role" at bounding box center [206, 155] width 179 height 18
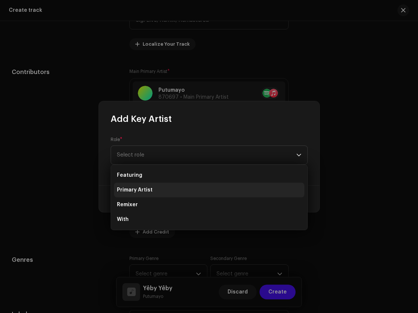
click at [182, 193] on li "Primary Artist" at bounding box center [209, 189] width 191 height 15
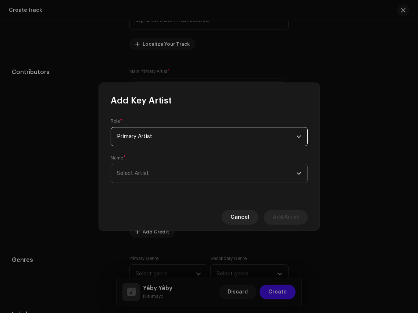
click at [182, 170] on span "Select Artist" at bounding box center [206, 173] width 179 height 18
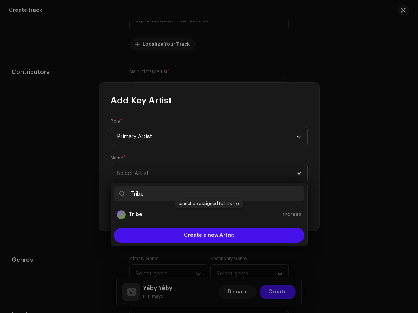
type input "Tribe"
click at [200, 217] on div "Tribe 1701892" at bounding box center [209, 214] width 185 height 9
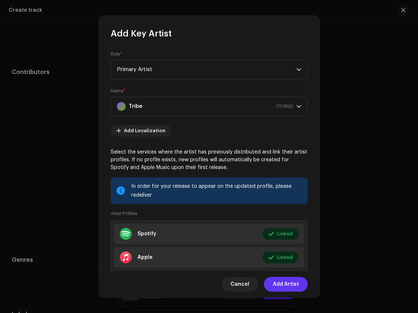
click at [291, 285] on span "Add Artist" at bounding box center [286, 284] width 26 height 15
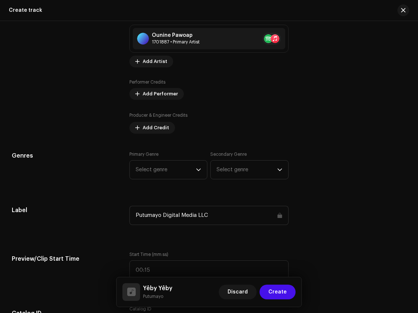
scroll to position [532, 0]
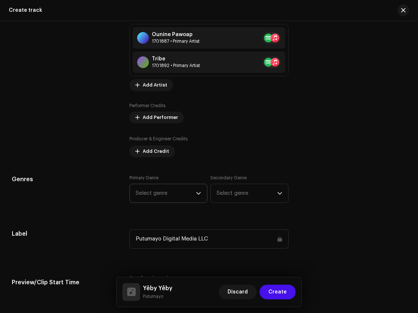
click at [189, 193] on span "Select genre" at bounding box center [166, 193] width 60 height 18
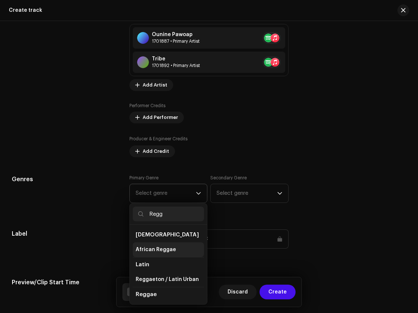
scroll to position [30, 0]
type input "Regg"
click at [160, 277] on li "Reggae" at bounding box center [168, 278] width 71 height 15
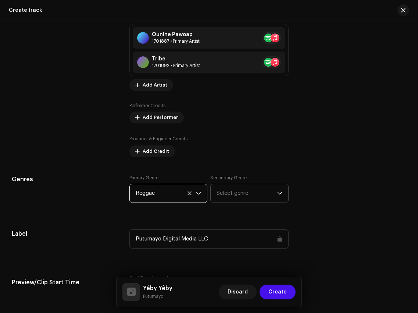
click at [243, 193] on span "Select genre" at bounding box center [247, 193] width 60 height 18
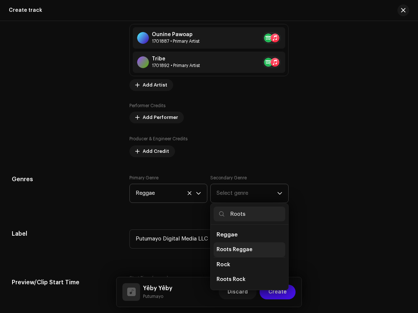
type input "Roots"
click at [246, 248] on span "Roots Reggae" at bounding box center [235, 249] width 36 height 7
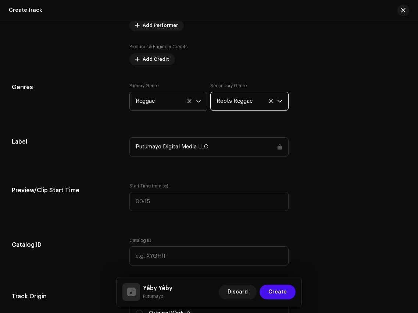
scroll to position [641, 0]
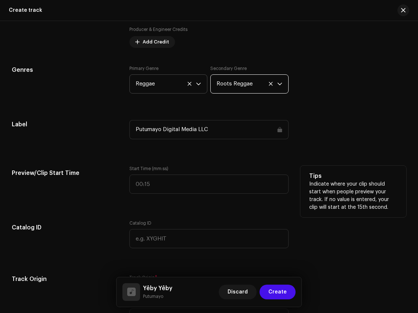
click at [210, 198] on div "Start Time (mm:ss)" at bounding box center [208, 184] width 159 height 37
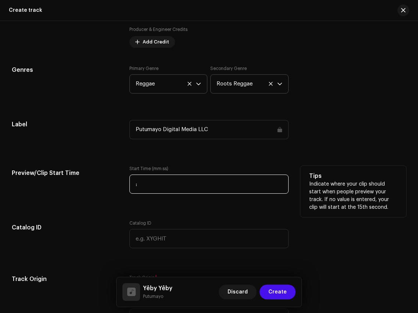
click at [210, 184] on input ":" at bounding box center [208, 183] width 159 height 19
type input "00:30"
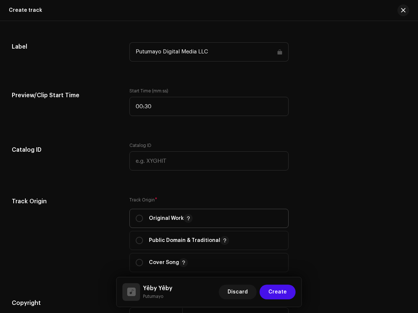
click at [161, 218] on p "Original Work" at bounding box center [171, 218] width 44 height 9
radio input "true"
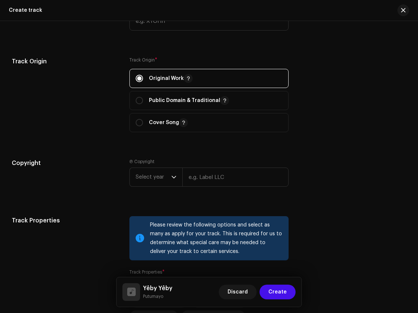
scroll to position [903, 0]
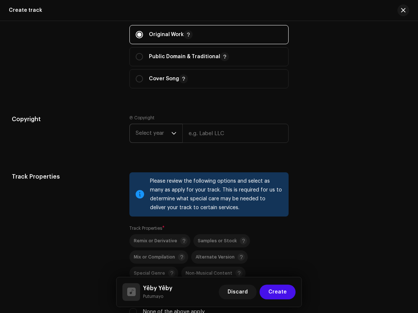
click at [159, 145] on re-m-copyright "Select year" at bounding box center [208, 135] width 159 height 22
click at [159, 137] on span "Select year" at bounding box center [154, 133] width 36 height 18
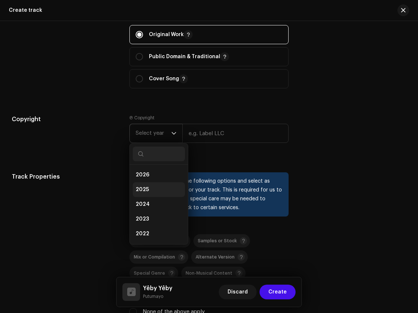
click at [155, 191] on li "2025" at bounding box center [159, 189] width 52 height 15
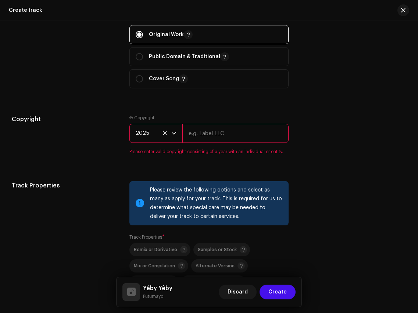
click at [229, 141] on input "text" at bounding box center [235, 133] width 106 height 19
type input "Putumayo Discovery"
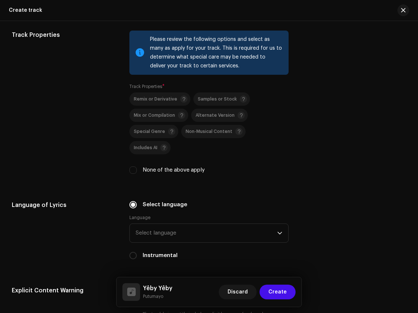
scroll to position [1078, 0]
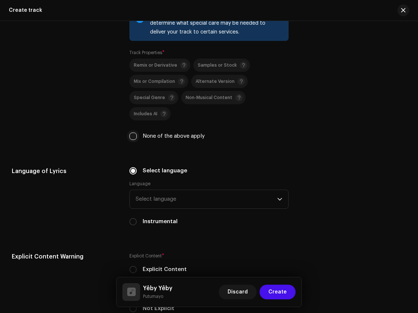
click at [133, 132] on input "None of the above apply" at bounding box center [132, 135] width 7 height 7
checkbox input "true"
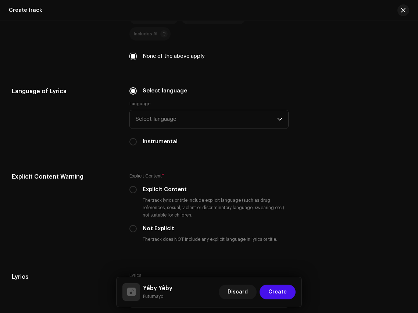
scroll to position [1162, 0]
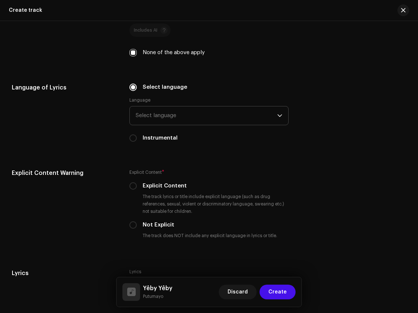
click at [186, 106] on span "Select language" at bounding box center [206, 115] width 141 height 18
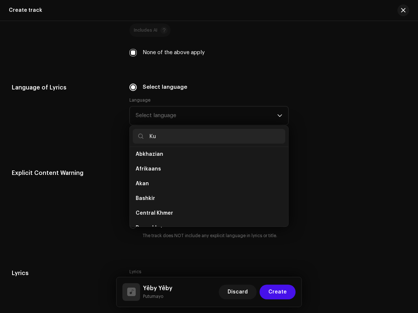
scroll to position [0, 0]
drag, startPoint x: 180, startPoint y: 120, endPoint x: 139, endPoint y: 120, distance: 41.6
click at [139, 129] on p-iconfield "Ku" at bounding box center [209, 136] width 152 height 15
paste input "Cémuhi"
drag, startPoint x: 187, startPoint y: 124, endPoint x: 132, endPoint y: 124, distance: 55.2
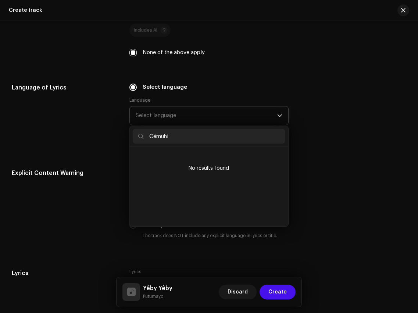
click at [133, 129] on input "Cémuhi" at bounding box center [209, 136] width 152 height 15
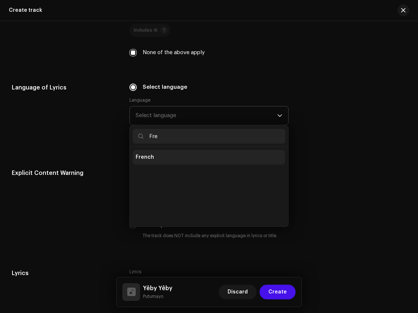
type input "Fre"
click at [142, 153] on span "French" at bounding box center [145, 156] width 18 height 7
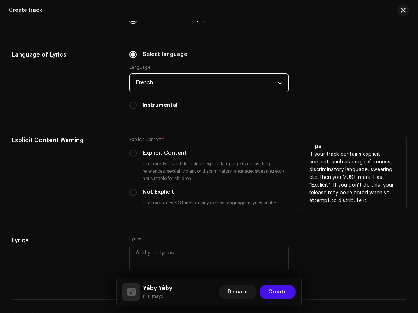
scroll to position [1202, 0]
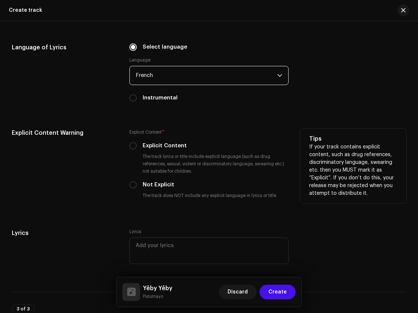
click at [163, 181] on label "Not Explicit" at bounding box center [159, 185] width 32 height 8
click at [137, 181] on input "Not Explicit" at bounding box center [132, 184] width 7 height 7
radio input "true"
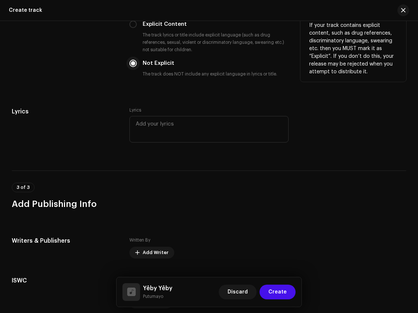
scroll to position [1339, 0]
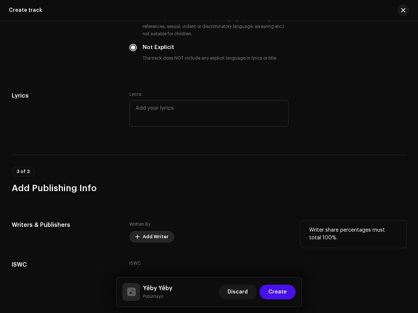
click at [151, 229] on span "Add Writer" at bounding box center [156, 236] width 26 height 15
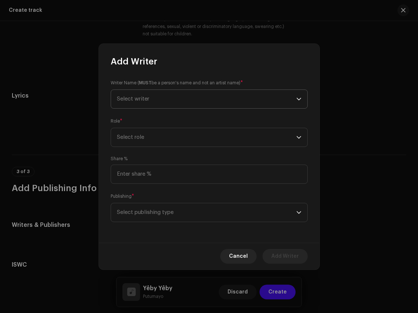
click at [183, 99] on span "Select writer" at bounding box center [206, 99] width 179 height 18
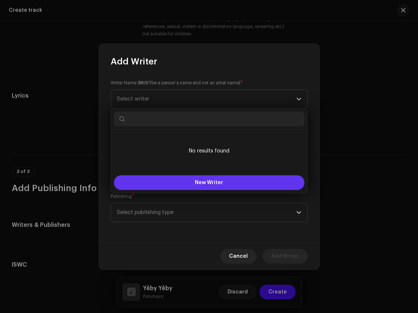
click at [182, 181] on button "New Writer" at bounding box center [209, 182] width 191 height 15
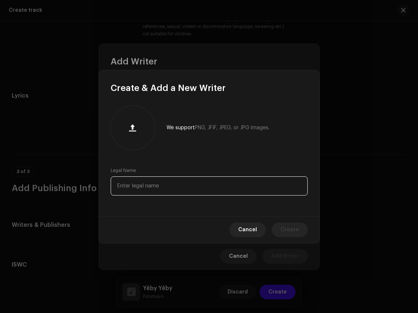
click at [180, 192] on input "text" at bounding box center [209, 185] width 197 height 19
paste input "Jean Yves Ounine Pawoap"
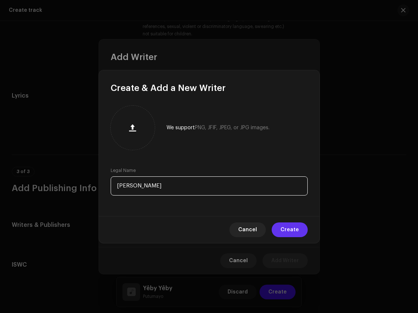
type input "Jean Yves Ounine Pawoap"
click at [289, 223] on span "Create" at bounding box center [290, 229] width 18 height 15
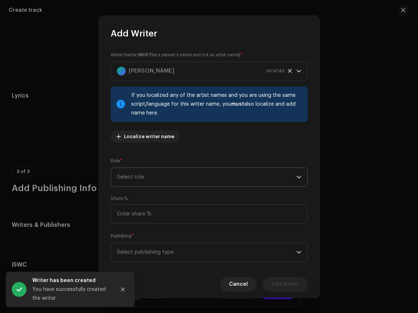
click at [203, 185] on span "Select role" at bounding box center [206, 177] width 179 height 18
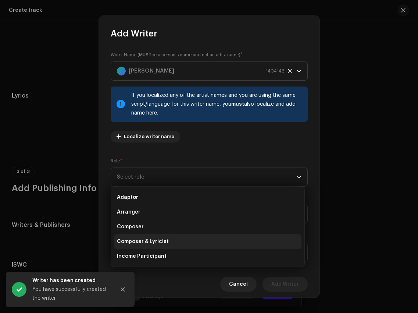
click at [190, 238] on li "Composer & Lyricist" at bounding box center [208, 241] width 188 height 15
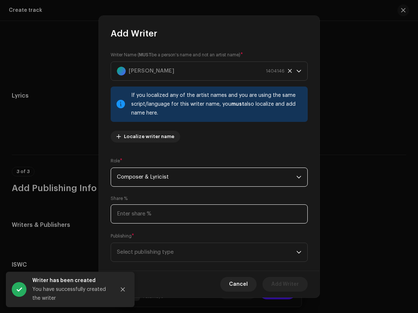
click at [191, 215] on input at bounding box center [209, 213] width 197 height 19
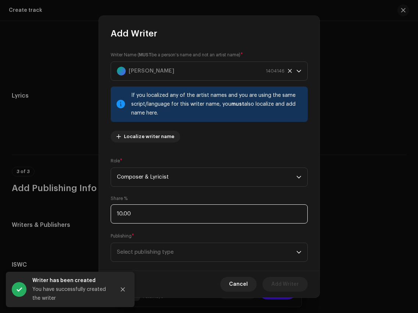
type input "100.00"
click at [199, 252] on span "Select publishing type" at bounding box center [206, 252] width 179 height 18
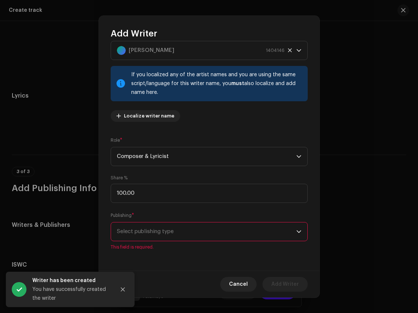
click at [191, 223] on span "Select publishing type" at bounding box center [206, 231] width 179 height 18
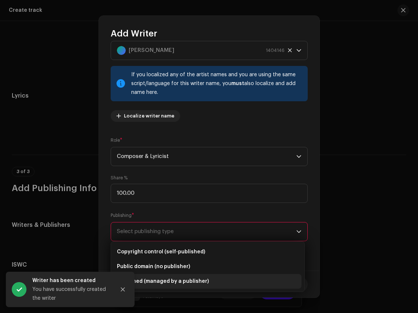
click at [191, 282] on span "Published (managed by a publisher)" at bounding box center [163, 280] width 92 height 7
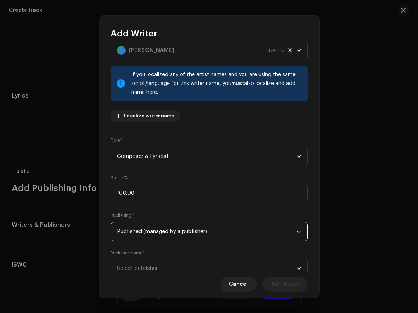
scroll to position [49, 0]
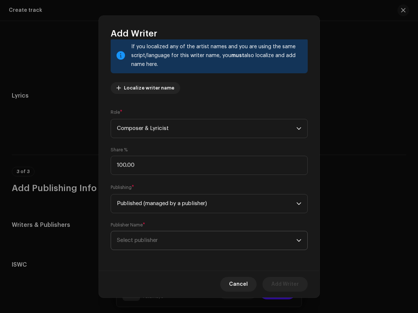
click at [188, 236] on span "Select publisher" at bounding box center [206, 240] width 179 height 18
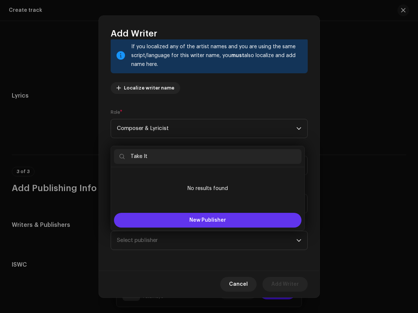
type input "Take It"
click at [236, 218] on button "New Publisher" at bounding box center [208, 220] width 188 height 15
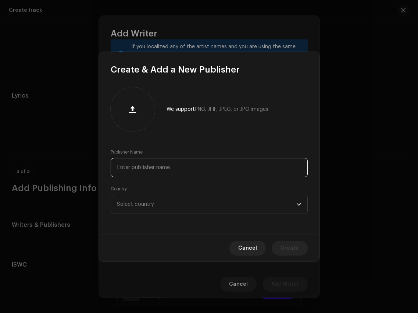
click at [138, 168] on input "text" at bounding box center [209, 167] width 197 height 19
paste input "Take It Easy Agency"
type input "Take It Easy Agency"
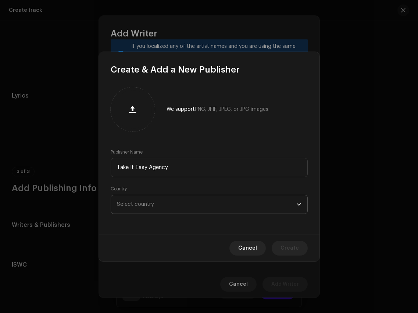
click at [157, 208] on span "Select country" at bounding box center [206, 204] width 179 height 18
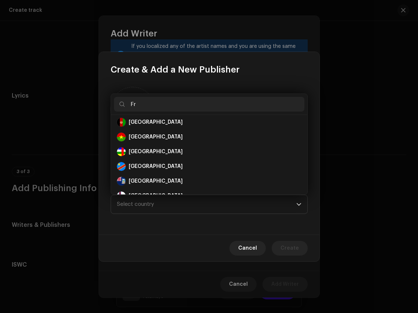
scroll to position [0, 0]
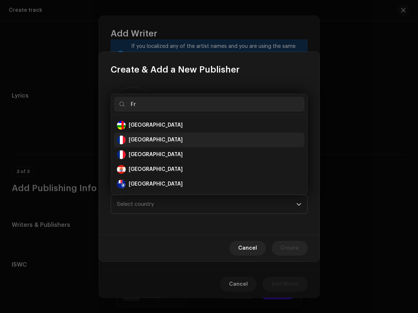
type input "Fr"
click at [180, 142] on div "[GEOGRAPHIC_DATA]" at bounding box center [209, 139] width 185 height 9
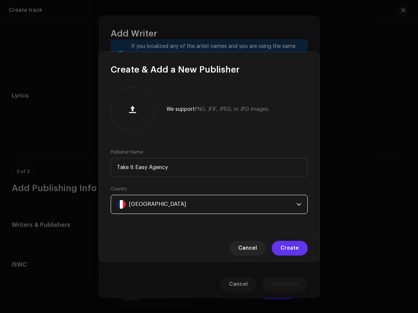
click at [291, 245] on span "Create" at bounding box center [290, 248] width 18 height 15
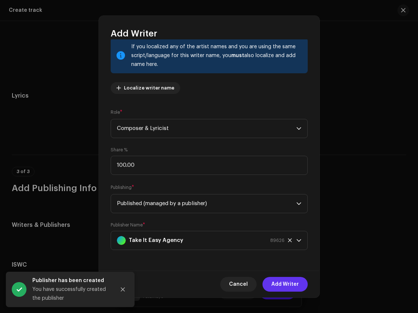
click at [298, 288] on span "Add Writer" at bounding box center [285, 284] width 28 height 15
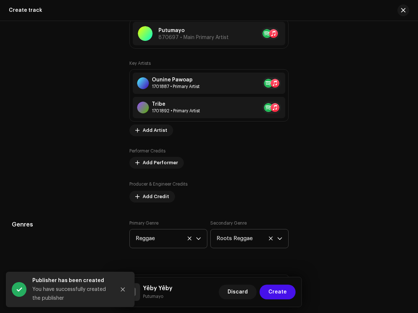
scroll to position [488, 0]
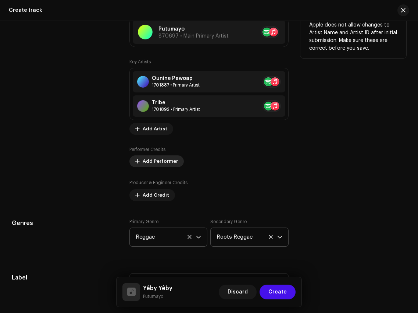
click at [152, 162] on span "Add Performer" at bounding box center [160, 161] width 35 height 15
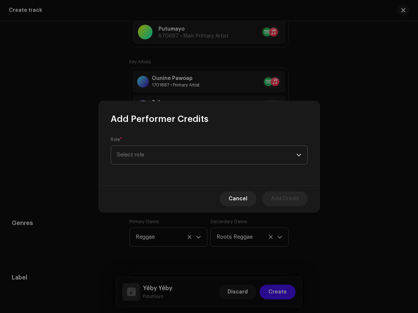
click at [164, 154] on span "Select role" at bounding box center [206, 155] width 179 height 18
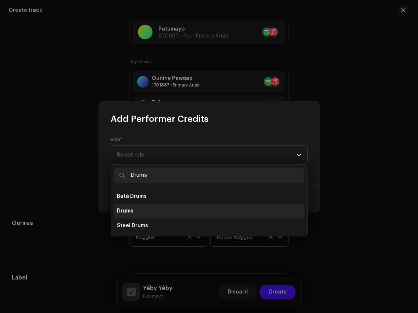
type input "Drums"
click at [150, 208] on li "Drums" at bounding box center [209, 210] width 191 height 15
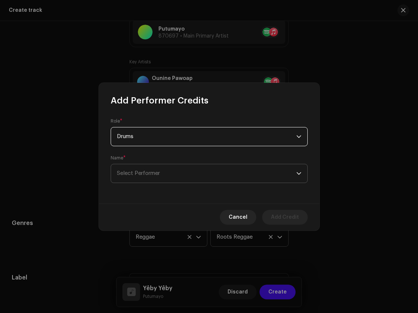
click at [172, 172] on span "Select Performer" at bounding box center [206, 173] width 179 height 18
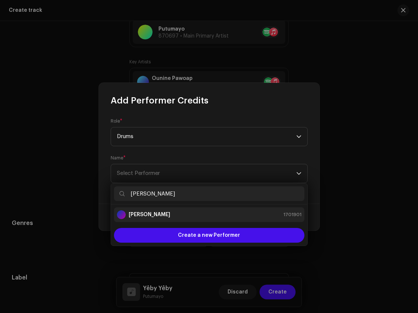
type input "Jean Hoareau"
click at [198, 211] on div "Jean Hoareau 1701901" at bounding box center [209, 214] width 185 height 9
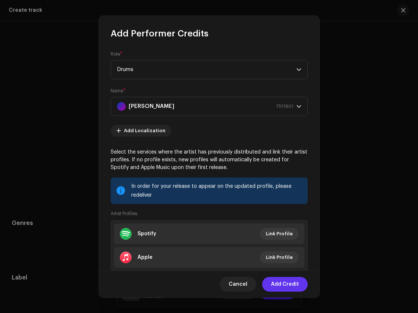
click at [292, 286] on span "Add Credit" at bounding box center [285, 284] width 28 height 15
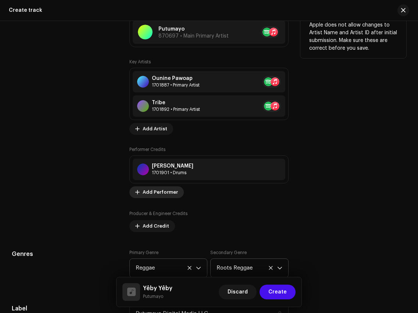
click at [158, 191] on span "Add Performer" at bounding box center [160, 192] width 35 height 15
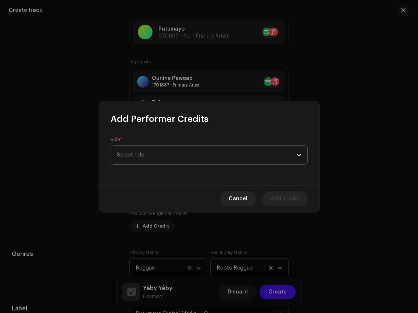
click at [184, 154] on span "Select role" at bounding box center [206, 155] width 179 height 18
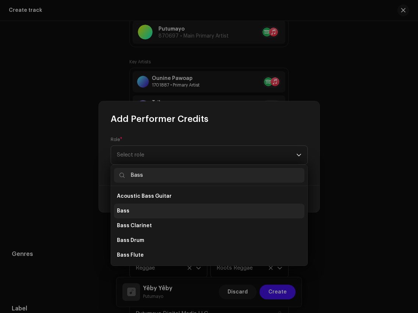
type input "Bass"
click at [158, 212] on li "Bass" at bounding box center [209, 210] width 191 height 15
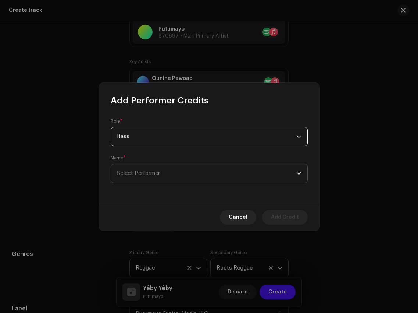
click at [164, 176] on span "Select Performer" at bounding box center [206, 173] width 179 height 18
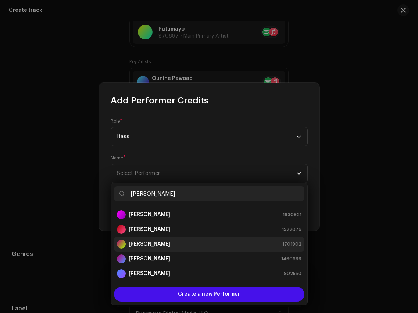
type input "David"
click at [150, 246] on strong "David Garcia" at bounding box center [150, 243] width 42 height 7
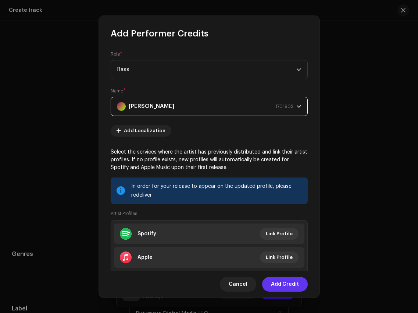
click at [295, 285] on span "Add Credit" at bounding box center [285, 284] width 28 height 15
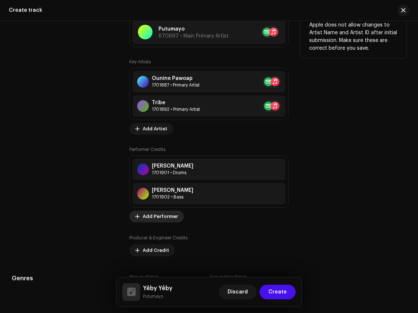
click at [151, 218] on span "Add Performer" at bounding box center [160, 216] width 35 height 15
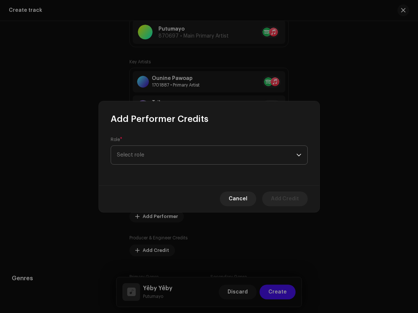
click at [161, 150] on span "Select role" at bounding box center [206, 155] width 179 height 18
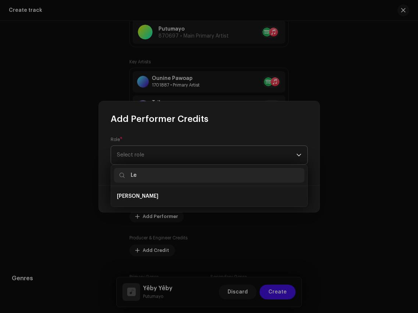
type input "L"
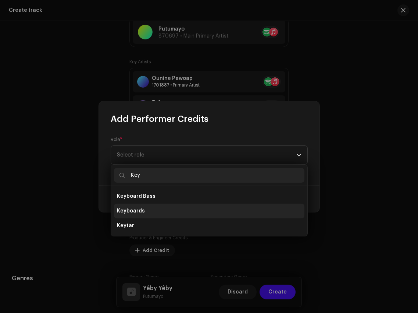
type input "Key"
click at [150, 208] on li "Keyboards" at bounding box center [209, 210] width 191 height 15
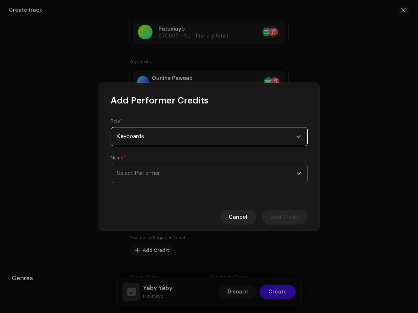
click at [158, 173] on span "Select Performer" at bounding box center [138, 173] width 43 height 6
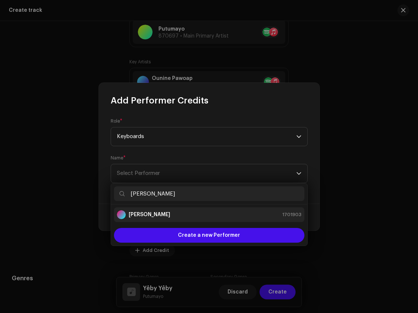
type input "Franck Paulin"
click at [188, 217] on div "Franck Paulin 1701903" at bounding box center [209, 214] width 185 height 9
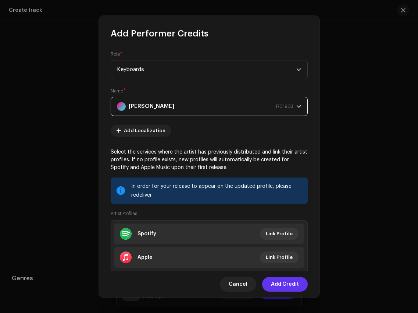
click at [277, 287] on span "Add Credit" at bounding box center [285, 284] width 28 height 15
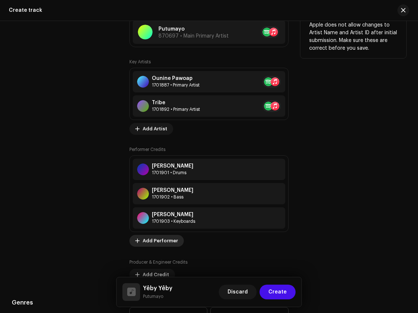
click at [154, 245] on span "Add Performer" at bounding box center [160, 240] width 35 height 15
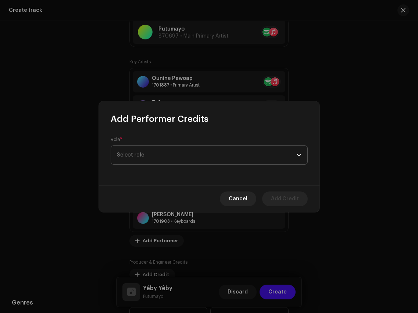
click at [162, 161] on span "Select role" at bounding box center [206, 155] width 179 height 18
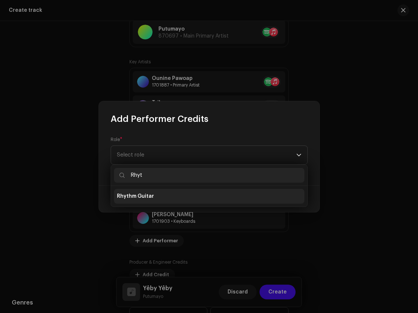
type input "Rhyt"
click at [159, 198] on li "Rhythm Guitar" at bounding box center [209, 196] width 191 height 15
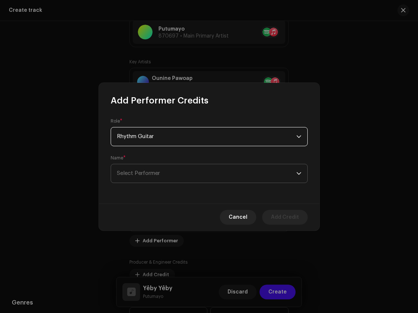
click at [169, 175] on span "Select Performer" at bounding box center [206, 173] width 179 height 18
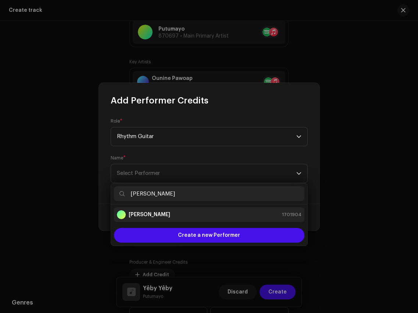
type input "Nicolas Duchamp"
click at [186, 210] on div "Nicolas Duchamp 1701904" at bounding box center [209, 214] width 185 height 9
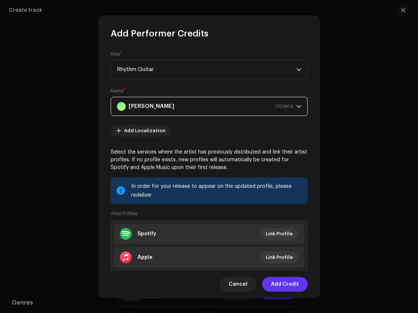
click at [278, 284] on span "Add Credit" at bounding box center [285, 284] width 28 height 15
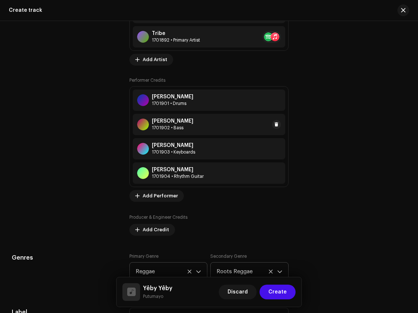
scroll to position [572, 0]
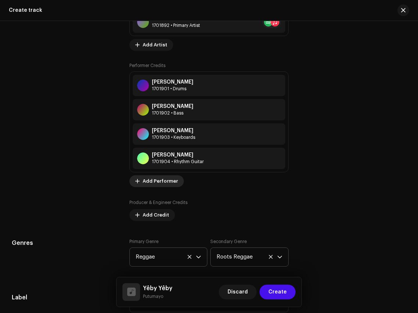
click at [150, 178] on span "Add Performer" at bounding box center [160, 181] width 35 height 15
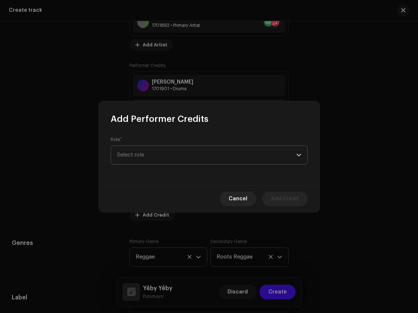
click at [161, 149] on span "Select role" at bounding box center [206, 155] width 179 height 18
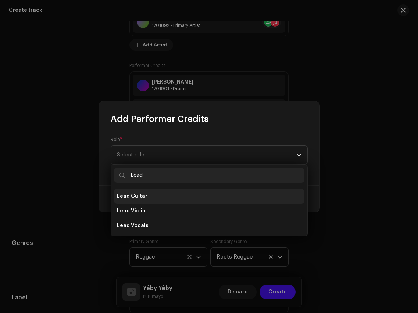
type input "Lead"
click at [153, 195] on li "Lead Guitar" at bounding box center [209, 196] width 191 height 15
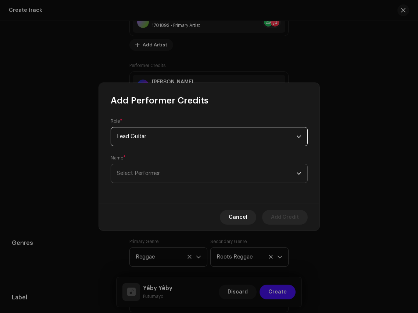
click at [159, 171] on span "Select Performer" at bounding box center [138, 173] width 43 height 6
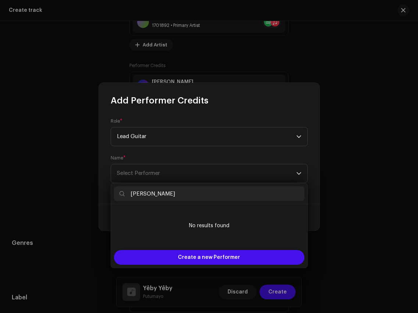
click at [130, 195] on input "aphaël Baldy" at bounding box center [209, 193] width 191 height 15
click at [170, 194] on input "Raphaël Baldy" at bounding box center [209, 193] width 191 height 15
drag, startPoint x: 174, startPoint y: 194, endPoint x: 127, endPoint y: 193, distance: 47.1
click at [127, 193] on input "Raphaël Baldy" at bounding box center [209, 193] width 191 height 15
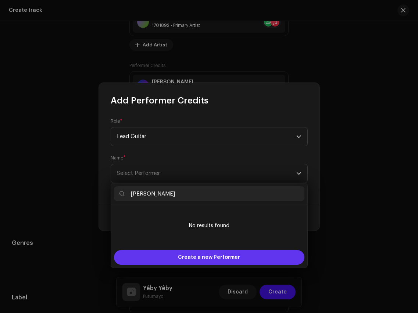
type input "Raphaël Baldy"
click at [166, 264] on div "Create a new Performer" at bounding box center [209, 257] width 191 height 15
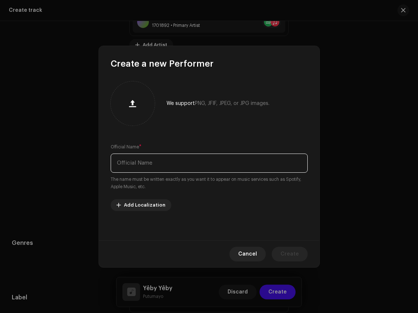
click at [171, 157] on input "text" at bounding box center [209, 162] width 197 height 19
paste input "Raphaël Baldy"
type input "Raphaël Baldy"
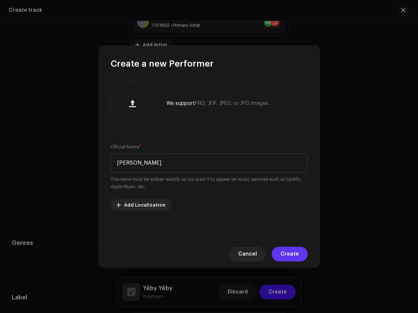
click at [288, 253] on span "Create" at bounding box center [290, 253] width 18 height 15
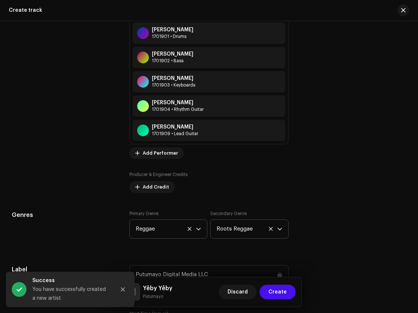
scroll to position [629, 0]
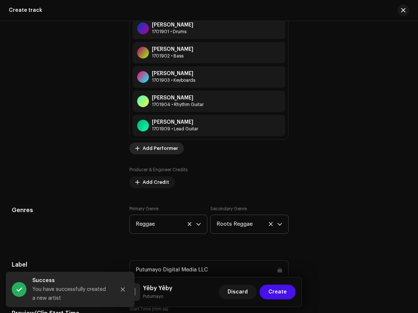
click at [160, 147] on span "Add Performer" at bounding box center [160, 148] width 35 height 15
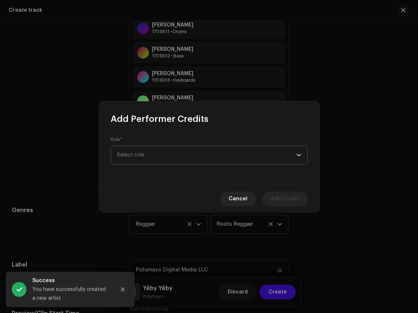
click at [168, 157] on span "Select role" at bounding box center [206, 155] width 179 height 18
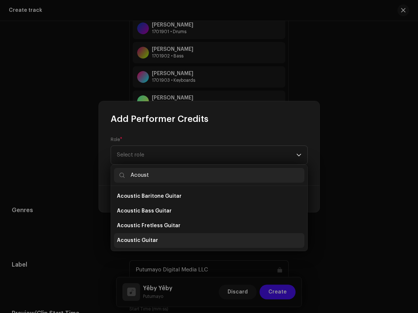
type input "Acoust"
click at [159, 241] on li "Acoustic Guitar" at bounding box center [209, 240] width 191 height 15
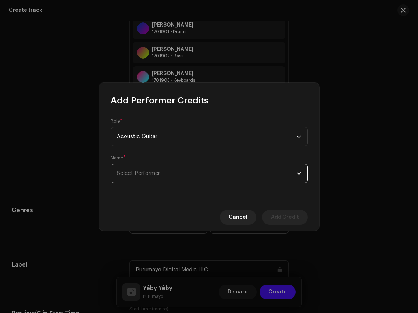
click at [170, 168] on span "Select Performer" at bounding box center [206, 173] width 179 height 18
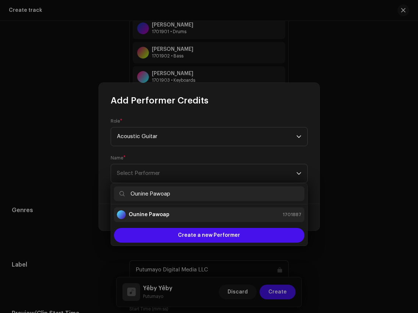
type input "Ounine Pawoap"
click at [177, 216] on div "Ounine Pawoap 1701887" at bounding box center [209, 214] width 185 height 9
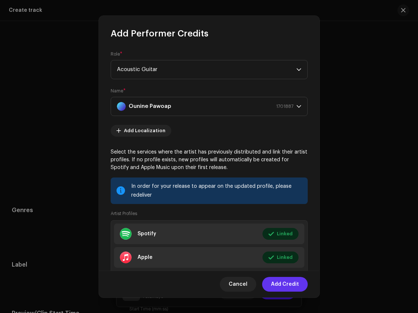
click at [279, 288] on span "Add Credit" at bounding box center [285, 284] width 28 height 15
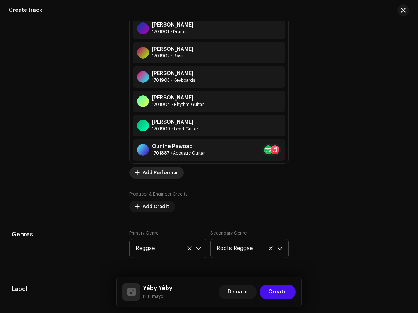
click at [161, 174] on span "Add Performer" at bounding box center [160, 172] width 35 height 15
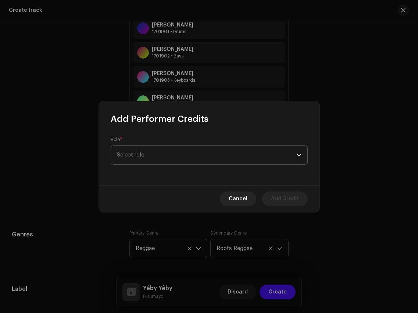
click at [170, 150] on span "Select role" at bounding box center [206, 155] width 179 height 18
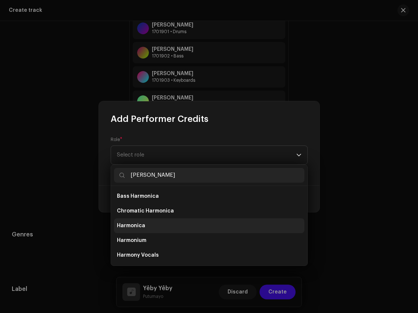
type input "Harmon"
click at [160, 223] on li "Harmonica" at bounding box center [209, 225] width 191 height 15
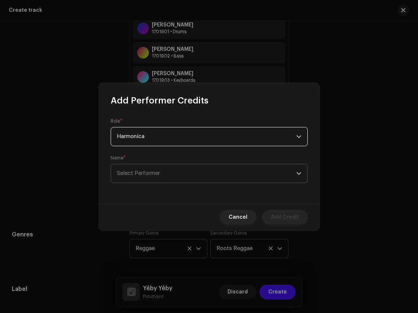
click at [166, 174] on span "Select Performer" at bounding box center [206, 173] width 179 height 18
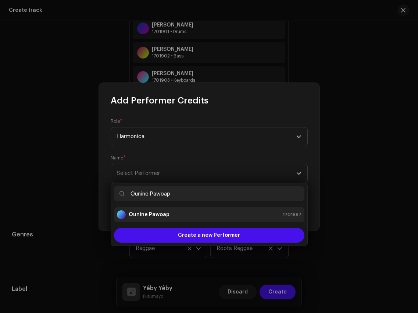
type input "Ounine Pawoap"
click at [174, 216] on div "Ounine Pawoap 1701887" at bounding box center [209, 214] width 185 height 9
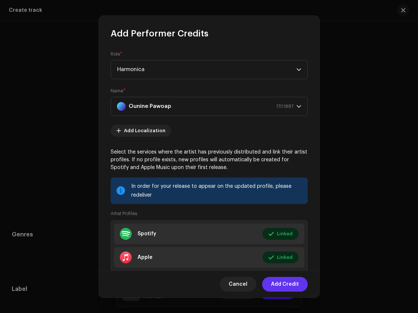
click at [287, 284] on span "Add Credit" at bounding box center [285, 284] width 28 height 15
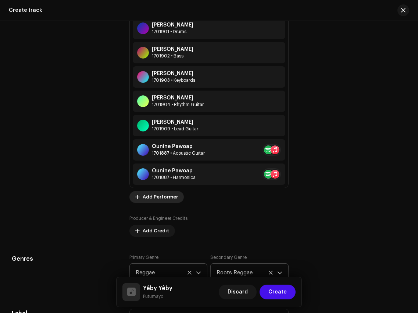
click at [148, 200] on span "Add Performer" at bounding box center [160, 196] width 35 height 15
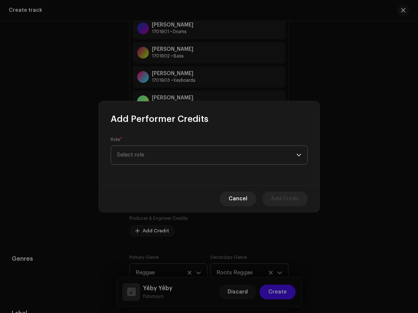
click at [164, 157] on span "Select role" at bounding box center [206, 155] width 179 height 18
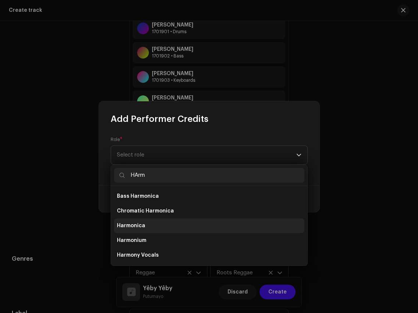
type input "HArm"
click at [157, 224] on li "Harmonica" at bounding box center [209, 225] width 191 height 15
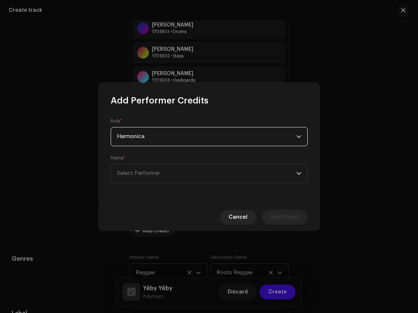
click at [167, 161] on div "Name * Select Performer" at bounding box center [209, 169] width 197 height 28
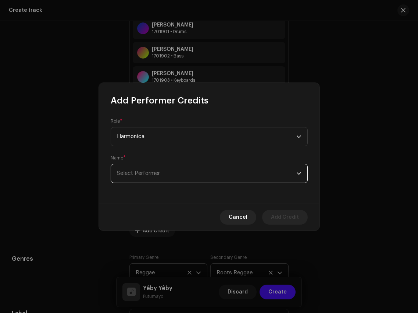
click at [167, 169] on span "Select Performer" at bounding box center [206, 173] width 179 height 18
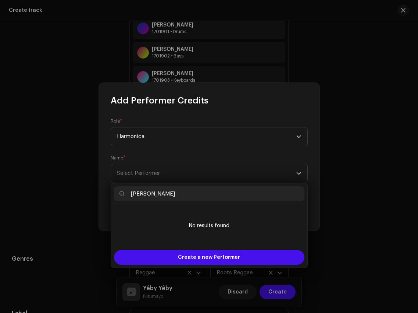
drag, startPoint x: 147, startPoint y: 194, endPoint x: 132, endPoint y: 193, distance: 14.7
click at [133, 193] on input "Étienne Goa" at bounding box center [209, 193] width 191 height 15
click at [155, 192] on input "Étienne Goa" at bounding box center [209, 193] width 191 height 15
drag, startPoint x: 161, startPoint y: 194, endPoint x: 118, endPoint y: 194, distance: 43.0
click at [118, 194] on input "Étienne Goa" at bounding box center [209, 193] width 191 height 15
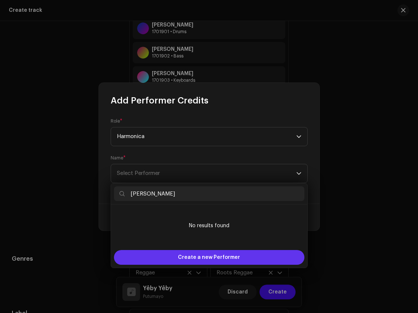
type input "Étienne Goa"
click at [162, 254] on div "Create a new Performer" at bounding box center [209, 257] width 191 height 15
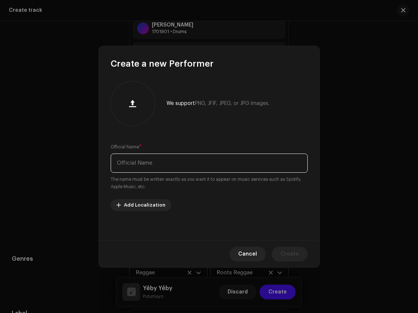
click at [176, 166] on input "text" at bounding box center [209, 162] width 197 height 19
paste input "Étienne Goa"
type input "Étienne Goa"
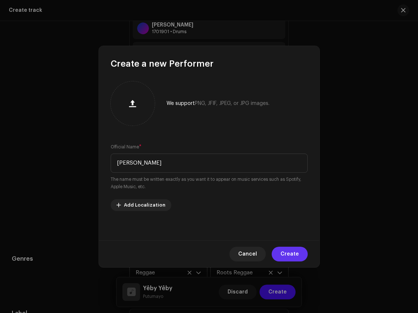
click at [287, 251] on span "Create" at bounding box center [290, 253] width 18 height 15
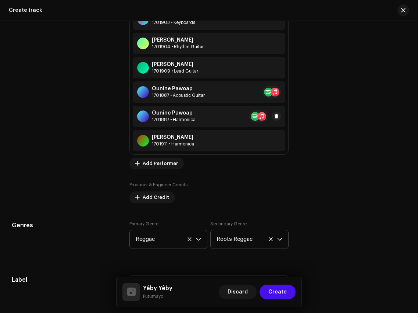
scroll to position [689, 0]
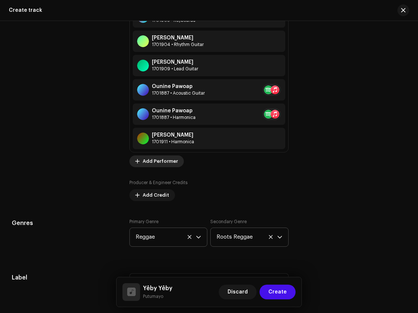
click at [157, 160] on span "Add Performer" at bounding box center [160, 161] width 35 height 15
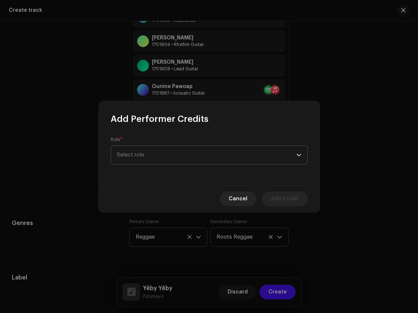
click at [165, 154] on span "Select role" at bounding box center [206, 155] width 179 height 18
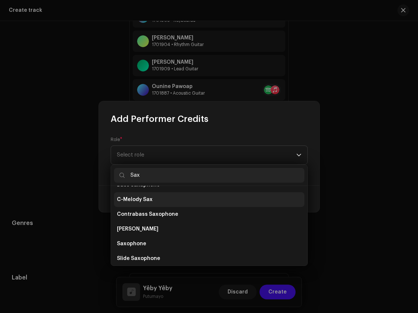
scroll to position [27, 0]
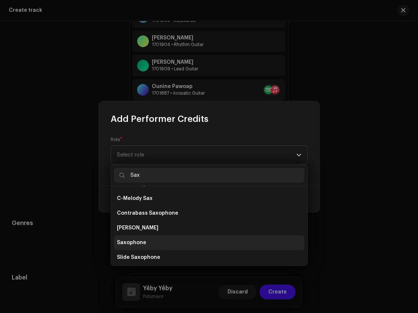
type input "Sax"
click at [161, 240] on li "Saxophone" at bounding box center [209, 242] width 191 height 15
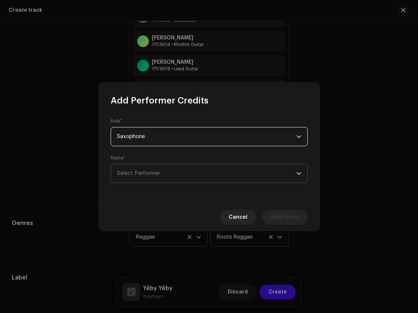
click at [172, 172] on span "Select Performer" at bounding box center [206, 173] width 179 height 18
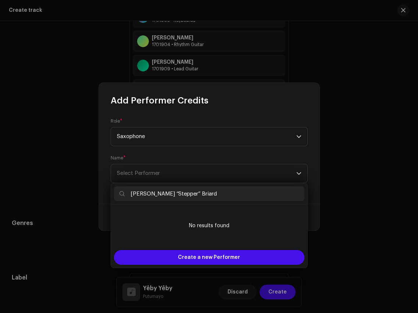
click at [132, 193] on input "Guillaume “Stepper” Briard" at bounding box center [209, 193] width 191 height 15
drag, startPoint x: 205, startPoint y: 193, endPoint x: 120, endPoint y: 193, distance: 85.0
click at [120, 193] on p-iconfield "Guillaume “Stepper” Briard" at bounding box center [209, 193] width 191 height 15
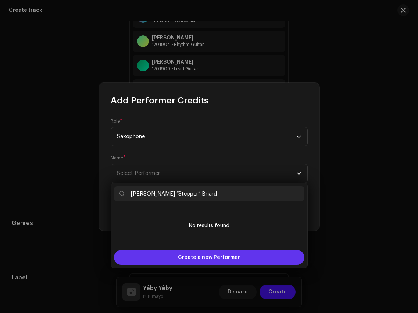
type input "Guillaume “Stepper” Briard"
click at [168, 255] on div "Create a new Performer" at bounding box center [209, 257] width 191 height 15
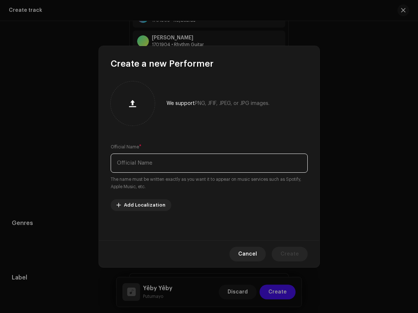
click at [191, 166] on input "text" at bounding box center [209, 162] width 197 height 19
paste input "Guillaume “Stepper” Briard"
type input "Guillaume “Stepper” Briard"
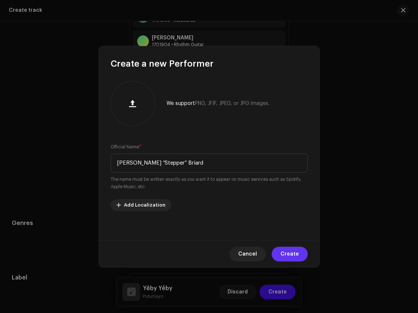
click at [293, 256] on span "Create" at bounding box center [290, 253] width 18 height 15
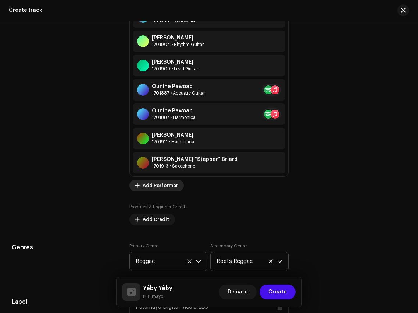
click at [147, 185] on span "Add Performer" at bounding box center [160, 185] width 35 height 15
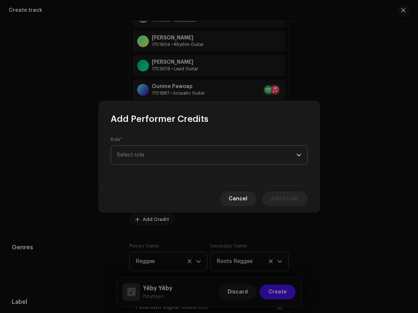
click at [165, 163] on span "Select role" at bounding box center [206, 155] width 179 height 18
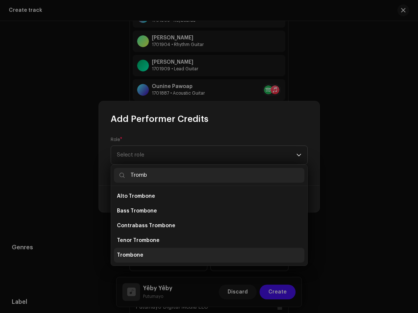
type input "Tromb"
click at [128, 251] on span "Trombone" at bounding box center [130, 254] width 26 height 7
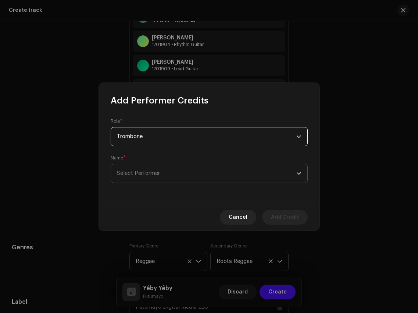
click at [153, 173] on span "Select Performer" at bounding box center [138, 173] width 43 height 6
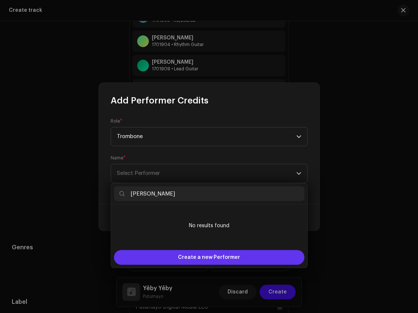
type input "Didier Bolay"
click at [178, 257] on div "Create a new Performer" at bounding box center [209, 257] width 191 height 15
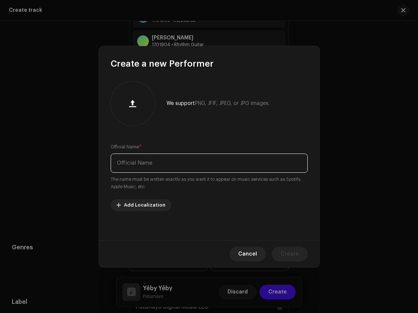
click at [187, 163] on input "text" at bounding box center [209, 162] width 197 height 19
paste input "Didier Bolay"
type input "Didier Bolay"
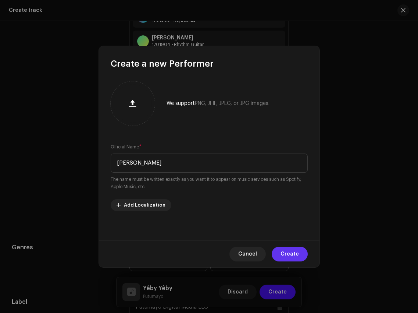
click at [292, 257] on span "Create" at bounding box center [290, 253] width 18 height 15
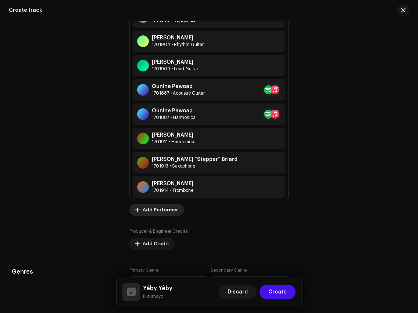
click at [156, 214] on span "Add Performer" at bounding box center [160, 209] width 35 height 15
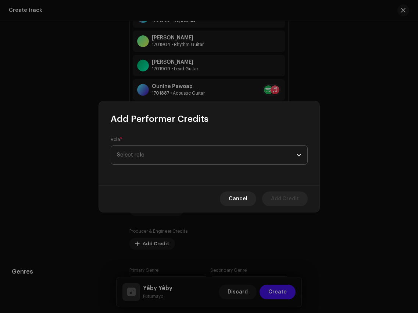
click at [170, 156] on span "Select role" at bounding box center [206, 155] width 179 height 18
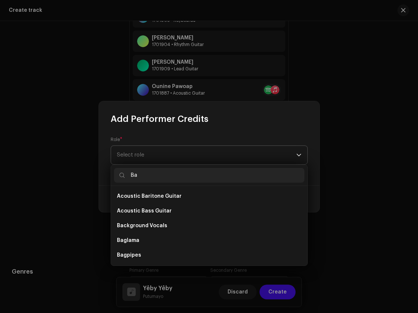
type input "B"
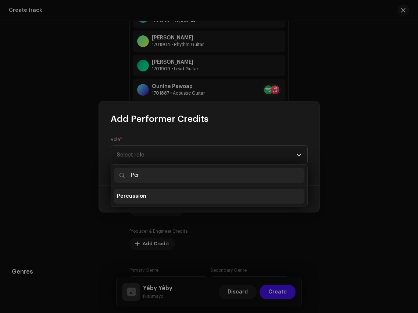
type input "Per"
click at [163, 198] on li "Percussion" at bounding box center [209, 196] width 191 height 15
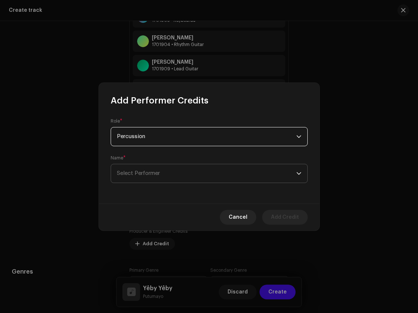
click at [166, 173] on span "Select Performer" at bounding box center [206, 173] width 179 height 18
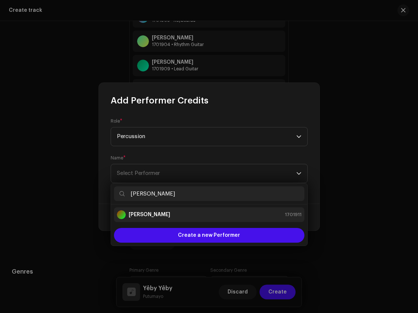
type input "Étienne Goa"
click at [197, 212] on div "Étienne Goa 1701911" at bounding box center [209, 214] width 185 height 9
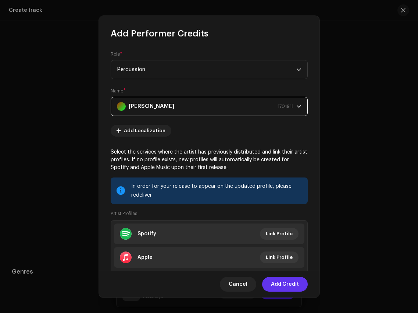
click at [288, 284] on span "Add Credit" at bounding box center [285, 284] width 28 height 15
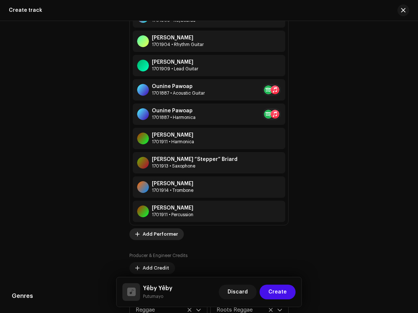
click at [163, 236] on span "Add Performer" at bounding box center [160, 234] width 35 height 15
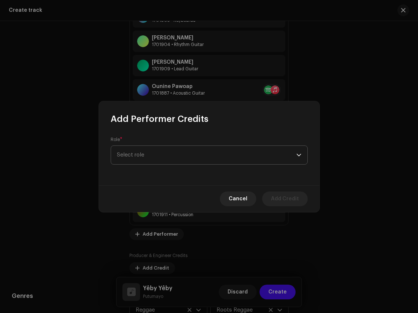
click at [191, 152] on span "Select role" at bounding box center [206, 155] width 179 height 18
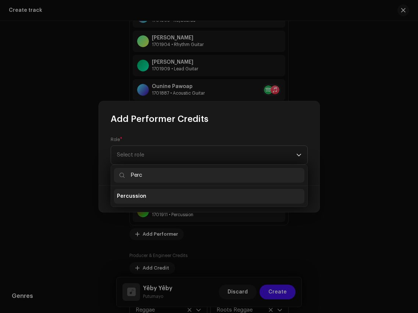
type input "Perc"
click at [174, 196] on li "Percussion" at bounding box center [209, 196] width 191 height 15
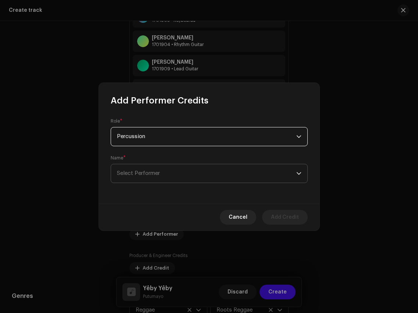
click at [174, 177] on span "Select Performer" at bounding box center [206, 173] width 179 height 18
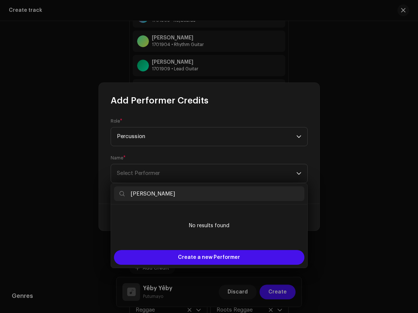
drag, startPoint x: 171, startPoint y: 195, endPoint x: 116, endPoint y: 192, distance: 54.9
click at [116, 192] on input "Simon Poedi" at bounding box center [209, 193] width 191 height 15
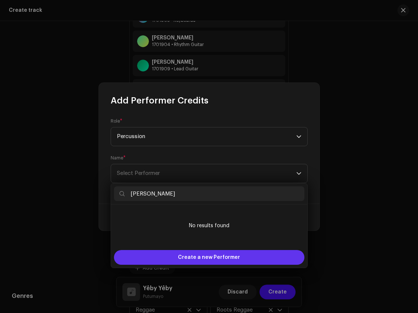
type input "Simon Poedi"
click at [165, 261] on div "Create a new Performer" at bounding box center [209, 257] width 191 height 15
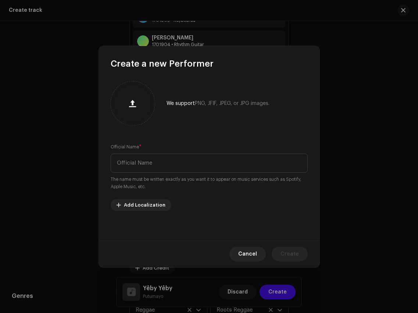
click at [185, 152] on div "Official Name * The name must be written exactly as you want it to appear on mu…" at bounding box center [209, 166] width 197 height 47
click at [185, 156] on input "text" at bounding box center [209, 162] width 197 height 19
paste input "Simon Poedi"
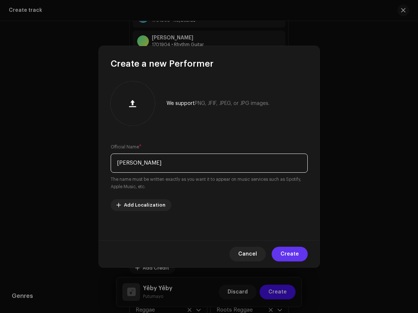
type input "Simon Poedi"
click at [288, 251] on span "Create" at bounding box center [290, 253] width 18 height 15
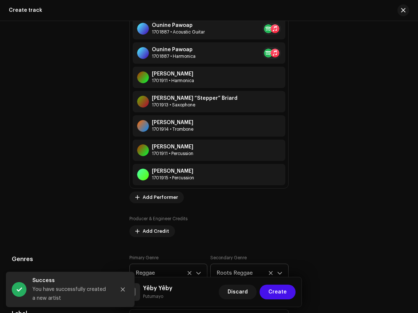
scroll to position [771, 0]
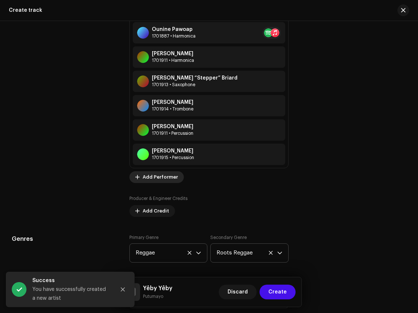
click at [166, 179] on span "Add Performer" at bounding box center [160, 177] width 35 height 15
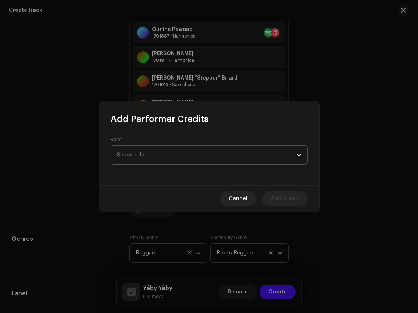
click at [177, 157] on span "Select role" at bounding box center [206, 155] width 179 height 18
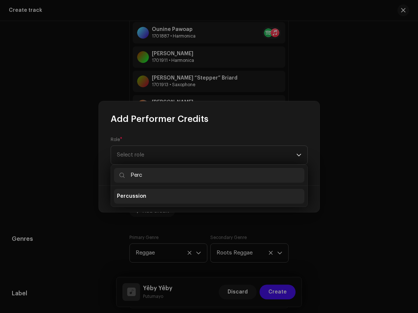
type input "Perc"
click at [161, 198] on li "Percussion" at bounding box center [209, 196] width 191 height 15
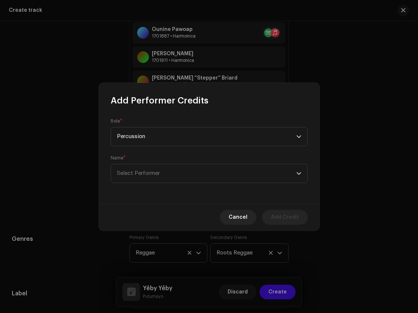
click at [170, 157] on div "Name * Select Performer" at bounding box center [209, 169] width 197 height 28
click at [170, 169] on span "Select Performer" at bounding box center [206, 173] width 179 height 18
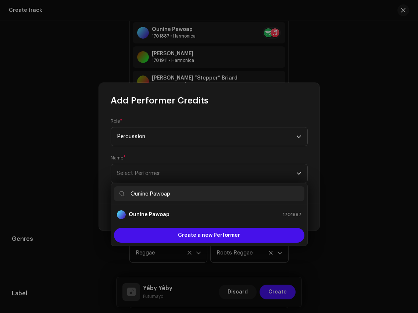
type input "Ounine Pawoap"
click at [171, 217] on div "Ounine Pawoap 1701887" at bounding box center [209, 214] width 185 height 9
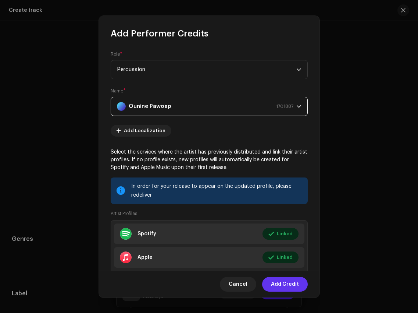
click at [285, 285] on span "Add Credit" at bounding box center [285, 284] width 28 height 15
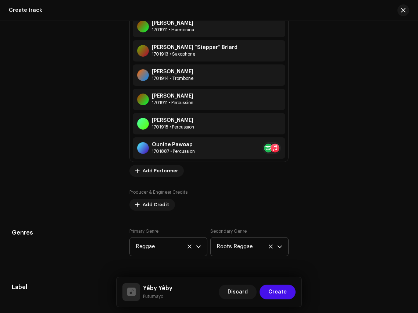
scroll to position [802, 0]
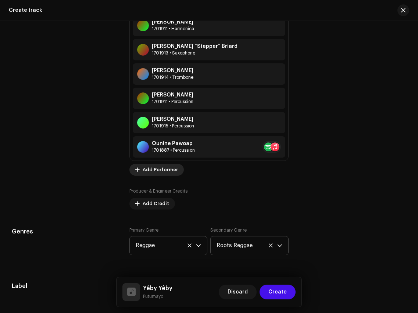
click at [156, 174] on span "Add Performer" at bounding box center [160, 169] width 35 height 15
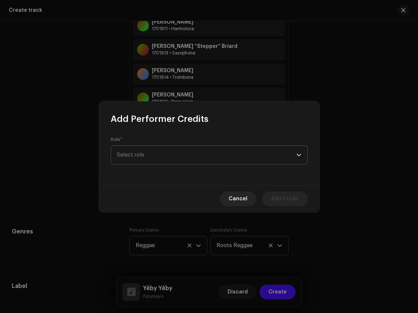
click at [175, 155] on span "Select role" at bounding box center [206, 155] width 179 height 18
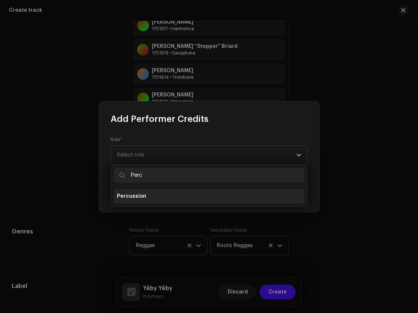
type input "Perc"
click at [161, 198] on li "Percussion" at bounding box center [209, 196] width 191 height 15
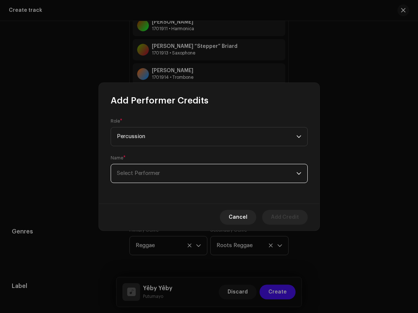
click at [169, 171] on span "Select Performer" at bounding box center [206, 173] width 179 height 18
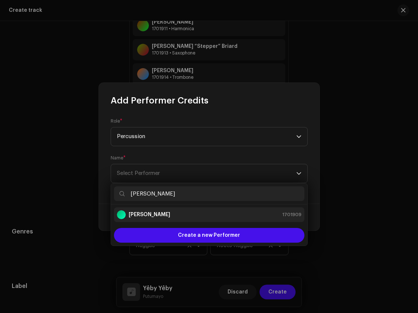
type input "Raphaël Baldy"
click at [182, 213] on div "Raphaël Baldy 1701909" at bounding box center [209, 214] width 185 height 9
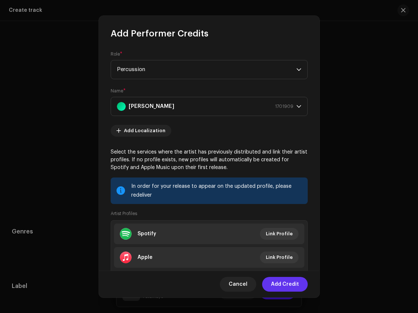
click at [281, 283] on span "Add Credit" at bounding box center [285, 284] width 28 height 15
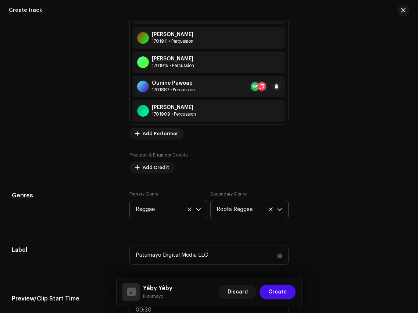
scroll to position [865, 0]
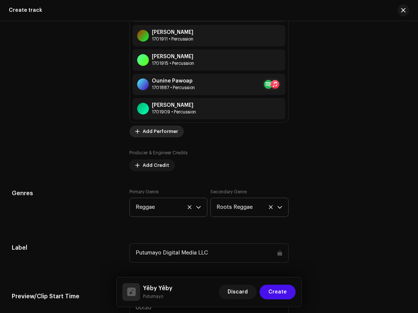
click at [161, 132] on span "Add Performer" at bounding box center [160, 131] width 35 height 15
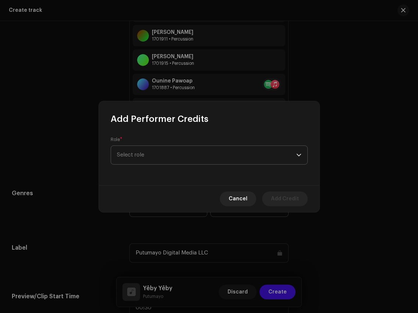
click at [177, 157] on span "Select role" at bounding box center [206, 155] width 179 height 18
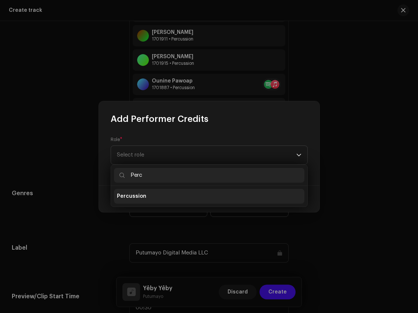
type input "Perc"
click at [160, 199] on li "Percussion" at bounding box center [209, 196] width 191 height 15
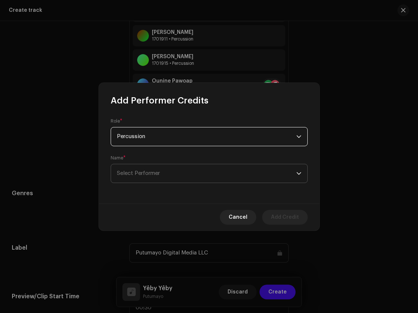
click at [170, 174] on span "Select Performer" at bounding box center [206, 173] width 179 height 18
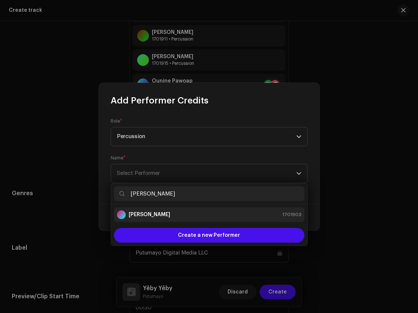
type input "Franck Paulin"
click at [179, 211] on div "Franck Paulin 1701903" at bounding box center [209, 214] width 185 height 9
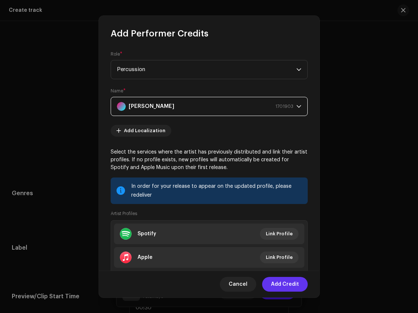
click at [283, 282] on span "Add Credit" at bounding box center [285, 284] width 28 height 15
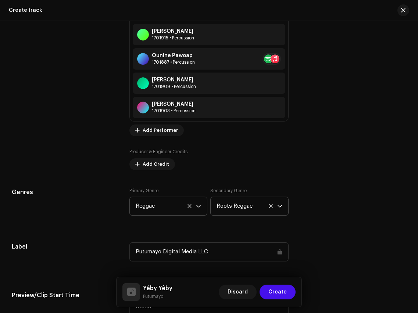
scroll to position [893, 0]
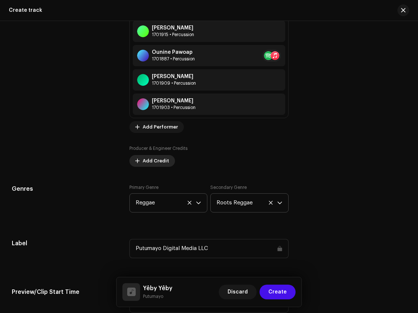
click at [143, 163] on span "Add Credit" at bounding box center [156, 160] width 26 height 15
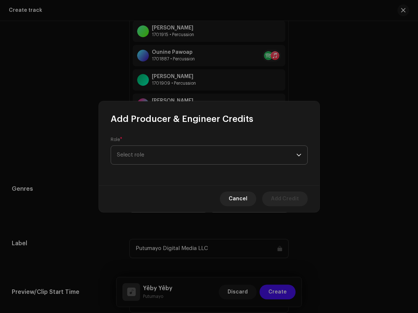
click at [172, 156] on span "Select role" at bounding box center [206, 155] width 179 height 18
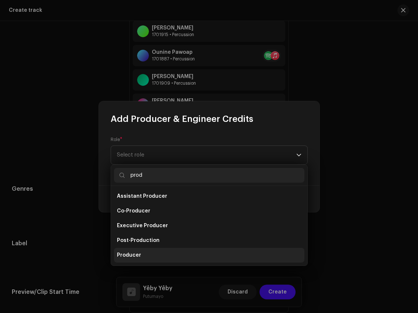
type input "prod"
click at [161, 252] on li "Producer" at bounding box center [209, 255] width 191 height 15
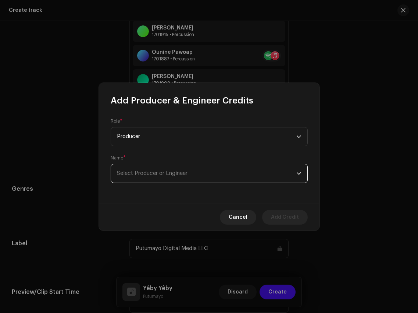
click at [178, 178] on span "Select Producer or Engineer" at bounding box center [206, 173] width 179 height 18
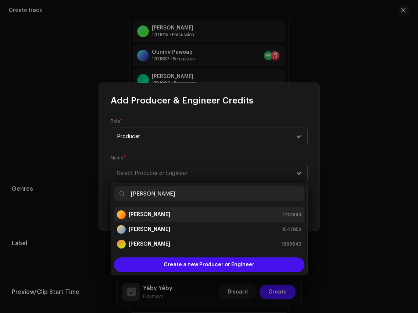
type input "marcus"
click at [171, 212] on div "Marcus Gad 1701893" at bounding box center [209, 214] width 185 height 9
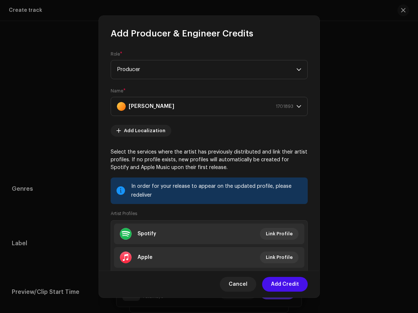
click at [283, 285] on span "Add Credit" at bounding box center [285, 284] width 28 height 15
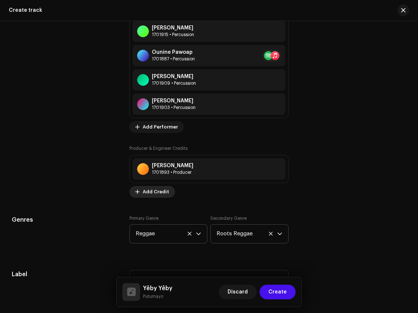
click at [157, 188] on span "Add Credit" at bounding box center [156, 191] width 26 height 15
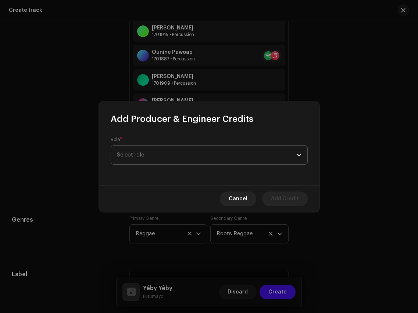
click at [181, 161] on span "Select role" at bounding box center [206, 155] width 179 height 18
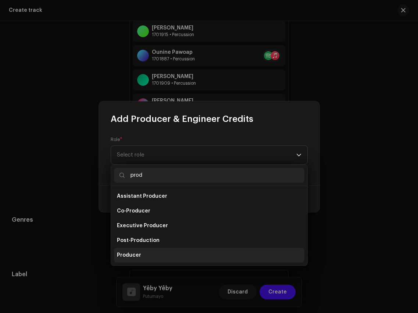
type input "prod"
click at [165, 249] on li "Producer" at bounding box center [209, 255] width 191 height 15
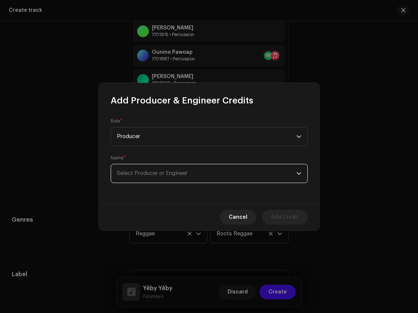
click at [183, 174] on span "Select Producer or Engineer" at bounding box center [152, 173] width 71 height 6
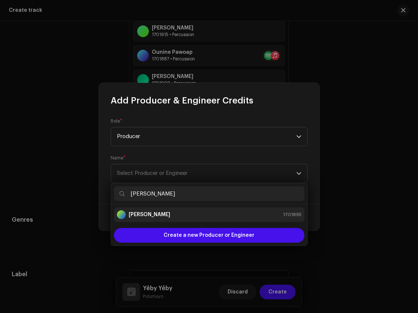
type input "Clément"
click at [184, 213] on div "Clément Thouard 1701895" at bounding box center [209, 214] width 185 height 9
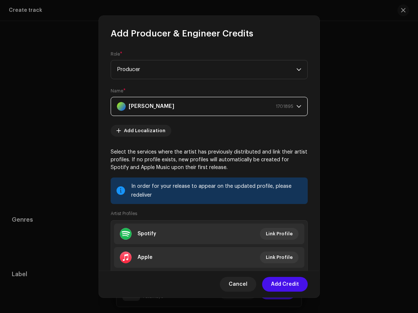
click at [282, 283] on span "Add Credit" at bounding box center [285, 284] width 28 height 15
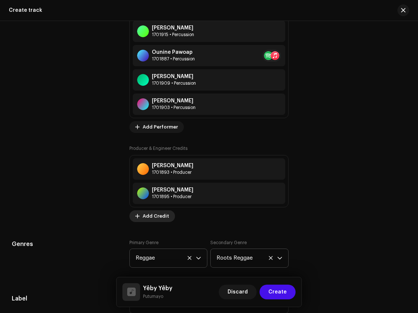
click at [159, 217] on span "Add Credit" at bounding box center [156, 216] width 26 height 15
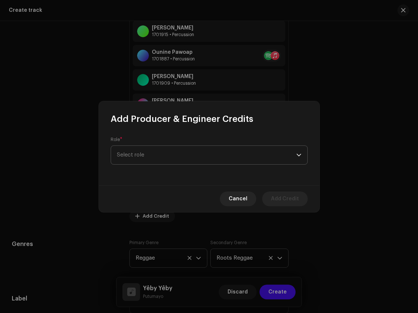
click at [182, 156] on span "Select role" at bounding box center [206, 155] width 179 height 18
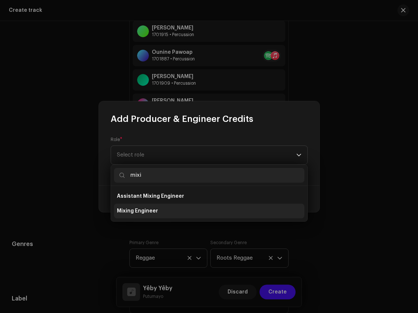
type input "mixi"
click at [171, 216] on li "Mixing Engineer" at bounding box center [209, 210] width 191 height 15
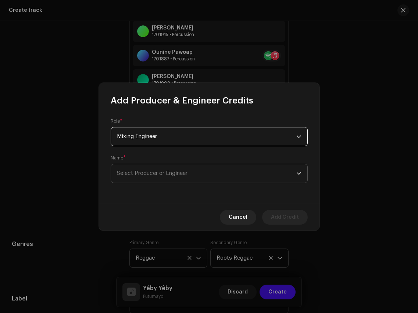
click at [179, 170] on span "Select Producer or Engineer" at bounding box center [152, 173] width 71 height 6
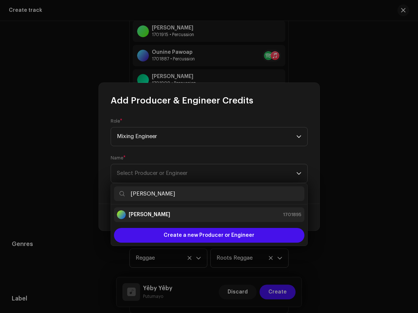
type input "Clément"
click at [182, 216] on div "Clément Thouard 1701895" at bounding box center [209, 214] width 185 height 9
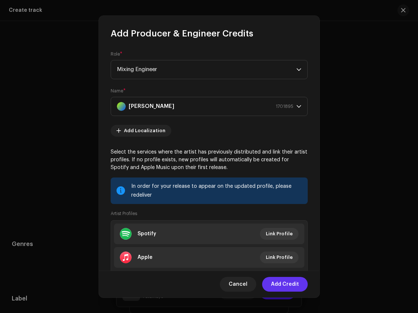
click at [280, 285] on span "Add Credit" at bounding box center [285, 284] width 28 height 15
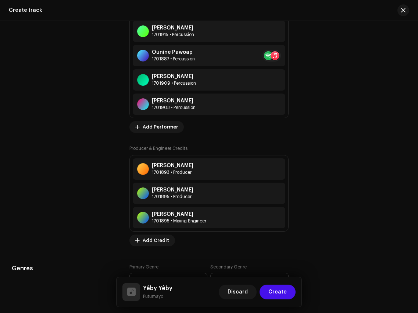
click at [157, 231] on div "Marcus Gad 1701893 • Producer Clément Thouard 1701895 • Producer Clément Thouar…" at bounding box center [208, 193] width 159 height 77
click at [157, 242] on span "Add Credit" at bounding box center [156, 240] width 26 height 15
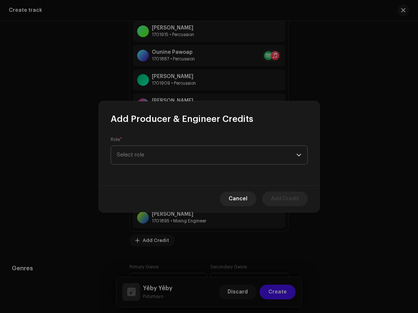
click at [172, 156] on span "Select role" at bounding box center [206, 155] width 179 height 18
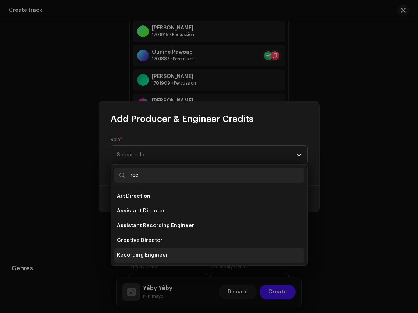
type input "rec"
click at [158, 251] on span "Recording Engineer" at bounding box center [142, 254] width 51 height 7
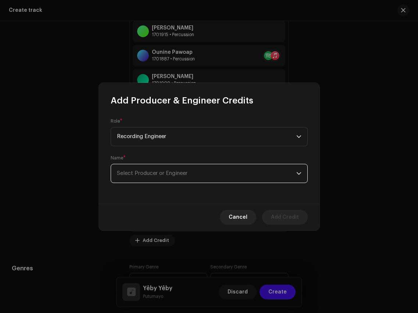
click at [172, 174] on span "Select Producer or Engineer" at bounding box center [152, 173] width 71 height 6
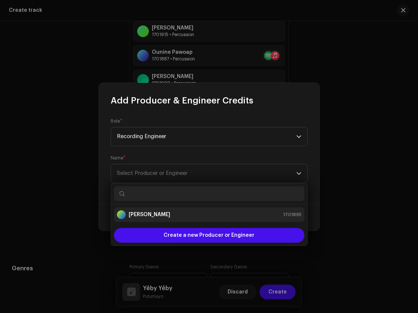
click at [169, 219] on li "Clément Thouard 1701895" at bounding box center [209, 214] width 191 height 15
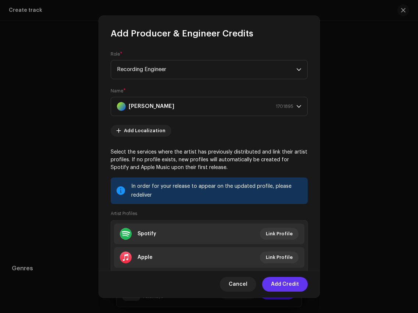
click at [282, 286] on span "Add Credit" at bounding box center [285, 284] width 28 height 15
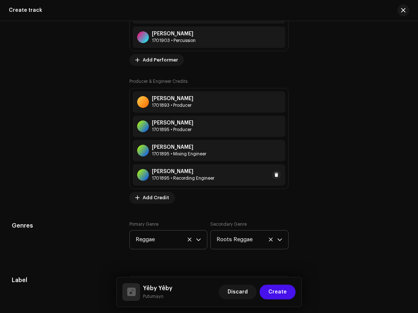
scroll to position [967, 0]
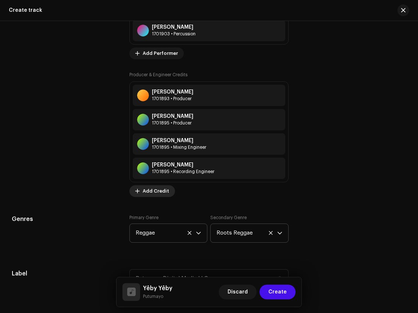
click at [154, 191] on span "Add Credit" at bounding box center [156, 191] width 26 height 15
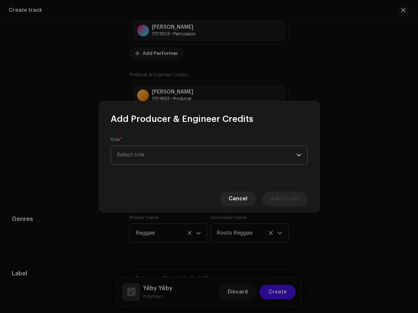
click at [174, 156] on span "Select role" at bounding box center [206, 155] width 179 height 18
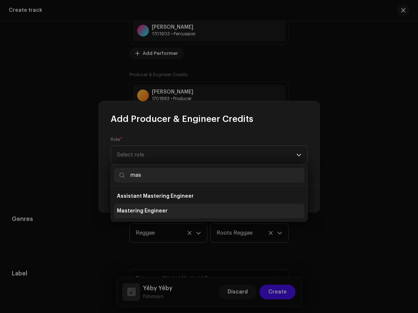
type input "mas"
click at [155, 209] on span "Mastering Engineer" at bounding box center [142, 210] width 51 height 7
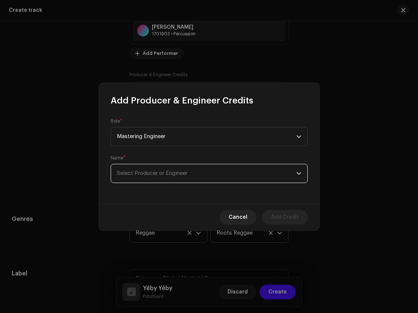
click at [173, 177] on span "Select Producer or Engineer" at bounding box center [206, 173] width 179 height 18
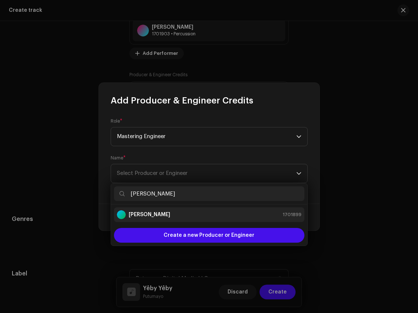
type input "[PERSON_NAME]"
click at [180, 214] on div "Alexis Bardinet 1701899" at bounding box center [209, 214] width 185 height 9
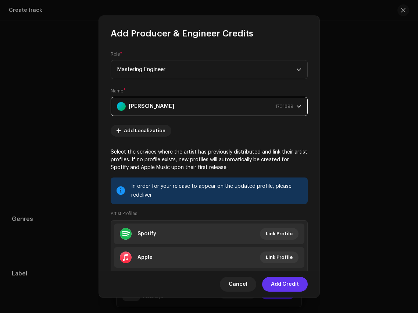
click at [281, 282] on span "Add Credit" at bounding box center [285, 284] width 28 height 15
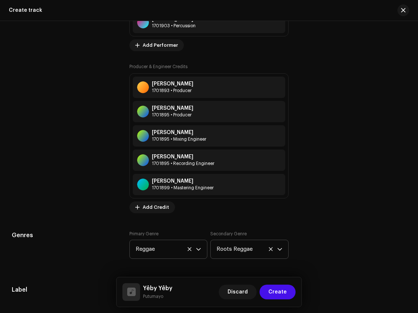
scroll to position [976, 0]
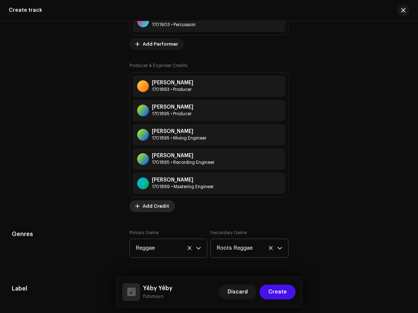
click at [152, 207] on span "Add Credit" at bounding box center [156, 206] width 26 height 15
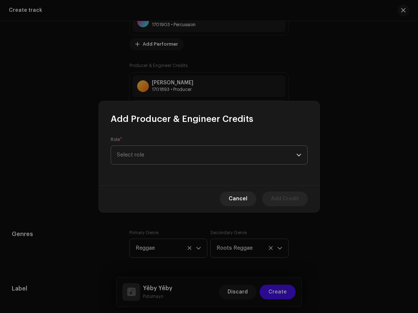
click at [189, 147] on span "Select role" at bounding box center [206, 155] width 179 height 18
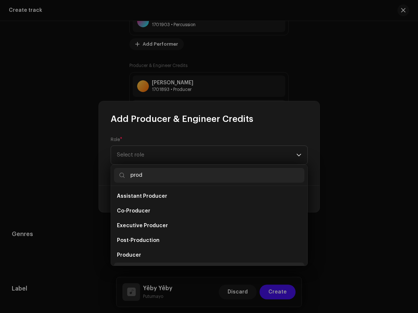
scroll to position [12, 0]
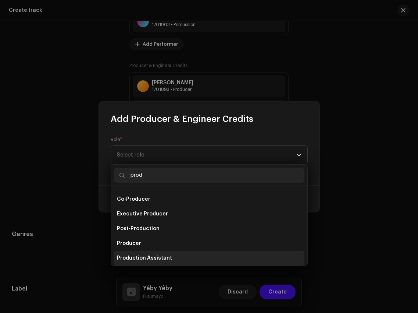
type input "prod"
click at [171, 256] on li "Production Assistant" at bounding box center [209, 257] width 191 height 15
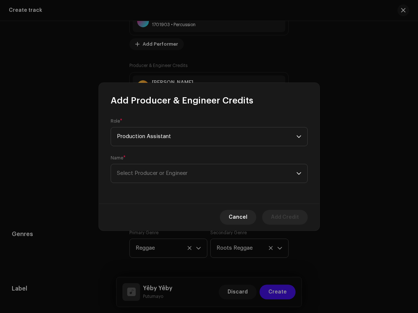
drag, startPoint x: 171, startPoint y: 256, endPoint x: 170, endPoint y: 153, distance: 102.6
click at [173, 135] on span "Production Assistant" at bounding box center [206, 136] width 179 height 18
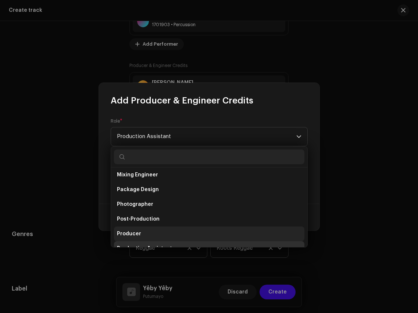
click at [145, 227] on li "Producer" at bounding box center [209, 233] width 191 height 15
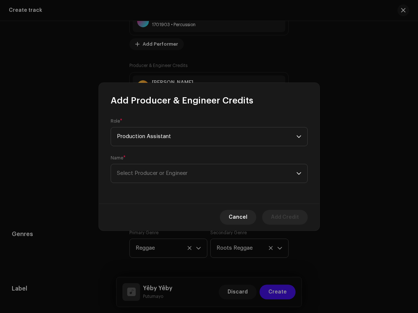
scroll to position [247, 0]
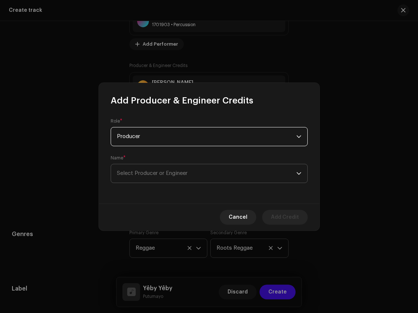
click at [172, 177] on span "Select Producer or Engineer" at bounding box center [206, 173] width 179 height 18
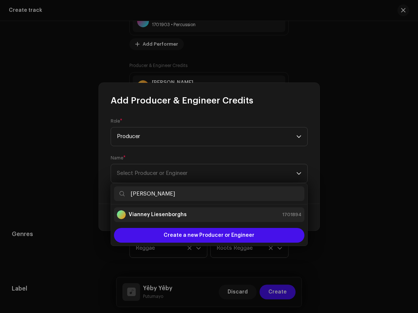
type input "ianney Liesenborghs"
click at [145, 218] on div "Vianney Liesenborghs" at bounding box center [152, 214] width 70 height 9
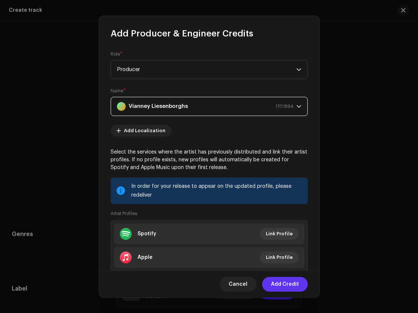
click at [278, 287] on span "Add Credit" at bounding box center [285, 284] width 28 height 15
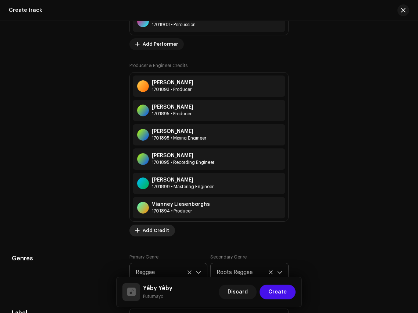
click at [148, 232] on span "Add Credit" at bounding box center [156, 230] width 26 height 15
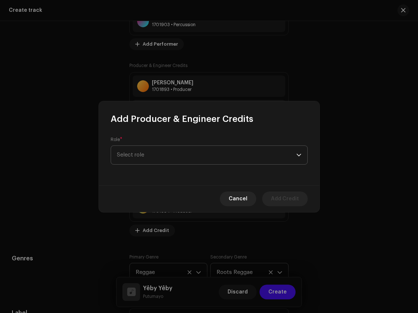
click at [167, 152] on span "Select role" at bounding box center [206, 155] width 179 height 18
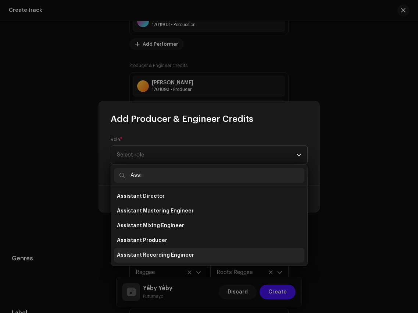
type input "Assi"
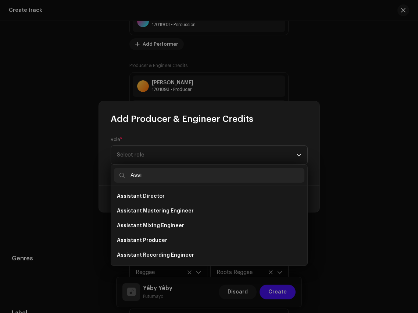
click at [183, 259] on li "Assistant Recording Engineer" at bounding box center [209, 255] width 191 height 15
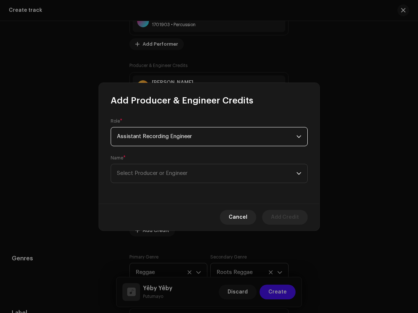
click at [191, 161] on div "Name * Select Producer or Engineer" at bounding box center [209, 169] width 197 height 28
click at [192, 166] on span "Select Producer or Engineer" at bounding box center [206, 173] width 179 height 18
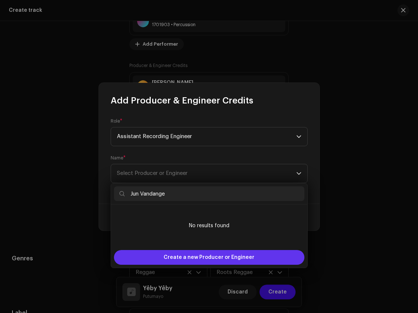
type input "Jun Vandange"
click at [201, 255] on span "Create a new Producer or Engineer" at bounding box center [209, 257] width 91 height 15
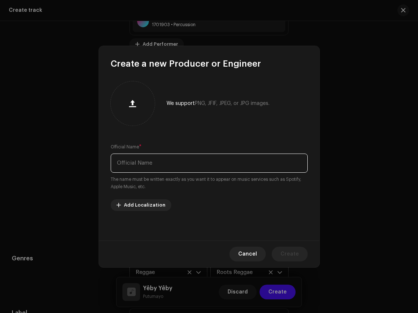
click at [203, 153] on input "text" at bounding box center [209, 162] width 197 height 19
paste input "Jun Vandange"
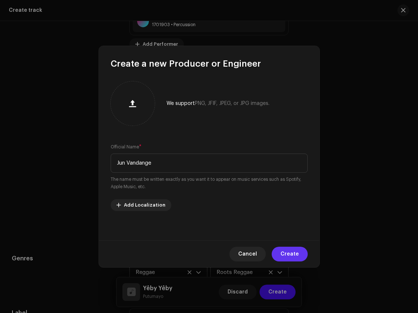
type input "Jun Vandange"
click at [293, 249] on span "Create" at bounding box center [290, 253] width 18 height 15
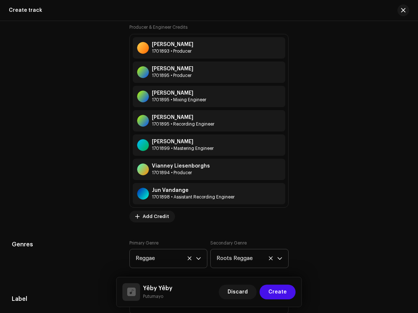
scroll to position [1016, 0]
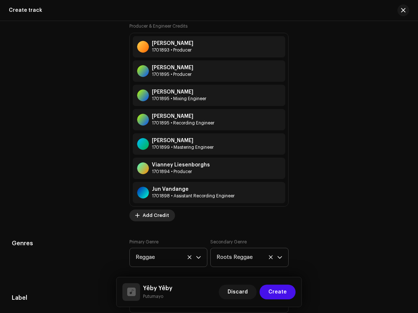
click at [153, 217] on span "Add Credit" at bounding box center [156, 215] width 26 height 15
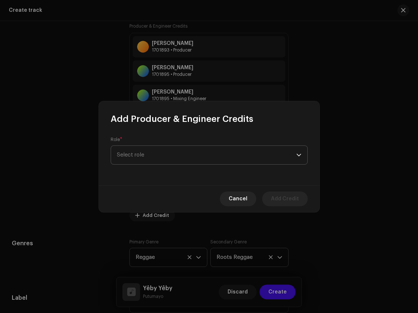
click at [181, 157] on span "Select role" at bounding box center [206, 155] width 179 height 18
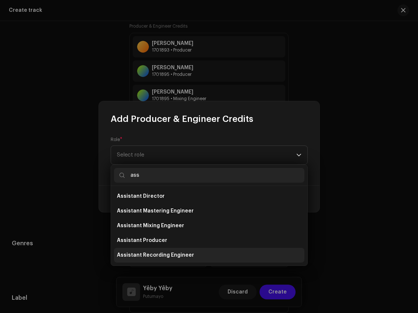
type input "ass"
click at [177, 250] on li "Assistant Recording Engineer" at bounding box center [209, 255] width 191 height 15
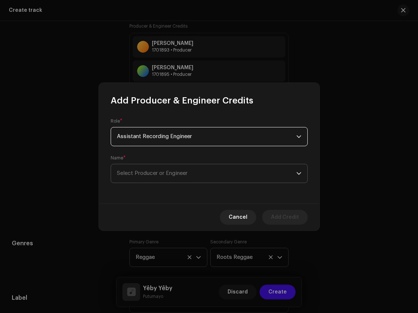
click at [187, 175] on span "Select Producer or Engineer" at bounding box center [152, 173] width 71 height 6
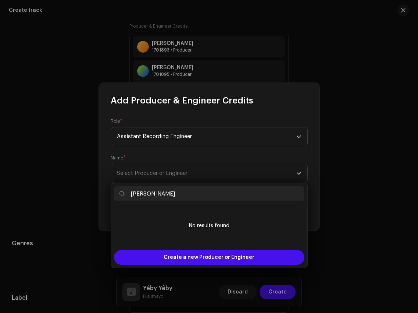
type input "Max Thibault-Alonso"
click at [204, 249] on div "Create a new Producer or Engineer" at bounding box center [209, 257] width 196 height 21
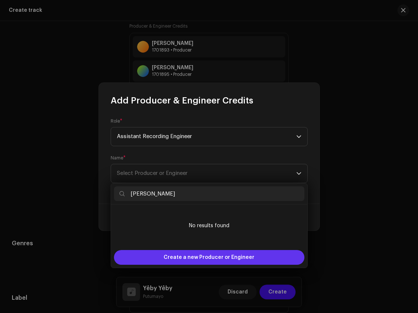
click at [205, 255] on span "Create a new Producer or Engineer" at bounding box center [209, 257] width 91 height 15
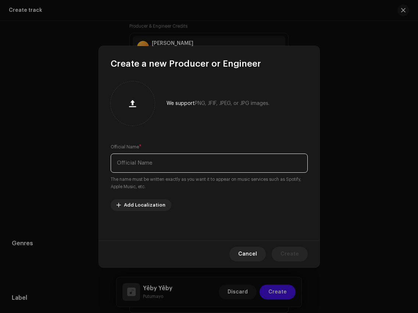
click at [199, 166] on input "text" at bounding box center [209, 162] width 197 height 19
paste input "Max Thibault-Alonso"
type input "Max Thibault-Alonso"
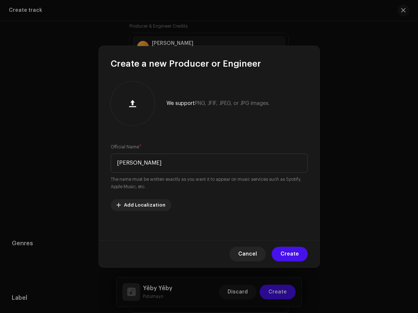
click at [295, 255] on span "Create" at bounding box center [290, 253] width 18 height 15
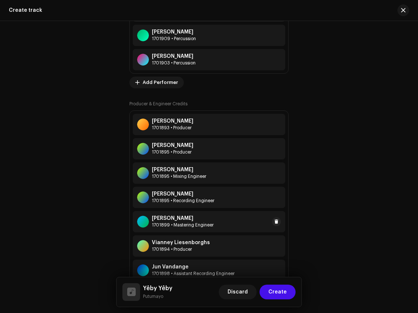
scroll to position [880, 0]
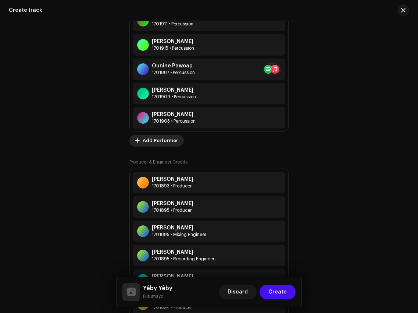
click at [144, 143] on span "Add Performer" at bounding box center [160, 140] width 35 height 15
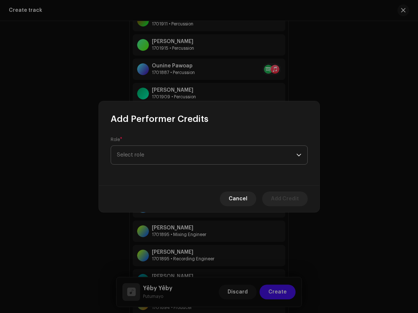
click at [174, 161] on span "Select role" at bounding box center [206, 155] width 179 height 18
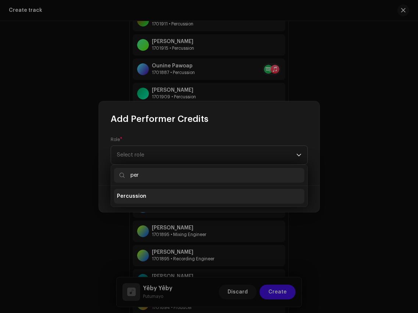
type input "per"
click at [164, 196] on li "Percussion" at bounding box center [209, 196] width 191 height 15
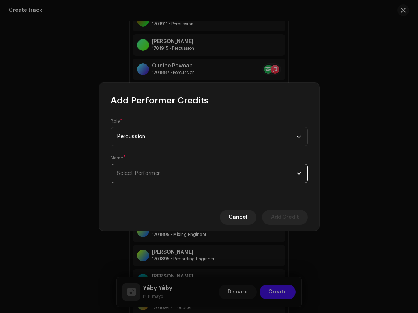
click at [165, 164] on span "Select Performer" at bounding box center [206, 173] width 179 height 18
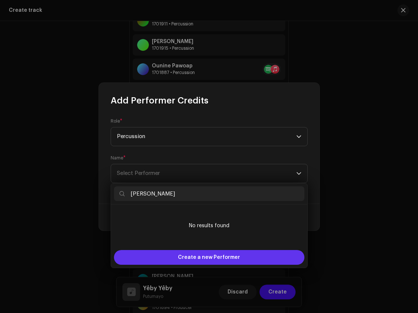
type input "Alphonse Wakacéou"
click at [187, 259] on span "Create a new Performer" at bounding box center [209, 257] width 62 height 15
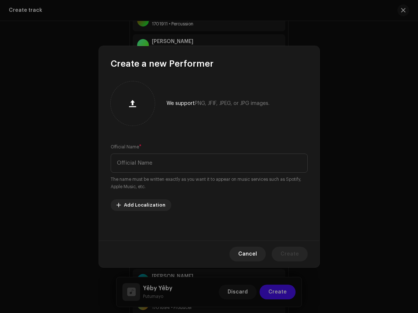
click at [193, 153] on div "Official Name * The name must be written exactly as you want it to appear on mu…" at bounding box center [209, 166] width 197 height 47
click at [193, 159] on input "text" at bounding box center [209, 162] width 197 height 19
paste input "Alphonse Wakacéou"
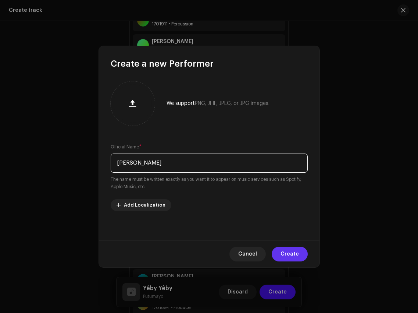
type input "Alphonse Wakacéou"
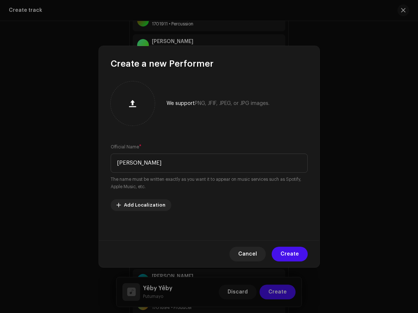
click at [296, 255] on span "Create" at bounding box center [290, 253] width 18 height 15
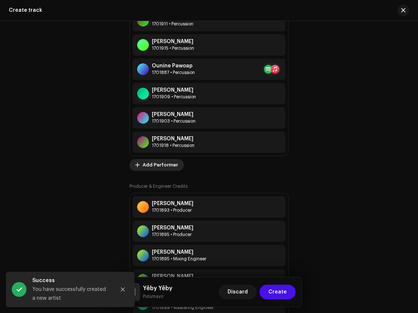
click at [171, 164] on span "Add Performer" at bounding box center [160, 164] width 35 height 15
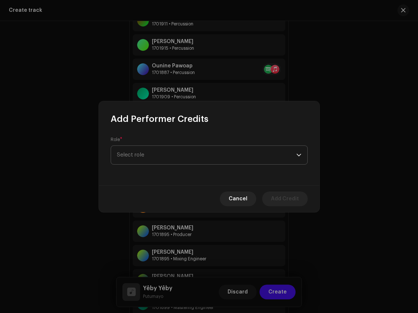
click at [181, 154] on span "Select role" at bounding box center [206, 155] width 179 height 18
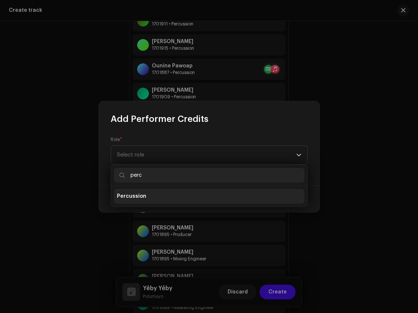
type input "perc"
click at [175, 196] on li "Percussion" at bounding box center [209, 196] width 191 height 15
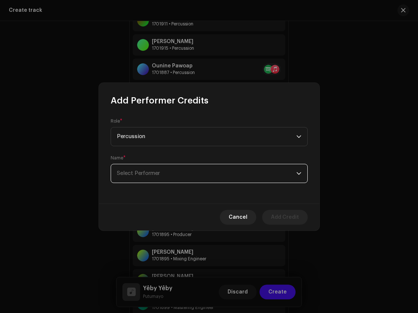
click at [177, 177] on span "Select Performer" at bounding box center [206, 173] width 179 height 18
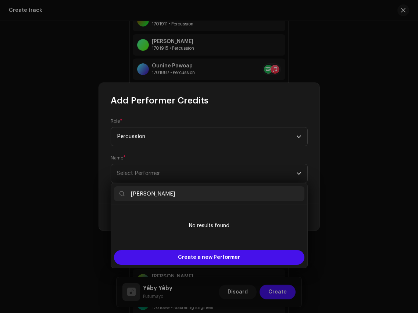
drag, startPoint x: 174, startPoint y: 192, endPoint x: 124, endPoint y: 192, distance: 50.0
click at [124, 192] on p-iconfield "Emile Pawoap" at bounding box center [209, 193] width 191 height 15
click at [134, 194] on input "Emile Pawoap" at bounding box center [209, 193] width 191 height 15
drag, startPoint x: 173, startPoint y: 192, endPoint x: 124, endPoint y: 192, distance: 48.9
click at [124, 192] on p-iconfield "Emile Pawoap" at bounding box center [209, 193] width 191 height 15
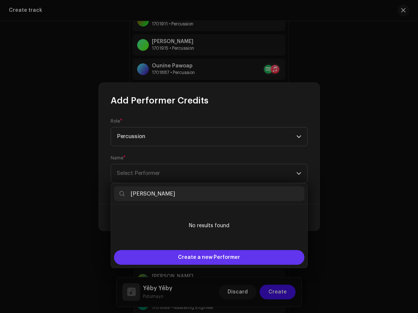
type input "Emile Pawoap"
click at [170, 254] on div "Create a new Performer" at bounding box center [209, 257] width 191 height 15
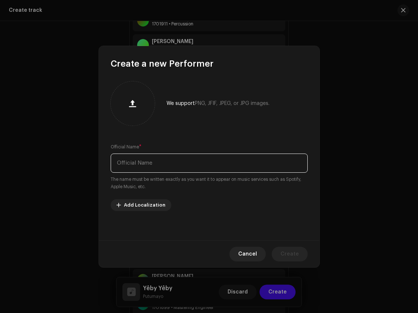
click at [178, 163] on input "text" at bounding box center [209, 162] width 197 height 19
paste input "Emile Pawoap"
type input "Emile Pawoap"
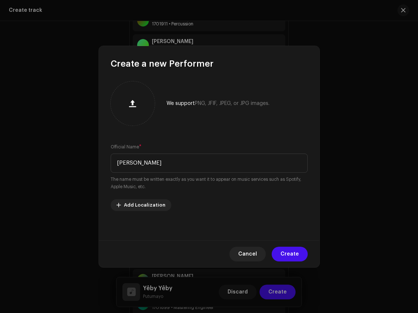
click at [293, 252] on span "Create" at bounding box center [290, 253] width 18 height 15
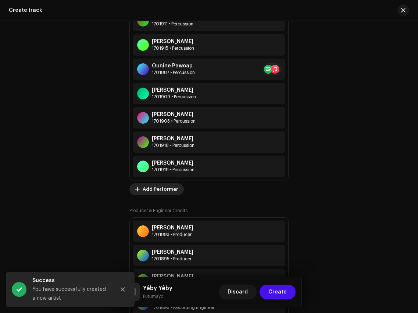
click at [165, 191] on span "Add Performer" at bounding box center [160, 189] width 35 height 15
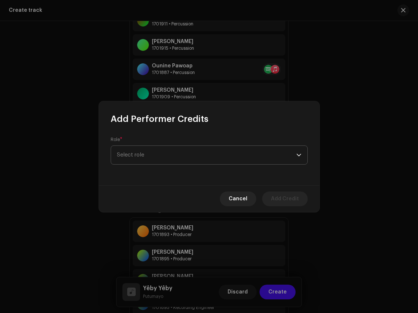
click at [184, 156] on span "Select role" at bounding box center [206, 155] width 179 height 18
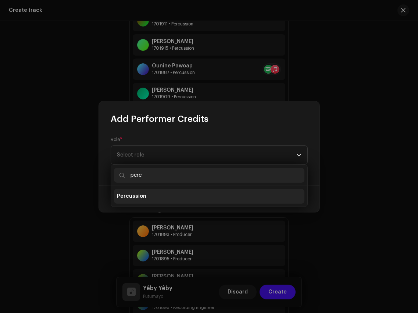
type input "perc"
click at [175, 195] on li "Percussion" at bounding box center [209, 196] width 191 height 15
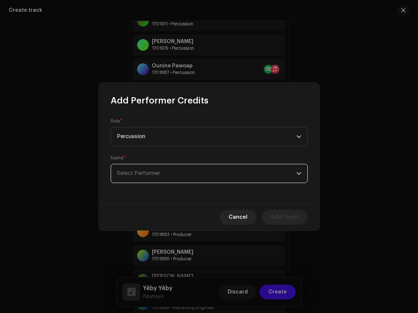
click at [176, 177] on span "Select Performer" at bounding box center [206, 173] width 179 height 18
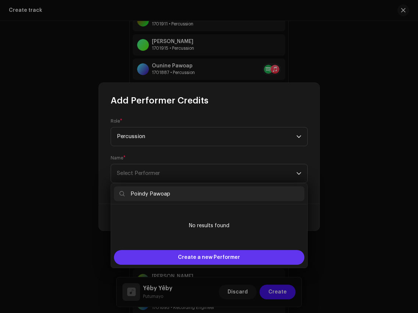
type input "Poindy Pawoap"
click at [191, 259] on span "Create a new Performer" at bounding box center [209, 257] width 62 height 15
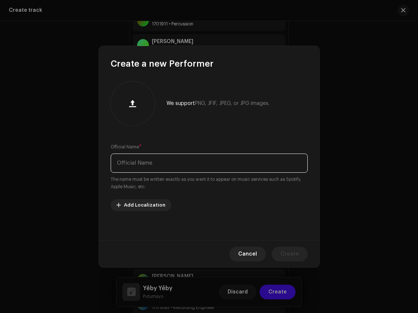
click at [190, 169] on input "text" at bounding box center [209, 162] width 197 height 19
paste input "Poindy Pawoap"
type input "Poindy Pawoap"
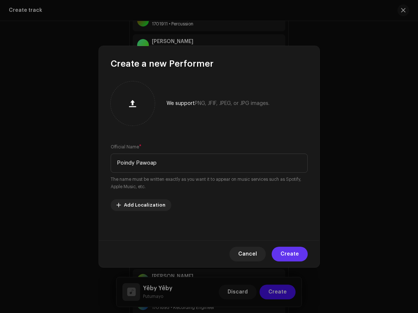
click at [287, 252] on span "Create" at bounding box center [290, 253] width 18 height 15
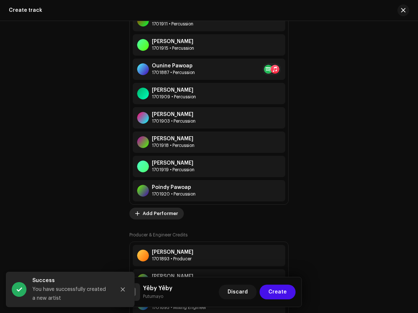
click at [161, 215] on span "Add Performer" at bounding box center [160, 213] width 35 height 15
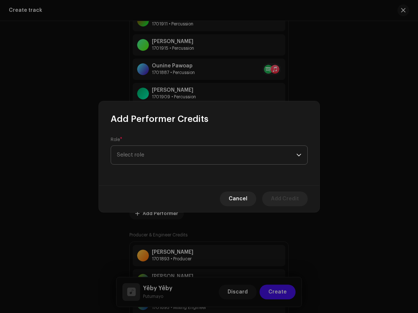
click at [177, 156] on span "Select role" at bounding box center [206, 155] width 179 height 18
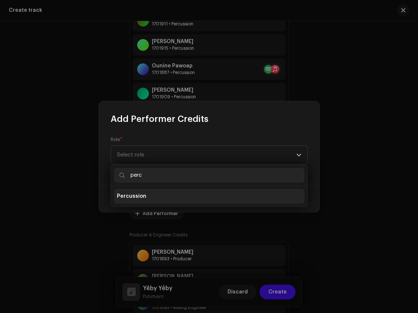
type input "perc"
click at [166, 194] on li "Percussion" at bounding box center [209, 196] width 191 height 15
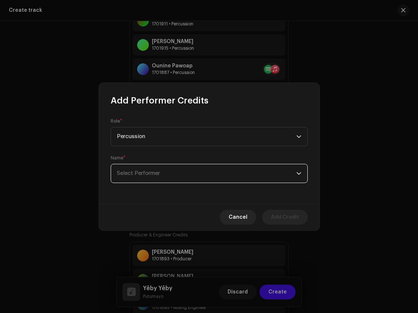
click at [167, 179] on span "Select Performer" at bounding box center [206, 173] width 179 height 18
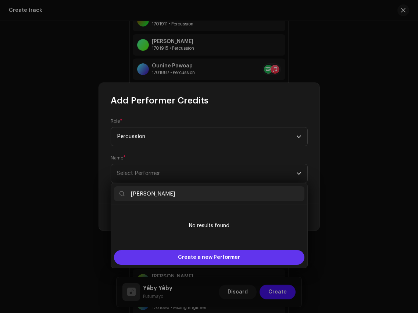
type input "François Wakacéou"
click at [182, 253] on span "Create a new Performer" at bounding box center [209, 257] width 62 height 15
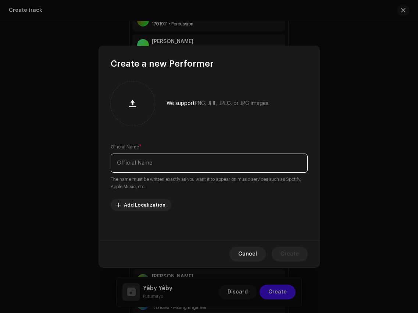
click at [189, 166] on input "text" at bounding box center [209, 162] width 197 height 19
paste input "François Wakacéou"
type input "François Wakacéou"
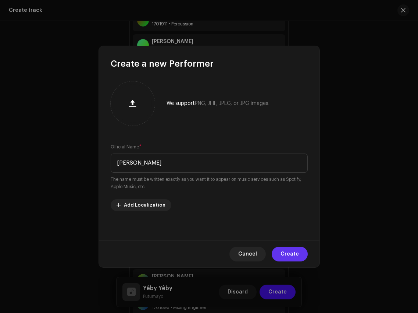
click at [287, 249] on span "Create" at bounding box center [290, 253] width 18 height 15
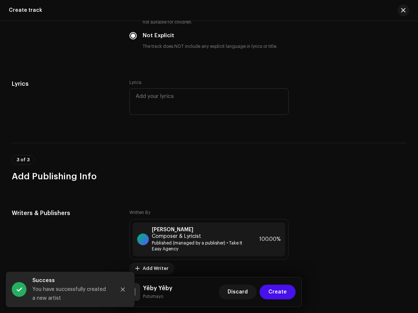
scroll to position [2087, 0]
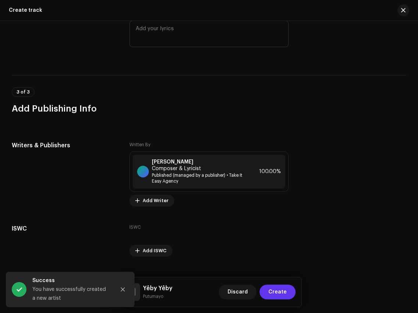
click at [279, 290] on span "Create" at bounding box center [278, 291] width 18 height 15
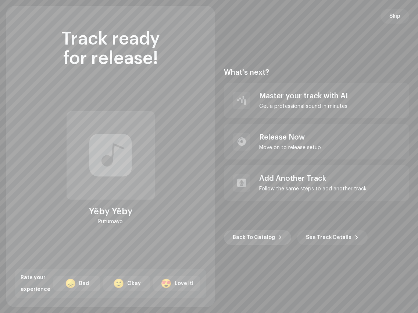
click at [241, 240] on span "Back To Catalog" at bounding box center [254, 237] width 42 height 15
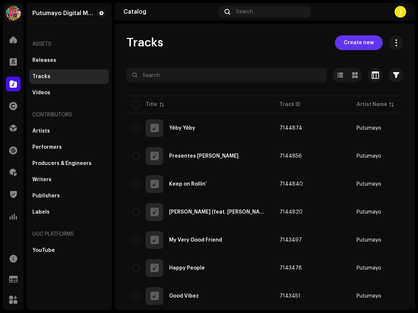
click at [362, 48] on span "Create new" at bounding box center [359, 42] width 30 height 15
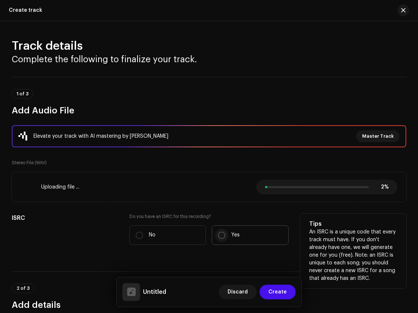
click at [218, 235] on input "Yes" at bounding box center [221, 234] width 7 height 7
radio input "true"
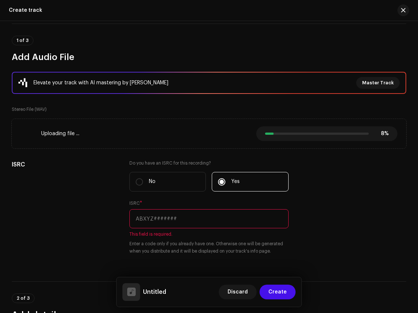
scroll to position [75, 0]
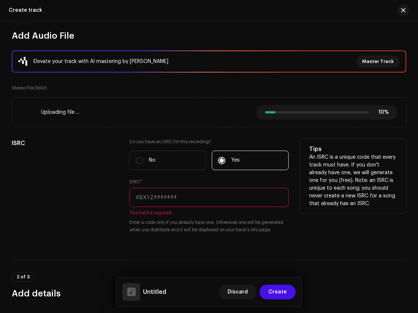
click at [142, 201] on input "text" at bounding box center [208, 197] width 159 height 19
paste input "QZPJY2300011"
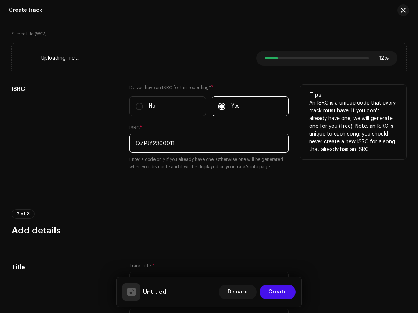
scroll to position [260, 0]
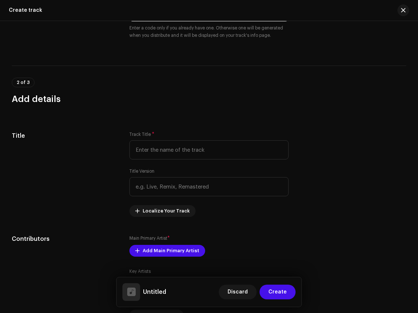
type input "QZPJY2300011"
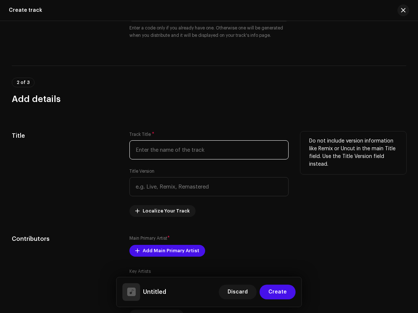
click at [185, 159] on input "text" at bounding box center [208, 149] width 159 height 19
paste input "Hello Sunshine"
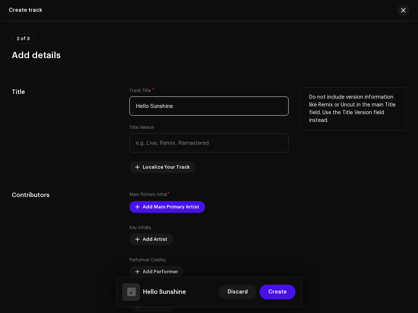
scroll to position [304, 0]
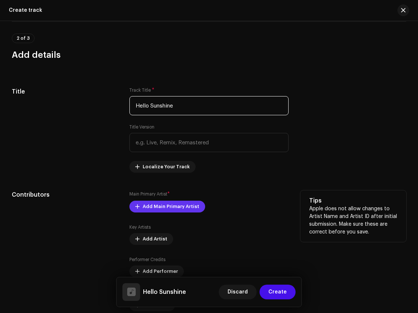
type input "Hello Sunshine"
click at [177, 205] on span "Add Main Primary Artist" at bounding box center [171, 206] width 57 height 15
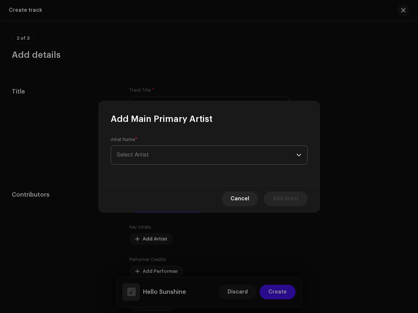
click at [175, 155] on span "Select Artist" at bounding box center [206, 155] width 179 height 18
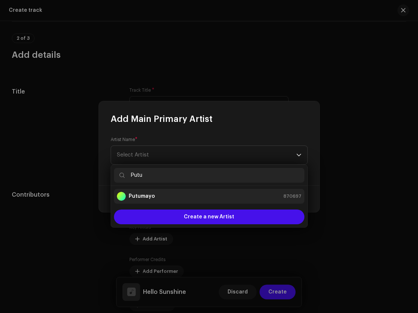
type input "Putu"
click at [186, 200] on div "Putumayo 870697" at bounding box center [209, 196] width 185 height 9
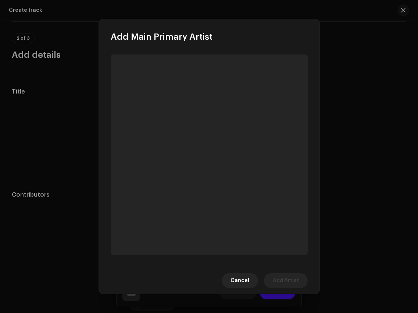
click at [296, 282] on span "Add Artist" at bounding box center [286, 280] width 26 height 15
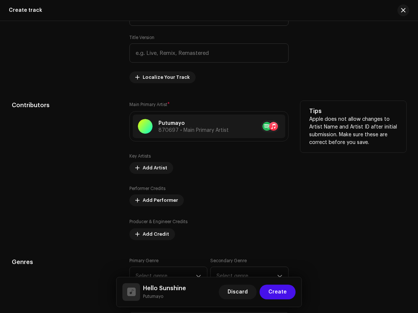
scroll to position [398, 0]
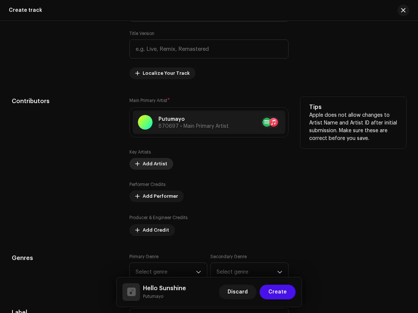
click at [151, 168] on span "Add Artist" at bounding box center [155, 163] width 25 height 15
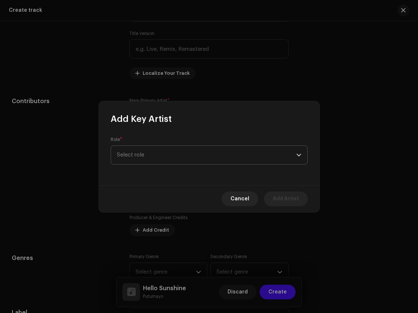
click at [174, 151] on span "Select role" at bounding box center [206, 155] width 179 height 18
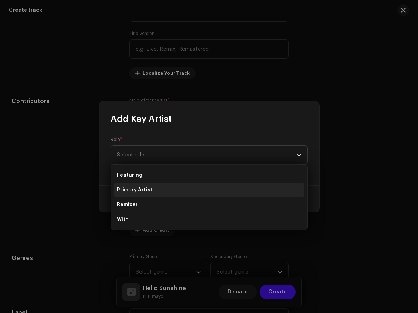
click at [169, 191] on li "Primary Artist" at bounding box center [209, 189] width 191 height 15
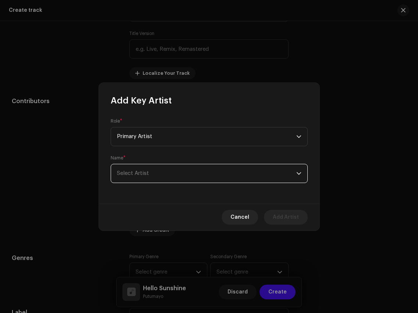
click at [169, 181] on span "Select Artist" at bounding box center [206, 173] width 179 height 18
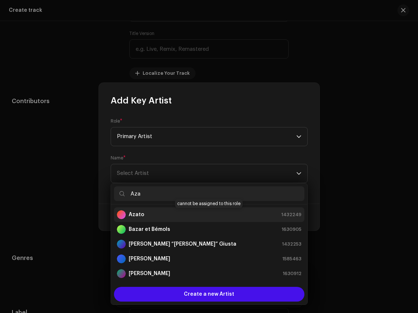
type input "Aza"
click at [178, 216] on div "Azato 1432249" at bounding box center [209, 214] width 185 height 9
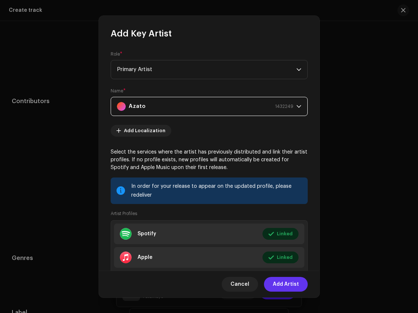
click at [288, 286] on span "Add Artist" at bounding box center [286, 284] width 26 height 15
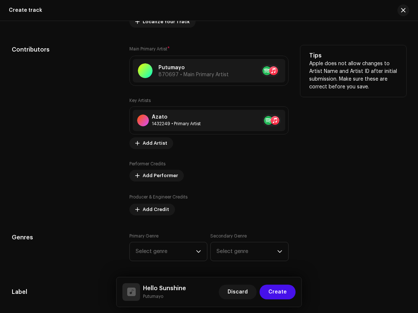
scroll to position [456, 0]
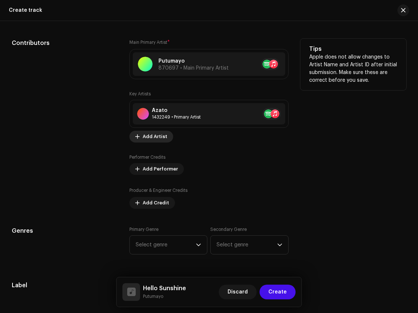
click at [156, 136] on span "Add Artist" at bounding box center [155, 136] width 25 height 15
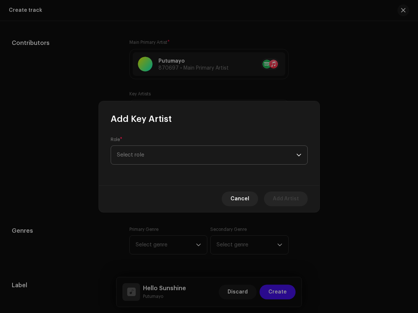
click at [178, 158] on span "Select role" at bounding box center [206, 155] width 179 height 18
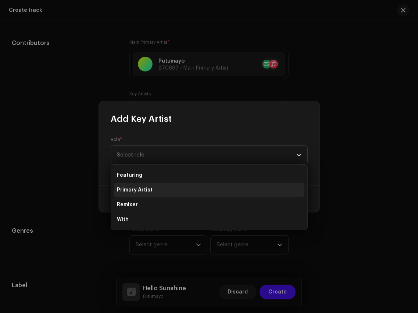
click at [174, 193] on li "Primary Artist" at bounding box center [209, 189] width 191 height 15
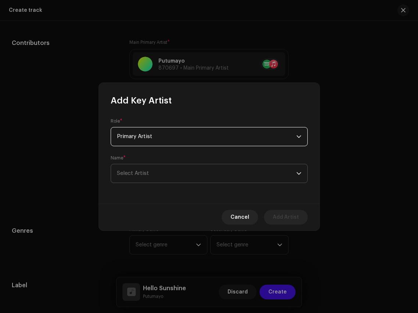
click at [179, 175] on span "Select Artist" at bounding box center [206, 173] width 179 height 18
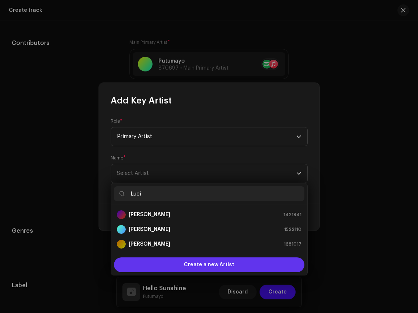
type input "Luci"
click at [184, 263] on div "Create a new Artist" at bounding box center [209, 264] width 191 height 15
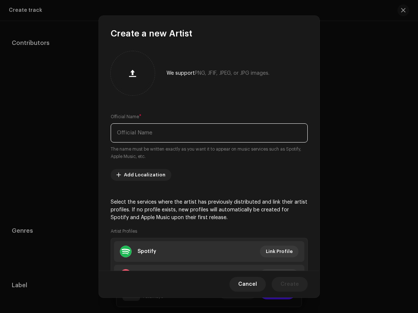
click at [172, 131] on input "text" at bounding box center [209, 132] width 197 height 19
paste input "[PERSON_NAME]"
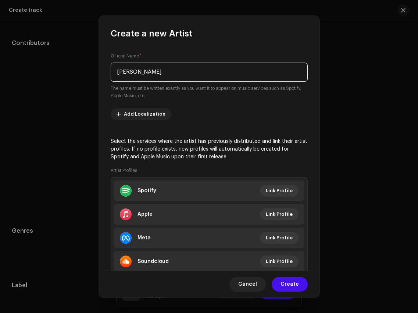
scroll to position [64, 0]
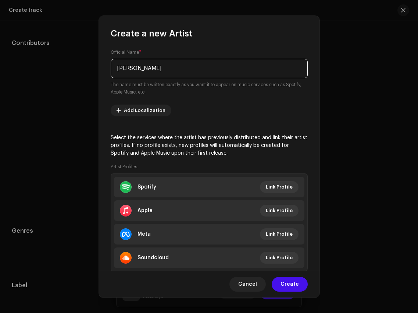
type input "[PERSON_NAME]"
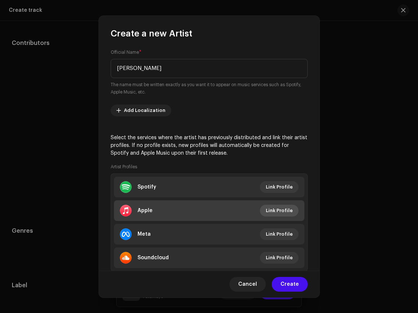
click at [282, 211] on span "Link Profile" at bounding box center [279, 210] width 27 height 15
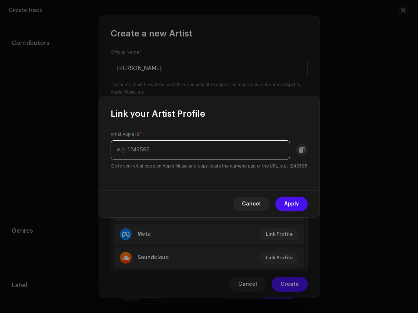
click at [211, 140] on input "text" at bounding box center [200, 149] width 179 height 19
paste input "https://music.apple.com/us/artist/luciano/1972122"
drag, startPoint x: 225, startPoint y: 147, endPoint x: 70, endPoint y: 147, distance: 154.9
click at [70, 147] on div "Link your Artist Profile Artist Apple Id * https://music.apple.com/us/artist/lu…" at bounding box center [209, 156] width 418 height 313
type input "1972122"
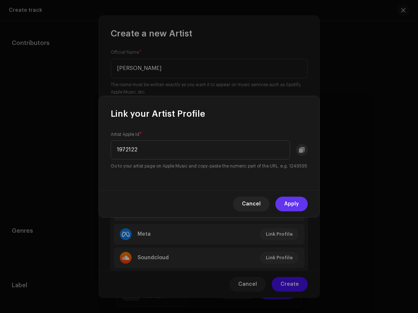
click at [292, 210] on span "Apply" at bounding box center [291, 203] width 15 height 15
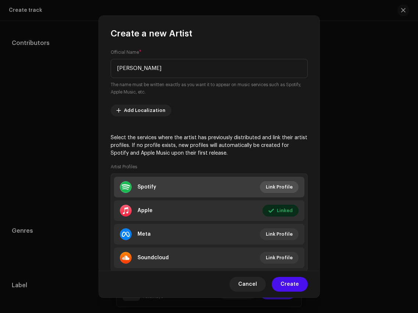
click at [268, 184] on span "Link Profile" at bounding box center [279, 186] width 27 height 15
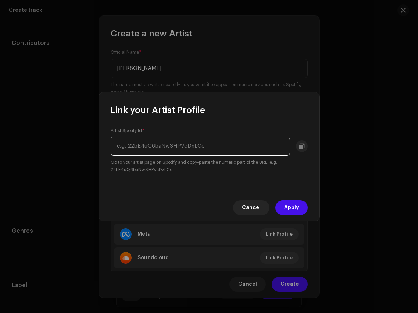
click at [238, 146] on input "text" at bounding box center [200, 145] width 179 height 19
paste input "https://open.spotify.com/artist/3Vszg64mczF1dWEcW2dU5W?si=Ze0HUBrCT9O5-fUauiebNA"
drag, startPoint x: 204, startPoint y: 145, endPoint x: 317, endPoint y: 145, distance: 112.9
click at [317, 145] on div "Artist Spotify Id * https://open.spotify.com/artist/3Vszg64mczF1dWEcW2dU5W?si=Z…" at bounding box center [209, 155] width 221 height 78
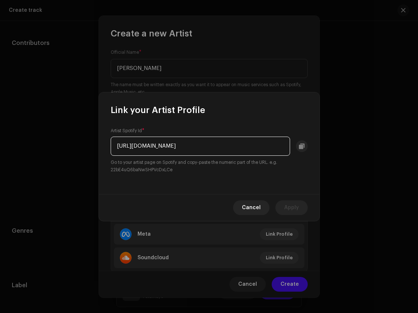
scroll to position [0, 0]
drag, startPoint x: 198, startPoint y: 145, endPoint x: 45, endPoint y: 141, distance: 152.3
click at [45, 141] on div "Link your Artist Profile Artist Spotify Id * https://open.spotify.com/artist/3V…" at bounding box center [209, 156] width 418 height 313
type input "3Vszg64mczF1dWEcW2dU5W"
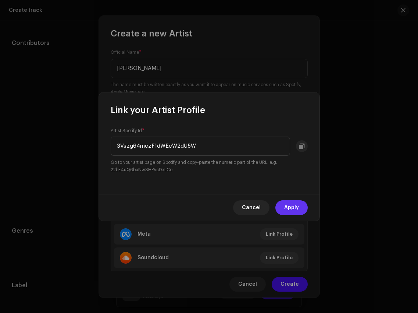
click at [283, 211] on button "Apply" at bounding box center [291, 207] width 32 height 15
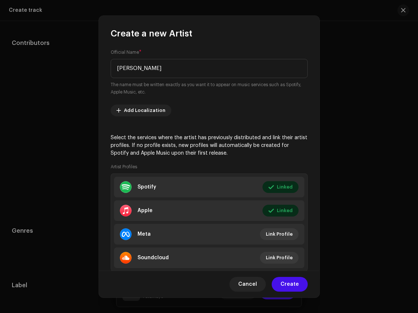
click at [292, 284] on span "Create" at bounding box center [290, 284] width 18 height 15
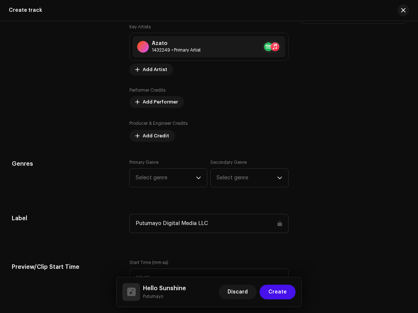
scroll to position [532, 0]
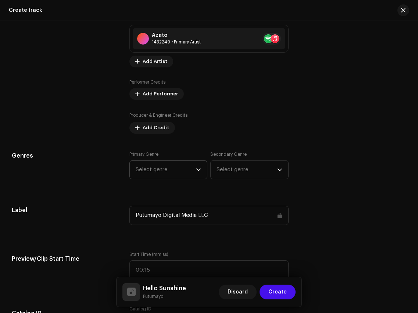
click at [181, 174] on div "Track details Complete the following to finalize your track. 1 of 3 Add Audio F…" at bounding box center [209, 291] width 418 height 1568
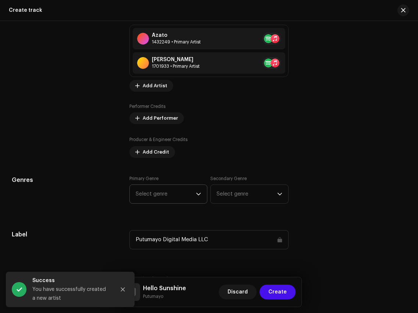
click at [186, 188] on span "Select genre" at bounding box center [166, 194] width 60 height 18
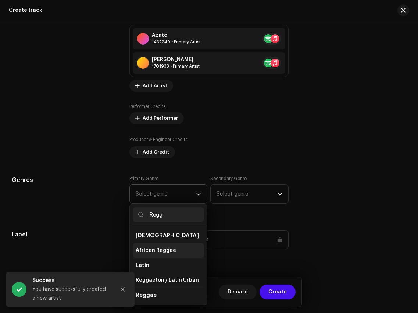
scroll to position [30, 0]
type input "Regg"
click at [170, 278] on li "Reggae" at bounding box center [168, 279] width 71 height 15
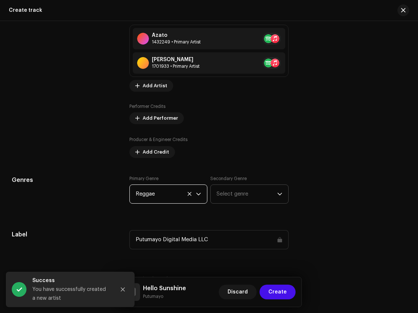
click at [238, 201] on span "Select genre" at bounding box center [247, 194] width 60 height 18
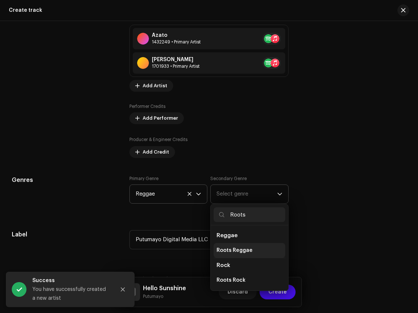
type input "Roots"
click at [245, 249] on span "Roots Reggae" at bounding box center [235, 249] width 36 height 7
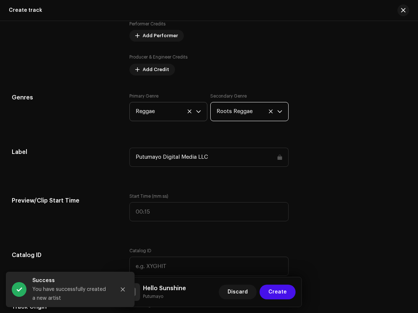
scroll to position [617, 0]
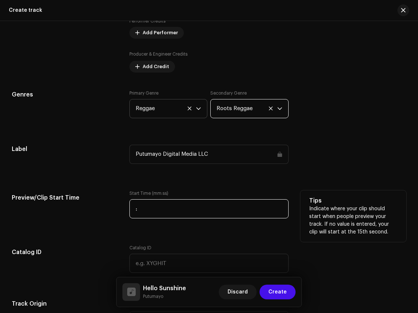
click at [223, 209] on input ":" at bounding box center [208, 208] width 159 height 19
type input "00:30"
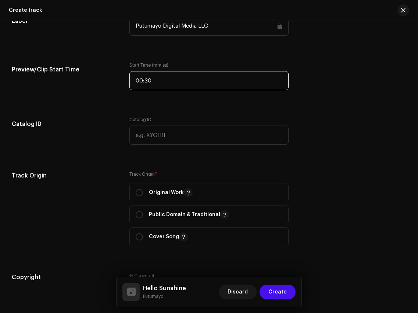
scroll to position [806, 0]
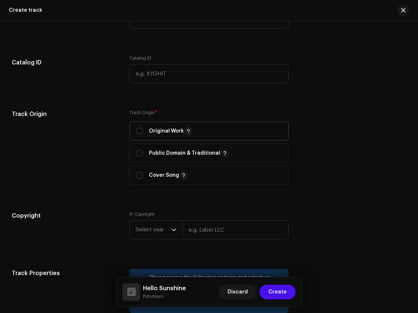
click at [174, 125] on span "Original Work" at bounding box center [209, 131] width 146 height 18
radio input "true"
click at [167, 235] on span "Select year" at bounding box center [154, 229] width 36 height 18
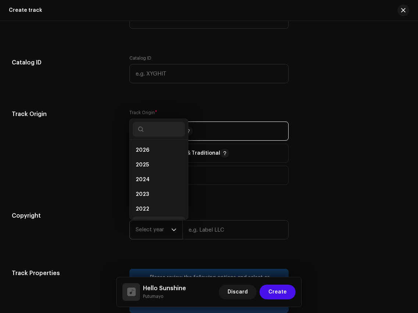
scroll to position [41, 0]
click at [154, 170] on li "2022" at bounding box center [159, 167] width 52 height 15
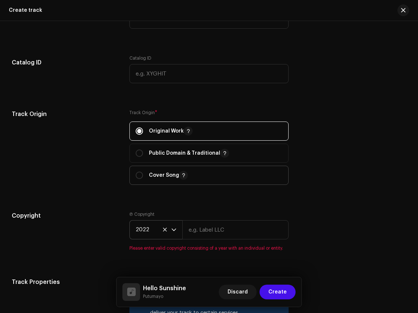
drag, startPoint x: 154, startPoint y: 170, endPoint x: 155, endPoint y: 175, distance: 5.5
click at [163, 231] on icon at bounding box center [165, 229] width 4 height 4
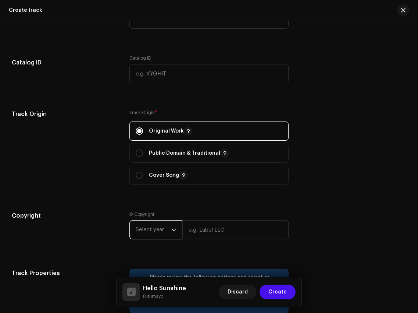
click at [171, 231] on icon "dropdown trigger" at bounding box center [173, 229] width 5 height 5
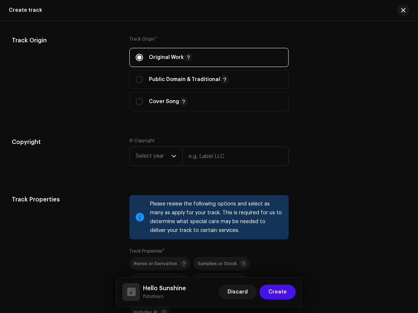
scroll to position [888, 0]
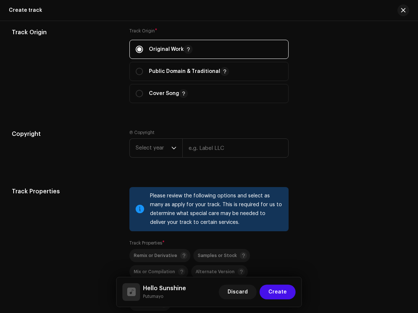
click at [165, 163] on div "Ⓟ Copyright Select year" at bounding box center [208, 149] width 159 height 40
click at [168, 154] on span "Select year" at bounding box center [154, 148] width 36 height 18
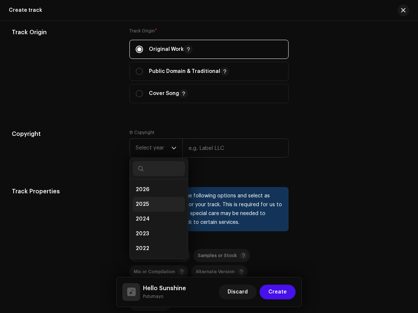
click at [153, 204] on li "2025" at bounding box center [159, 204] width 52 height 15
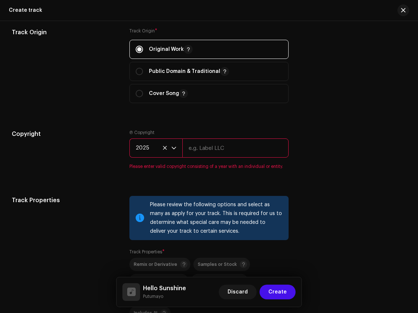
click at [224, 152] on input "text" at bounding box center [235, 147] width 106 height 19
type input "Putumayo Discovery"
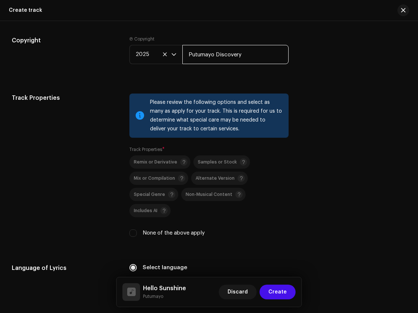
scroll to position [1071, 0]
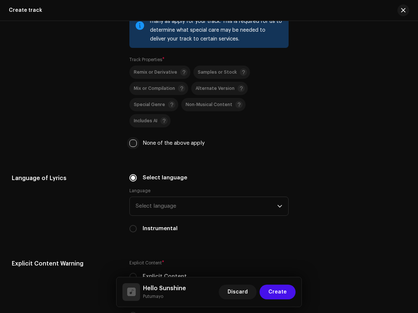
click at [134, 139] on input "None of the above apply" at bounding box center [132, 142] width 7 height 7
checkbox input "true"
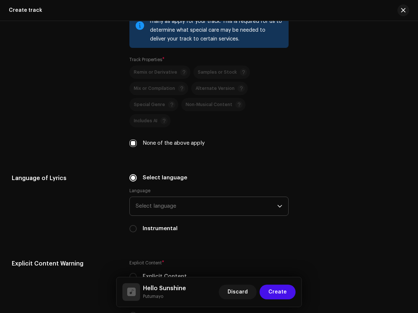
click at [176, 197] on span "Select language" at bounding box center [206, 206] width 141 height 18
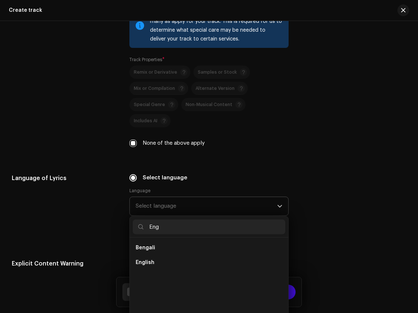
scroll to position [0, 0]
type input "Eng"
click at [161, 255] on li "English" at bounding box center [209, 262] width 152 height 15
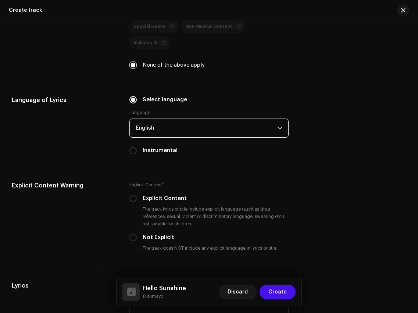
scroll to position [1217, 0]
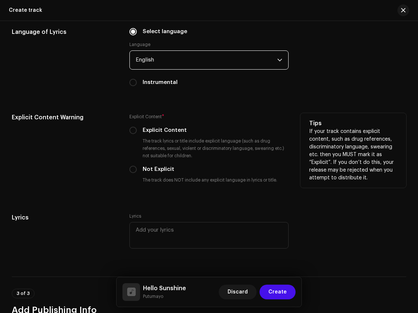
click at [151, 165] on label "Not Explicit" at bounding box center [159, 169] width 32 height 8
click at [137, 166] on input "Not Explicit" at bounding box center [132, 169] width 7 height 7
radio input "true"
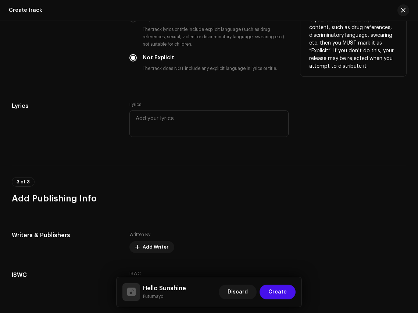
scroll to position [1375, 0]
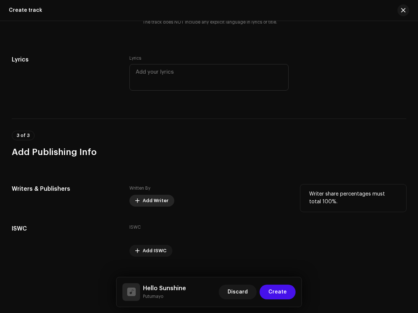
click at [156, 193] on span "Add Writer" at bounding box center [156, 200] width 26 height 15
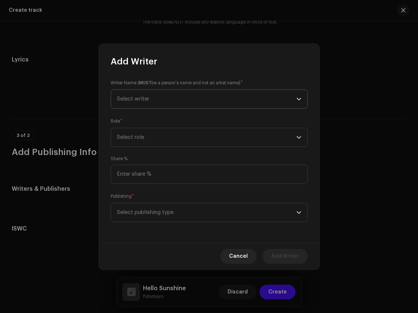
click at [171, 99] on span "Select writer" at bounding box center [206, 99] width 179 height 18
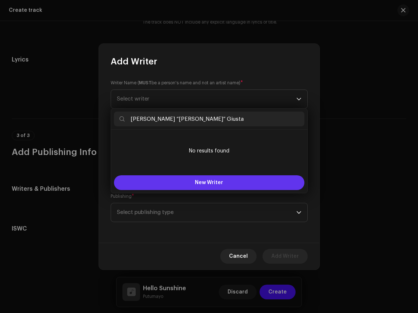
type input "[PERSON_NAME] “[PERSON_NAME]” Giusta"
click at [216, 179] on button "New Writer" at bounding box center [209, 182] width 191 height 15
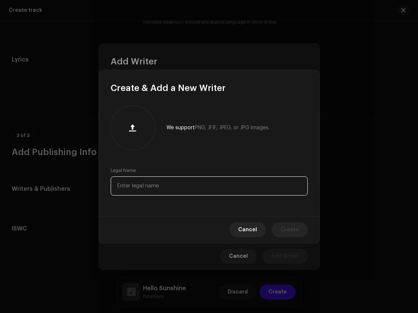
click at [213, 178] on input "text" at bounding box center [209, 185] width 197 height 19
paste input "[PERSON_NAME] “[PERSON_NAME]” Giusta"
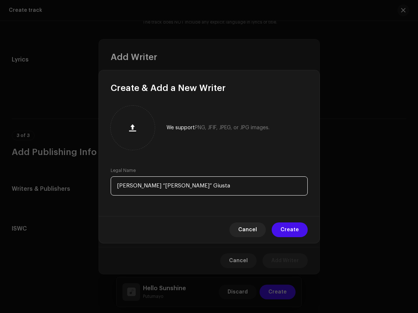
drag, startPoint x: 133, startPoint y: 185, endPoint x: 153, endPoint y: 184, distance: 19.5
click at [153, 184] on input "[PERSON_NAME] “[PERSON_NAME]” Giusta" at bounding box center [209, 185] width 197 height 19
drag, startPoint x: 176, startPoint y: 193, endPoint x: 96, endPoint y: 176, distance: 81.6
click at [96, 176] on div "Create & Add a New Writer We support PNG, JFIF, JPEG, or JPG images. Legal Name…" at bounding box center [209, 156] width 418 height 313
type input "[PERSON_NAME]"
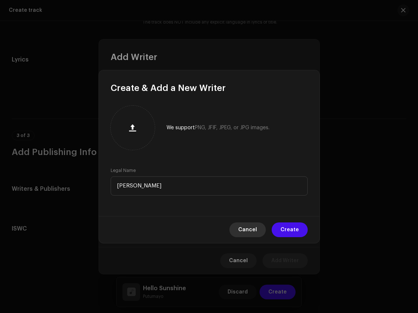
click at [246, 224] on span "Cancel" at bounding box center [247, 229] width 19 height 15
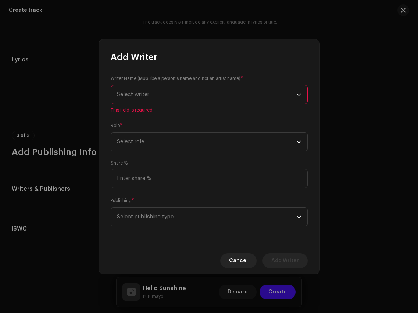
click at [164, 95] on span "Select writer" at bounding box center [206, 94] width 179 height 18
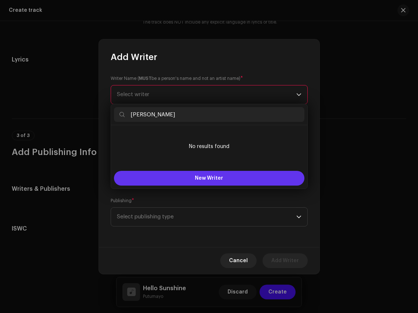
type input "[PERSON_NAME]"
click at [233, 172] on button "New Writer" at bounding box center [209, 178] width 191 height 15
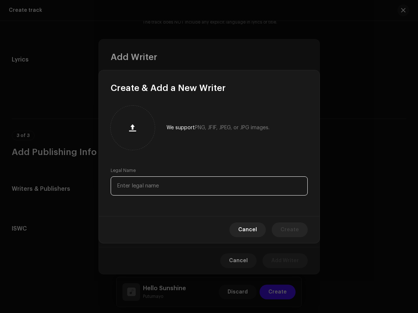
click at [219, 188] on input "text" at bounding box center [209, 185] width 197 height 19
paste input "[PERSON_NAME]"
type input "[PERSON_NAME]"
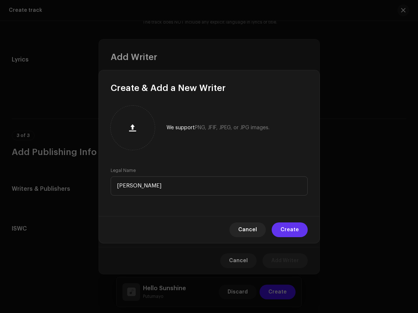
click at [284, 232] on span "Create" at bounding box center [290, 229] width 18 height 15
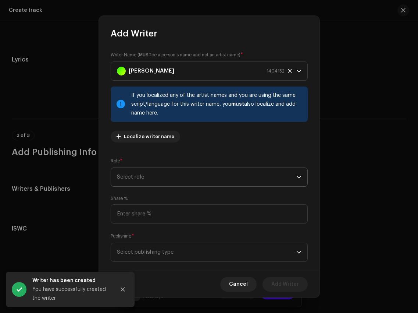
click at [144, 178] on span "Select role" at bounding box center [206, 177] width 179 height 18
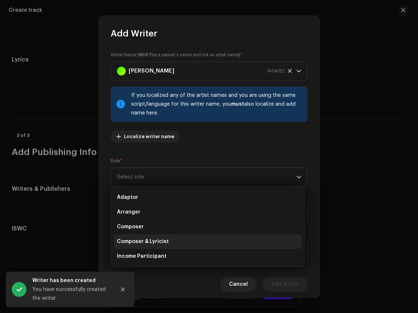
click at [156, 241] on span "Composer & Lyricist" at bounding box center [143, 241] width 52 height 7
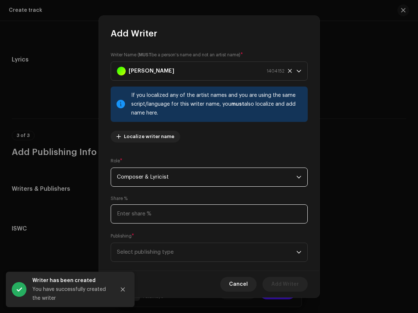
click at [159, 217] on input at bounding box center [209, 213] width 197 height 19
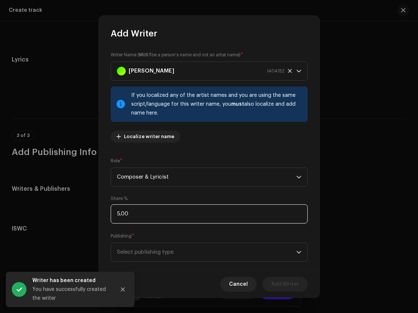
type input "50.00"
click at [205, 255] on span "Select publishing type" at bounding box center [206, 252] width 179 height 18
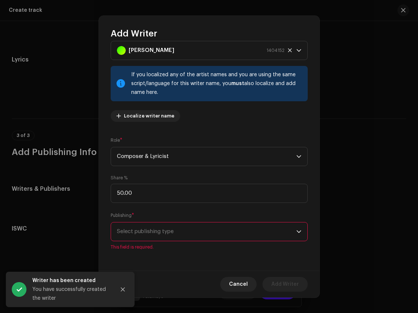
click at [206, 224] on span "Select publishing type" at bounding box center [206, 231] width 179 height 18
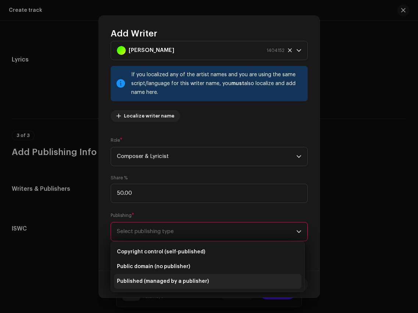
click at [202, 280] on span "Published (managed by a publisher)" at bounding box center [163, 280] width 92 height 7
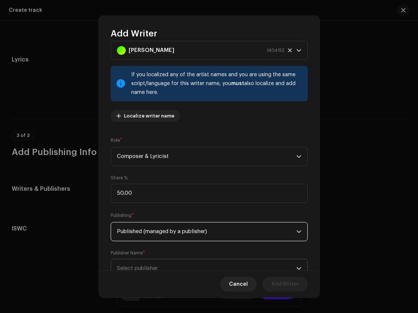
click at [208, 263] on span "Select publisher" at bounding box center [206, 268] width 179 height 18
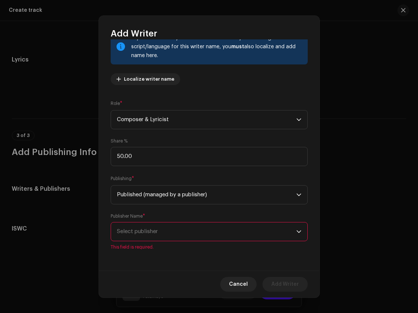
click at [139, 241] on div "Publisher Name * Select publisher This field is required." at bounding box center [209, 231] width 197 height 37
click at [139, 234] on span "Select publisher" at bounding box center [206, 231] width 179 height 18
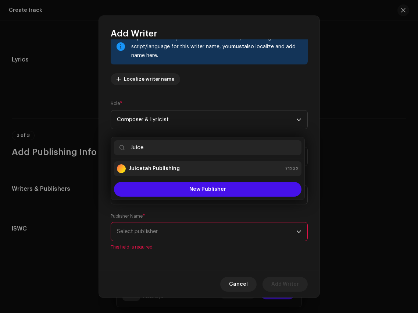
type input "Juice"
click at [188, 175] on li "Juicetah Publishing 71232" at bounding box center [208, 168] width 188 height 15
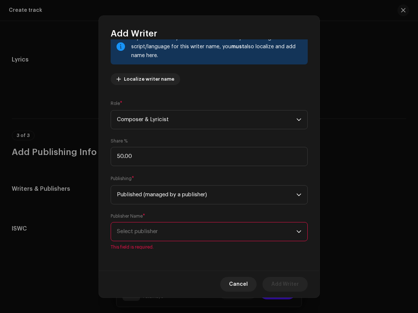
scroll to position [49, 0]
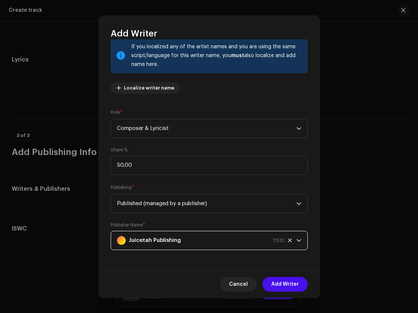
click at [284, 282] on span "Add Writer" at bounding box center [285, 284] width 28 height 15
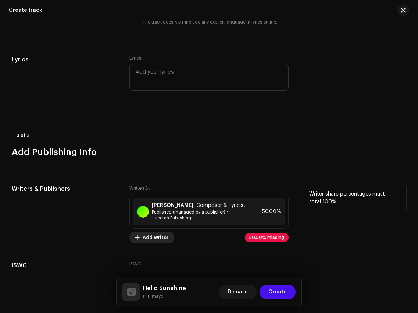
click at [159, 230] on span "Add Writer" at bounding box center [156, 237] width 26 height 15
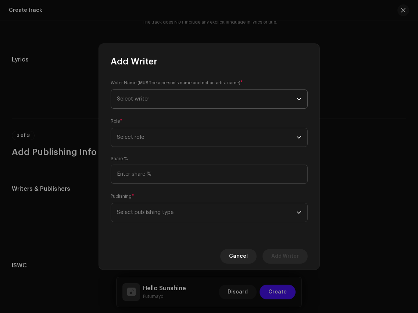
click at [189, 99] on span "Select writer" at bounding box center [206, 99] width 179 height 18
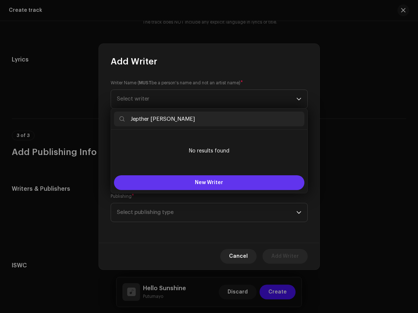
type input "Jepther [PERSON_NAME]"
click at [207, 185] on span "New Writer" at bounding box center [209, 182] width 28 height 5
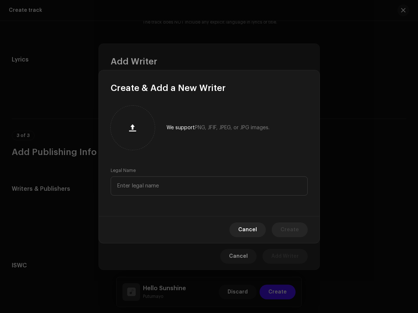
click at [213, 143] on div "We support PNG, JFIF, JPEG, or JPG images." at bounding box center [209, 128] width 197 height 44
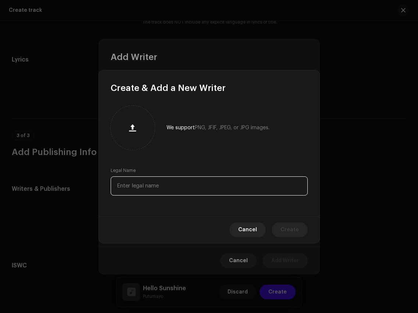
click at [213, 178] on input "text" at bounding box center [209, 185] width 197 height 19
paste input "Jepther [PERSON_NAME]"
type input "Jepther [PERSON_NAME]"
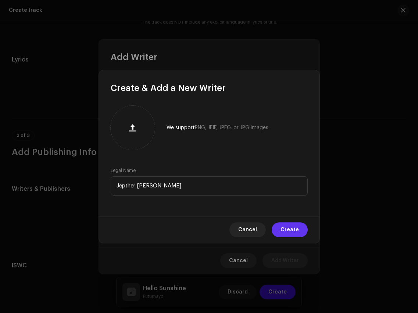
click at [289, 227] on span "Create" at bounding box center [290, 229] width 18 height 15
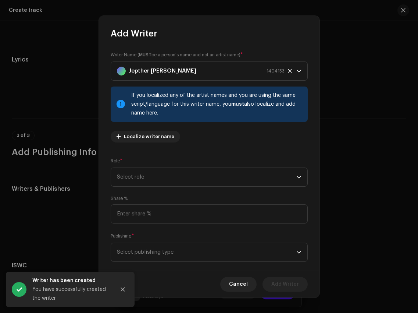
click at [199, 147] on div "Writer Name ( MUST be a person's name and not an artist name) * Jepther McClymo…" at bounding box center [209, 99] width 197 height 97
click at [205, 179] on span "Select role" at bounding box center [206, 177] width 179 height 18
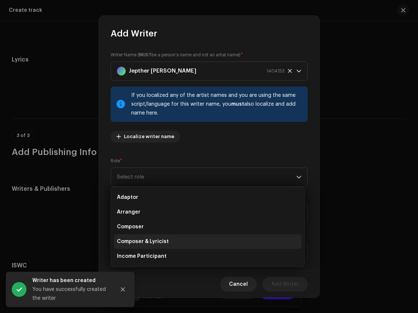
click at [197, 238] on li "Composer & Lyricist" at bounding box center [208, 241] width 188 height 15
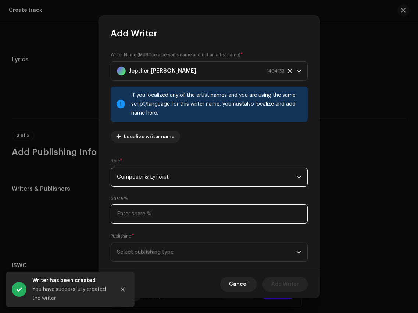
click at [200, 216] on input at bounding box center [209, 213] width 197 height 19
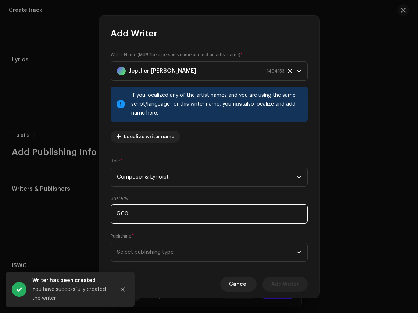
type input "50.00"
click at [209, 255] on span "Select publishing type" at bounding box center [206, 252] width 179 height 18
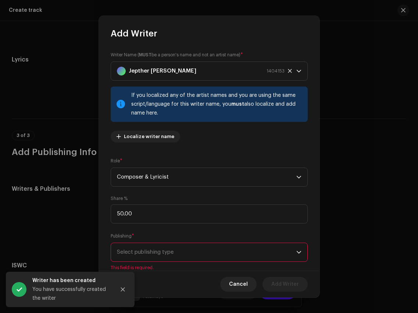
scroll to position [21, 0]
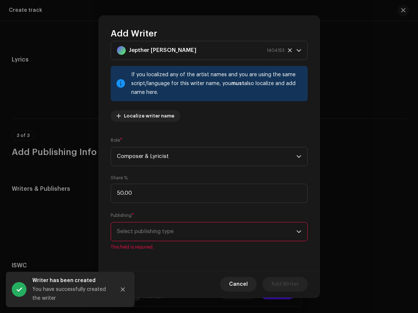
click at [214, 231] on span "Select publishing type" at bounding box center [206, 231] width 179 height 18
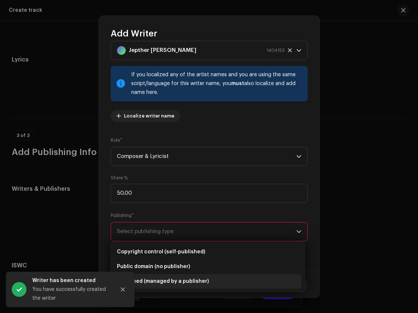
click at [207, 282] on li "Published (managed by a publisher)" at bounding box center [208, 281] width 188 height 15
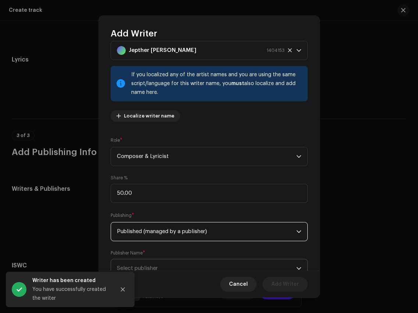
click at [209, 265] on span "Select publisher" at bounding box center [206, 268] width 179 height 18
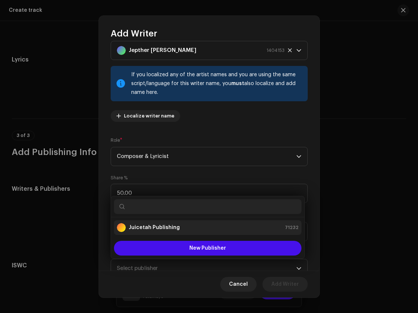
click at [204, 220] on li "Juicetah Publishing 71232" at bounding box center [208, 227] width 188 height 15
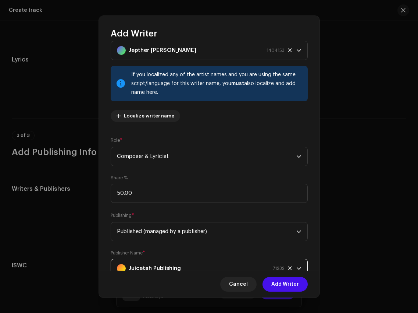
scroll to position [28, 0]
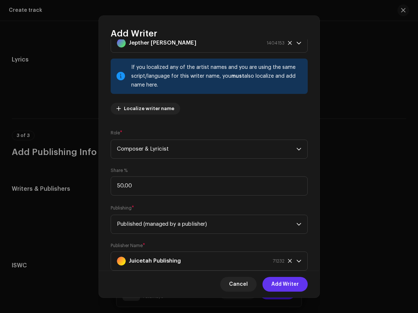
click at [292, 285] on span "Add Writer" at bounding box center [285, 284] width 28 height 15
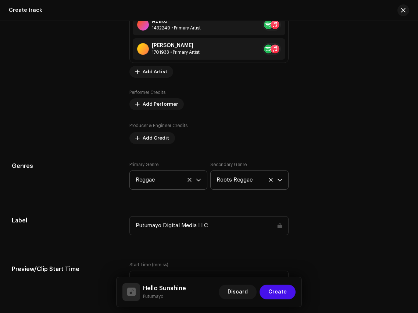
scroll to position [541, 0]
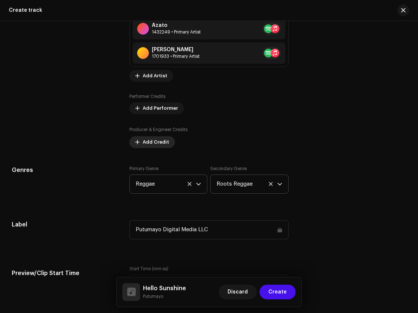
click at [156, 146] on span "Add Credit" at bounding box center [156, 142] width 26 height 15
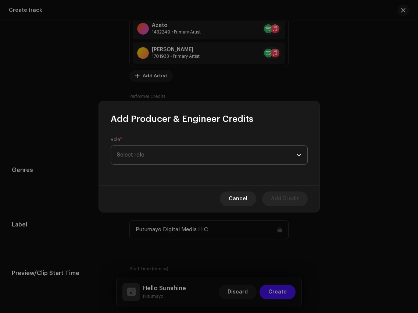
click at [162, 149] on span "Select role" at bounding box center [206, 155] width 179 height 18
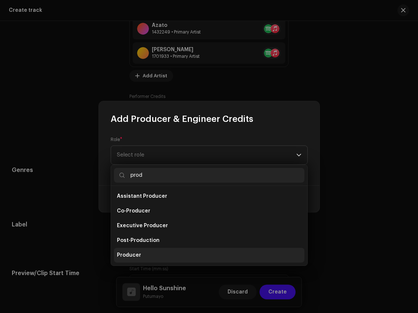
type input "prod"
click at [150, 258] on li "Producer" at bounding box center [209, 255] width 191 height 15
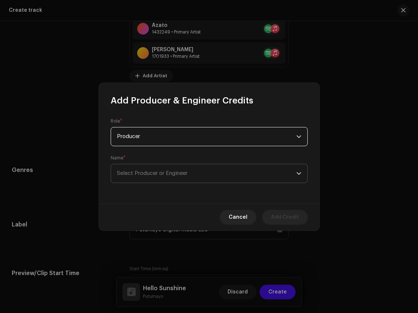
click at [156, 166] on span "Select Producer or Engineer" at bounding box center [206, 173] width 179 height 18
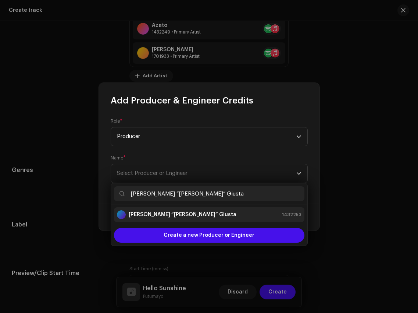
type input "[PERSON_NAME] “[PERSON_NAME]” Giusta"
click at [182, 211] on div "[PERSON_NAME] “[PERSON_NAME]” Giusta 1432253" at bounding box center [209, 214] width 185 height 9
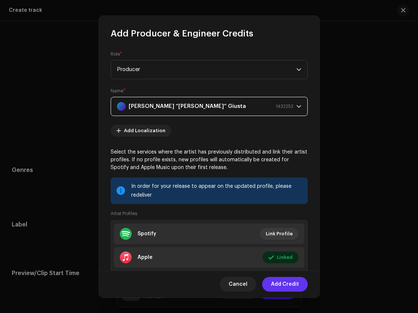
click at [283, 283] on span "Add Credit" at bounding box center [285, 284] width 28 height 15
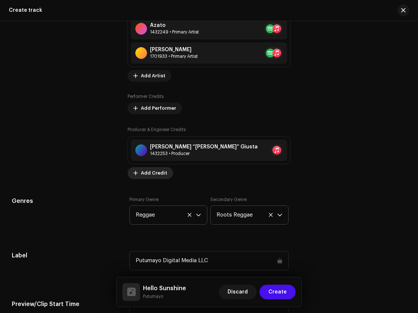
click at [157, 172] on span "Add Credit" at bounding box center [154, 173] width 26 height 15
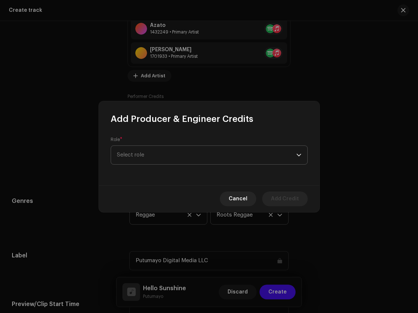
click at [189, 151] on span "Select role" at bounding box center [206, 155] width 179 height 18
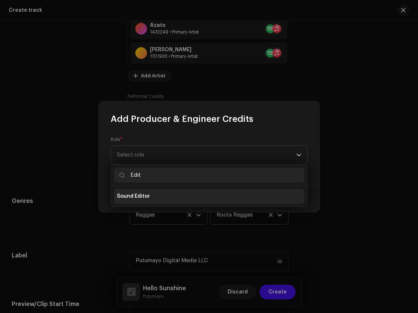
type input "Edit"
click at [189, 196] on li "Sound Editor" at bounding box center [209, 196] width 191 height 15
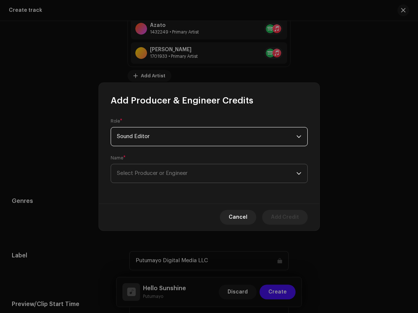
click at [189, 171] on span "Select Producer or Engineer" at bounding box center [206, 173] width 179 height 18
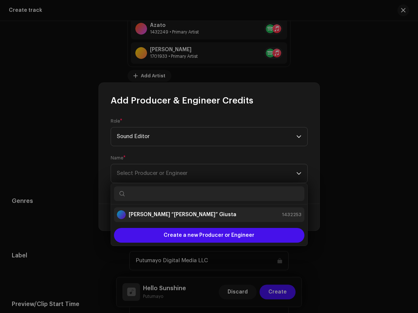
click at [188, 213] on div "[PERSON_NAME] “[PERSON_NAME]” Giusta 1432253" at bounding box center [209, 214] width 185 height 9
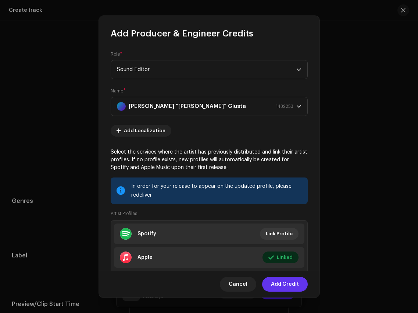
click at [295, 284] on span "Add Credit" at bounding box center [285, 284] width 28 height 15
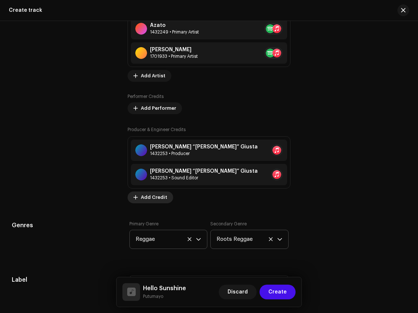
click at [163, 202] on span "Add Credit" at bounding box center [154, 197] width 26 height 15
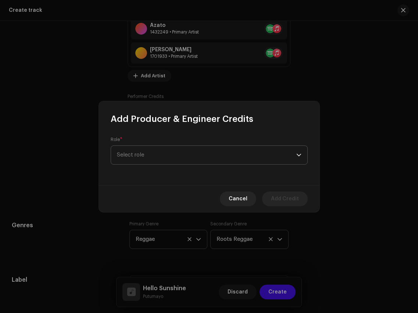
click at [194, 159] on span "Select role" at bounding box center [206, 155] width 179 height 18
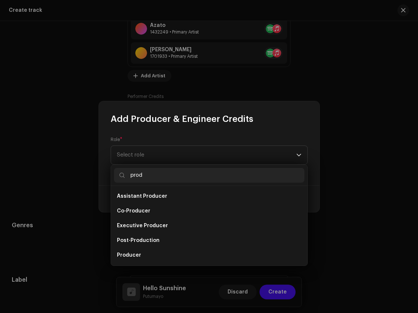
scroll to position [12, 0]
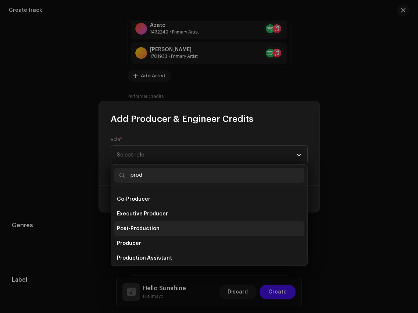
type input "prod"
click at [168, 232] on li "Post-Production" at bounding box center [209, 228] width 191 height 15
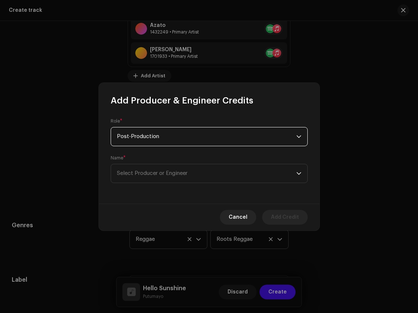
click at [173, 142] on span "Post-Production" at bounding box center [206, 136] width 179 height 18
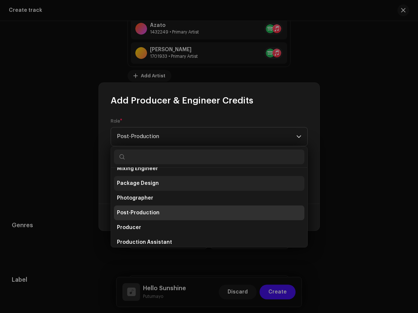
scroll to position [247, 0]
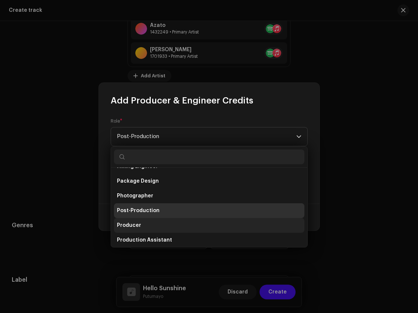
click at [161, 226] on li "Producer" at bounding box center [209, 225] width 191 height 15
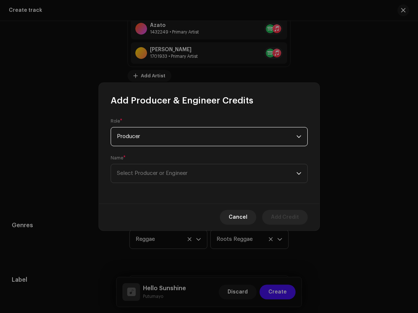
click at [164, 144] on span "Producer" at bounding box center [206, 136] width 179 height 18
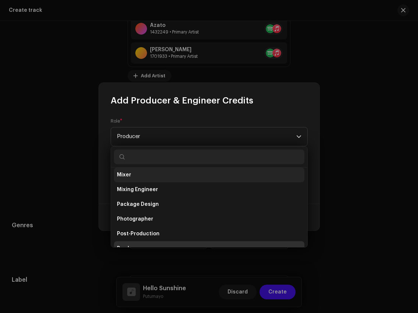
click at [164, 170] on li "Mixer" at bounding box center [209, 174] width 191 height 15
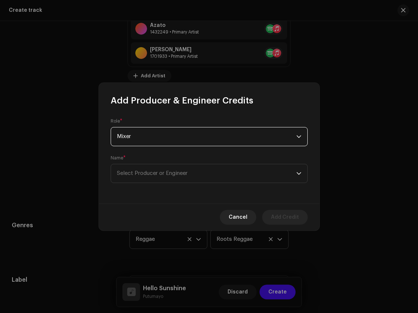
scroll to position [232, 0]
click at [169, 130] on span "Mixer" at bounding box center [206, 136] width 179 height 18
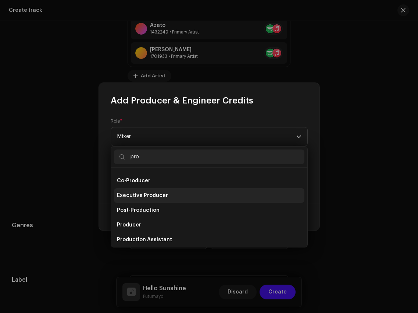
scroll to position [3, 0]
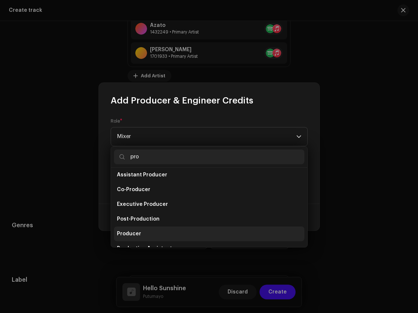
type input "pro"
click at [157, 235] on li "Producer" at bounding box center [209, 233] width 191 height 15
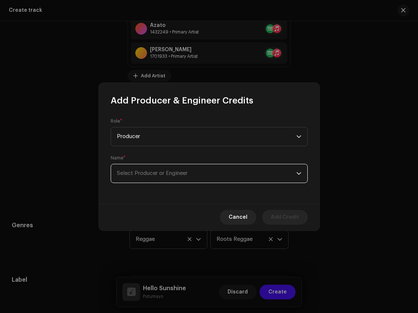
click at [173, 170] on span "Select Producer or Engineer" at bounding box center [206, 173] width 179 height 18
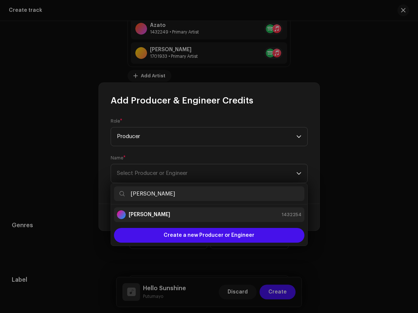
type input "[PERSON_NAME]"
click at [177, 214] on div "[PERSON_NAME] 1432254" at bounding box center [209, 214] width 185 height 9
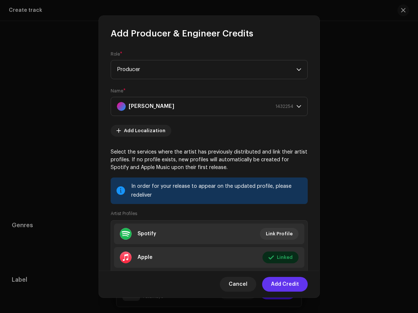
click at [294, 282] on span "Add Credit" at bounding box center [285, 284] width 28 height 15
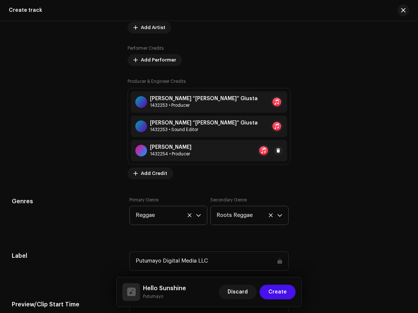
scroll to position [599, 0]
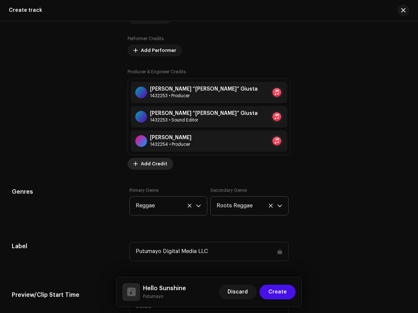
click at [159, 163] on span "Add Credit" at bounding box center [154, 163] width 26 height 15
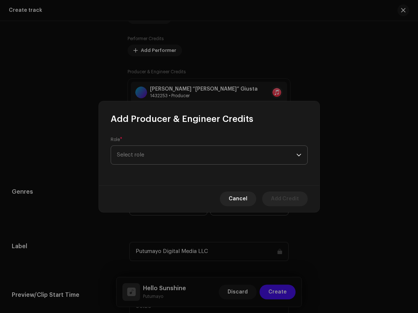
click at [198, 152] on span "Select role" at bounding box center [206, 155] width 179 height 18
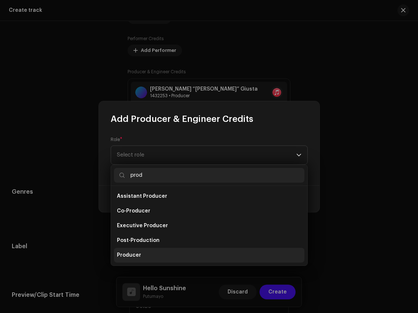
type input "prod"
click at [171, 255] on li "Producer" at bounding box center [209, 255] width 191 height 15
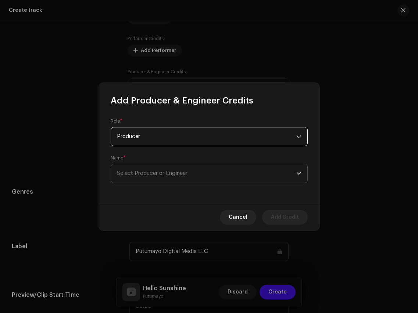
click at [180, 168] on span "Select Producer or Engineer" at bounding box center [206, 173] width 179 height 18
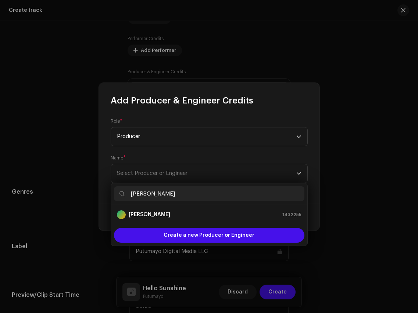
type input "[PERSON_NAME]"
click at [199, 214] on div "[PERSON_NAME] 1432255" at bounding box center [209, 214] width 185 height 9
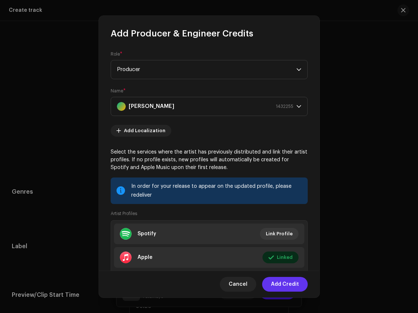
click at [291, 283] on span "Add Credit" at bounding box center [285, 284] width 28 height 15
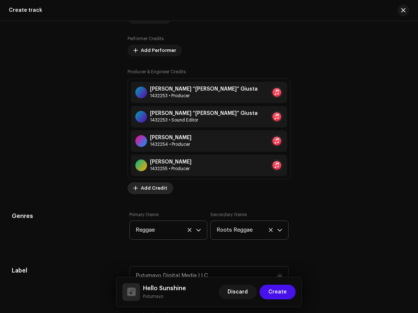
click at [145, 190] on span "Add Credit" at bounding box center [154, 188] width 26 height 15
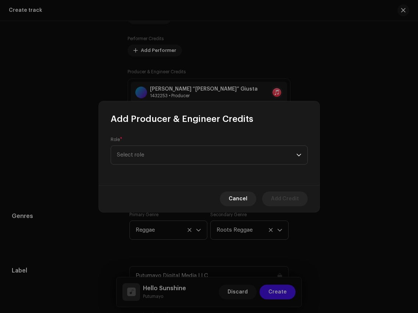
click at [174, 141] on div "Role * Select role" at bounding box center [209, 150] width 197 height 28
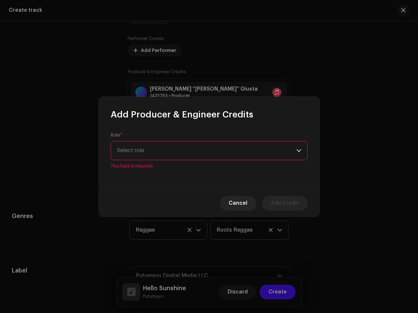
click at [178, 150] on span "Select role" at bounding box center [206, 150] width 179 height 18
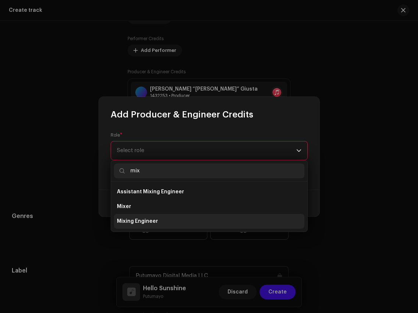
type input "mix"
click at [178, 218] on li "Mixing Engineer" at bounding box center [209, 221] width 191 height 15
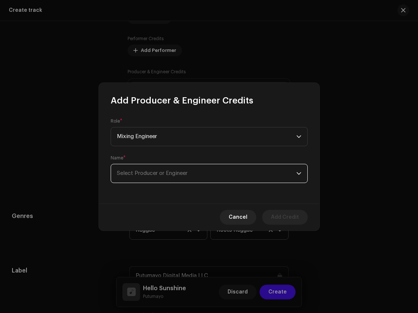
click at [178, 179] on span "Select Producer or Engineer" at bounding box center [206, 173] width 179 height 18
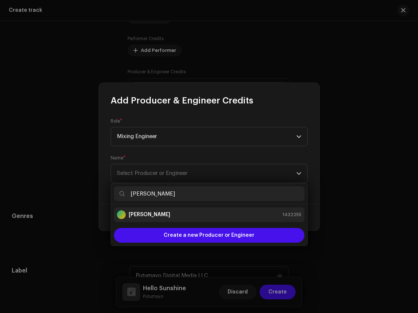
type input "[PERSON_NAME]"
click at [187, 210] on div "[PERSON_NAME] 1432255" at bounding box center [209, 214] width 185 height 9
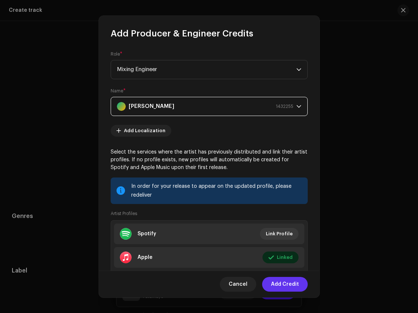
click at [280, 283] on span "Add Credit" at bounding box center [285, 284] width 28 height 15
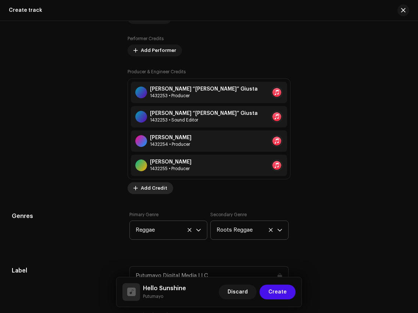
click at [163, 186] on span "Add Credit" at bounding box center [154, 188] width 26 height 15
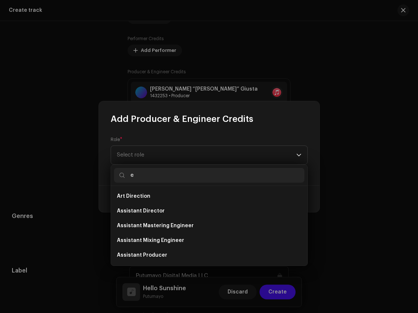
scroll to position [0, 0]
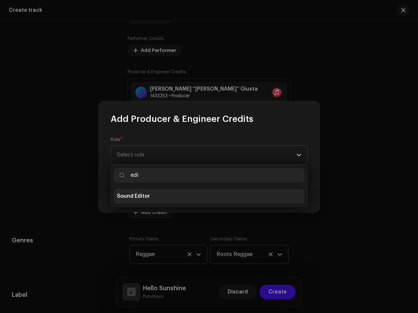
type input "edi"
click at [163, 197] on li "Sound Editor" at bounding box center [209, 196] width 191 height 15
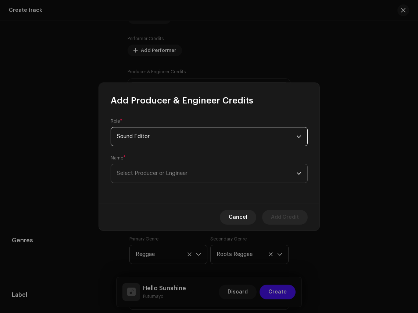
click at [165, 179] on span "Select Producer or Engineer" at bounding box center [206, 173] width 179 height 18
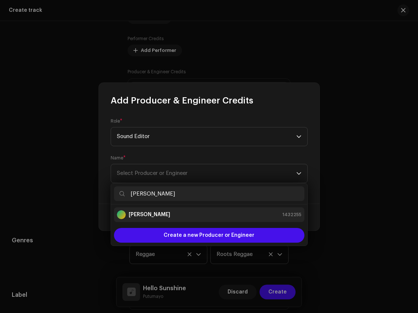
type input "[PERSON_NAME]"
click at [168, 216] on div "[PERSON_NAME] 1432255" at bounding box center [209, 214] width 185 height 9
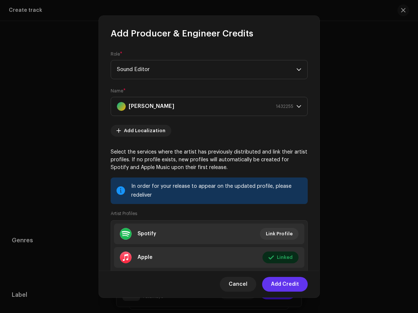
click at [288, 285] on span "Add Credit" at bounding box center [285, 284] width 28 height 15
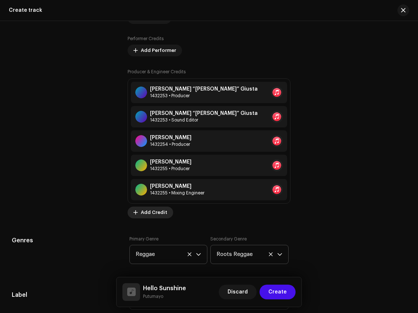
click at [165, 215] on span "Add Credit" at bounding box center [154, 212] width 26 height 15
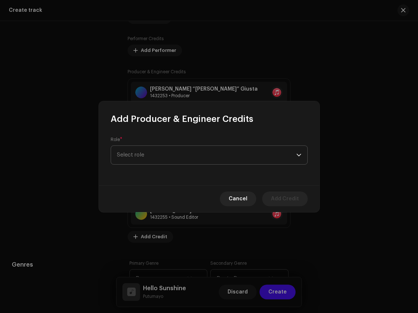
click at [180, 155] on span "Select role" at bounding box center [206, 155] width 179 height 18
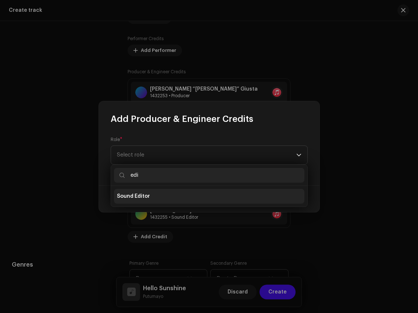
type input "edi"
click at [169, 198] on li "Sound Editor" at bounding box center [209, 196] width 191 height 15
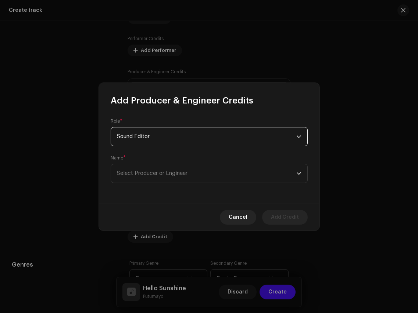
click at [173, 193] on div "Role * Sound Editor Name * Select Producer or Engineer" at bounding box center [209, 154] width 221 height 97
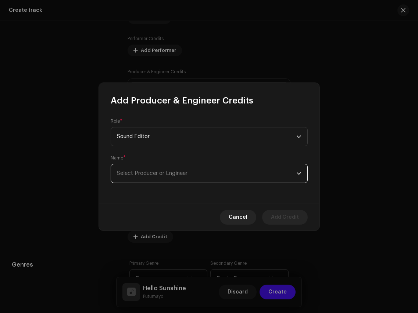
click at [174, 173] on span "Select Producer or Engineer" at bounding box center [152, 173] width 71 height 6
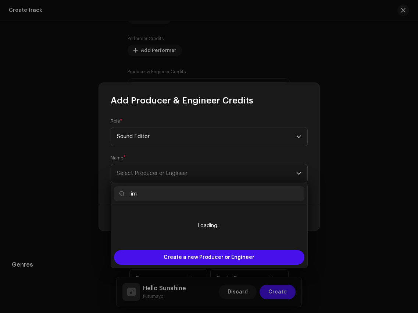
type input "i"
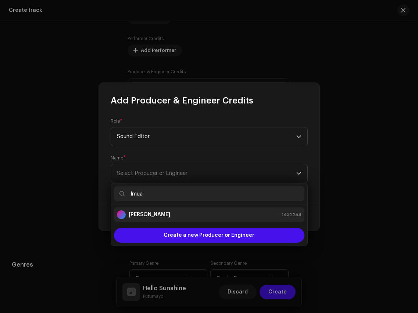
type input "Imua"
click at [211, 210] on div "[PERSON_NAME] 1432254" at bounding box center [209, 214] width 185 height 9
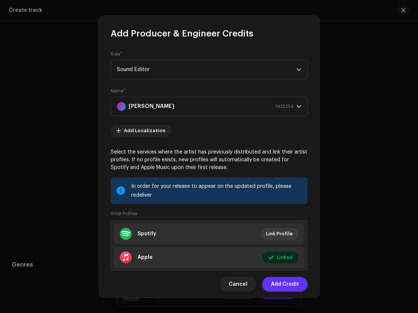
click at [282, 287] on span "Add Credit" at bounding box center [285, 284] width 28 height 15
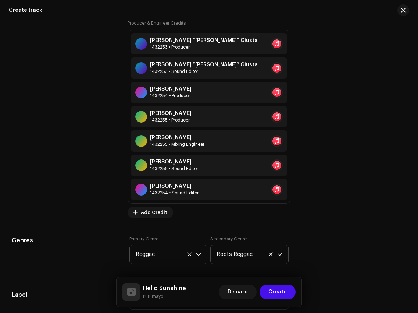
scroll to position [655, 0]
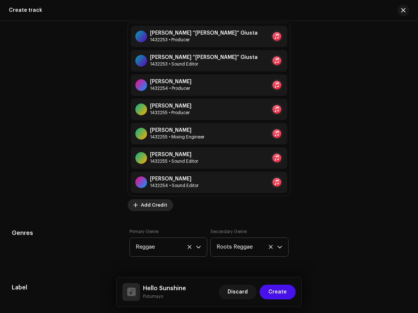
click at [153, 206] on span "Add Credit" at bounding box center [154, 205] width 26 height 15
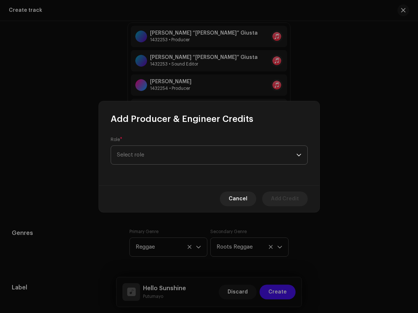
click at [164, 154] on span "Select role" at bounding box center [206, 155] width 179 height 18
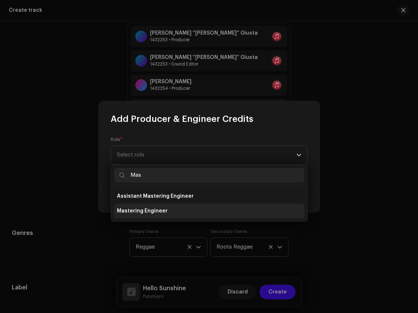
type input "Mas"
click at [147, 213] on span "Mastering Engineer" at bounding box center [142, 210] width 51 height 7
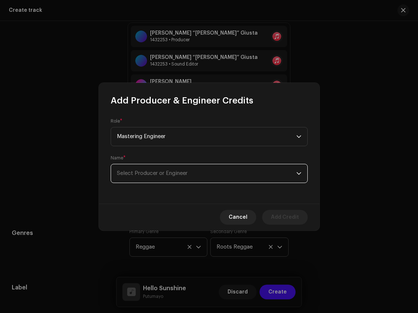
click at [159, 168] on span "Select Producer or Engineer" at bounding box center [206, 173] width 179 height 18
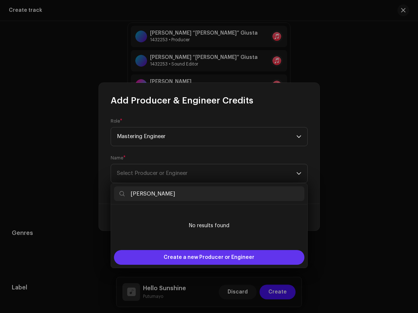
type input "[PERSON_NAME]"
click at [182, 257] on span "Create a new Producer or Engineer" at bounding box center [209, 257] width 91 height 15
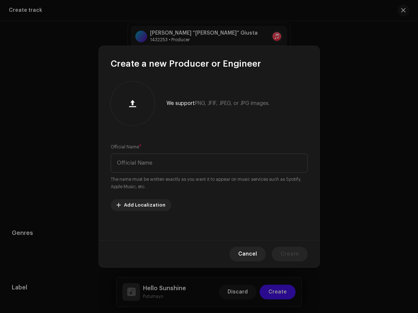
click at [182, 148] on div "Official Name * The name must be written exactly as you want it to appear on mu…" at bounding box center [209, 166] width 197 height 47
click at [188, 169] on input "text" at bounding box center [209, 162] width 197 height 19
paste input "[PERSON_NAME]"
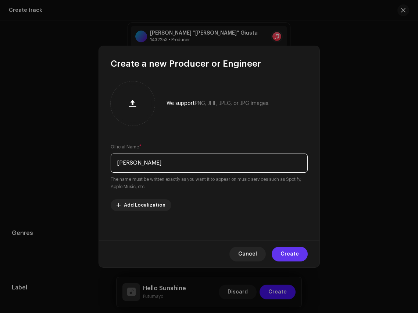
type input "[PERSON_NAME]"
click at [285, 252] on span "Create" at bounding box center [290, 253] width 18 height 15
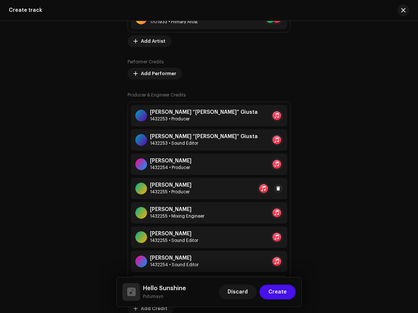
scroll to position [526, 0]
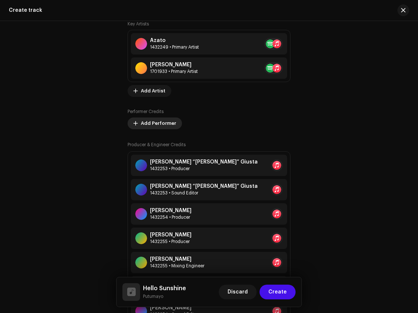
click at [161, 123] on span "Add Performer" at bounding box center [158, 123] width 35 height 15
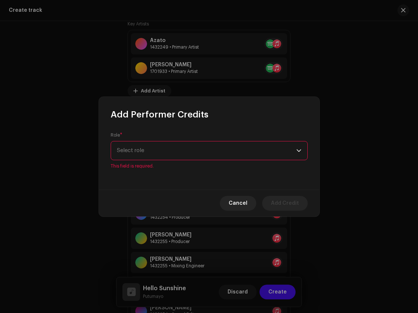
click at [163, 141] on div "Role * Select role This field is required." at bounding box center [209, 150] width 197 height 37
click at [164, 148] on span "Select role" at bounding box center [206, 150] width 179 height 18
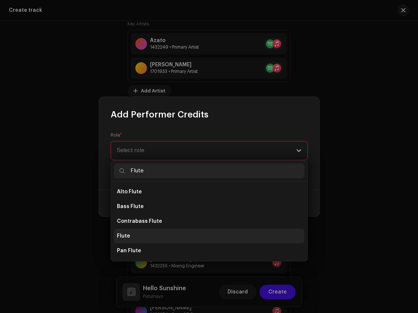
type input "Flute"
click at [145, 238] on li "Flute" at bounding box center [209, 235] width 191 height 15
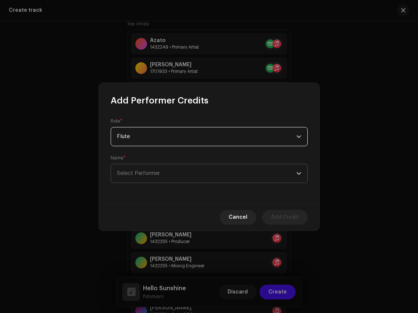
click at [160, 171] on span "Select Performer" at bounding box center [138, 173] width 43 height 6
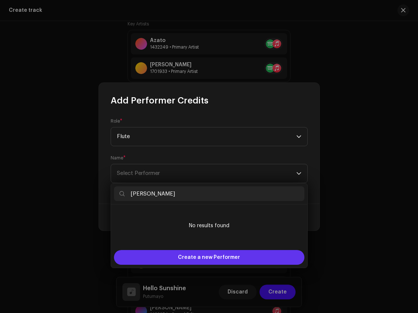
type input "[PERSON_NAME]"
click at [187, 257] on span "Create a new Performer" at bounding box center [209, 257] width 62 height 15
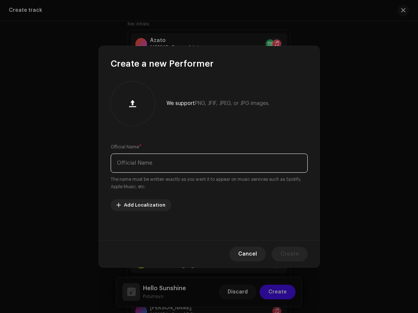
click at [188, 168] on input "text" at bounding box center [209, 162] width 197 height 19
type input "v"
paste input "[PERSON_NAME]"
type input "[PERSON_NAME]"
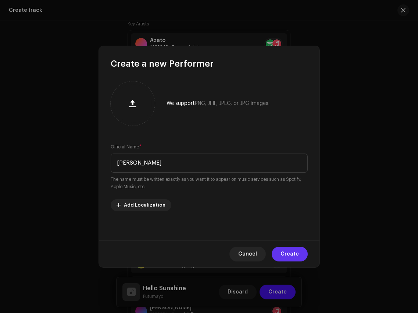
click at [290, 252] on span "Create" at bounding box center [290, 253] width 18 height 15
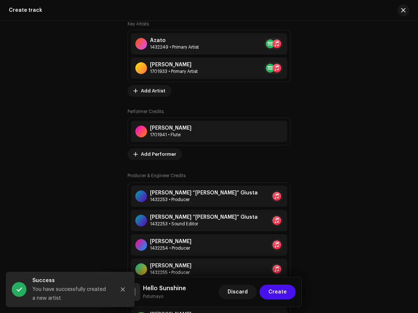
click at [159, 146] on div "Performer Credits Bob Campbell 1701941 • Flute Add Performer" at bounding box center [209, 134] width 163 height 51
click at [159, 157] on span "Add Performer" at bounding box center [158, 154] width 35 height 15
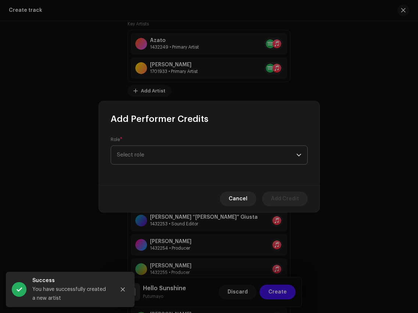
click at [166, 146] on span "Select role" at bounding box center [206, 155] width 179 height 18
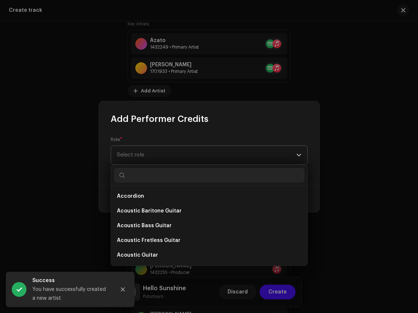
click at [167, 150] on span "Select role" at bounding box center [206, 155] width 179 height 18
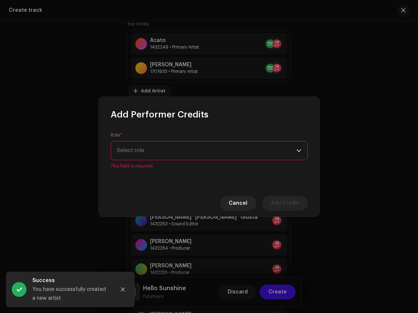
click at [167, 150] on span "Select role" at bounding box center [206, 150] width 179 height 18
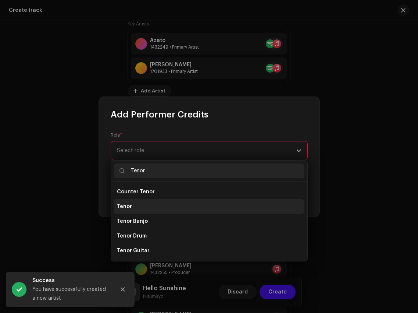
type input "Tenor"
click at [159, 203] on li "Tenor" at bounding box center [209, 206] width 191 height 15
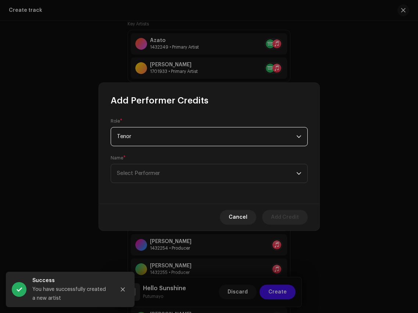
click at [171, 139] on span "Tenor" at bounding box center [206, 136] width 179 height 18
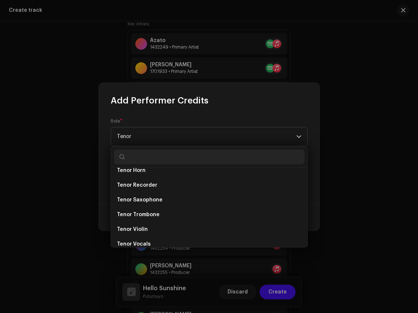
click at [160, 199] on li "Tenor Saxophone" at bounding box center [209, 199] width 191 height 15
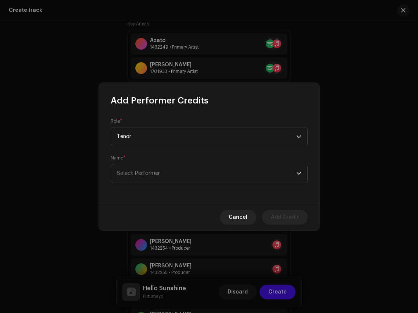
scroll to position [4696, 0]
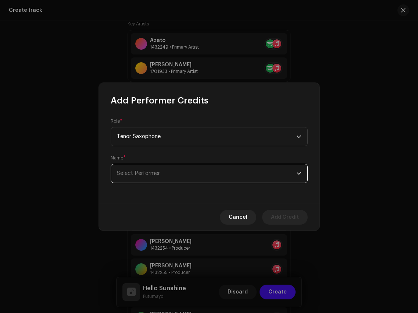
click at [167, 169] on span "Select Performer" at bounding box center [206, 173] width 179 height 18
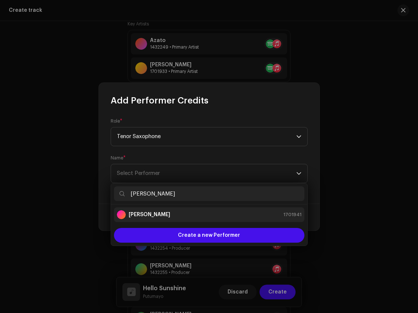
type input "[PERSON_NAME]"
click at [193, 216] on div "Bob Campbell 1701941" at bounding box center [209, 214] width 185 height 9
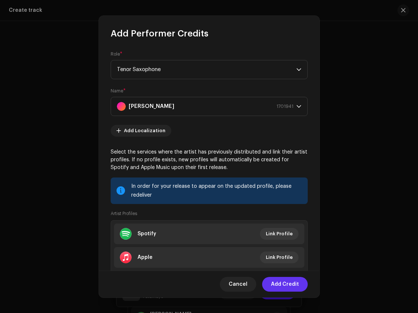
click at [286, 286] on span "Add Credit" at bounding box center [285, 284] width 28 height 15
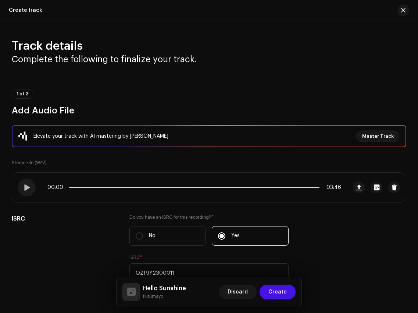
scroll to position [526, 0]
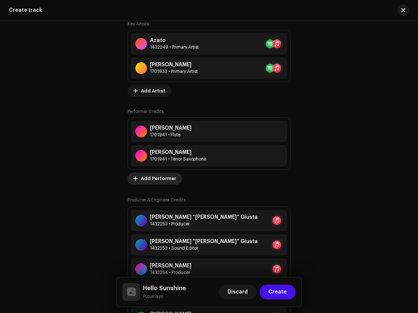
click at [160, 177] on span "Add Performer" at bounding box center [158, 178] width 35 height 15
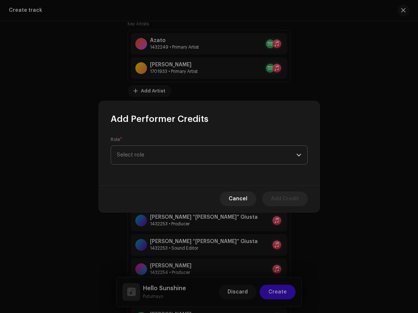
click at [173, 155] on span "Select role" at bounding box center [206, 155] width 179 height 18
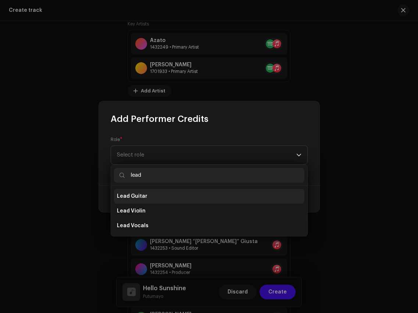
type input "lead"
click at [153, 192] on li "Lead Guitar" at bounding box center [209, 196] width 191 height 15
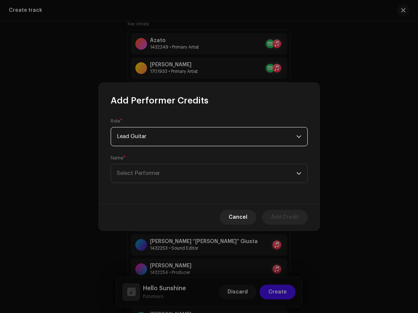
click at [163, 186] on div "Role * Lead Guitar Name * Select Performer" at bounding box center [209, 154] width 221 height 97
click at [163, 176] on span "Select Performer" at bounding box center [206, 173] width 179 height 18
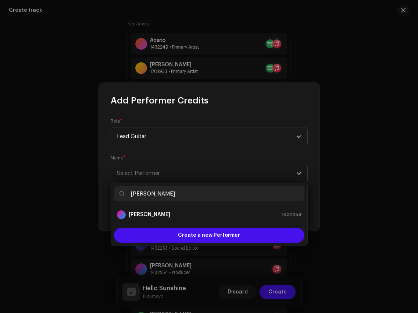
type input "[PERSON_NAME]"
click at [172, 211] on div "[PERSON_NAME] 1432254" at bounding box center [209, 214] width 185 height 9
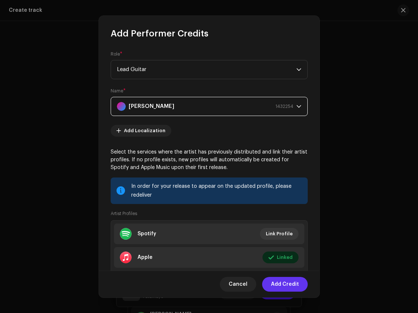
click at [287, 285] on span "Add Credit" at bounding box center [285, 284] width 28 height 15
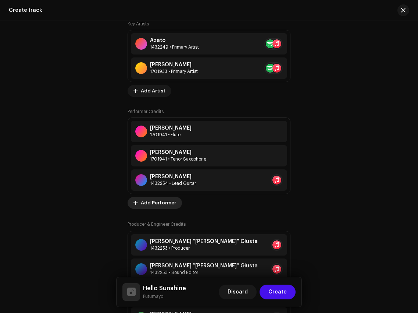
click at [164, 208] on span "Add Performer" at bounding box center [158, 202] width 35 height 15
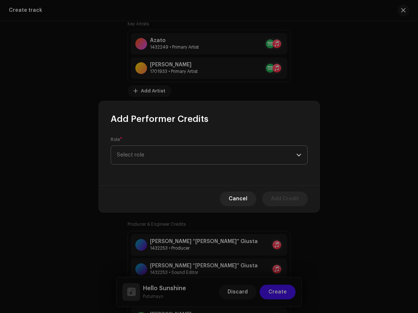
click at [172, 153] on span "Select role" at bounding box center [206, 155] width 179 height 18
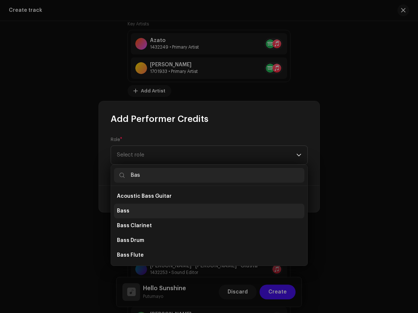
type input "Bas"
click at [154, 208] on li "Bass" at bounding box center [209, 210] width 191 height 15
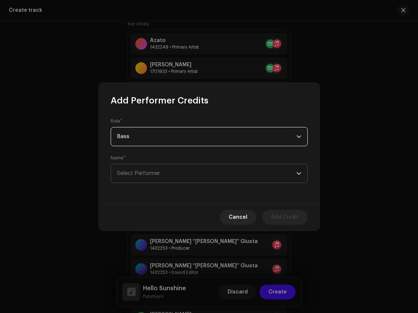
click at [169, 174] on span "Select Performer" at bounding box center [206, 173] width 179 height 18
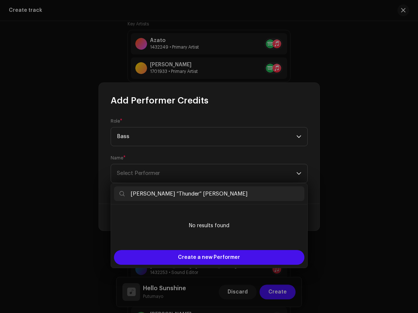
drag, startPoint x: 145, startPoint y: 193, endPoint x: 172, endPoint y: 192, distance: 27.6
click at [172, 192] on input "[PERSON_NAME] “Thunder” [PERSON_NAME]" at bounding box center [209, 193] width 191 height 15
type input "[PERSON_NAME]"
drag, startPoint x: 181, startPoint y: 192, endPoint x: 108, endPoint y: 190, distance: 73.2
click at [108, 190] on body "Putumayo Digital Media LLC Home Profile Catalog Rights Distribution Finance Roy…" at bounding box center [209, 156] width 418 height 313
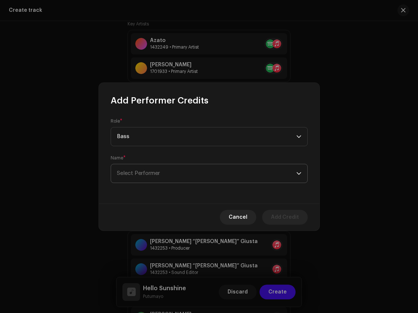
click at [166, 176] on span "Select Performer" at bounding box center [206, 173] width 179 height 18
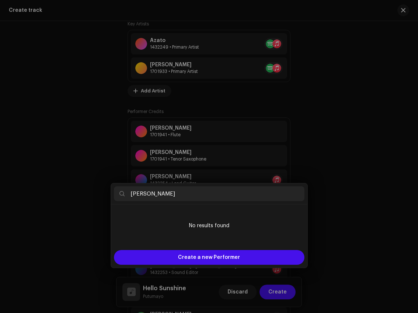
click at [203, 271] on div "Add Performer Credits Role * Bass Name * Select Performer Cancel Add Credit" at bounding box center [209, 156] width 418 height 313
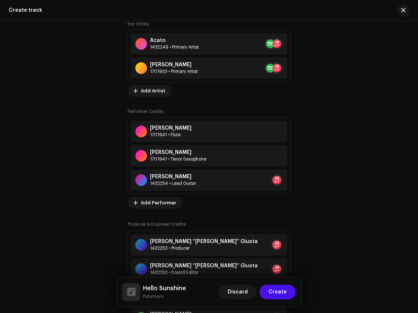
click at [161, 196] on div "Performer Credits [PERSON_NAME] 1701941 • Flute [PERSON_NAME] 1701941 • Tenor S…" at bounding box center [209, 159] width 163 height 100
click at [161, 202] on span "Add Performer" at bounding box center [158, 202] width 35 height 15
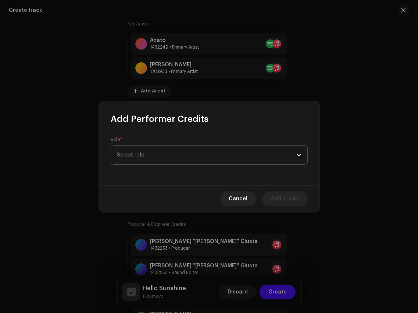
click at [171, 147] on span "Select role" at bounding box center [206, 155] width 179 height 18
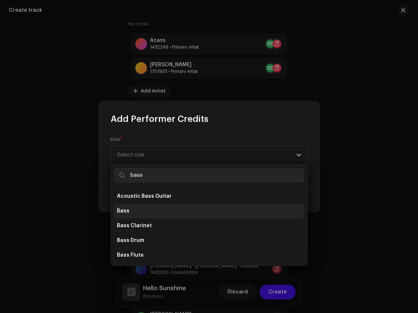
type input "bass"
click at [156, 209] on li "Bass" at bounding box center [209, 210] width 191 height 15
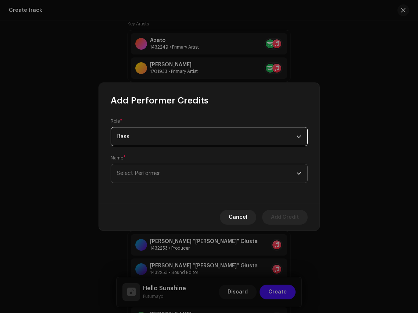
click at [175, 173] on span "Select Performer" at bounding box center [206, 173] width 179 height 18
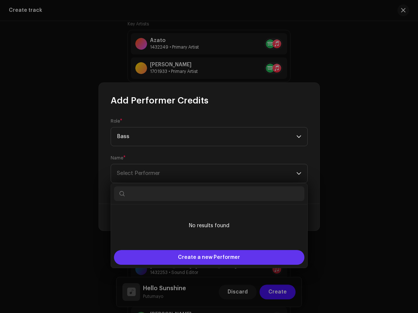
click at [190, 256] on span "Create a new Performer" at bounding box center [209, 257] width 62 height 15
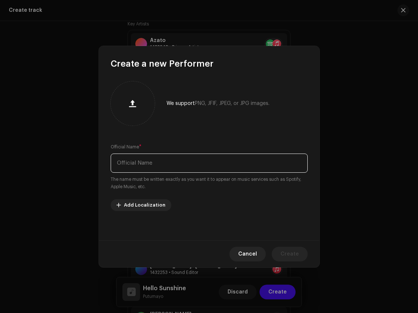
click at [175, 160] on input "text" at bounding box center [209, 162] width 197 height 19
paste input "“Thunder”"
drag, startPoint x: 167, startPoint y: 159, endPoint x: 84, endPoint y: 159, distance: 83.5
click at [84, 159] on div "Create a new Performer We support PNG, JFIF, JPEG, or JPG images. Official Name…" at bounding box center [209, 156] width 418 height 313
paste input "[PERSON_NAME] “Thunder” [PERSON_NAME]"
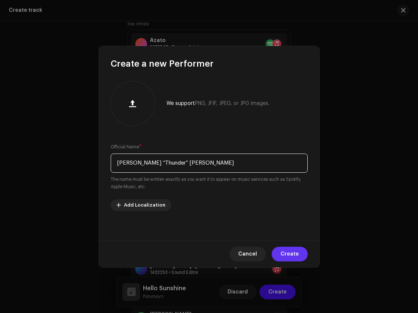
type input "[PERSON_NAME] “Thunder” [PERSON_NAME]"
click at [289, 260] on span "Create" at bounding box center [290, 253] width 18 height 15
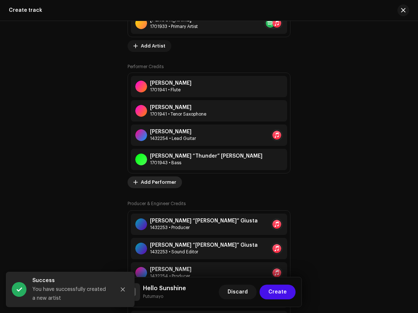
scroll to position [578, 0]
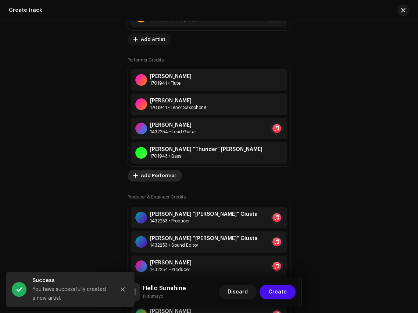
click at [159, 175] on span "Add Performer" at bounding box center [158, 175] width 35 height 15
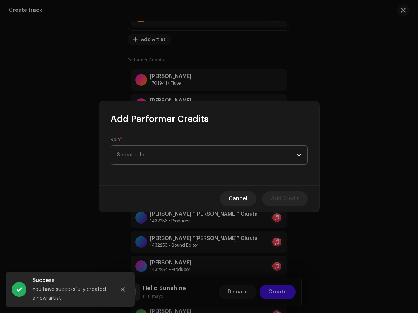
click at [170, 147] on span "Select role" at bounding box center [206, 155] width 179 height 18
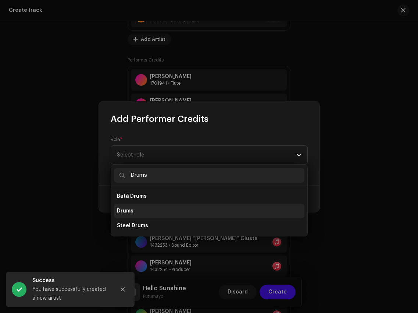
type input "Drums"
click at [144, 207] on li "Drums" at bounding box center [209, 210] width 191 height 15
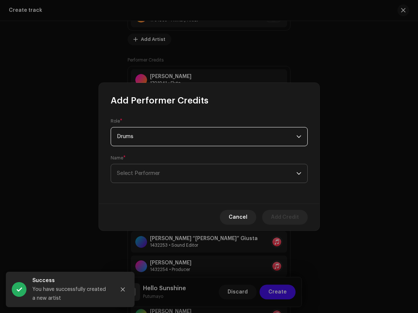
click at [164, 179] on span "Select Performer" at bounding box center [206, 173] width 179 height 18
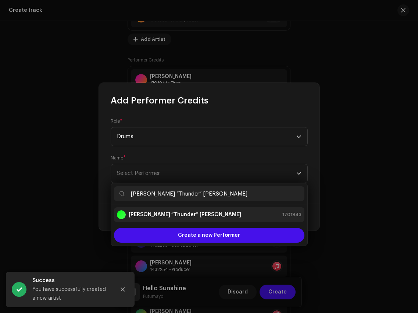
type input "[PERSON_NAME] “Thunder” [PERSON_NAME]"
click at [210, 214] on div "[PERSON_NAME] “Thunder” [PERSON_NAME] 1701943" at bounding box center [209, 214] width 185 height 9
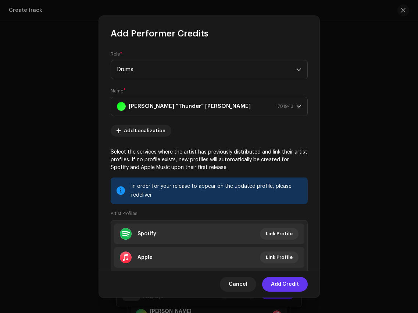
click at [276, 287] on span "Add Credit" at bounding box center [285, 284] width 28 height 15
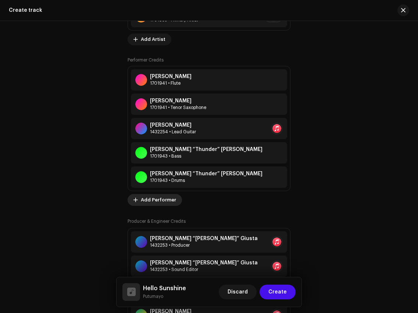
click at [157, 203] on span "Add Performer" at bounding box center [158, 199] width 35 height 15
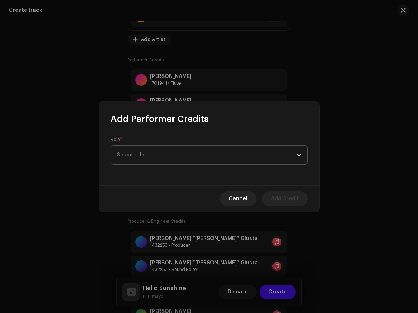
click at [174, 157] on span "Select role" at bounding box center [206, 155] width 179 height 18
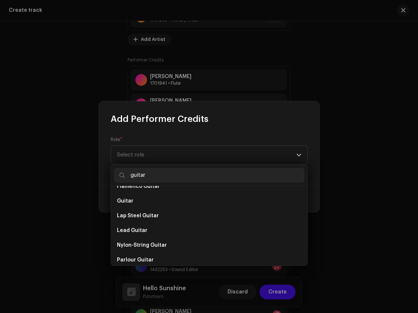
scroll to position [185, 0]
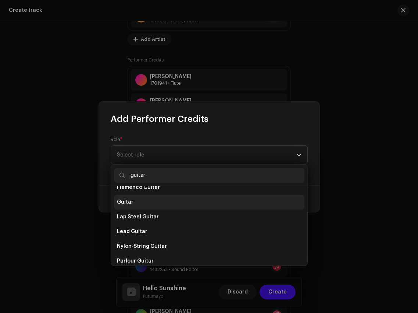
type input "guitar"
click at [159, 199] on li "Guitar" at bounding box center [209, 202] width 191 height 15
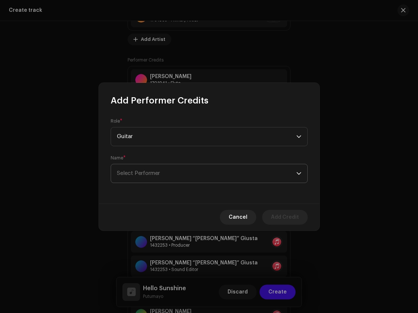
click at [176, 164] on p-select "Select Performer" at bounding box center [209, 173] width 197 height 19
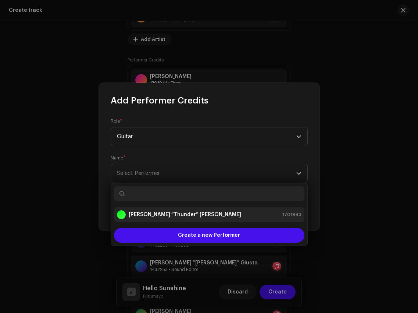
click at [181, 216] on div "[PERSON_NAME] “Thunder” [PERSON_NAME] 1701943" at bounding box center [209, 214] width 185 height 9
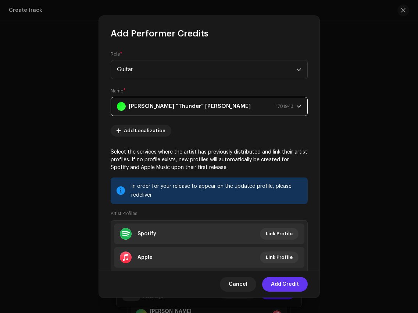
click at [290, 286] on span "Add Credit" at bounding box center [285, 284] width 28 height 15
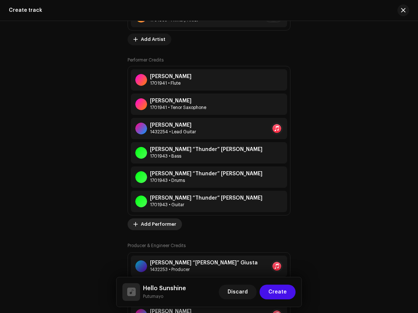
click at [166, 228] on span "Add Performer" at bounding box center [158, 224] width 35 height 15
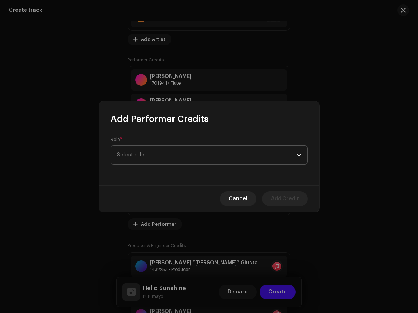
click at [188, 161] on span "Select role" at bounding box center [206, 155] width 179 height 18
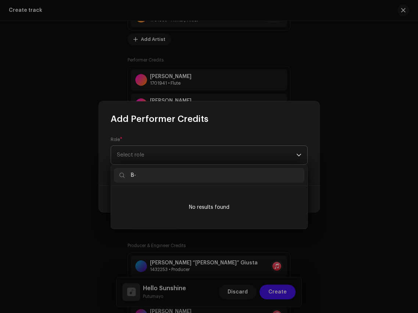
type input "B"
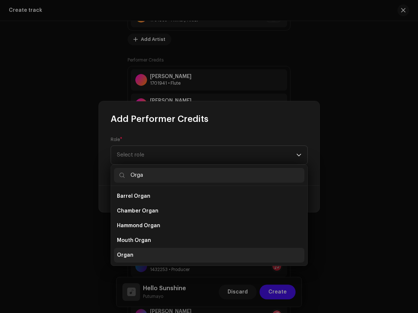
type input "Orga"
click at [180, 257] on li "Organ" at bounding box center [209, 255] width 191 height 15
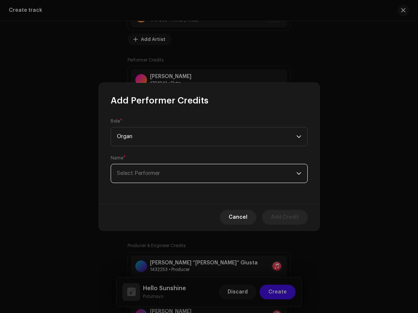
click at [180, 174] on span "Select Performer" at bounding box center [206, 173] width 179 height 18
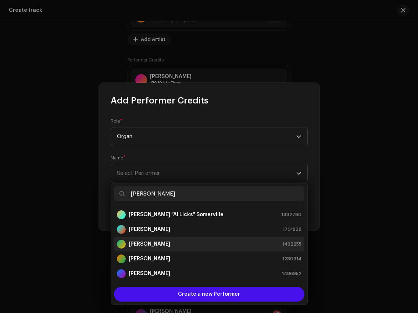
type input "[PERSON_NAME]"
click at [179, 242] on div "[PERSON_NAME] 1432255" at bounding box center [209, 243] width 185 height 9
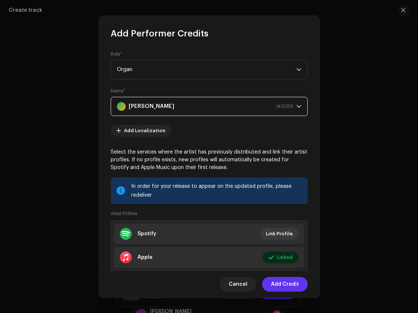
click at [281, 284] on span "Add Credit" at bounding box center [285, 284] width 28 height 15
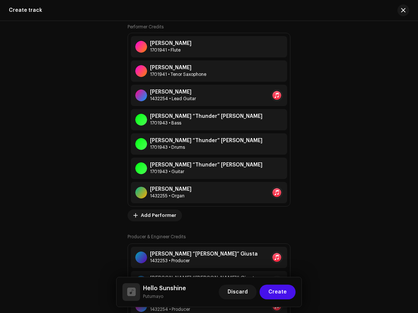
scroll to position [629, 0]
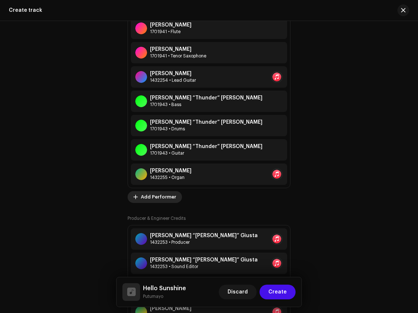
click at [154, 198] on span "Add Performer" at bounding box center [158, 196] width 35 height 15
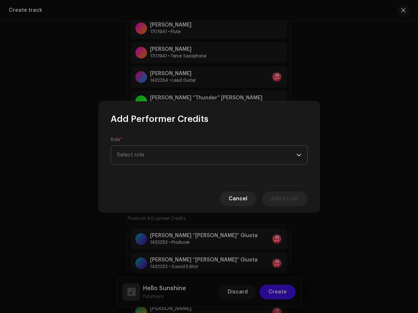
click at [164, 153] on span "Select role" at bounding box center [206, 155] width 179 height 18
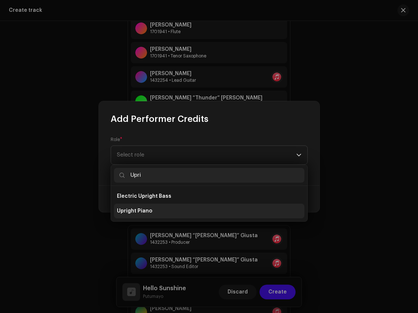
type input "Upri"
click at [171, 207] on li "Upright Piano" at bounding box center [209, 210] width 191 height 15
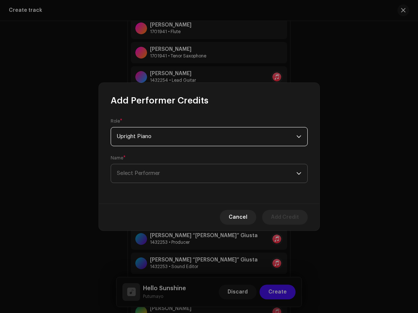
click at [176, 173] on span "Select Performer" at bounding box center [206, 173] width 179 height 18
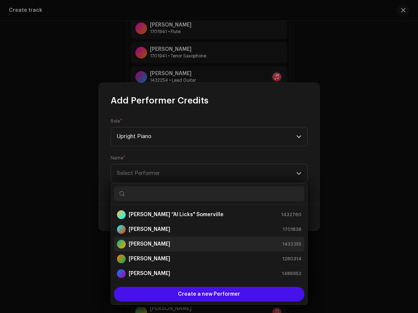
click at [188, 245] on div "[PERSON_NAME] 1432255" at bounding box center [209, 243] width 185 height 9
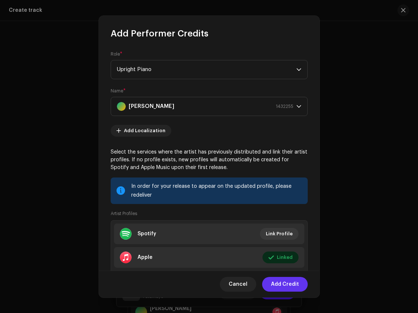
click at [283, 285] on span "Add Credit" at bounding box center [285, 284] width 28 height 15
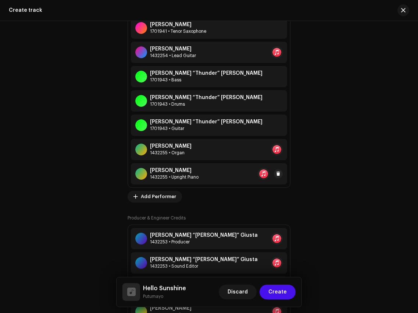
scroll to position [663, 0]
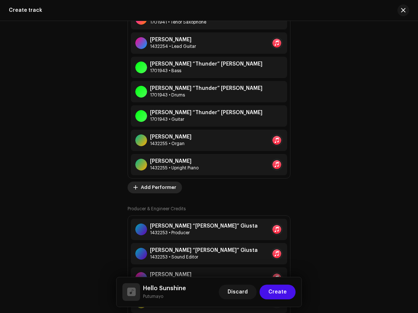
click at [164, 188] on span "Add Performer" at bounding box center [158, 187] width 35 height 15
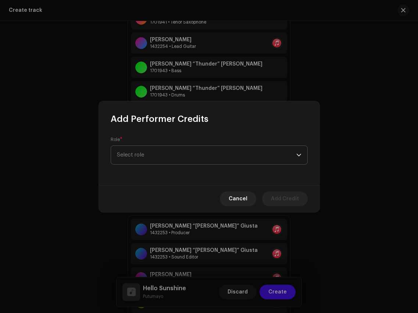
click at [171, 153] on span "Select role" at bounding box center [206, 155] width 179 height 18
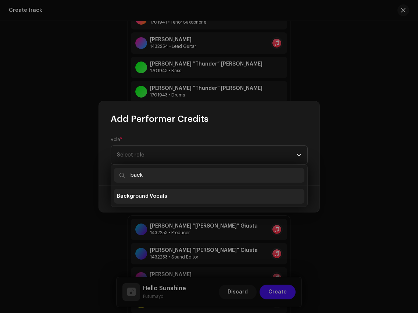
type input "back"
click at [173, 199] on li "Background Vocals" at bounding box center [209, 196] width 191 height 15
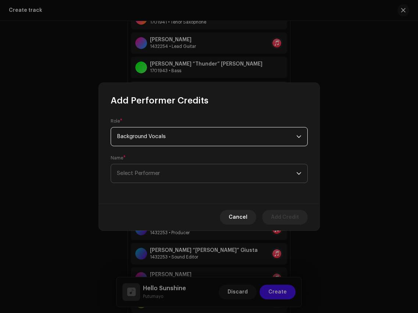
click at [173, 165] on span "Select Performer" at bounding box center [206, 173] width 179 height 18
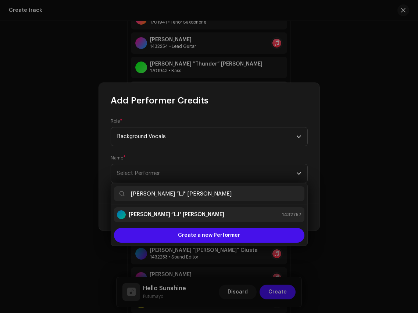
type input "[PERSON_NAME] “LJ" [PERSON_NAME]"
click at [168, 217] on strong "[PERSON_NAME] “LJ" [PERSON_NAME]" at bounding box center [177, 214] width 96 height 7
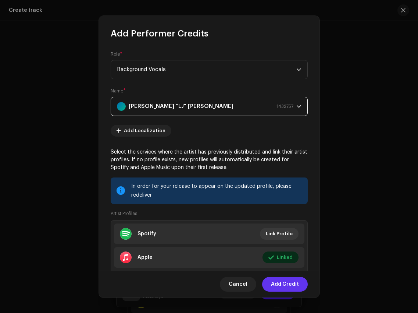
click at [295, 285] on span "Add Credit" at bounding box center [285, 284] width 28 height 15
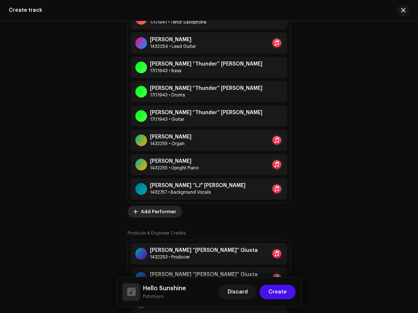
click at [162, 216] on span "Add Performer" at bounding box center [158, 211] width 35 height 15
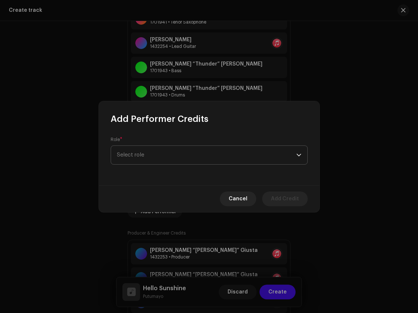
click at [190, 154] on span "Select role" at bounding box center [206, 155] width 179 height 18
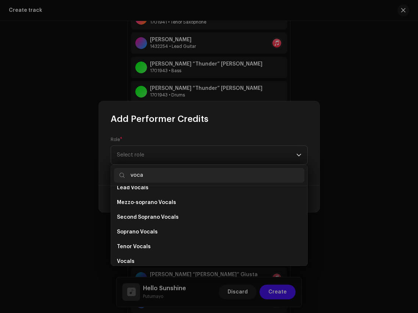
scroll to position [132, 0]
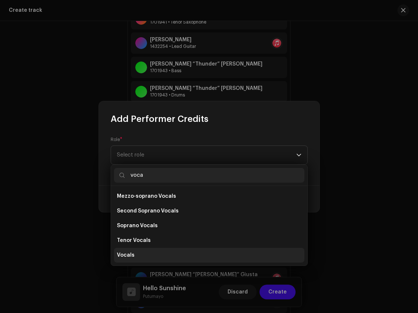
type input "voca"
click at [166, 253] on li "Vocals" at bounding box center [209, 255] width 191 height 15
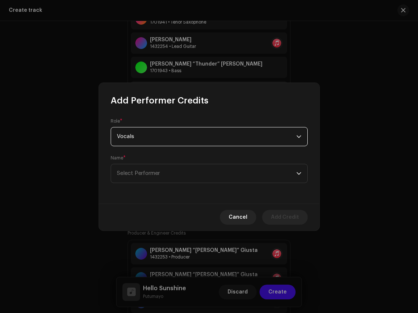
click at [181, 155] on div "Name * Select Performer" at bounding box center [209, 169] width 197 height 28
click at [181, 170] on span "Select Performer" at bounding box center [206, 173] width 179 height 18
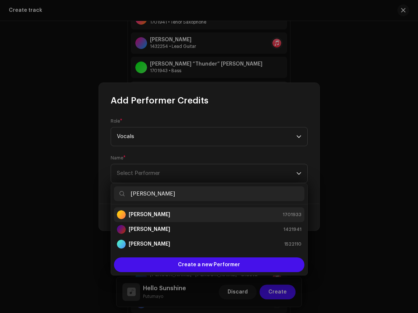
type input "[PERSON_NAME]"
click at [183, 217] on div "[PERSON_NAME] 1701933" at bounding box center [209, 214] width 185 height 9
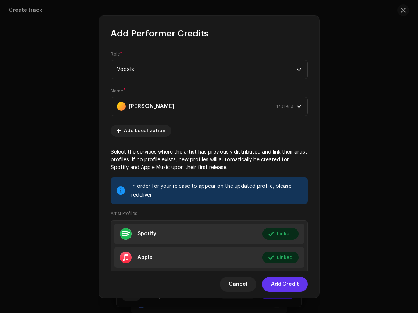
click at [284, 282] on span "Add Credit" at bounding box center [285, 284] width 28 height 15
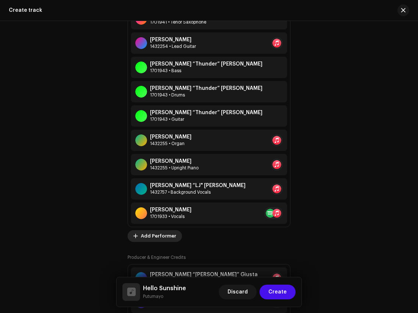
click at [156, 234] on span "Add Performer" at bounding box center [158, 235] width 35 height 15
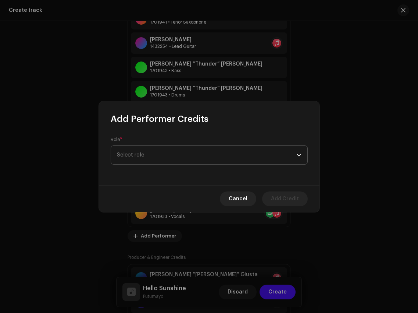
click at [159, 153] on span "Select role" at bounding box center [206, 155] width 179 height 18
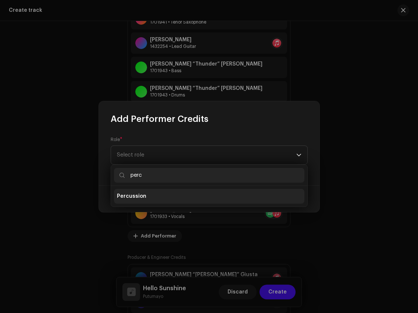
type input "perc"
click at [142, 198] on span "Percussion" at bounding box center [131, 195] width 29 height 7
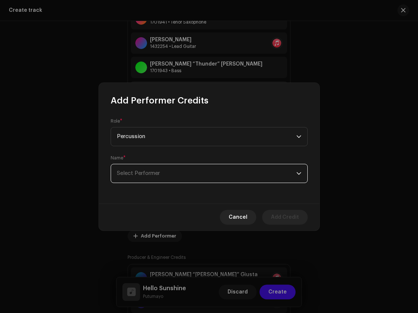
click at [164, 178] on span "Select Performer" at bounding box center [206, 173] width 179 height 18
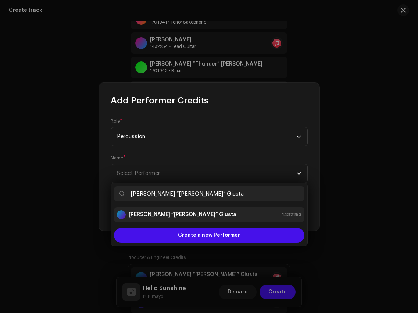
type input "[PERSON_NAME] “[PERSON_NAME]” Giusta"
click at [182, 212] on div "[PERSON_NAME] “[PERSON_NAME]” Giusta 1432253" at bounding box center [209, 214] width 185 height 9
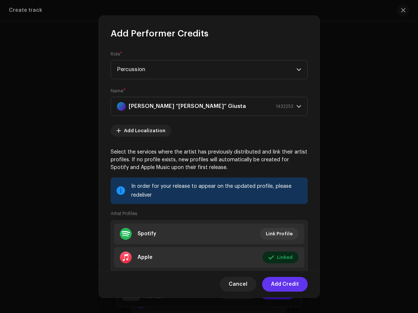
click at [290, 289] on span "Add Credit" at bounding box center [285, 284] width 28 height 15
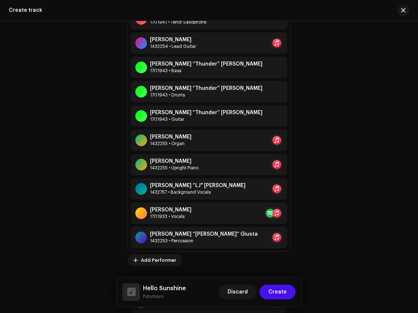
click at [168, 255] on div "Performer Credits [PERSON_NAME] 1701941 • Flute [PERSON_NAME] 1701941 • Tenor S…" at bounding box center [209, 119] width 163 height 294
click at [168, 260] on span "Add Performer" at bounding box center [158, 260] width 35 height 15
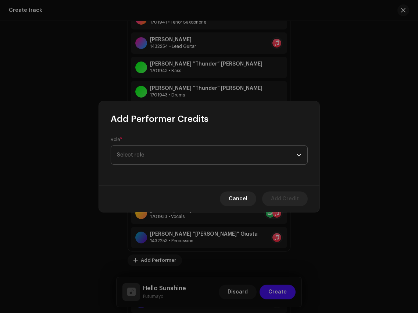
click at [192, 154] on span "Select role" at bounding box center [206, 155] width 179 height 18
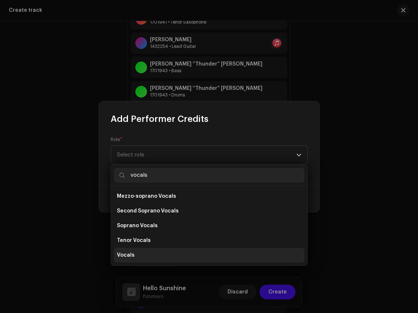
type input "vocals"
click at [148, 253] on li "Vocals" at bounding box center [209, 255] width 191 height 15
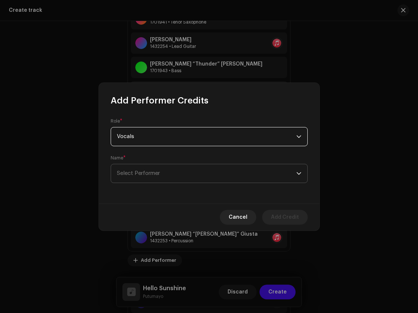
click at [174, 180] on span "Select Performer" at bounding box center [206, 173] width 179 height 18
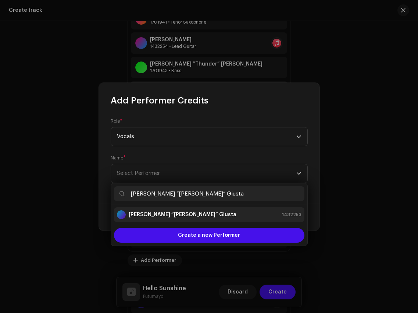
type input "[PERSON_NAME] “[PERSON_NAME]” Giusta"
click at [186, 213] on div "[PERSON_NAME] “[PERSON_NAME]” Giusta 1432253" at bounding box center [209, 214] width 185 height 9
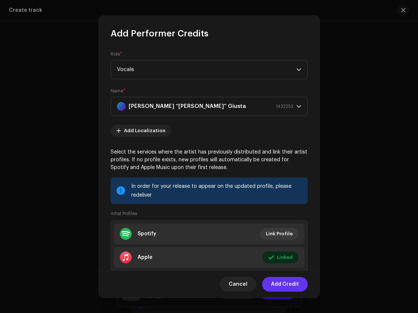
click at [282, 285] on span "Add Credit" at bounding box center [285, 284] width 28 height 15
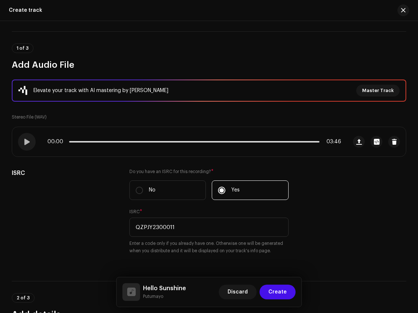
scroll to position [16, 0]
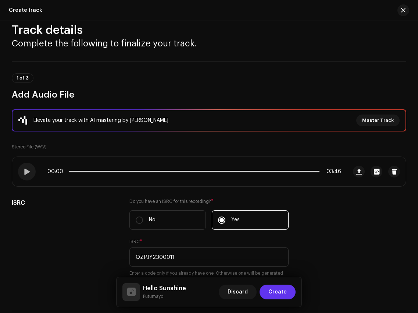
click at [280, 291] on span "Create" at bounding box center [278, 291] width 18 height 15
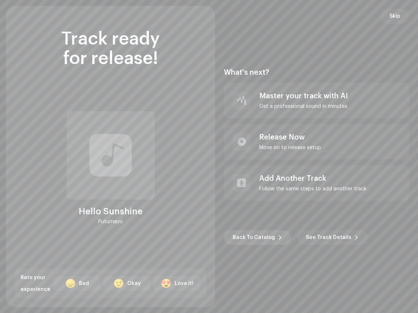
click at [256, 237] on span "Back To Catalog" at bounding box center [254, 237] width 42 height 15
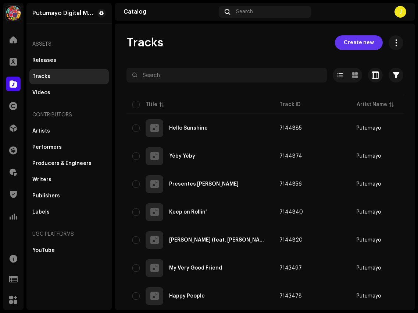
click at [348, 47] on span "Create new" at bounding box center [359, 42] width 30 height 15
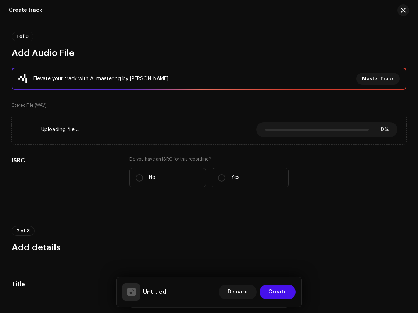
scroll to position [75, 0]
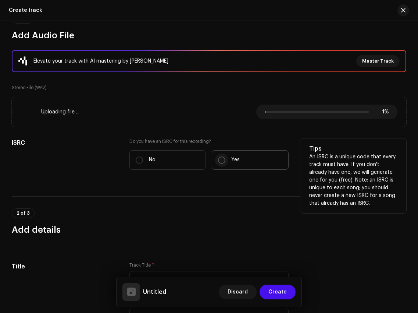
click at [220, 160] on input "Yes" at bounding box center [221, 159] width 7 height 7
radio input "true"
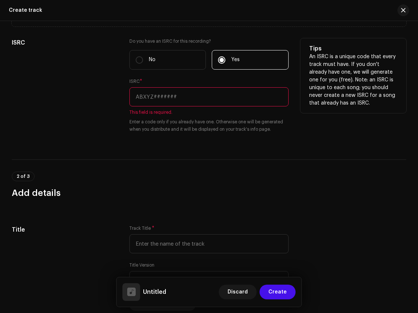
scroll to position [178, 0]
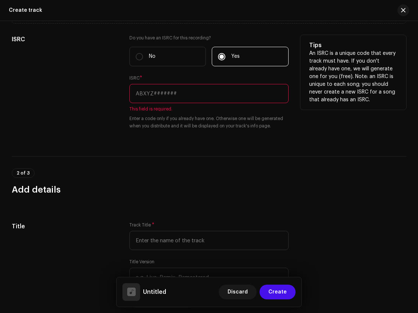
click at [177, 100] on input "text" at bounding box center [208, 93] width 159 height 19
paste input "US6QR2300023"
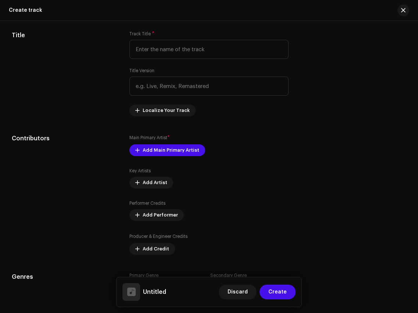
scroll to position [387, 0]
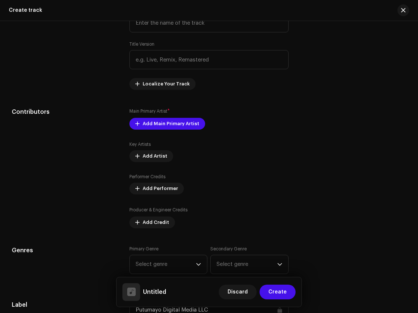
type input "US6QR2300023"
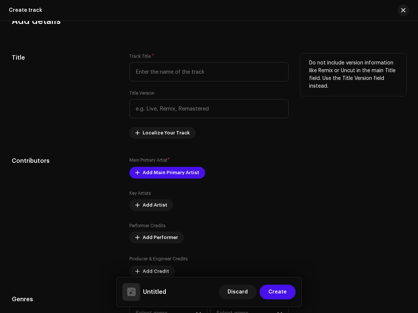
scroll to position [336, 0]
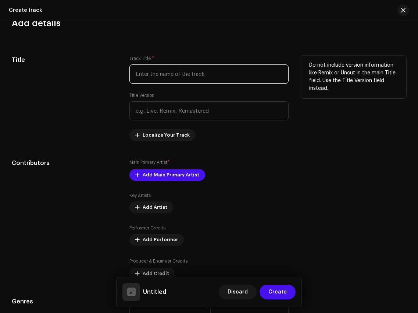
click at [172, 72] on input "text" at bounding box center [208, 73] width 159 height 19
paste input "Go Steady"
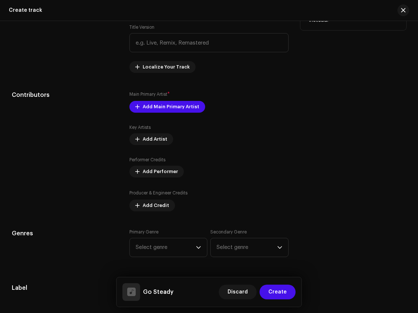
scroll to position [413, 0]
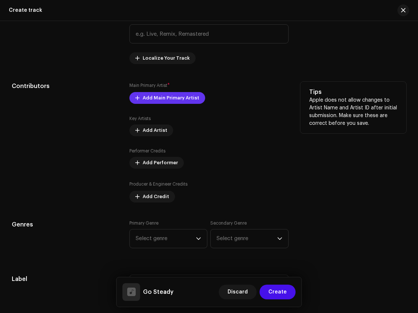
type input "Go Steady"
click at [174, 97] on span "Add Main Primary Artist" at bounding box center [171, 97] width 57 height 15
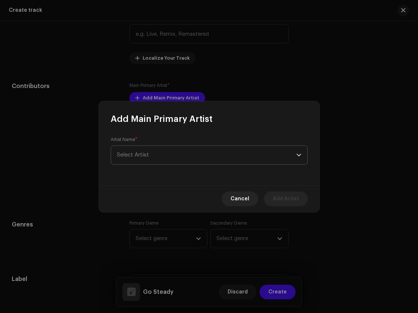
click at [182, 154] on span "Select Artist" at bounding box center [206, 155] width 179 height 18
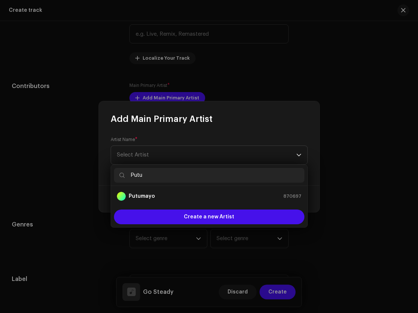
type input "Putu"
click at [192, 197] on div "Putumayo 870697" at bounding box center [209, 196] width 185 height 9
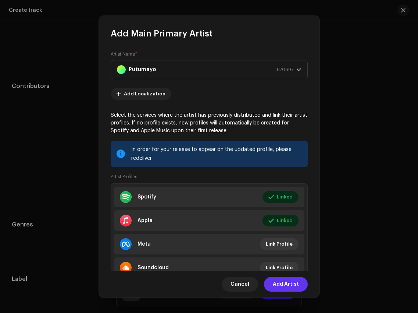
click at [295, 282] on span "Add Artist" at bounding box center [286, 284] width 26 height 15
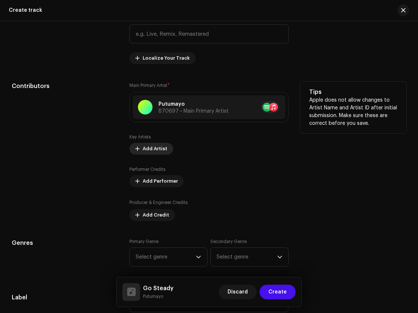
click at [158, 154] on span "Add Artist" at bounding box center [155, 148] width 25 height 15
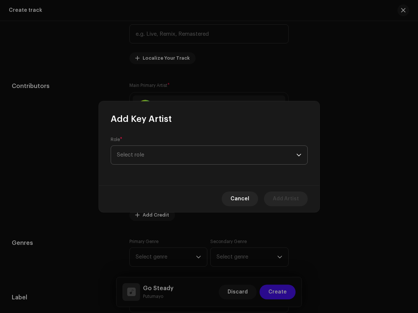
click at [161, 146] on span "Select role" at bounding box center [206, 155] width 179 height 18
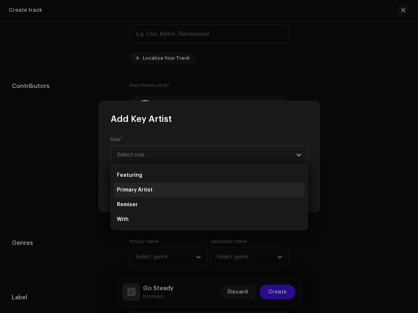
click at [167, 189] on li "Primary Artist" at bounding box center [209, 189] width 191 height 15
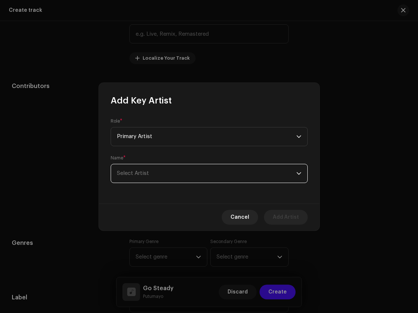
click at [170, 170] on span "Select Artist" at bounding box center [206, 173] width 179 height 18
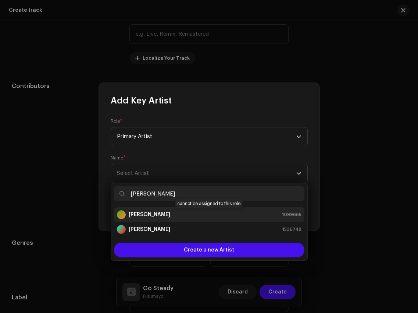
type input "[PERSON_NAME]"
click at [164, 217] on div "[PERSON_NAME] 1099665" at bounding box center [209, 214] width 185 height 9
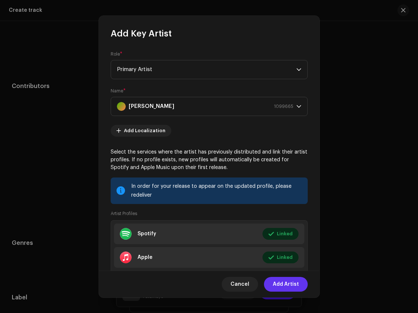
click at [290, 284] on span "Add Artist" at bounding box center [286, 284] width 26 height 15
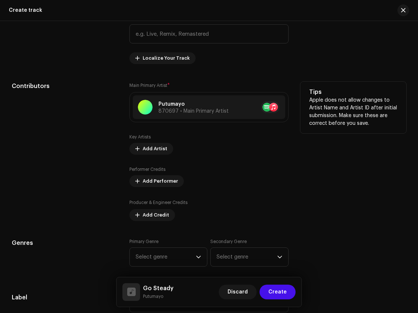
scroll to position [442, 0]
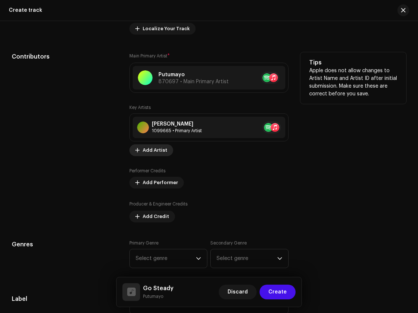
click at [159, 154] on span "Add Artist" at bounding box center [155, 150] width 25 height 15
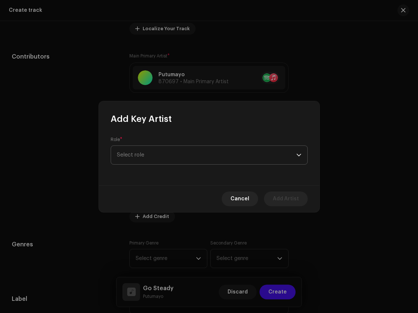
click at [150, 153] on span "Select role" at bounding box center [206, 155] width 179 height 18
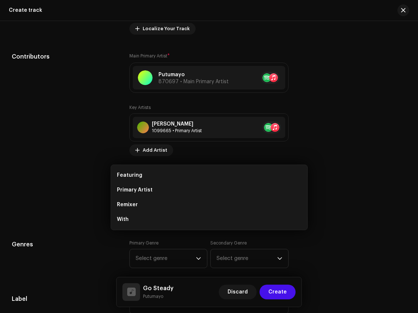
click at [295, 81] on div "Add Key Artist Role * Select role Cancel Add Artist" at bounding box center [209, 156] width 418 height 313
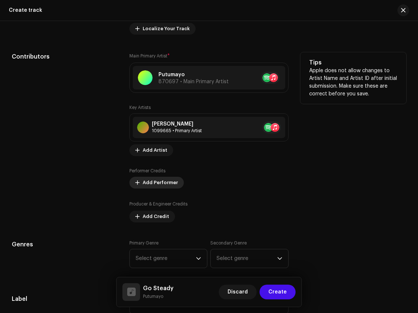
click at [153, 186] on span "Add Performer" at bounding box center [160, 182] width 35 height 15
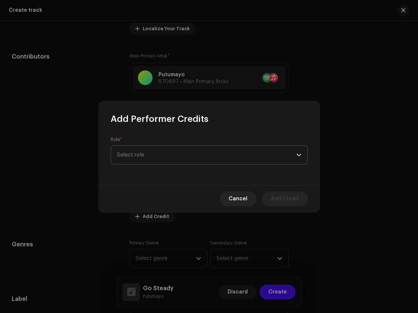
click at [197, 153] on span "Select role" at bounding box center [206, 155] width 179 height 18
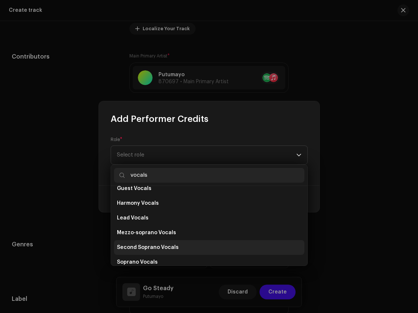
scroll to position [132, 0]
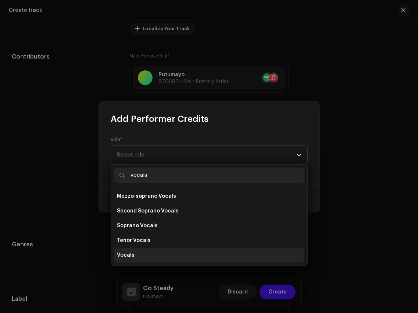
type input "vocals"
click at [177, 252] on li "Vocals" at bounding box center [209, 255] width 191 height 15
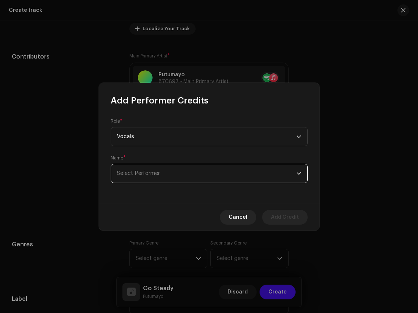
click at [184, 176] on span "Select Performer" at bounding box center [206, 173] width 179 height 18
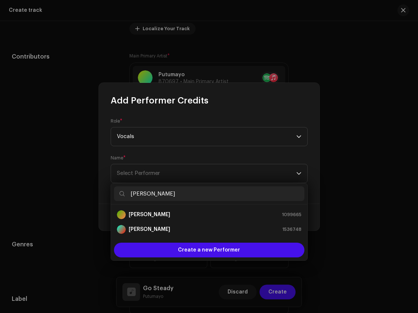
type input "[PERSON_NAME]"
click at [180, 211] on div "[PERSON_NAME] 1099665" at bounding box center [209, 214] width 185 height 9
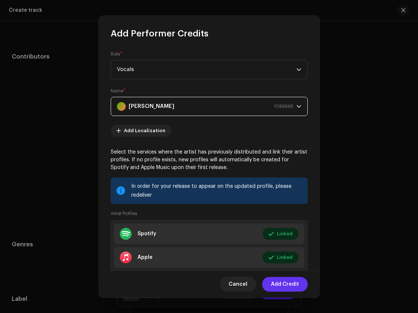
click at [287, 282] on span "Add Credit" at bounding box center [285, 284] width 28 height 15
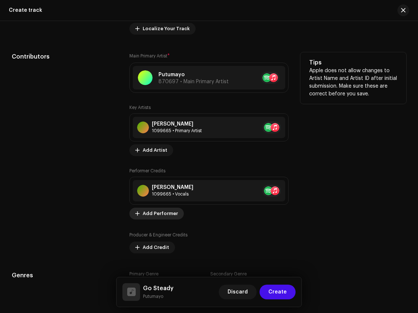
click at [165, 210] on span "Add Performer" at bounding box center [160, 213] width 35 height 15
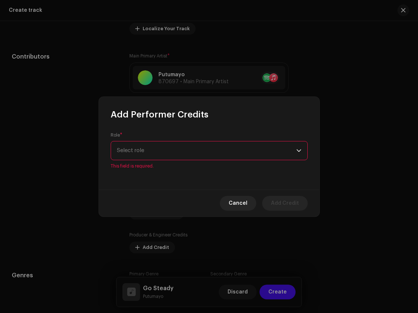
click at [196, 143] on div "Role * Select role This field is required." at bounding box center [209, 150] width 197 height 37
click at [196, 146] on span "Select role" at bounding box center [206, 150] width 179 height 18
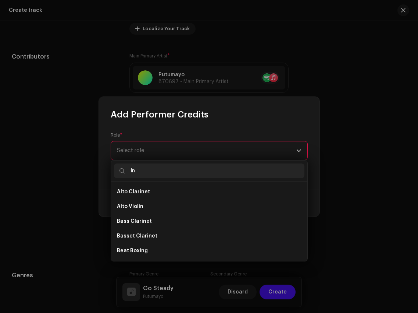
type input "I"
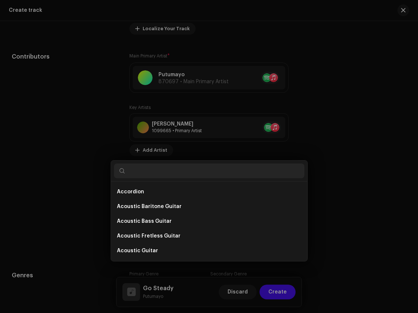
click at [51, 188] on div "Add Performer Credits Role * Select role This field is required. Cancel Add Cre…" at bounding box center [209, 156] width 418 height 313
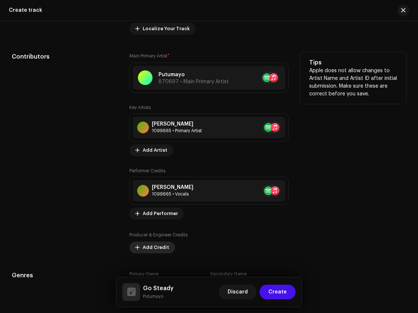
click at [156, 248] on span "Add Credit" at bounding box center [156, 247] width 26 height 15
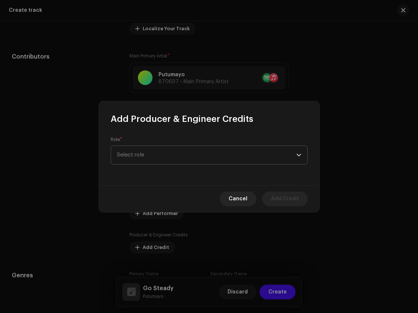
click at [179, 154] on span "Select role" at bounding box center [206, 155] width 179 height 18
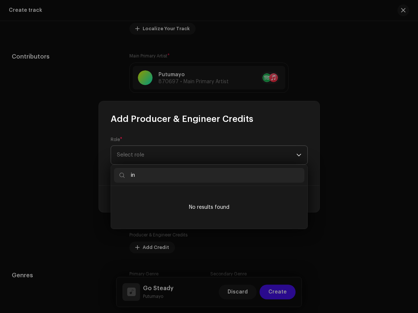
type input "i"
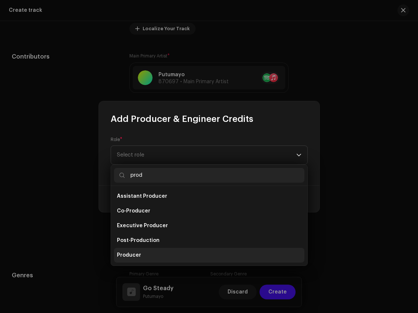
type input "prod"
click at [168, 258] on li "Producer" at bounding box center [209, 255] width 191 height 15
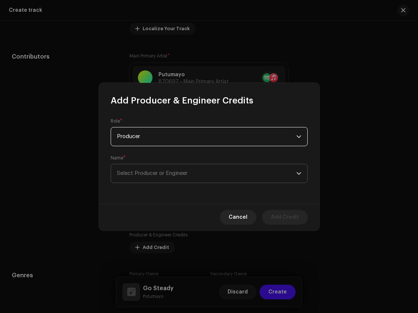
click at [179, 168] on span "Select Producer or Engineer" at bounding box center [206, 173] width 179 height 18
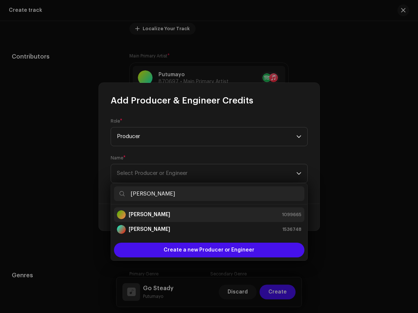
type input "[PERSON_NAME]"
click at [170, 213] on div "[PERSON_NAME] 1099665" at bounding box center [209, 214] width 185 height 9
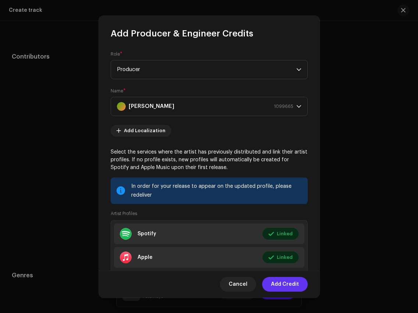
click at [294, 284] on span "Add Credit" at bounding box center [285, 284] width 28 height 15
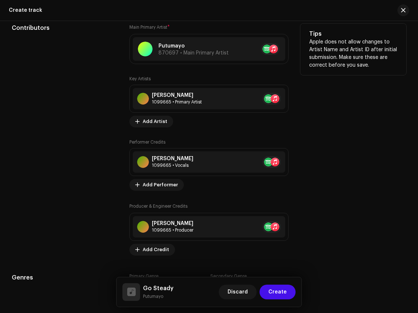
scroll to position [480, 0]
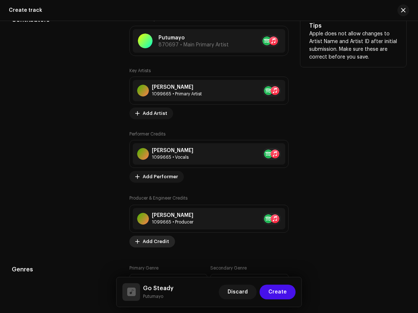
click at [152, 241] on span "Add Credit" at bounding box center [156, 241] width 26 height 15
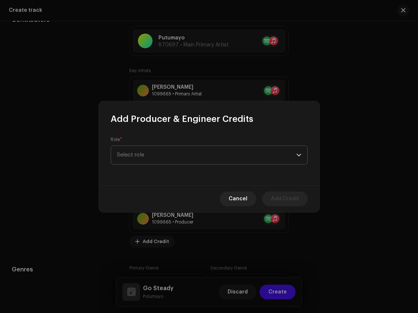
click at [185, 160] on span "Select role" at bounding box center [206, 155] width 179 height 18
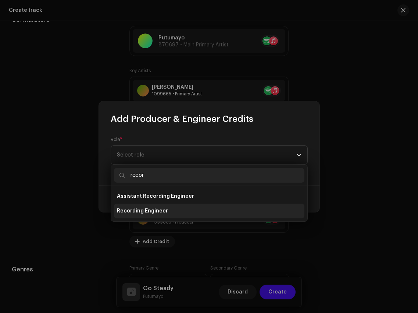
type input "recor"
click at [172, 214] on li "Recording Engineer" at bounding box center [209, 210] width 191 height 15
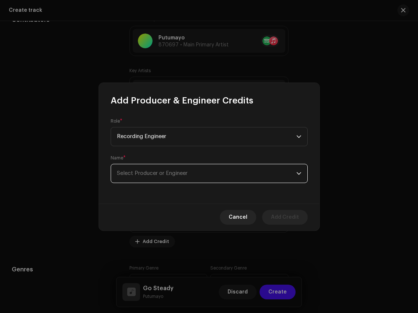
click at [179, 170] on span "Select Producer or Engineer" at bounding box center [152, 173] width 71 height 6
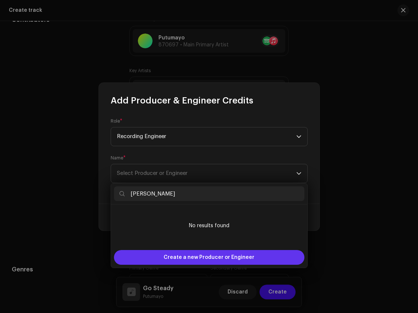
type input "[PERSON_NAME]"
click at [190, 259] on span "Create a new Producer or Engineer" at bounding box center [209, 257] width 91 height 15
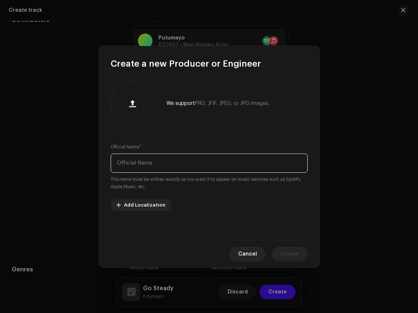
click at [191, 168] on input "text" at bounding box center [209, 162] width 197 height 19
paste input "[PERSON_NAME]"
type input "[PERSON_NAME]"
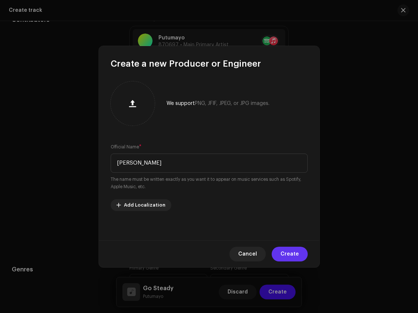
click at [289, 255] on span "Create" at bounding box center [290, 253] width 18 height 15
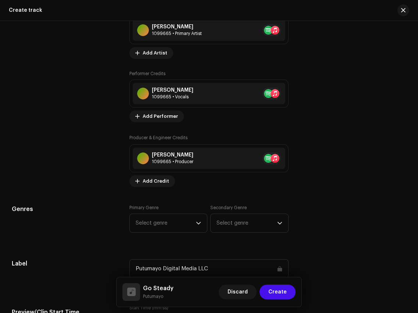
scroll to position [541, 0]
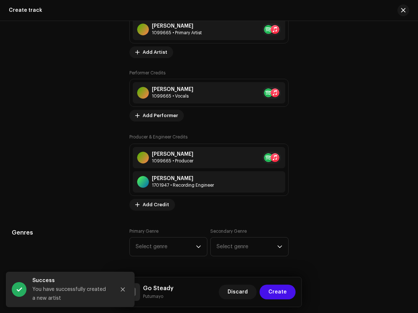
click at [143, 206] on span "Add Credit" at bounding box center [156, 204] width 26 height 15
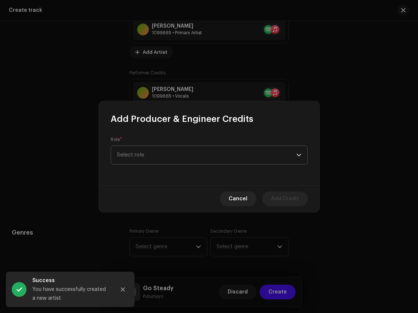
click at [192, 147] on span "Select role" at bounding box center [206, 155] width 179 height 18
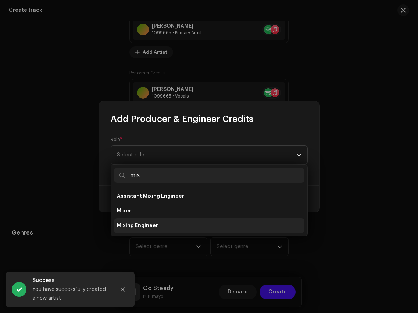
type input "mix"
click at [174, 221] on li "Mixing Engineer" at bounding box center [209, 225] width 191 height 15
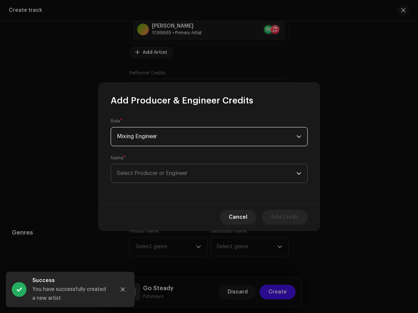
click at [188, 167] on span "Select Producer or Engineer" at bounding box center [206, 173] width 179 height 18
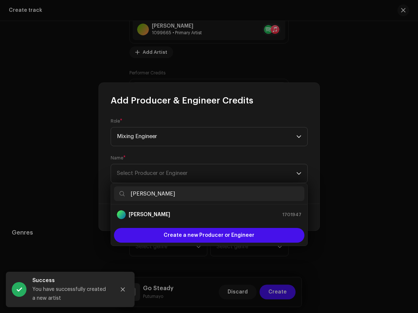
type input "[PERSON_NAME]"
click at [213, 219] on li "[PERSON_NAME] 1701947" at bounding box center [209, 214] width 191 height 15
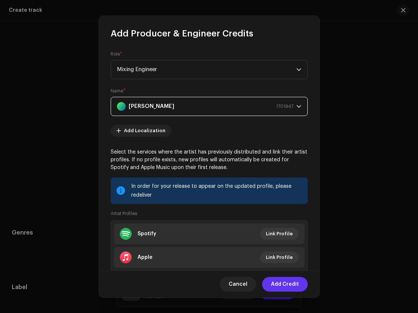
click at [282, 281] on span "Add Credit" at bounding box center [285, 284] width 28 height 15
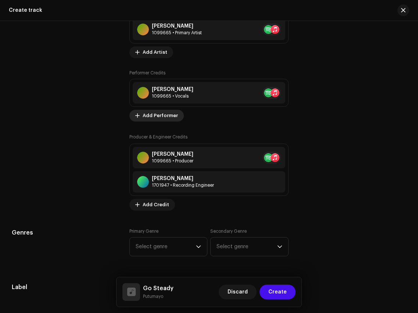
click at [163, 120] on span "Add Performer" at bounding box center [160, 115] width 35 height 15
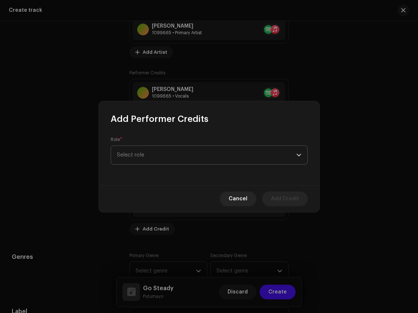
click at [194, 157] on span "Select role" at bounding box center [206, 155] width 179 height 18
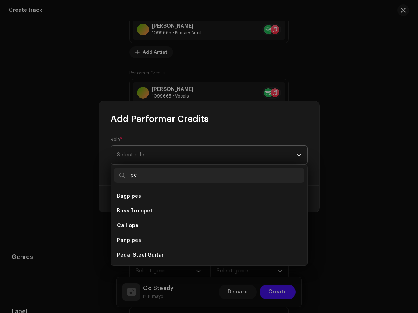
type input "p"
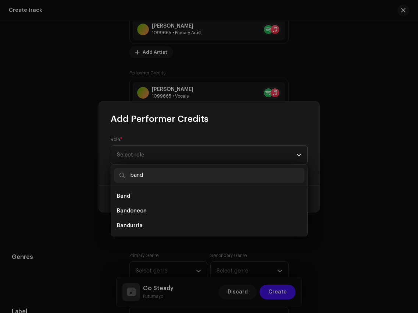
drag, startPoint x: 173, startPoint y: 175, endPoint x: 110, endPoint y: 175, distance: 62.5
click at [111, 175] on div "band Band Bandoneon Bandurria" at bounding box center [209, 200] width 197 height 72
type input "band"
click at [191, 153] on span "Select role" at bounding box center [206, 155] width 179 height 18
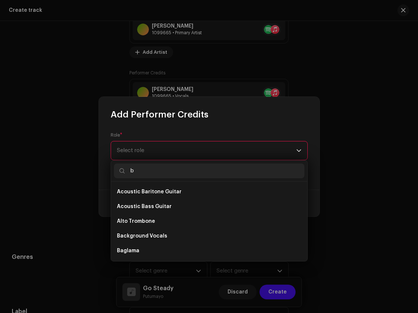
scroll to position [218, 0]
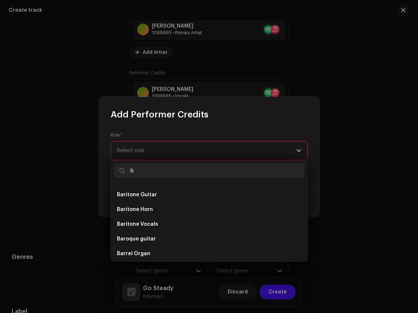
type input "b"
click at [191, 157] on span "Select role" at bounding box center [206, 150] width 179 height 18
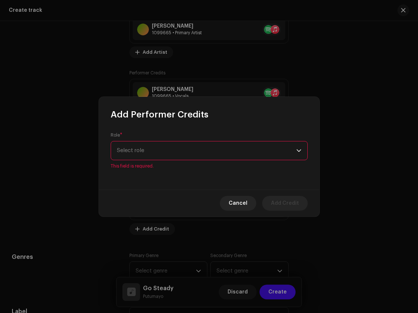
click at [191, 157] on span "Select role" at bounding box center [206, 150] width 179 height 18
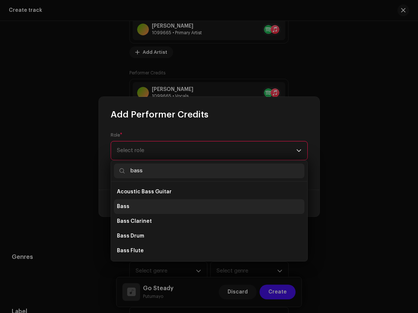
type input "bass"
click at [165, 204] on li "Bass" at bounding box center [209, 206] width 191 height 15
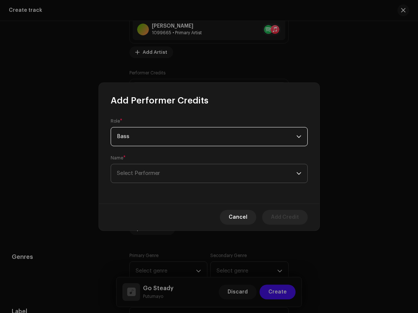
click at [184, 166] on span "Select Performer" at bounding box center [206, 173] width 179 height 18
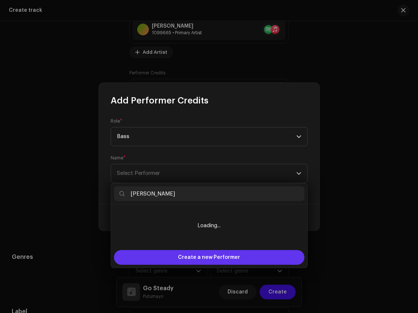
type input "[PERSON_NAME]"
click at [208, 257] on span "Create a new Performer" at bounding box center [209, 257] width 62 height 15
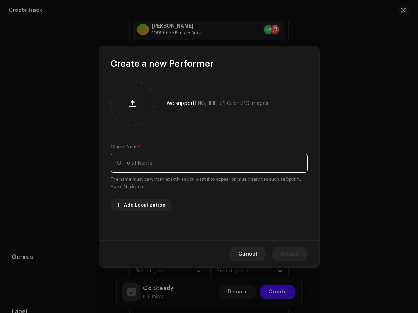
click at [209, 159] on input "text" at bounding box center [209, 162] width 197 height 19
paste input "[PERSON_NAME]"
type input "[PERSON_NAME]"
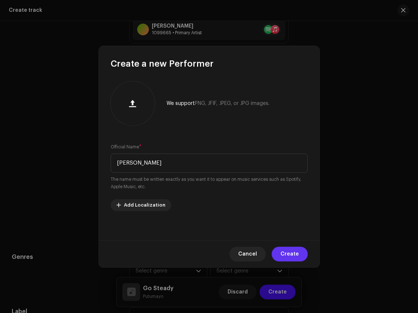
click at [286, 250] on span "Create" at bounding box center [290, 253] width 18 height 15
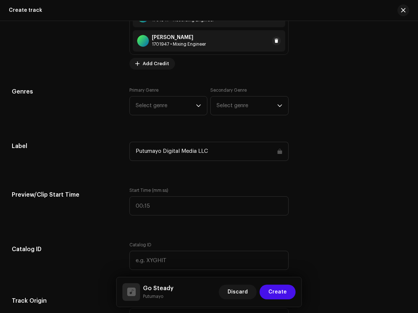
scroll to position [730, 0]
click at [191, 109] on span "Select genre" at bounding box center [166, 105] width 60 height 18
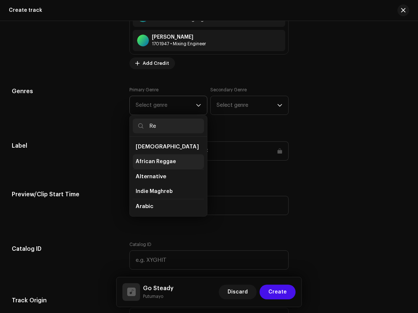
type input "Re"
click at [169, 162] on span "African Reggae" at bounding box center [156, 161] width 40 height 7
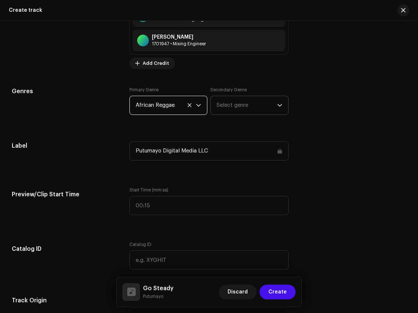
click at [239, 107] on span "Select genre" at bounding box center [247, 105] width 60 height 18
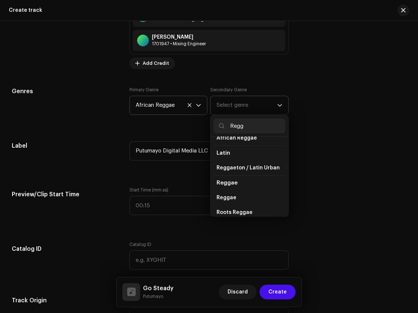
scroll to position [30, 0]
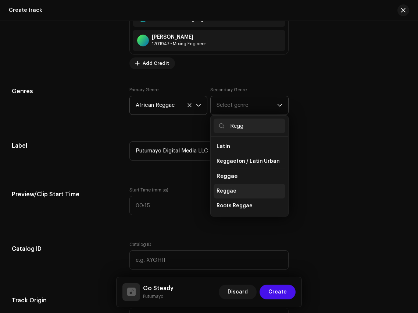
type input "Regg"
click at [225, 195] on li "Reggae" at bounding box center [249, 191] width 71 height 15
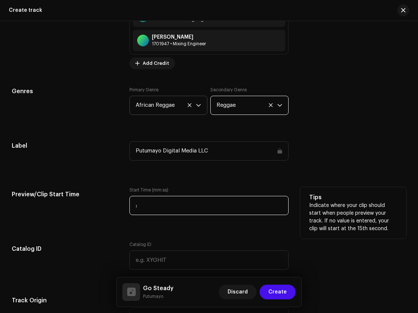
click at [221, 208] on input ":" at bounding box center [208, 205] width 159 height 19
type input "00:30"
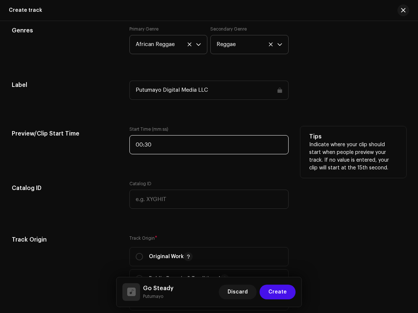
scroll to position [914, 0]
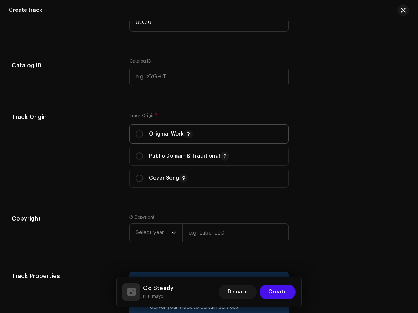
click at [161, 134] on p "Original Work" at bounding box center [171, 133] width 44 height 9
radio input "true"
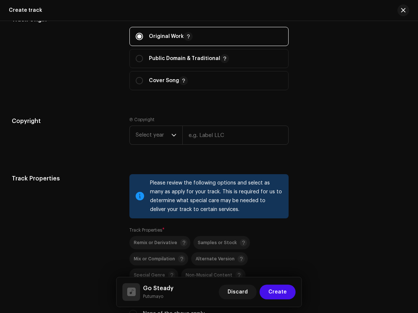
scroll to position [966, 0]
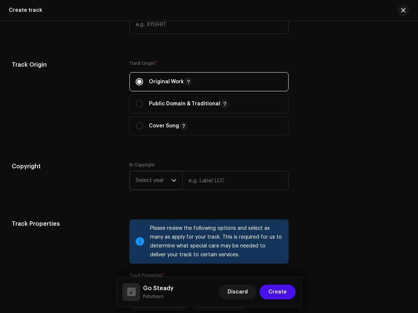
click at [168, 186] on span "Select year" at bounding box center [154, 180] width 36 height 18
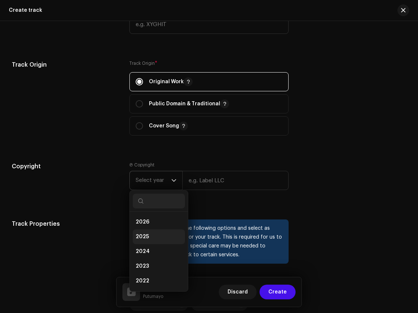
click at [161, 232] on li "2025" at bounding box center [159, 236] width 52 height 15
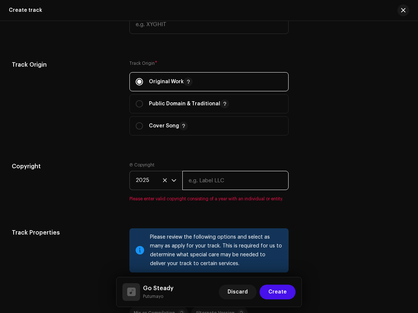
click at [215, 180] on input "text" at bounding box center [235, 180] width 106 height 19
click at [235, 190] on input "text" at bounding box center [235, 180] width 106 height 19
type input "Putumayo Discovery"
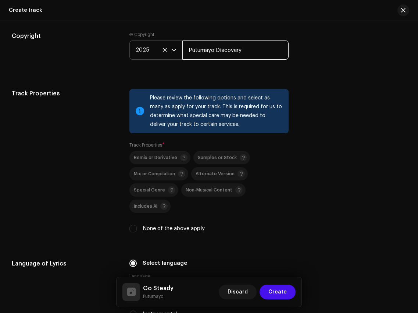
scroll to position [1135, 0]
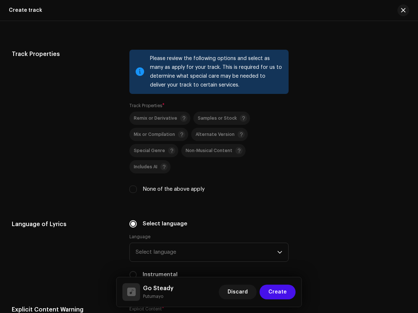
click at [133, 170] on div "Remix or Derivative Samples or Stock Mix or Compilation Alternate Version Speci…" at bounding box center [208, 152] width 159 height 82
click at [135, 181] on div "Please review the following options and select as many as apply for your track.…" at bounding box center [208, 126] width 159 height 152
click at [133, 185] on input "None of the above apply" at bounding box center [132, 188] width 7 height 7
checkbox input "true"
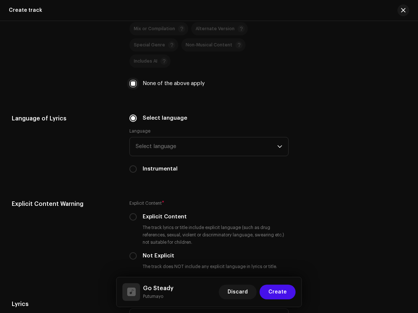
scroll to position [1258, 0]
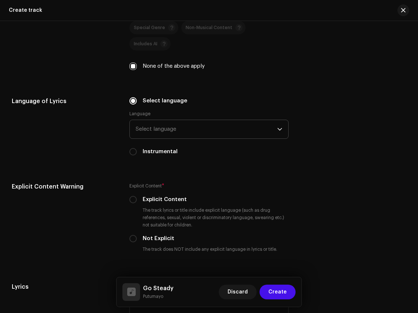
click at [177, 120] on span "Select language" at bounding box center [206, 129] width 141 height 18
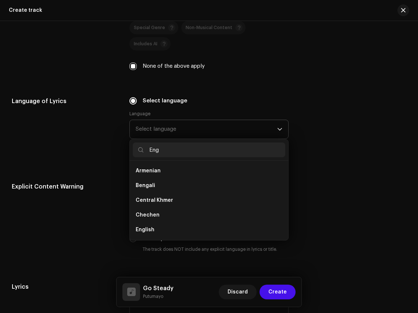
scroll to position [0, 0]
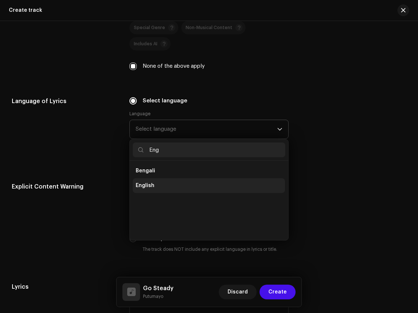
type input "Eng"
click at [153, 178] on li "English" at bounding box center [209, 185] width 152 height 15
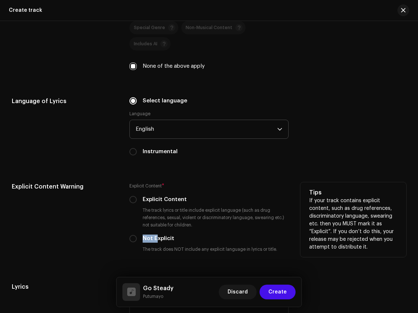
click at [156, 234] on label "Not Explicit" at bounding box center [159, 238] width 32 height 8
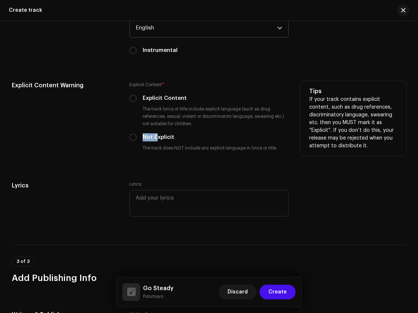
scroll to position [1428, 0]
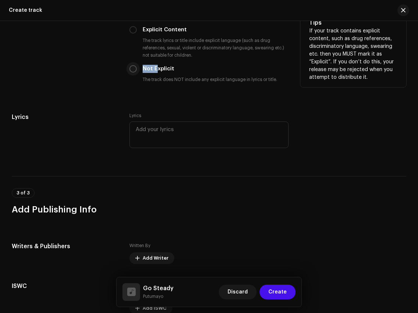
click at [129, 65] on input "Not Explicit" at bounding box center [132, 68] width 7 height 7
radio input "true"
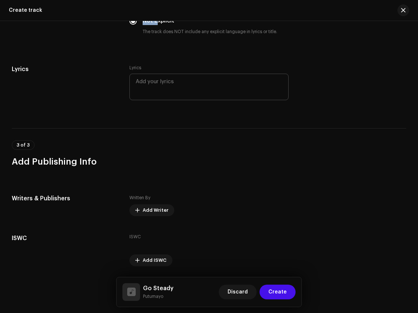
scroll to position [1485, 0]
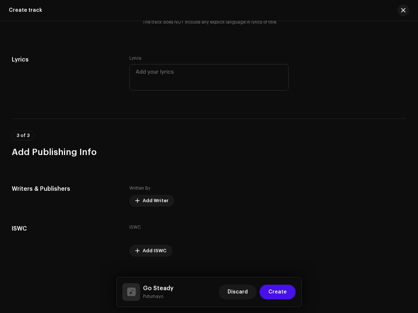
click at [145, 193] on span "Add Writer" at bounding box center [156, 200] width 26 height 15
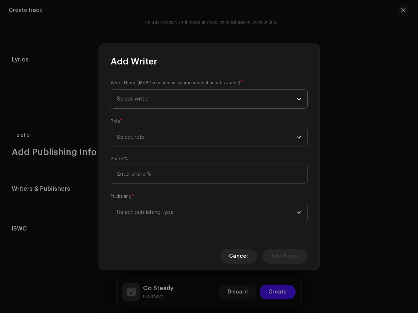
click at [160, 103] on span "Select writer" at bounding box center [206, 99] width 179 height 18
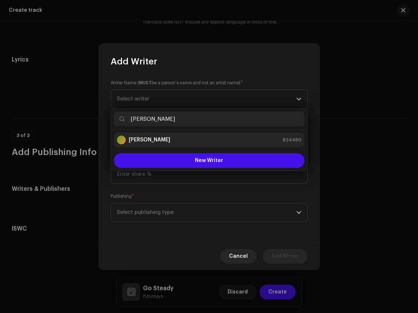
type input "[PERSON_NAME]"
click at [174, 140] on div "[PERSON_NAME] 824460" at bounding box center [209, 139] width 185 height 9
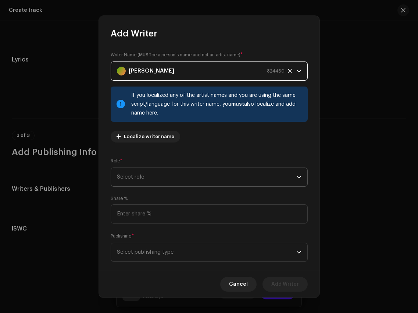
click at [231, 172] on span "Select role" at bounding box center [206, 177] width 179 height 18
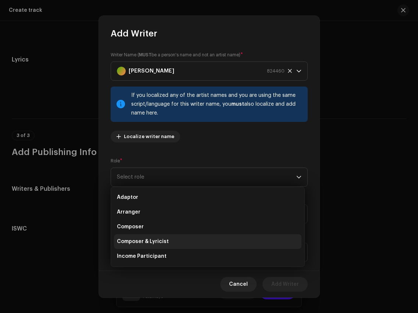
click at [226, 234] on li "Composer & Lyricist" at bounding box center [208, 241] width 188 height 15
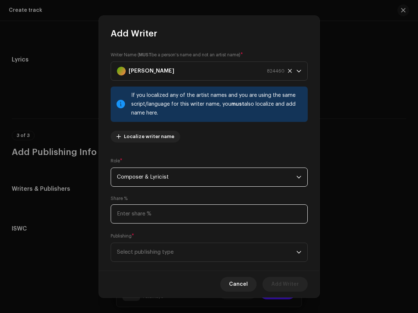
click at [226, 213] on input at bounding box center [209, 213] width 197 height 19
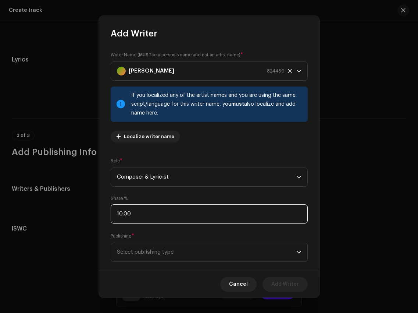
type input "100.00"
click at [230, 263] on div "Writer Name ( MUST be a person's name and not an artist name) * [PERSON_NAME] 8…" at bounding box center [209, 154] width 221 height 231
click at [230, 252] on span "Select publishing type" at bounding box center [206, 252] width 179 height 18
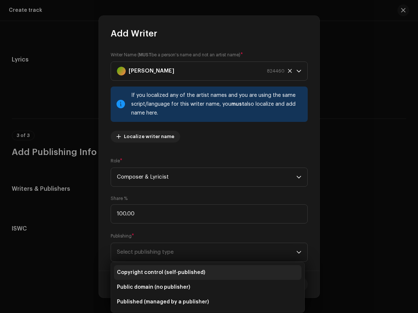
click at [226, 269] on li "Copyright control (self-published)" at bounding box center [208, 272] width 188 height 15
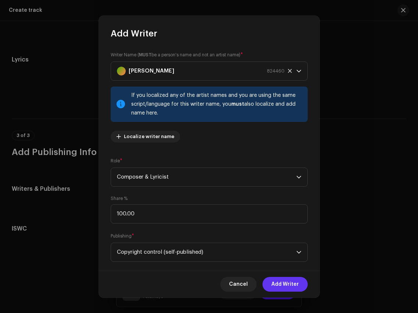
click at [278, 284] on span "Add Writer" at bounding box center [285, 284] width 28 height 15
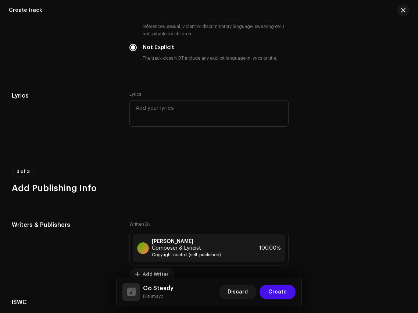
scroll to position [1516, 0]
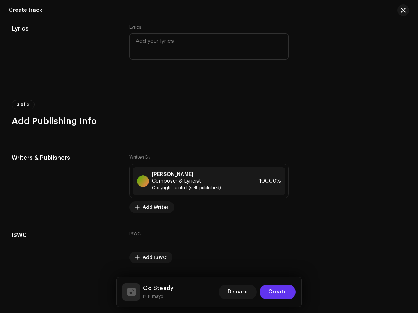
click at [277, 292] on span "Create" at bounding box center [278, 291] width 18 height 15
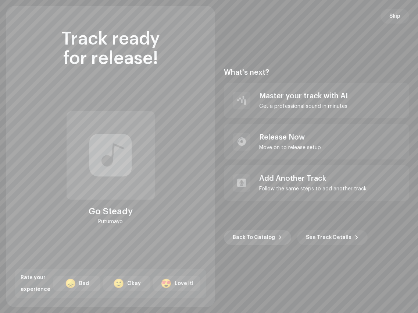
click at [259, 234] on span "Back To Catalog" at bounding box center [254, 237] width 42 height 15
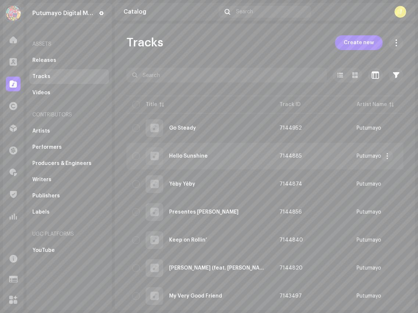
click at [227, 153] on div "Hello Sunshine" at bounding box center [199, 156] width 135 height 18
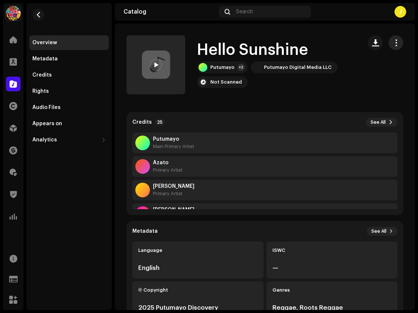
click at [393, 45] on span "button" at bounding box center [396, 43] width 7 height 6
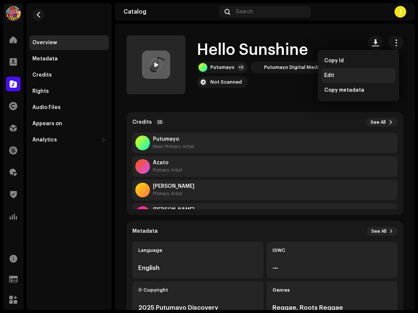
click at [356, 74] on div "Edit" at bounding box center [358, 75] width 68 height 6
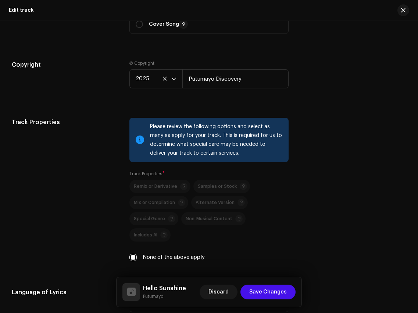
scroll to position [1947, 0]
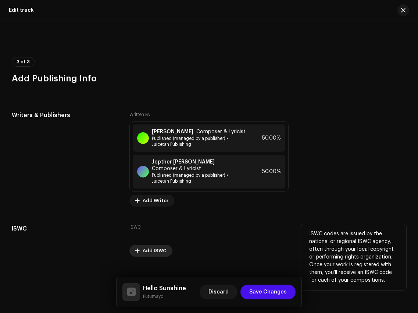
click at [152, 243] on span "Add ISWC" at bounding box center [155, 250] width 24 height 15
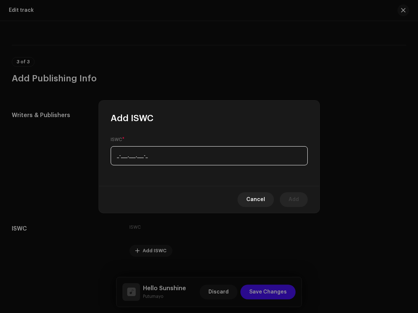
click at [171, 156] on input "_-___.___.___-_" at bounding box center [209, 155] width 197 height 19
paste input "T-325.246.587-1"
type input "T-325.246.587-1"
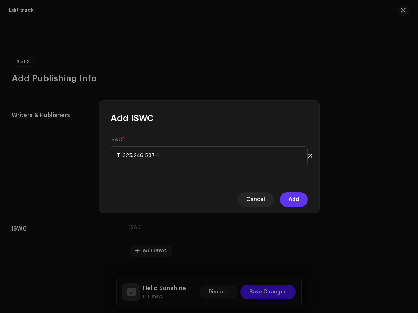
click at [294, 195] on span "Add" at bounding box center [294, 199] width 10 height 15
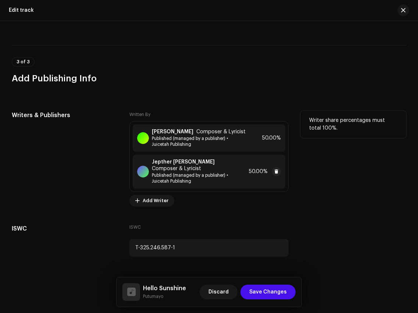
click at [229, 159] on div "[PERSON_NAME] Composer & Lyricist Published (managed by a publisher) • Juicetah…" at bounding box center [199, 171] width 94 height 25
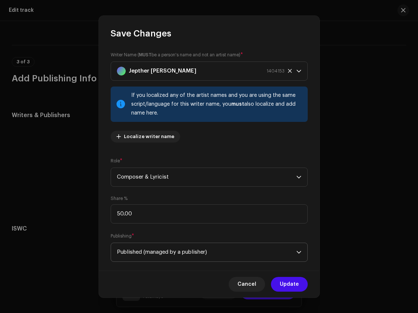
scroll to position [49, 0]
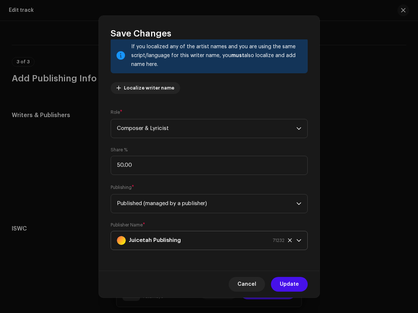
click at [228, 242] on div "Juicetah Publishing 71232" at bounding box center [201, 240] width 168 height 18
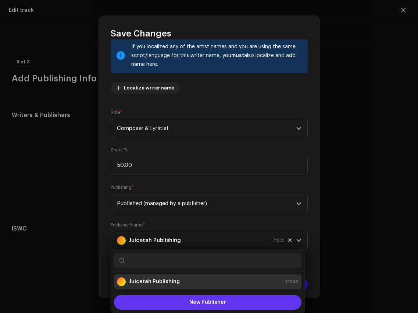
click at [226, 306] on button "New Publisher" at bounding box center [208, 302] width 188 height 15
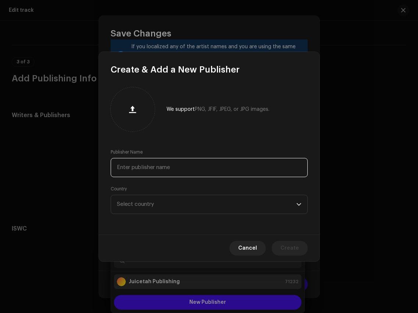
click at [214, 159] on input "text" at bounding box center [209, 167] width 197 height 19
paste input "JAH MESSENJAH PUBLISHING"
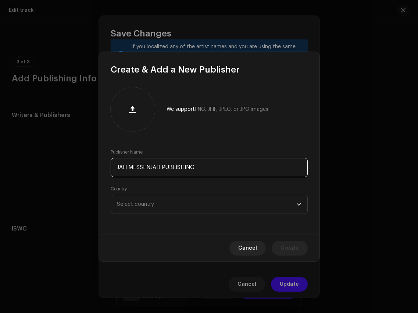
type input "JAH MESSENJAH PUBLISHING"
click at [204, 206] on span "Select country" at bounding box center [206, 204] width 179 height 18
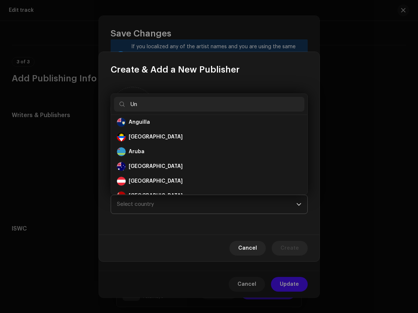
scroll to position [0, 0]
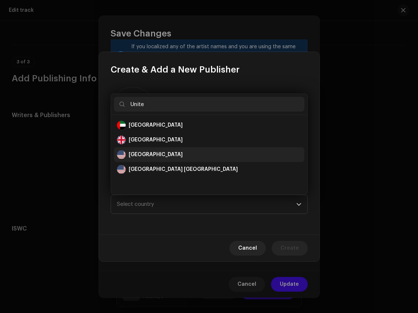
type input "Unite"
click at [184, 153] on div "[GEOGRAPHIC_DATA]" at bounding box center [209, 154] width 185 height 9
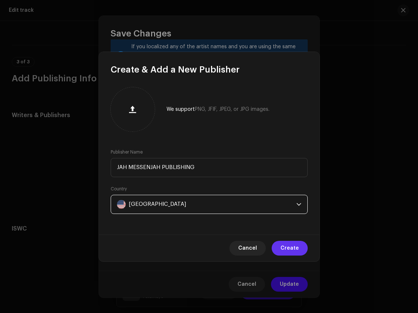
click at [294, 253] on span "Create" at bounding box center [290, 248] width 18 height 15
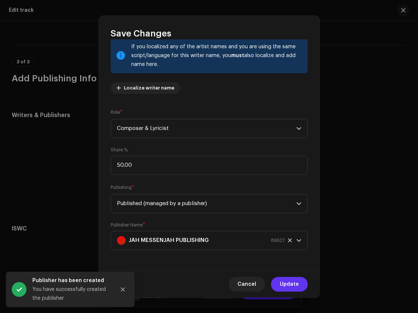
click at [293, 288] on span "Update" at bounding box center [289, 284] width 19 height 15
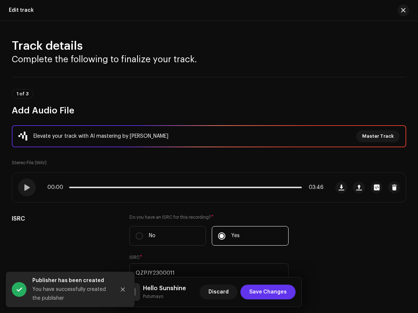
click at [277, 290] on span "Save Changes" at bounding box center [268, 291] width 38 height 15
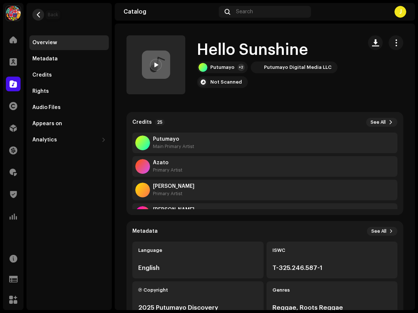
click at [36, 15] on span "button" at bounding box center [39, 15] width 6 height 6
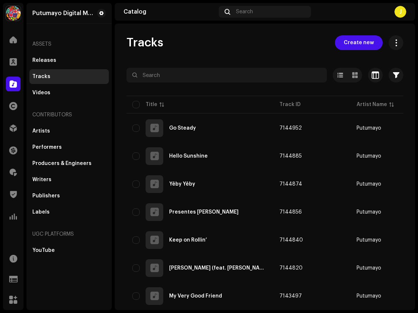
click at [352, 40] on span "Create new" at bounding box center [359, 42] width 30 height 15
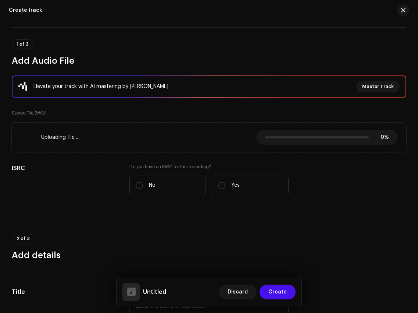
scroll to position [61, 0]
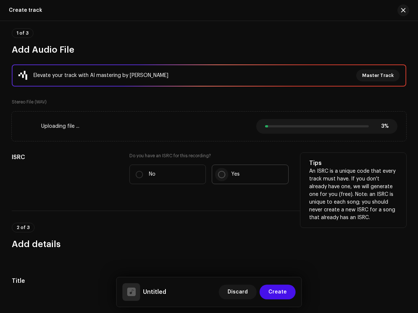
click at [219, 174] on input "Yes" at bounding box center [221, 174] width 7 height 7
radio input "true"
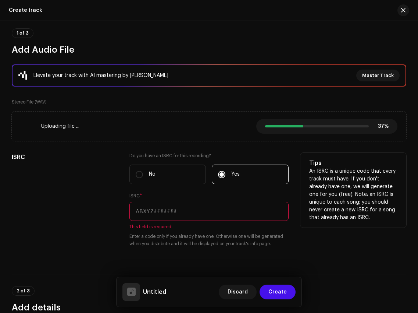
click at [151, 209] on input "text" at bounding box center [208, 211] width 159 height 19
paste input "US6QR2500145"
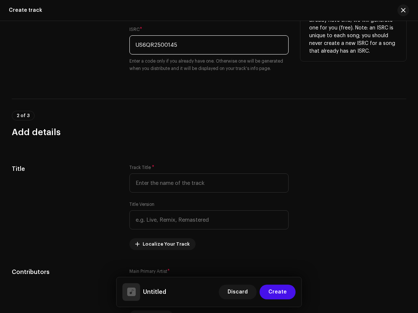
scroll to position [250, 0]
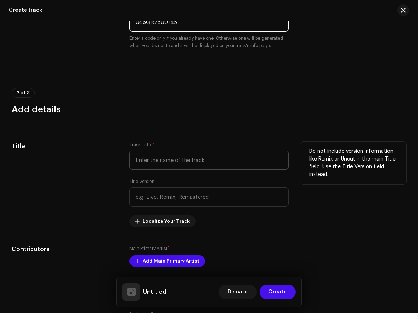
type input "US6QR2500145"
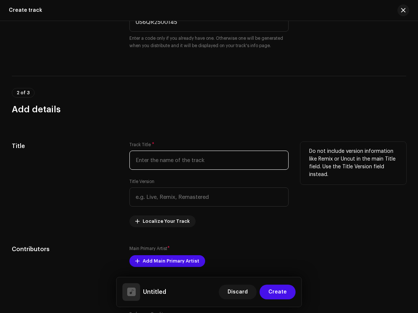
click at [162, 160] on input "text" at bounding box center [208, 159] width 159 height 19
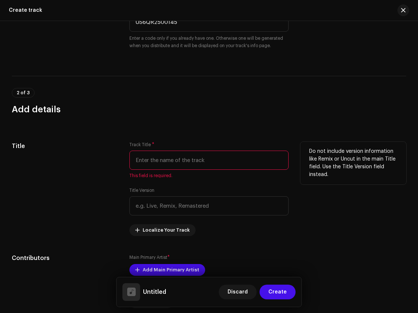
click at [172, 154] on input "text" at bounding box center [208, 159] width 159 height 19
paste input "Feel Good Generation"
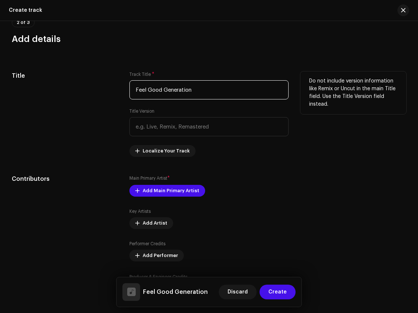
scroll to position [337, 0]
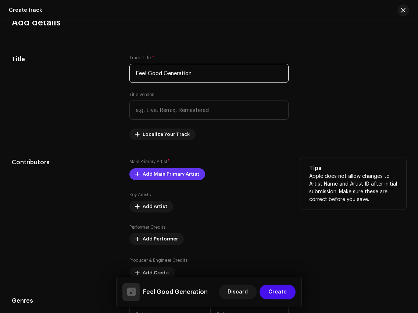
type input "Feel Good Generation"
click at [170, 170] on span "Add Main Primary Artist" at bounding box center [171, 174] width 57 height 15
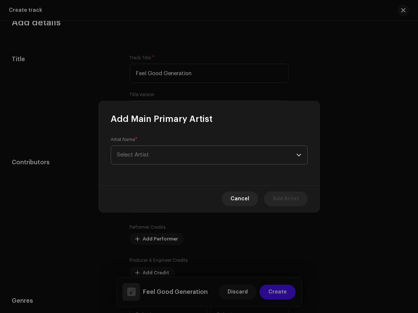
click at [174, 155] on span "Select Artist" at bounding box center [206, 155] width 179 height 18
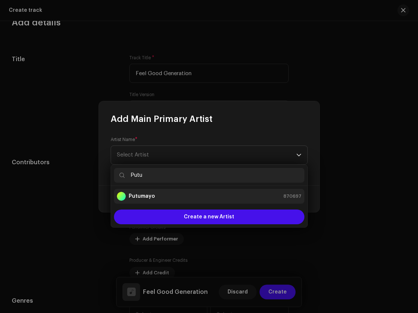
type input "Putu"
click at [193, 196] on div "Putumayo 870697" at bounding box center [209, 196] width 185 height 9
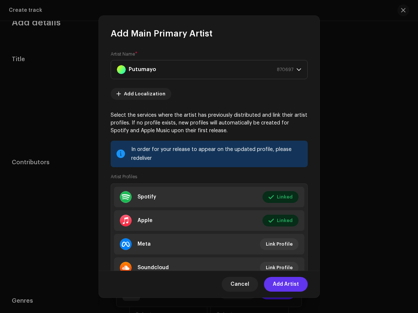
click at [284, 285] on span "Add Artist" at bounding box center [286, 284] width 26 height 15
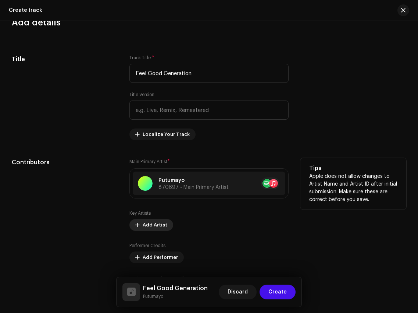
scroll to position [377, 0]
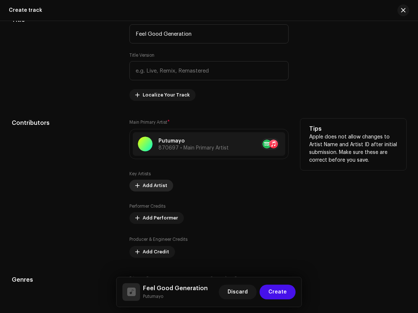
click at [156, 185] on span "Add Artist" at bounding box center [155, 185] width 25 height 15
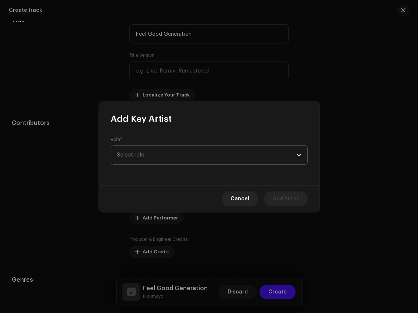
click at [171, 160] on span "Select role" at bounding box center [206, 155] width 179 height 18
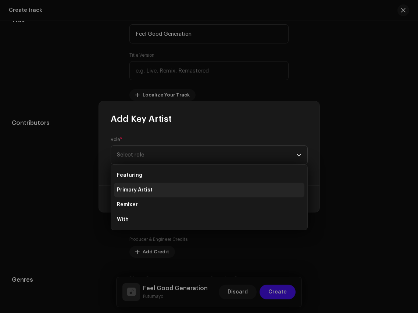
click at [168, 191] on li "Primary Artist" at bounding box center [209, 189] width 191 height 15
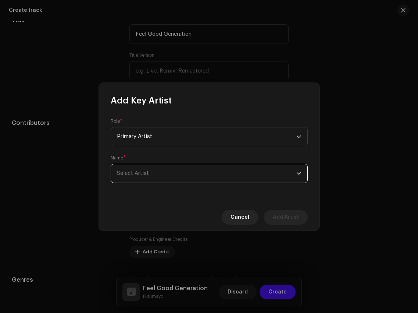
click at [175, 171] on span "Select Artist" at bounding box center [206, 173] width 179 height 18
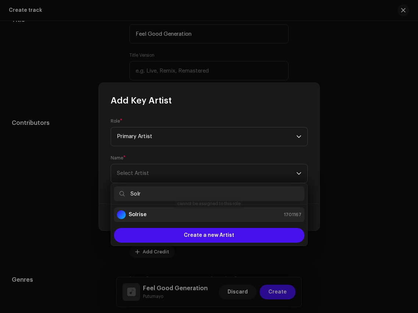
type input "Solr"
click at [175, 217] on div "Solrise 1701167" at bounding box center [209, 214] width 185 height 9
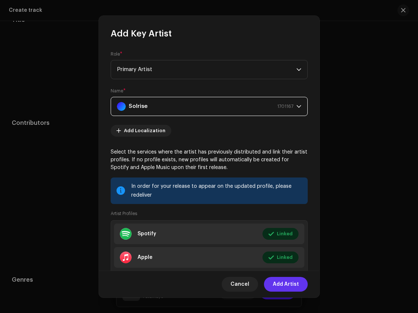
click at [296, 287] on span "Add Artist" at bounding box center [286, 284] width 26 height 15
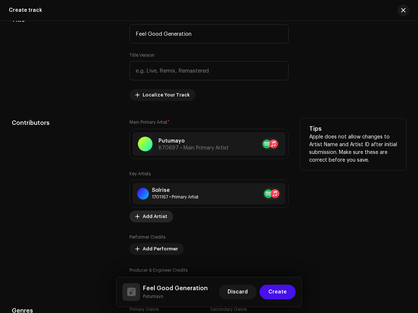
click at [151, 220] on span "Add Artist" at bounding box center [155, 216] width 25 height 15
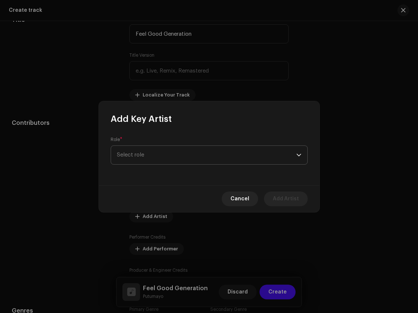
click at [167, 157] on span "Select role" at bounding box center [206, 155] width 179 height 18
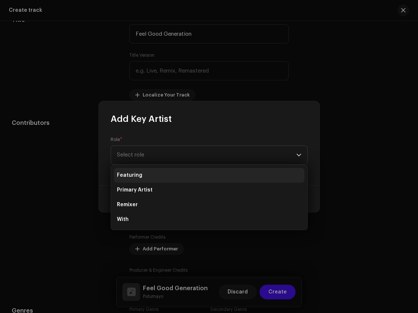
click at [164, 169] on li "Featuring" at bounding box center [209, 175] width 191 height 15
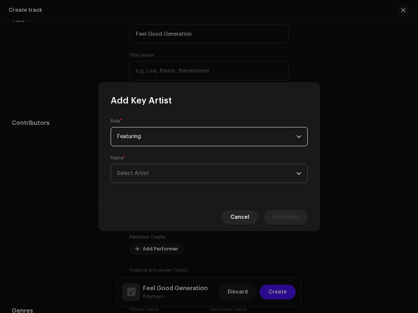
click at [172, 173] on span "Select Artist" at bounding box center [206, 173] width 179 height 18
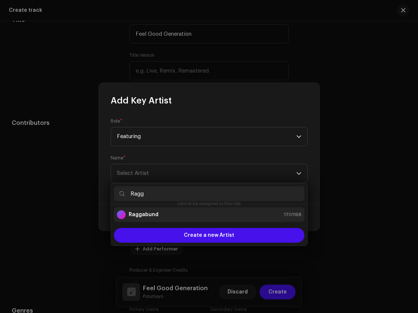
type input "Ragg"
click at [185, 213] on div "Raggabund 1701168" at bounding box center [209, 214] width 185 height 9
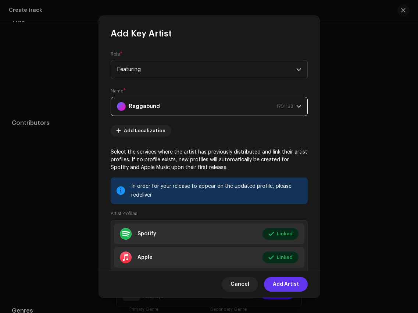
click at [292, 282] on span "Add Artist" at bounding box center [286, 284] width 26 height 15
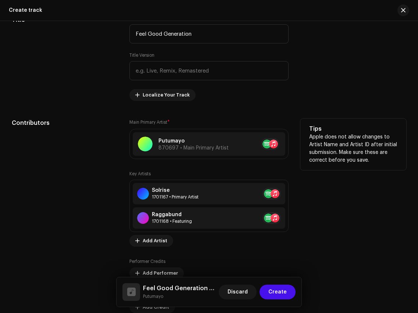
click at [154, 232] on div "Solrise 1701167 • Primary Artist Raggabund 1701168 • Featuring No selected item" at bounding box center [208, 205] width 159 height 52
click at [154, 241] on span "Add Artist" at bounding box center [155, 240] width 25 height 15
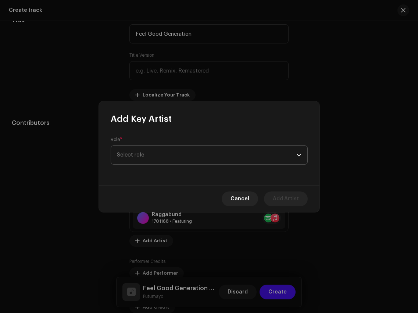
click at [166, 159] on span "Select role" at bounding box center [206, 155] width 179 height 18
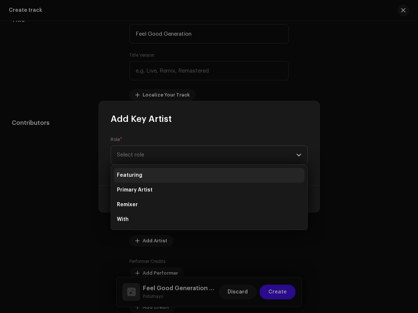
click at [165, 174] on li "Featuring" at bounding box center [209, 175] width 191 height 15
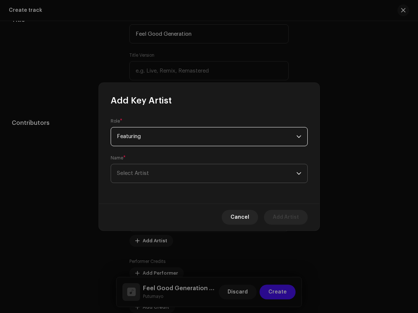
click at [169, 171] on span "Select Artist" at bounding box center [206, 173] width 179 height 18
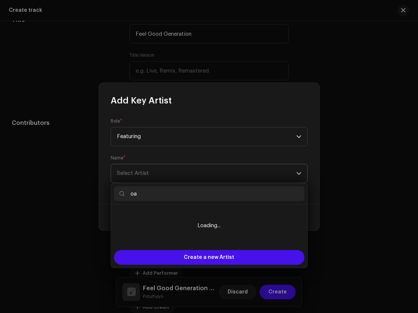
type input "o"
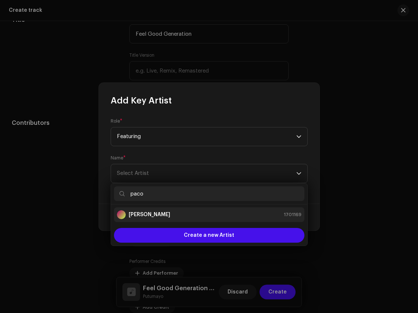
type input "paco"
click at [172, 211] on div "[PERSON_NAME] 1701169" at bounding box center [209, 214] width 185 height 9
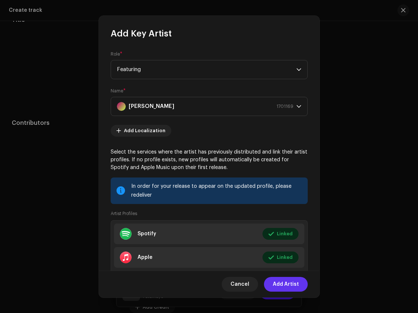
click at [290, 285] on span "Add Artist" at bounding box center [286, 284] width 26 height 15
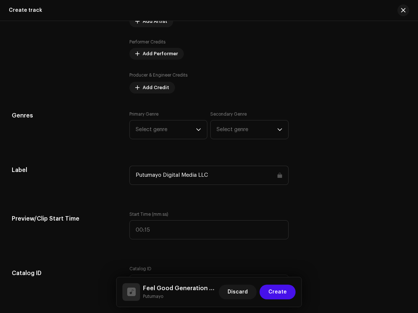
scroll to position [591, 0]
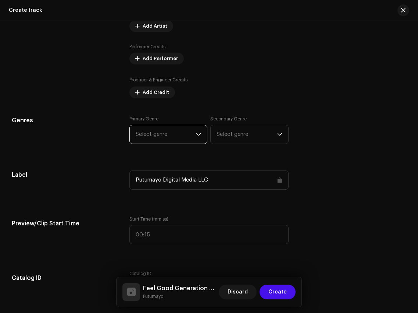
click at [189, 129] on span "Select genre" at bounding box center [166, 134] width 60 height 18
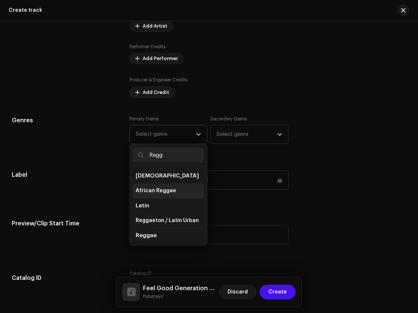
scroll to position [30, 0]
type input "Regg"
click at [164, 221] on li "Reggae" at bounding box center [168, 220] width 71 height 15
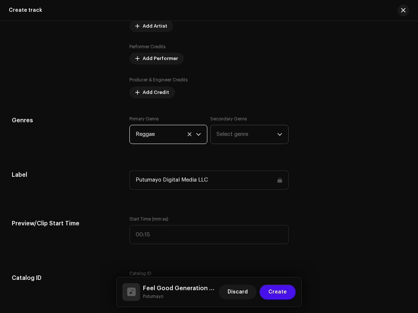
click at [241, 136] on span "Select genre" at bounding box center [247, 134] width 60 height 18
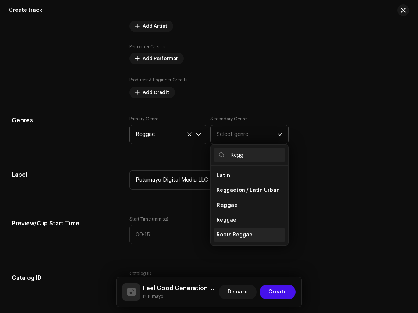
type input "Regg"
click at [243, 236] on span "Roots Reggae" at bounding box center [235, 234] width 36 height 7
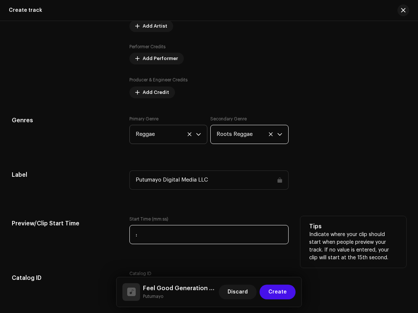
click at [213, 234] on input ":" at bounding box center [208, 234] width 159 height 19
type input "00:30"
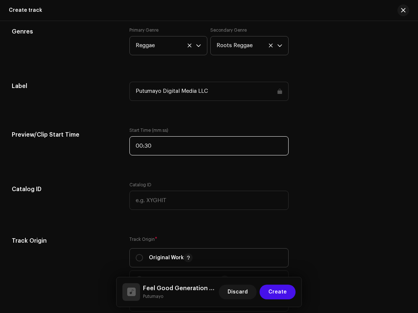
scroll to position [718, 0]
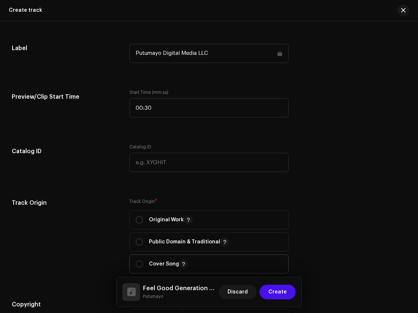
click at [171, 259] on span "Cover Song" at bounding box center [209, 264] width 146 height 18
radio input "true"
click at [167, 223] on p "Original Work" at bounding box center [171, 219] width 44 height 9
radio input "true"
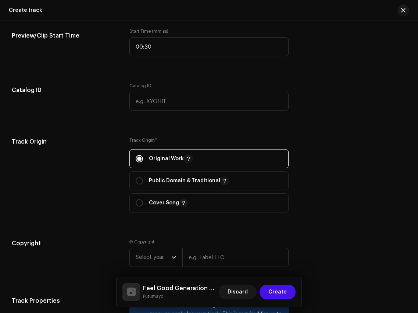
scroll to position [790, 0]
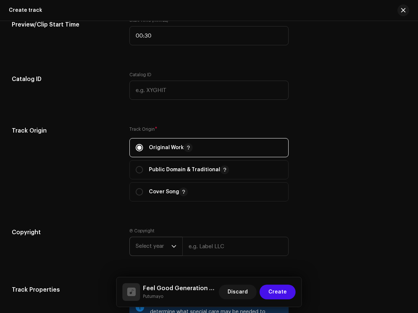
click at [164, 240] on span "Select year" at bounding box center [154, 246] width 36 height 18
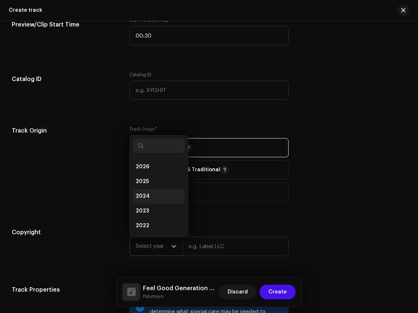
scroll to position [12, 0]
click at [155, 175] on li "2025" at bounding box center [159, 169] width 52 height 15
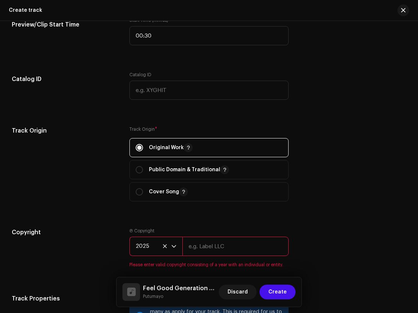
click at [222, 255] on input "text" at bounding box center [235, 246] width 106 height 19
type input "Putumayo Discovery"
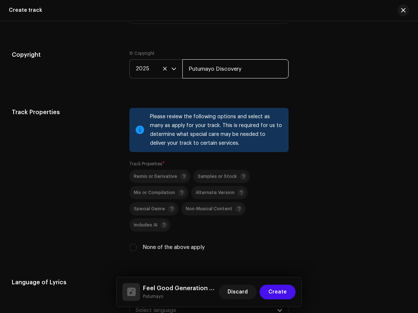
scroll to position [986, 0]
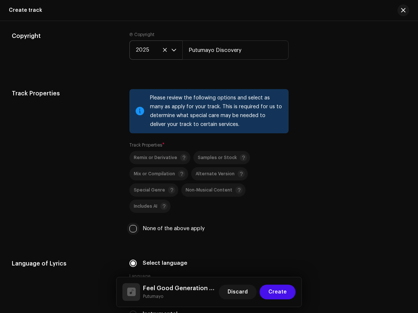
click at [134, 225] on input "None of the above apply" at bounding box center [132, 228] width 7 height 7
checkbox input "true"
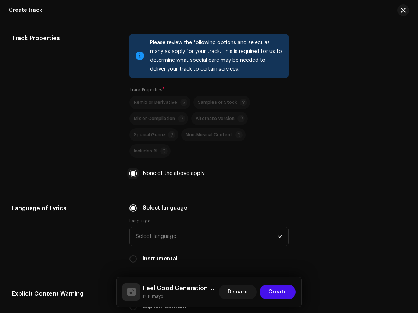
scroll to position [1043, 0]
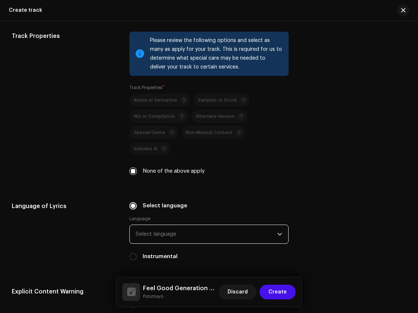
click at [157, 225] on span "Select language" at bounding box center [206, 234] width 141 height 18
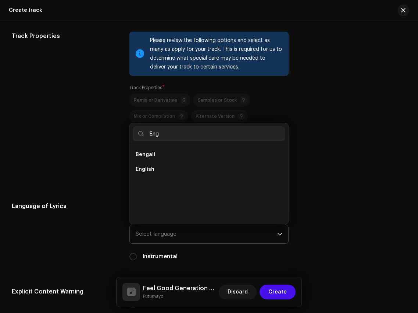
scroll to position [0, 0]
type input "Eng"
click at [157, 162] on li "English" at bounding box center [209, 169] width 152 height 15
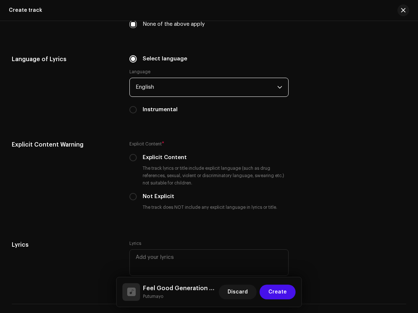
scroll to position [1238, 0]
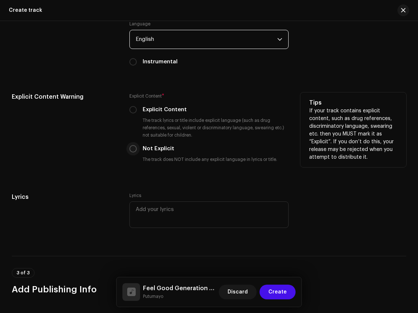
click at [134, 145] on input "Not Explicit" at bounding box center [132, 148] width 7 height 7
radio input "true"
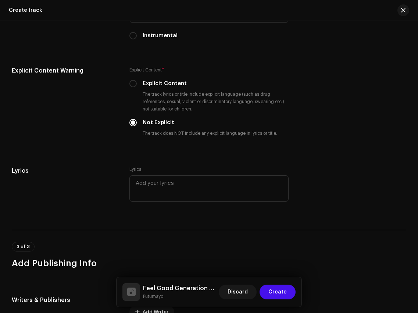
scroll to position [1375, 0]
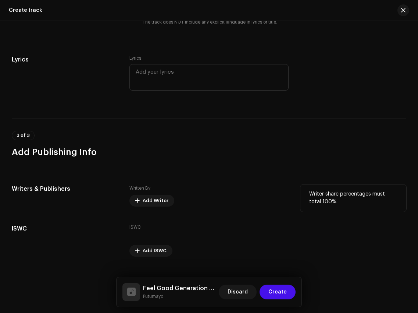
click at [151, 184] on div "Written By Add Writer" at bounding box center [208, 195] width 159 height 22
click at [152, 193] on span "Add Writer" at bounding box center [156, 200] width 26 height 15
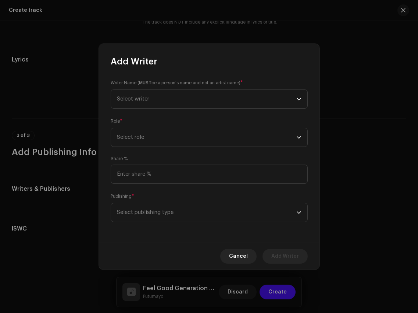
click at [152, 113] on div "Writer Name ( MUST be a person's name and not an artist name) * Select writer R…" at bounding box center [209, 154] width 221 height 175
click at [153, 97] on span "Select writer" at bounding box center [206, 99] width 179 height 18
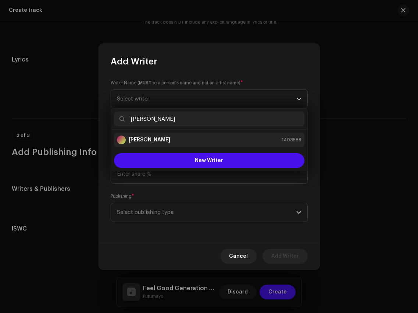
type input "[PERSON_NAME]"
click at [171, 141] on div "[PERSON_NAME] 1403588" at bounding box center [209, 139] width 185 height 9
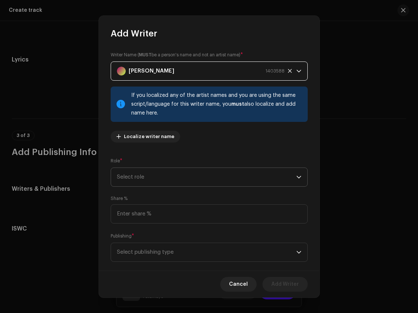
click at [230, 168] on span "Select role" at bounding box center [206, 177] width 179 height 18
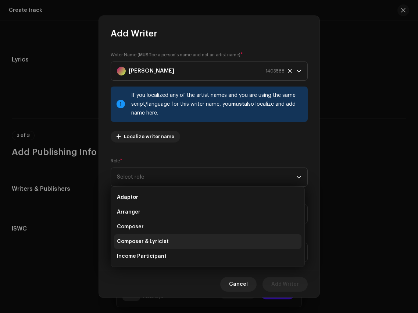
click at [179, 238] on li "Composer & Lyricist" at bounding box center [208, 241] width 188 height 15
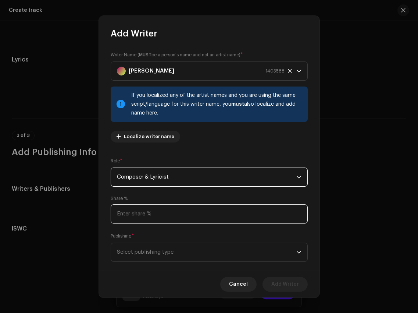
click at [190, 217] on input at bounding box center [209, 213] width 197 height 19
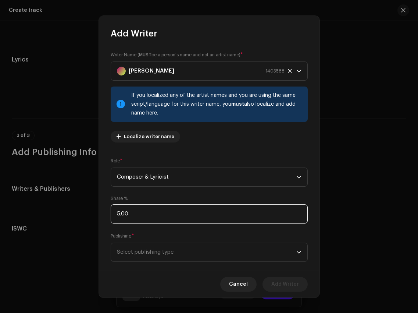
type input "50.00"
click at [197, 256] on span "Select publishing type" at bounding box center [206, 252] width 179 height 18
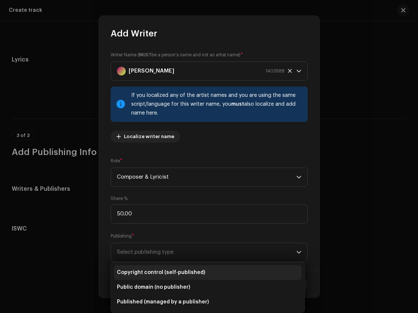
click at [195, 269] on span "Copyright control (self-published)" at bounding box center [161, 272] width 88 height 7
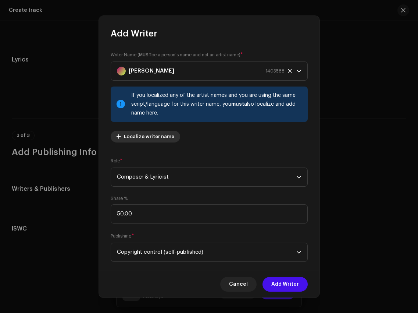
click at [160, 138] on span "Localize writer name" at bounding box center [149, 136] width 50 height 15
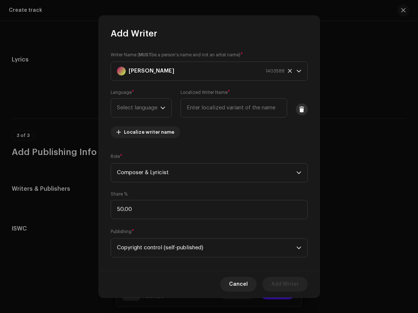
click at [296, 109] on button at bounding box center [302, 109] width 12 height 12
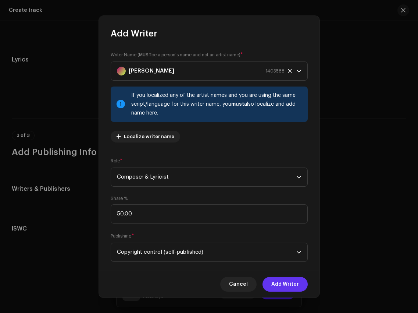
click at [288, 286] on span "Add Writer" at bounding box center [285, 284] width 28 height 15
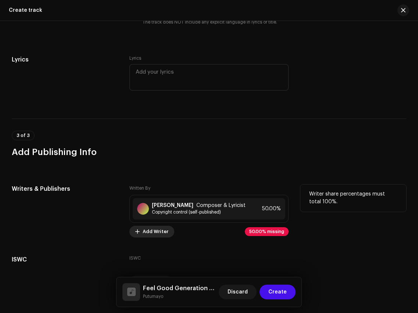
click at [155, 224] on span "Add Writer" at bounding box center [156, 231] width 26 height 15
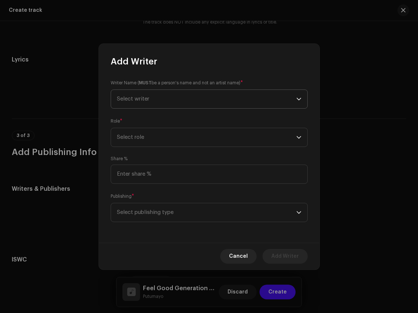
click at [206, 98] on span "Select writer" at bounding box center [206, 99] width 179 height 18
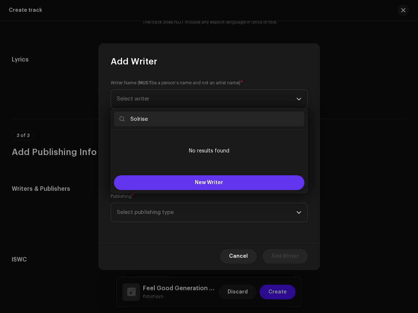
type input "Solrise"
click at [217, 181] on span "New Writer" at bounding box center [209, 182] width 28 height 5
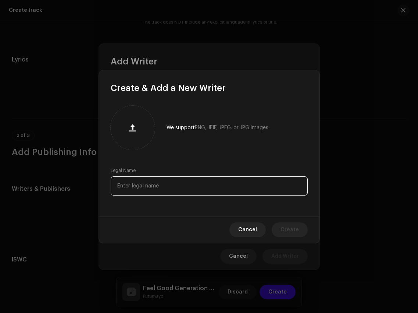
click at [210, 188] on input "text" at bounding box center [209, 185] width 197 height 19
paste input "Solrise"
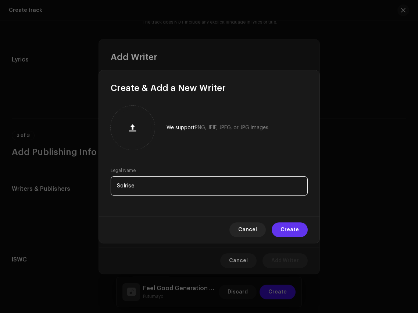
type input "Solrise"
click at [301, 232] on button "Create" at bounding box center [290, 229] width 36 height 15
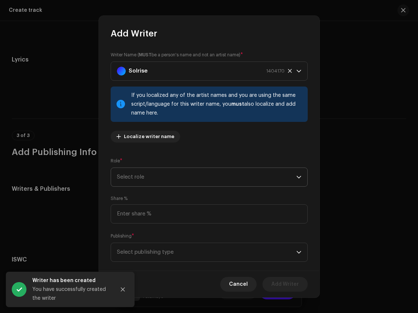
click at [211, 183] on span "Select role" at bounding box center [206, 177] width 179 height 18
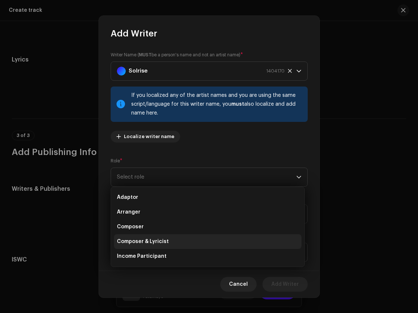
click at [200, 238] on li "Composer & Lyricist" at bounding box center [208, 241] width 188 height 15
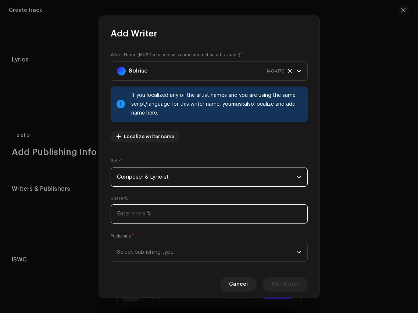
click at [195, 217] on input at bounding box center [209, 213] width 197 height 19
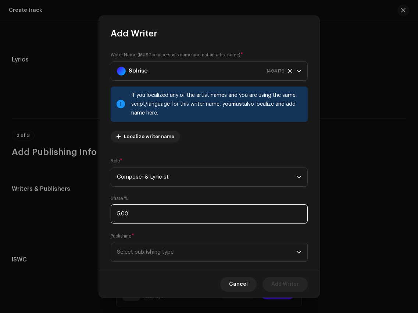
type input "50.00"
click at [205, 259] on span "Select publishing type" at bounding box center [206, 252] width 179 height 18
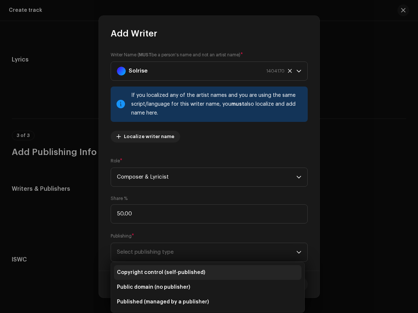
click at [198, 274] on span "Copyright control (self-published)" at bounding box center [161, 272] width 88 height 7
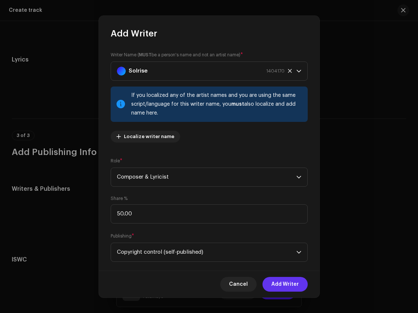
click at [292, 281] on span "Add Writer" at bounding box center [285, 284] width 28 height 15
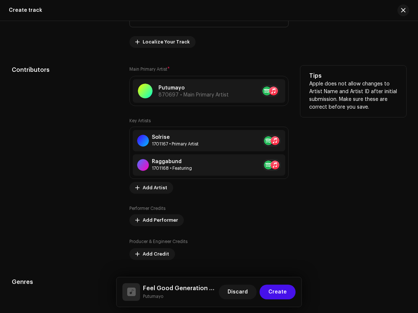
scroll to position [427, 0]
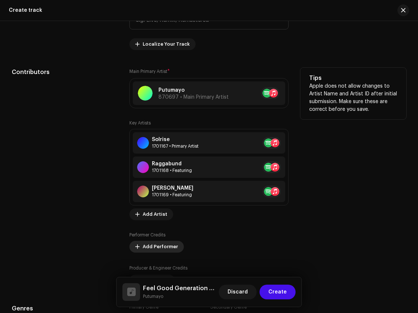
click at [157, 246] on span "Add Performer" at bounding box center [160, 246] width 35 height 15
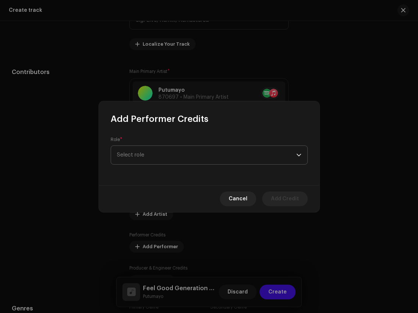
click at [162, 155] on span "Select role" at bounding box center [206, 155] width 179 height 18
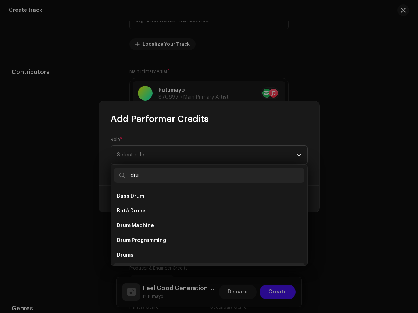
scroll to position [12, 0]
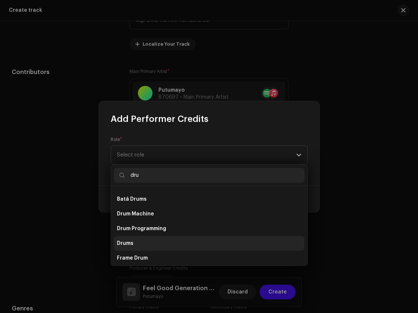
type input "dru"
click at [136, 241] on li "Drums" at bounding box center [209, 243] width 191 height 15
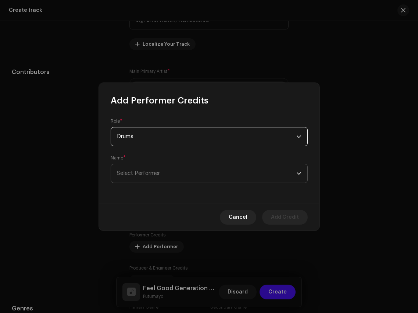
click at [163, 171] on span "Select Performer" at bounding box center [206, 173] width 179 height 18
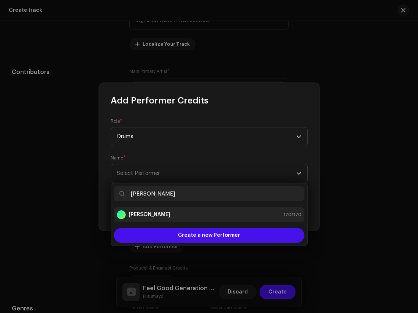
type input "[PERSON_NAME]"
click at [176, 216] on div "[PERSON_NAME] 1701170" at bounding box center [209, 214] width 185 height 9
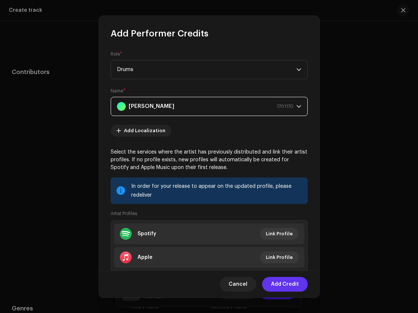
click at [291, 285] on span "Add Credit" at bounding box center [285, 284] width 28 height 15
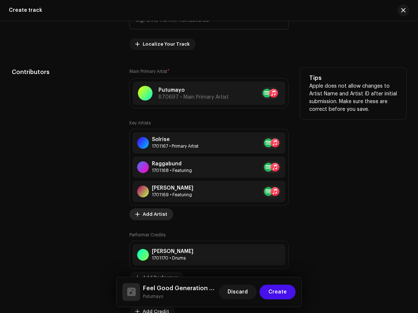
click at [150, 216] on span "Add Artist" at bounding box center [155, 214] width 25 height 15
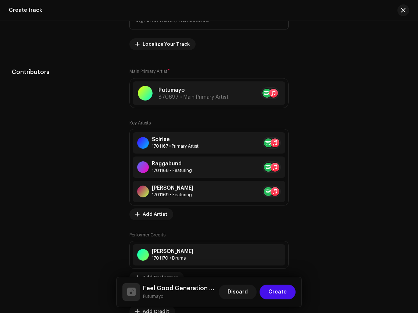
click at [224, 243] on div "Add Key Artist Role * Select role Cancel Add Artist" at bounding box center [209, 156] width 418 height 313
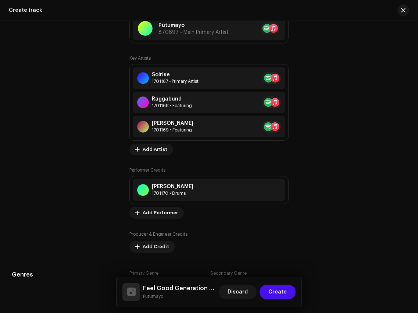
scroll to position [508, 0]
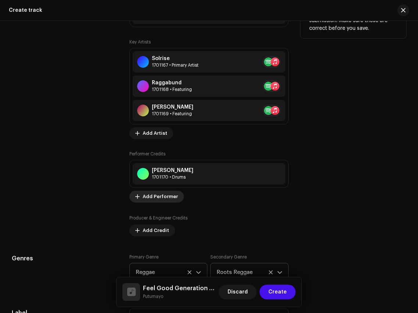
click at [164, 197] on span "Add Performer" at bounding box center [160, 196] width 35 height 15
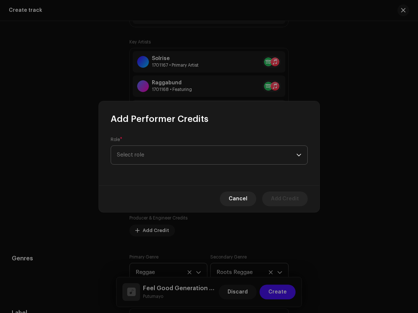
click at [180, 153] on span "Select role" at bounding box center [206, 155] width 179 height 18
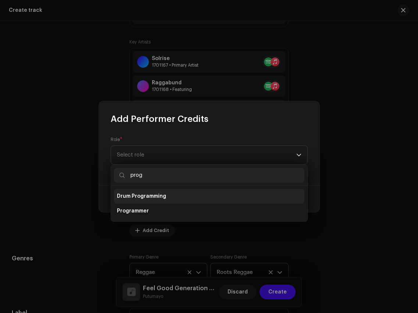
type input "prog"
click at [186, 196] on li "Drum Programming" at bounding box center [209, 196] width 191 height 15
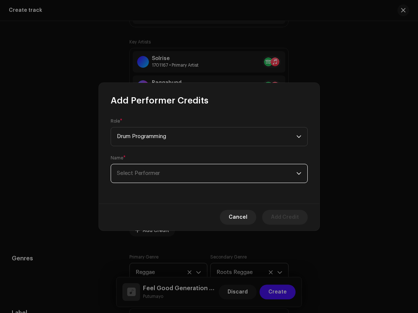
click at [188, 177] on span "Select Performer" at bounding box center [206, 173] width 179 height 18
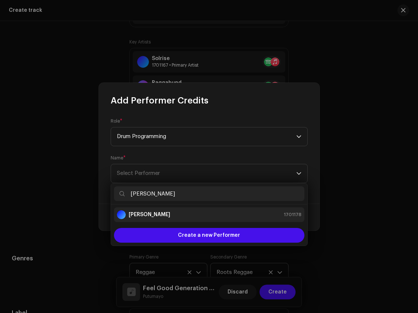
type input "[PERSON_NAME]"
click at [199, 216] on div "[PERSON_NAME] 1701178" at bounding box center [209, 214] width 185 height 9
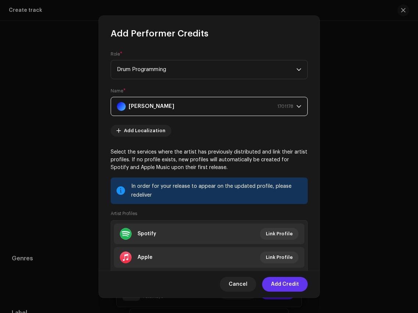
click at [287, 285] on span "Add Credit" at bounding box center [285, 284] width 28 height 15
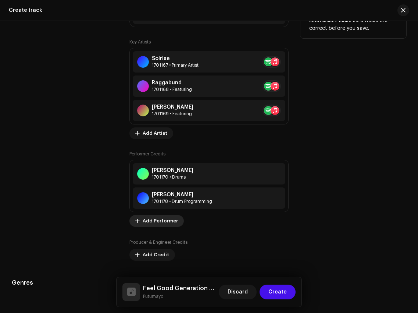
click at [161, 226] on span "Add Performer" at bounding box center [160, 220] width 35 height 15
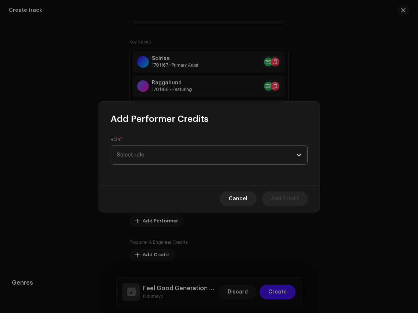
click at [180, 147] on span "Select role" at bounding box center [206, 155] width 179 height 18
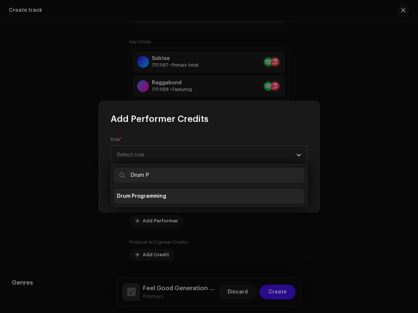
type input "Drum P"
click at [171, 199] on li "Drum Programming" at bounding box center [209, 196] width 191 height 15
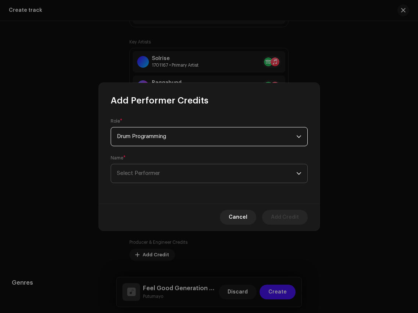
click at [191, 170] on span "Select Performer" at bounding box center [206, 173] width 179 height 18
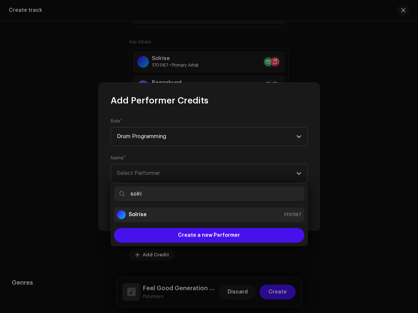
type input "solri"
click at [178, 214] on div "Solrise 1701167" at bounding box center [209, 214] width 185 height 9
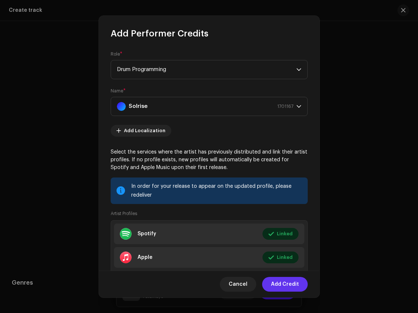
click at [284, 284] on span "Add Credit" at bounding box center [285, 284] width 28 height 15
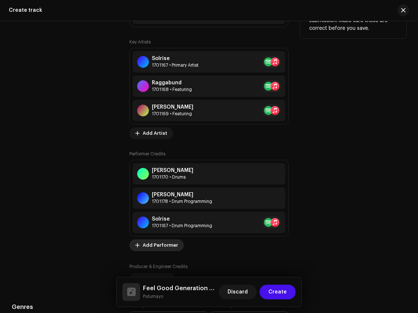
click at [156, 245] on span "Add Performer" at bounding box center [160, 245] width 35 height 15
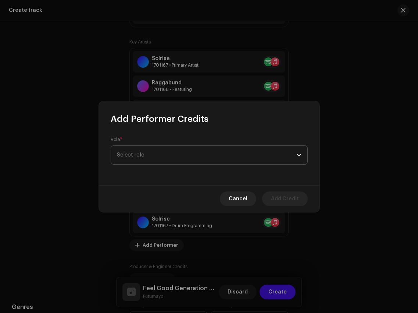
click at [158, 158] on span "Select role" at bounding box center [206, 155] width 179 height 18
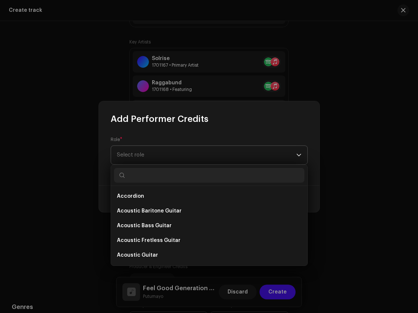
type input "a"
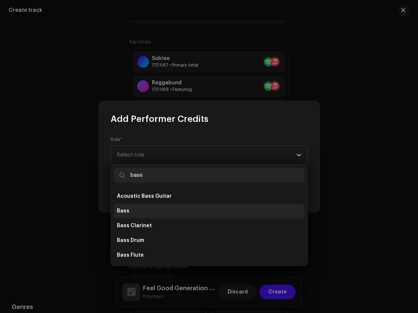
type input "bass"
click at [146, 216] on li "Bass" at bounding box center [209, 210] width 191 height 15
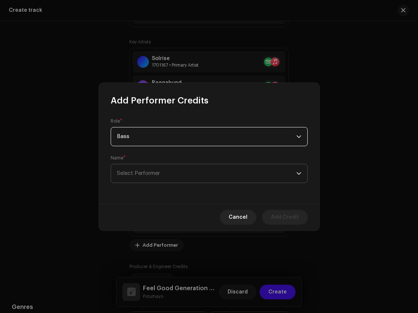
click at [153, 177] on span "Select Performer" at bounding box center [206, 173] width 179 height 18
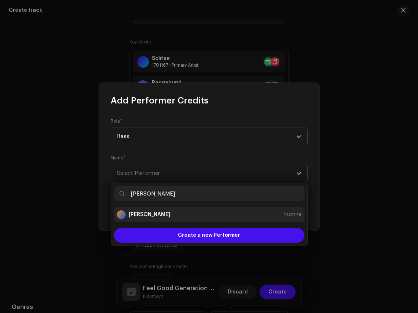
type input "[PERSON_NAME]"
click at [173, 212] on div "[PERSON_NAME] 1701179" at bounding box center [209, 214] width 185 height 9
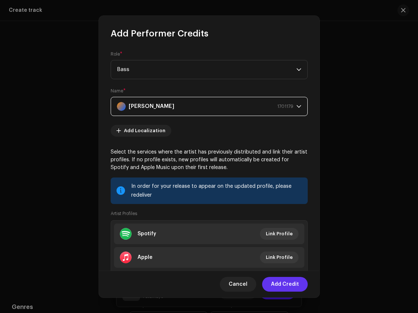
click at [284, 285] on span "Add Credit" at bounding box center [285, 284] width 28 height 15
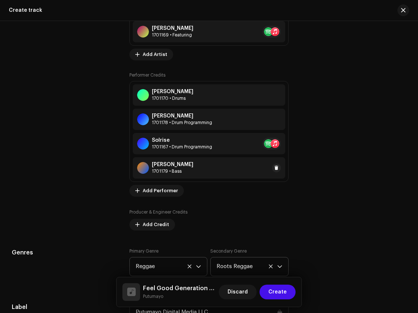
scroll to position [595, 0]
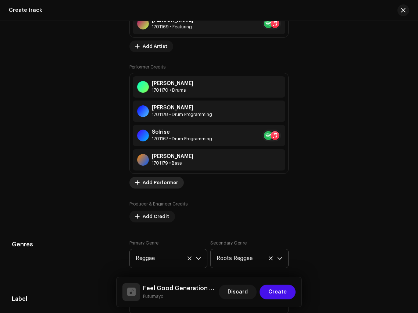
click at [161, 179] on span "Add Performer" at bounding box center [160, 182] width 35 height 15
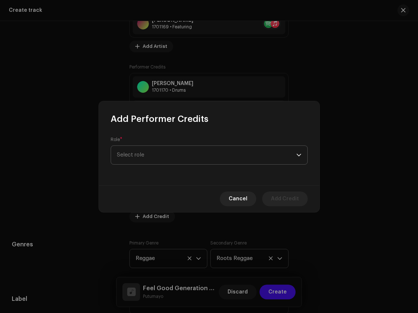
click at [179, 154] on span "Select role" at bounding box center [206, 155] width 179 height 18
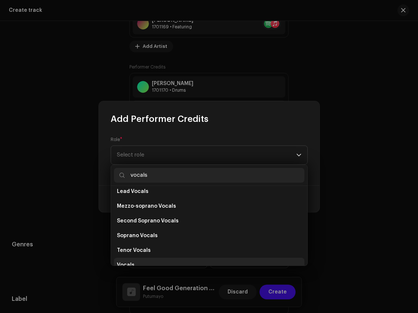
scroll to position [129, 0]
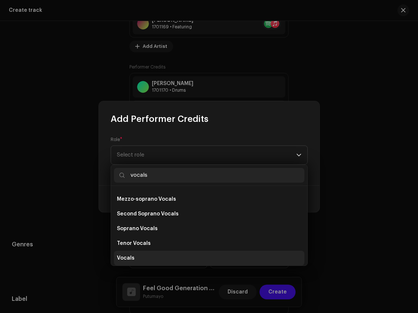
type input "vocals"
click at [150, 259] on li "Vocals" at bounding box center [209, 257] width 191 height 15
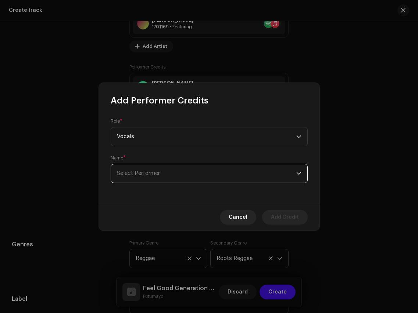
click at [169, 173] on span "Select Performer" at bounding box center [206, 173] width 179 height 18
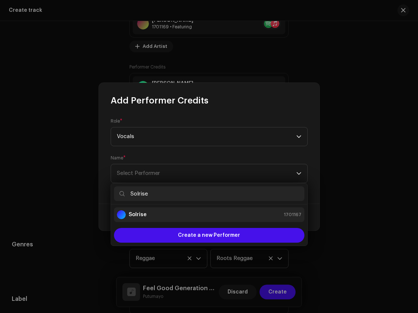
type input "Solrise"
click at [182, 210] on div "Solrise 1701167" at bounding box center [209, 214] width 185 height 9
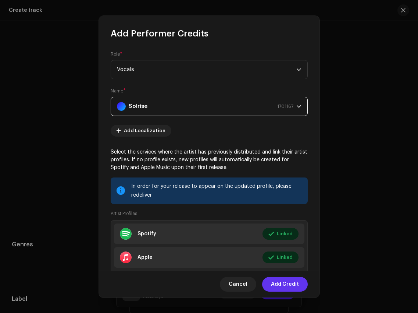
click at [295, 285] on span "Add Credit" at bounding box center [285, 284] width 28 height 15
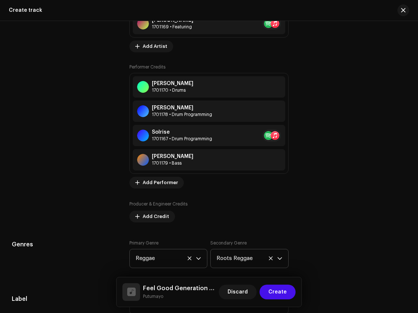
scroll to position [601, 0]
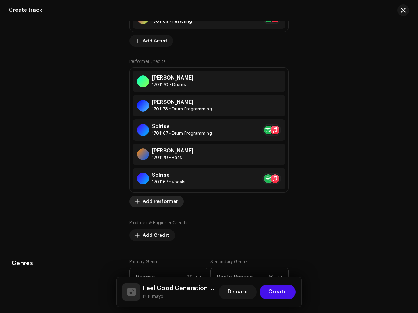
click at [156, 203] on span "Add Performer" at bounding box center [160, 201] width 35 height 15
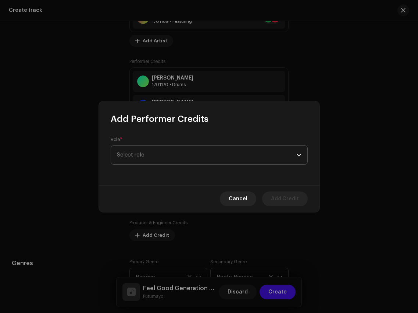
click at [160, 153] on span "Select role" at bounding box center [206, 155] width 179 height 18
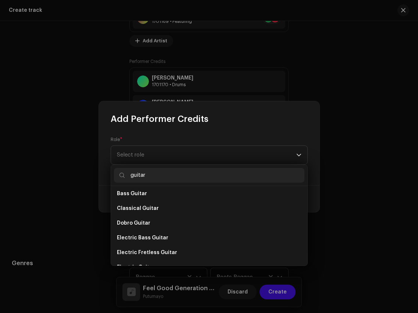
scroll to position [169, 0]
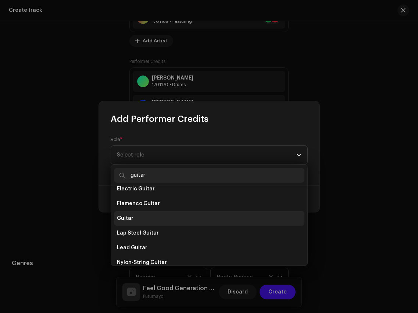
type input "guitar"
click at [163, 218] on li "Guitar" at bounding box center [209, 218] width 191 height 15
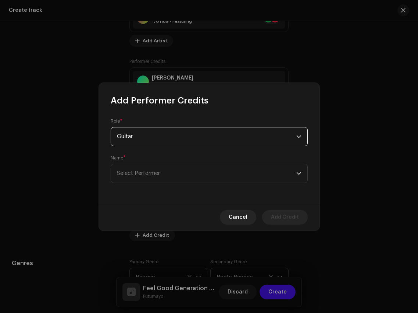
click at [176, 163] on div "Name * Select Performer" at bounding box center [209, 169] width 197 height 28
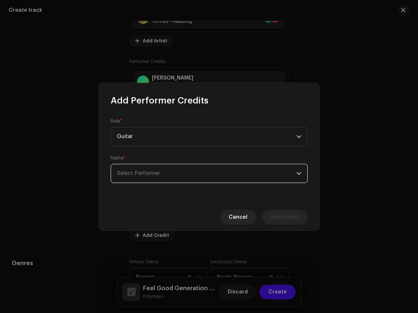
click at [177, 176] on span "Select Performer" at bounding box center [206, 173] width 179 height 18
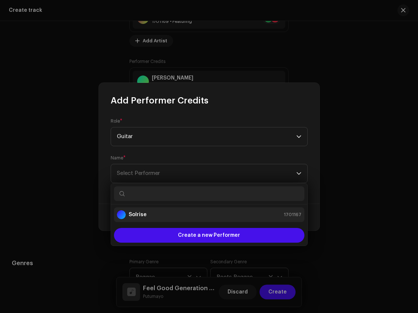
click at [175, 213] on div "Solrise 1701167" at bounding box center [209, 214] width 185 height 9
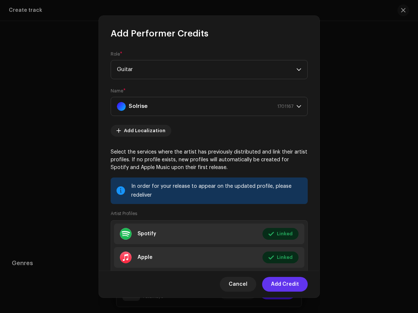
click at [292, 289] on span "Add Credit" at bounding box center [285, 284] width 28 height 15
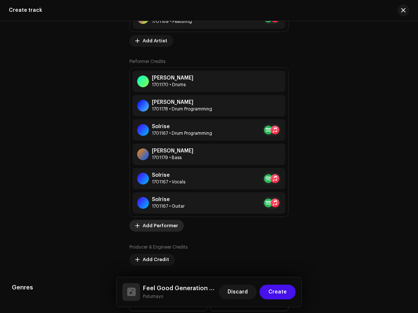
click at [162, 227] on span "Add Performer" at bounding box center [160, 225] width 35 height 15
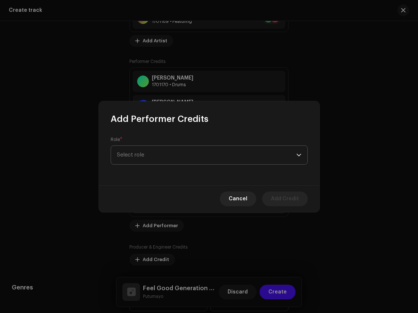
click at [160, 154] on span "Select role" at bounding box center [206, 155] width 179 height 18
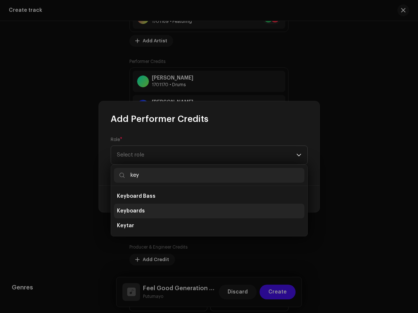
type input "key"
click at [157, 213] on li "Keyboards" at bounding box center [209, 210] width 191 height 15
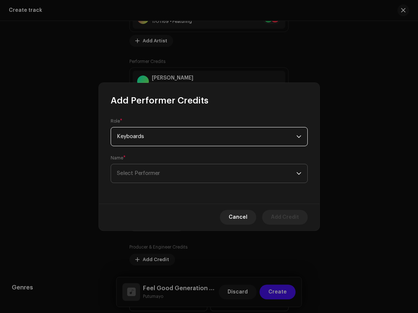
click at [168, 171] on span "Select Performer" at bounding box center [206, 173] width 179 height 18
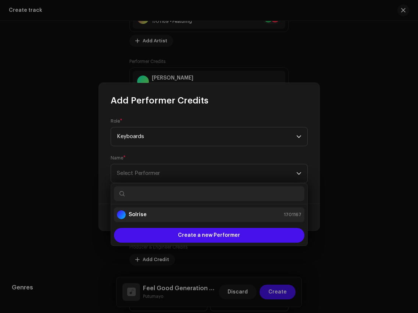
click at [168, 211] on div "Solrise 1701167" at bounding box center [209, 214] width 185 height 9
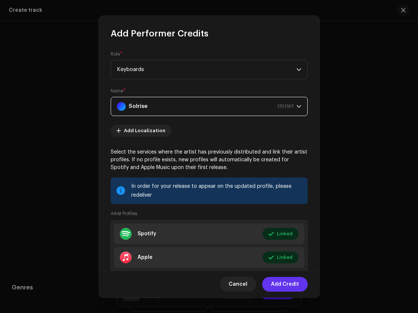
click at [281, 285] on span "Add Credit" at bounding box center [285, 284] width 28 height 15
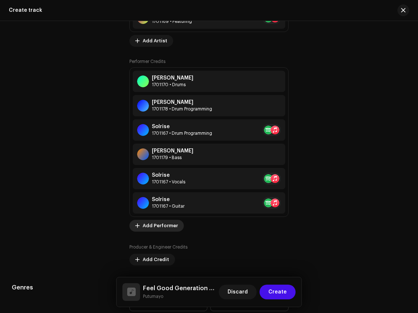
click at [159, 229] on span "Add Performer" at bounding box center [160, 225] width 35 height 15
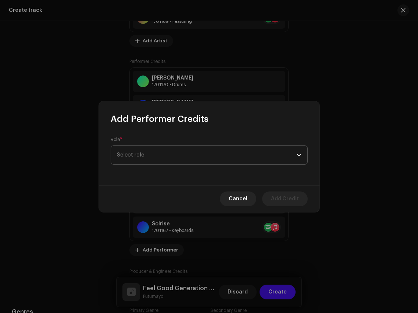
click at [159, 157] on span "Select role" at bounding box center [206, 155] width 179 height 18
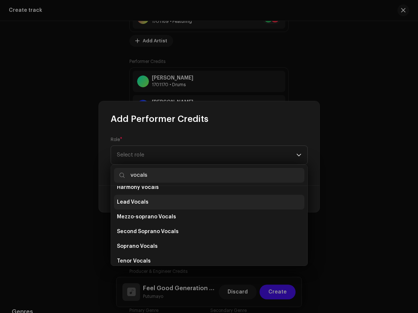
scroll to position [132, 0]
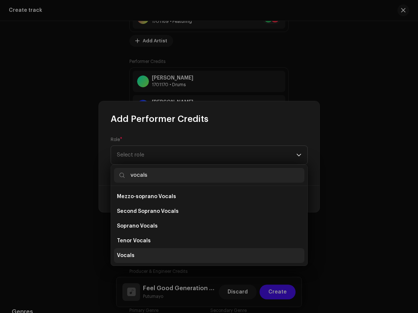
type input "vocals"
click at [155, 248] on li "Vocals" at bounding box center [209, 255] width 191 height 15
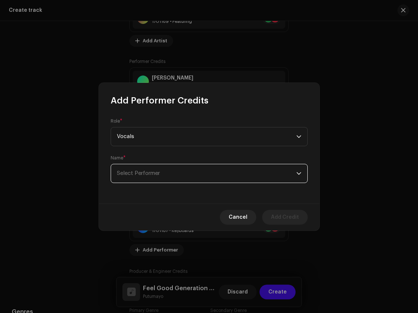
click at [163, 170] on span "Select Performer" at bounding box center [206, 173] width 179 height 18
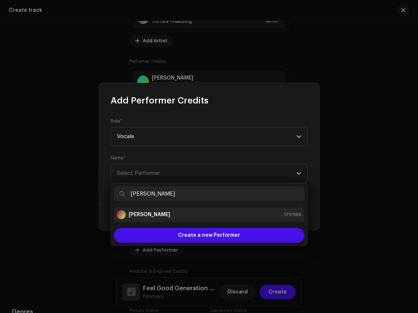
type input "[PERSON_NAME]"
click at [169, 214] on div "[PERSON_NAME] 1701169" at bounding box center [209, 214] width 185 height 9
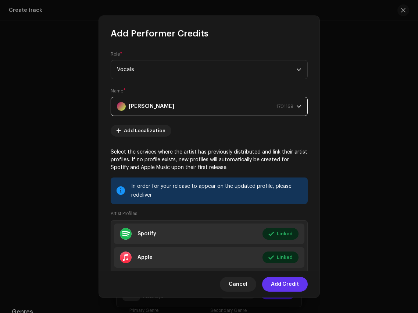
click at [292, 282] on span "Add Credit" at bounding box center [285, 284] width 28 height 15
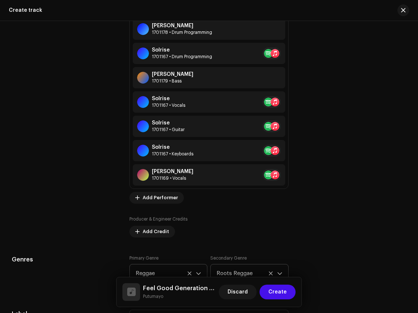
scroll to position [715, 0]
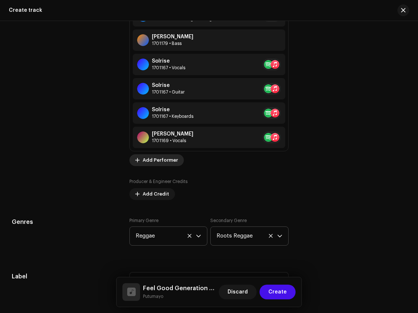
click at [141, 160] on button "Add Performer" at bounding box center [156, 160] width 54 height 12
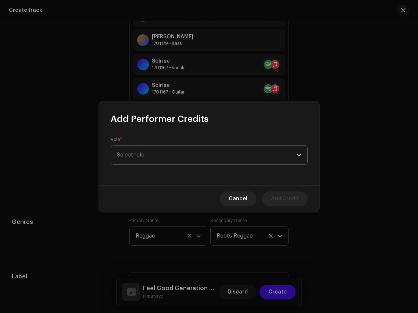
click at [154, 146] on span "Select role" at bounding box center [206, 155] width 179 height 18
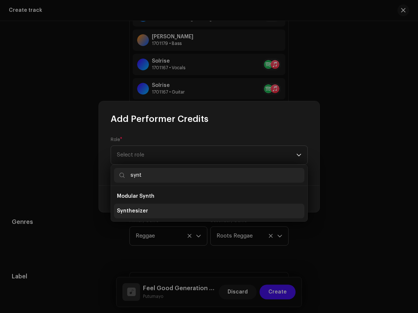
type input "synt"
click at [144, 210] on span "Synthesizer" at bounding box center [132, 210] width 31 height 7
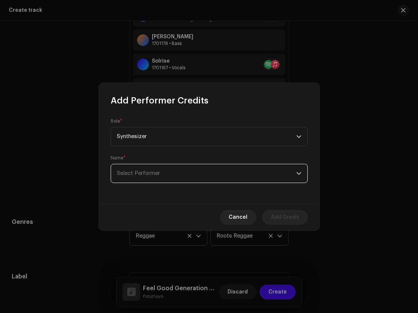
click at [162, 181] on span "Select Performer" at bounding box center [206, 173] width 179 height 18
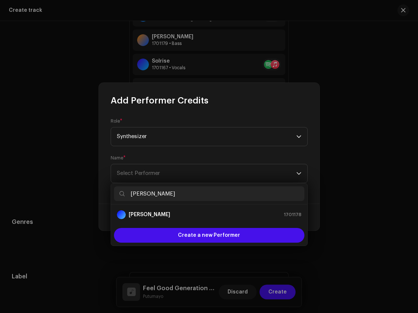
type input "[PERSON_NAME]"
click at [177, 211] on div "[PERSON_NAME] 1701178" at bounding box center [209, 214] width 185 height 9
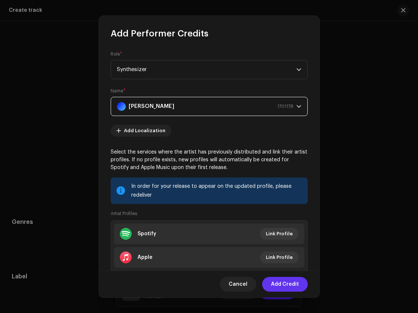
click at [287, 286] on span "Add Credit" at bounding box center [285, 284] width 28 height 15
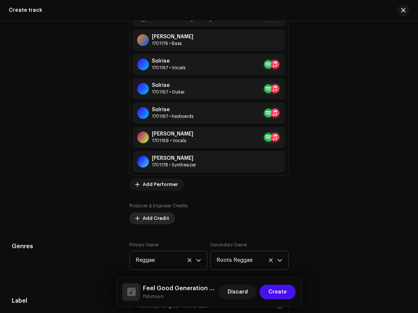
click at [160, 223] on span "Add Credit" at bounding box center [156, 218] width 26 height 15
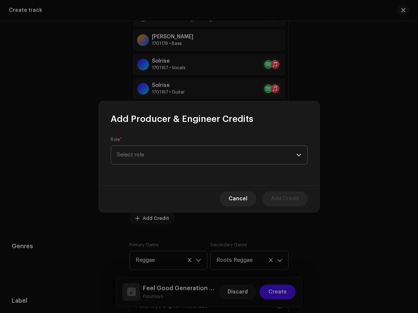
click at [159, 154] on span "Select role" at bounding box center [206, 155] width 179 height 18
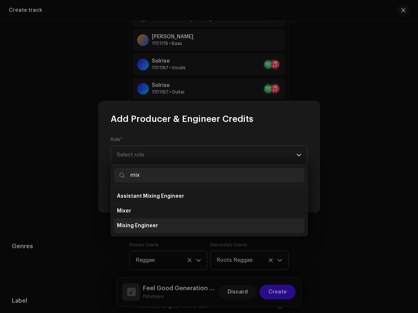
type input "mix"
click at [158, 227] on li "Mixing Engineer" at bounding box center [209, 225] width 191 height 15
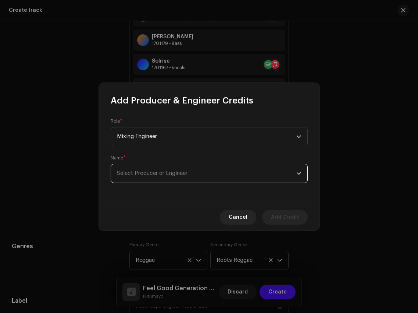
click at [159, 179] on span "Select Producer or Engineer" at bounding box center [206, 173] width 179 height 18
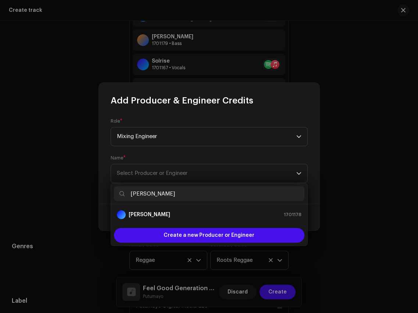
type input "[PERSON_NAME]"
click at [176, 214] on div "[PERSON_NAME] 1701178" at bounding box center [209, 214] width 185 height 9
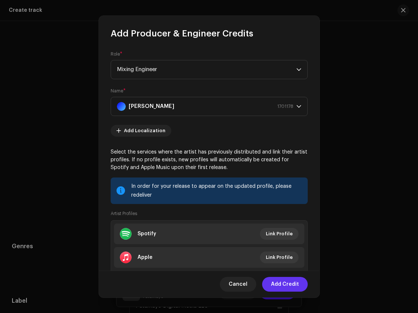
click at [285, 284] on span "Add Credit" at bounding box center [285, 284] width 28 height 15
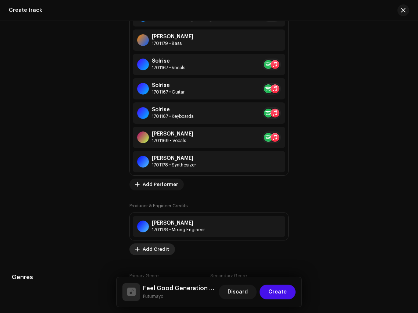
click at [159, 250] on span "Add Credit" at bounding box center [156, 249] width 26 height 15
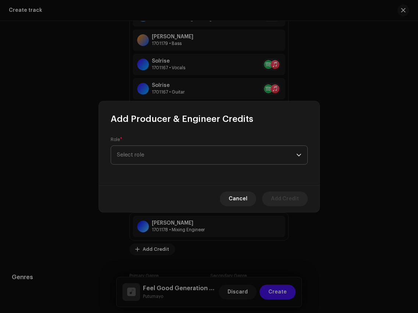
click at [193, 154] on span "Select role" at bounding box center [206, 155] width 179 height 18
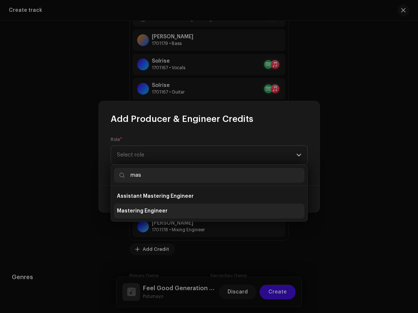
type input "mas"
click at [188, 212] on li "Mastering Engineer" at bounding box center [209, 210] width 191 height 15
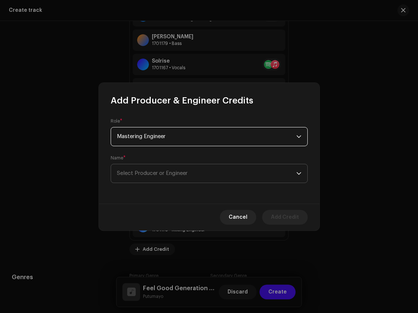
click at [184, 170] on span "Select Producer or Engineer" at bounding box center [152, 173] width 71 height 6
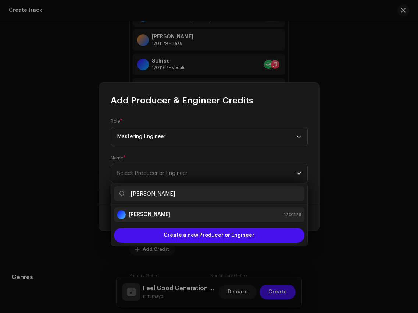
type input "[PERSON_NAME]"
click at [186, 209] on li "[PERSON_NAME] 1701178" at bounding box center [209, 214] width 191 height 15
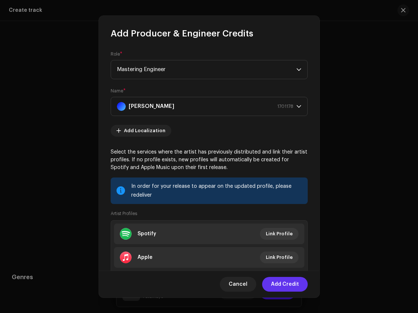
click at [278, 282] on span "Add Credit" at bounding box center [285, 284] width 28 height 15
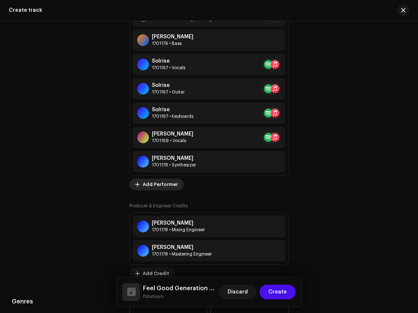
click at [146, 186] on span "Add Performer" at bounding box center [160, 184] width 35 height 15
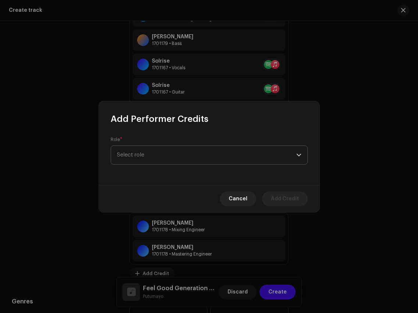
click at [157, 150] on span "Select role" at bounding box center [206, 155] width 179 height 18
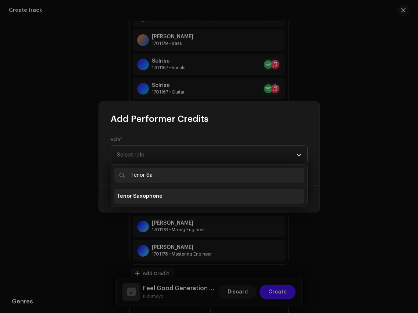
type input "Tenor Sa"
click at [151, 197] on span "Tenor Saxophone" at bounding box center [140, 195] width 46 height 7
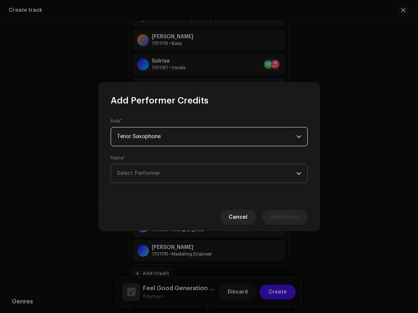
click at [161, 170] on span "Select Performer" at bounding box center [206, 173] width 179 height 18
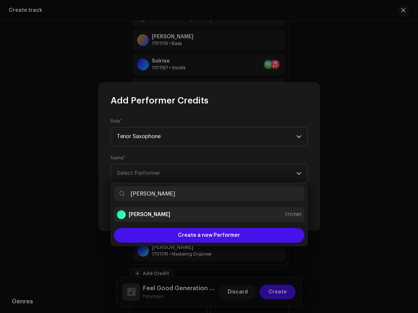
type input "[PERSON_NAME]"
click at [182, 209] on li "[PERSON_NAME] 1701181" at bounding box center [209, 214] width 191 height 15
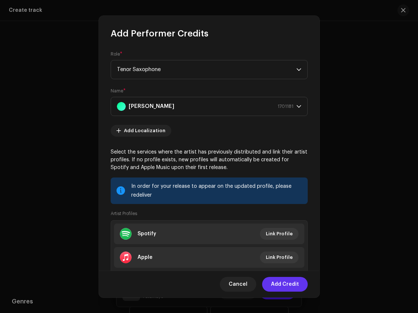
click at [294, 287] on span "Add Credit" at bounding box center [285, 284] width 28 height 15
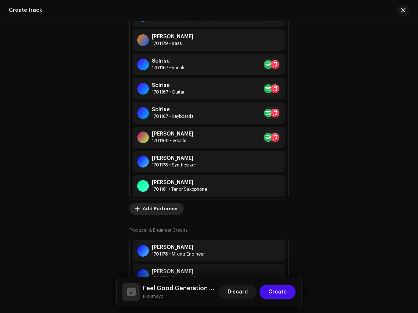
click at [157, 206] on span "Add Performer" at bounding box center [160, 208] width 35 height 15
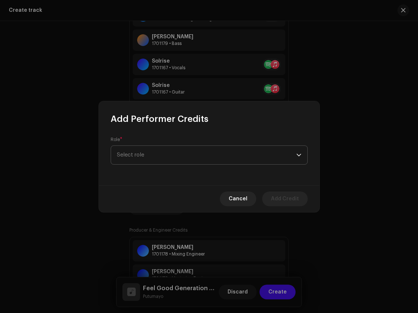
click at [164, 153] on span "Select role" at bounding box center [206, 155] width 179 height 18
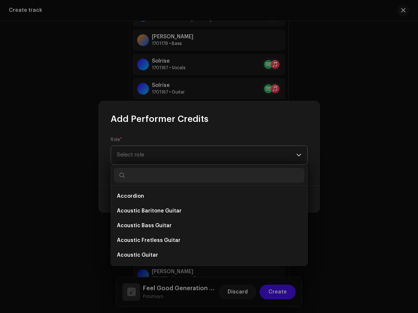
type input "r"
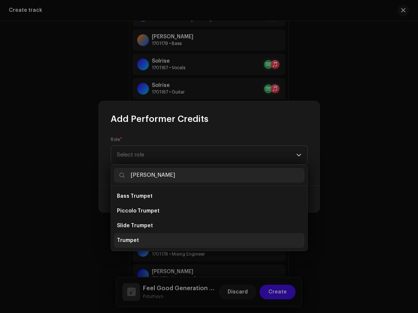
type input "[PERSON_NAME]"
click at [150, 241] on li "Trumpet" at bounding box center [209, 240] width 191 height 15
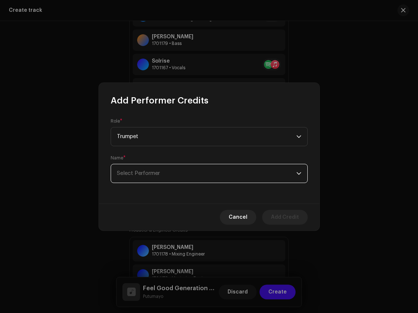
click at [173, 173] on span "Select Performer" at bounding box center [206, 173] width 179 height 18
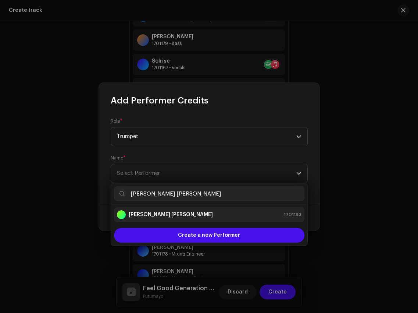
type input "[PERSON_NAME] [PERSON_NAME]"
click at [200, 213] on div "[PERSON_NAME] [PERSON_NAME] 1701183" at bounding box center [209, 214] width 185 height 9
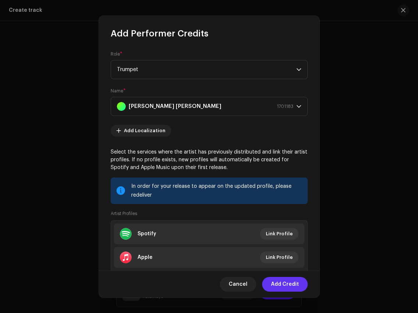
click at [287, 282] on span "Add Credit" at bounding box center [285, 284] width 28 height 15
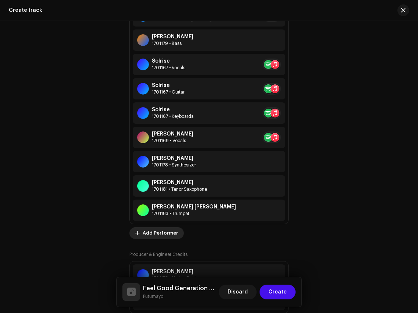
click at [168, 231] on span "Add Performer" at bounding box center [160, 232] width 35 height 15
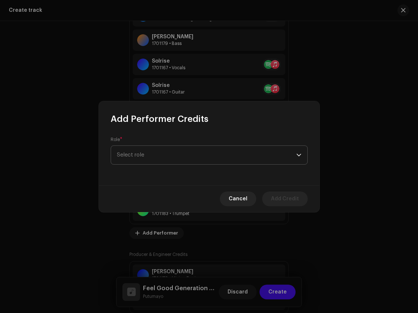
click at [201, 156] on span "Select role" at bounding box center [206, 155] width 179 height 18
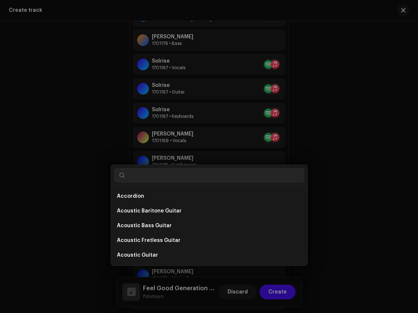
click at [339, 196] on div "Add Performer Credits Role * Select role Cancel Add Credit" at bounding box center [209, 156] width 418 height 313
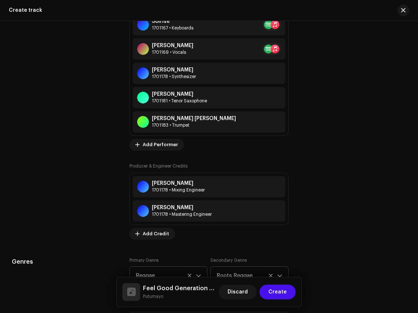
scroll to position [854, 0]
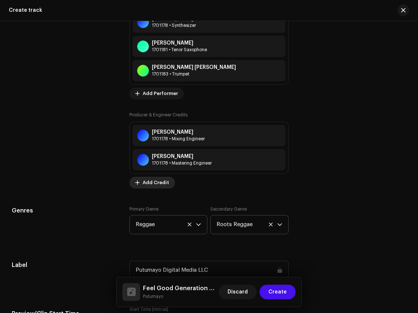
click at [159, 181] on span "Add Credit" at bounding box center [156, 182] width 26 height 15
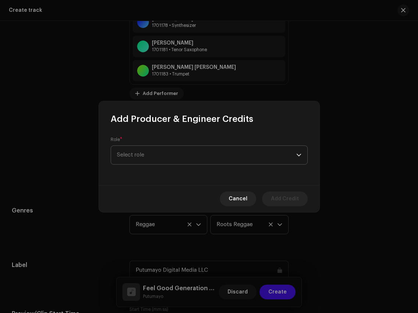
click at [232, 153] on span "Select role" at bounding box center [206, 155] width 179 height 18
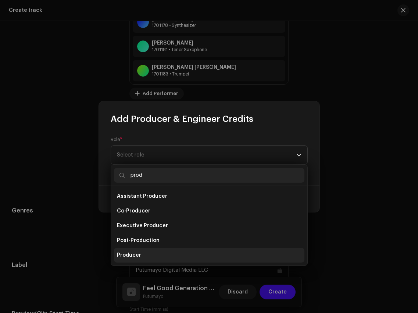
type input "prod"
click at [202, 255] on li "Producer" at bounding box center [209, 255] width 191 height 15
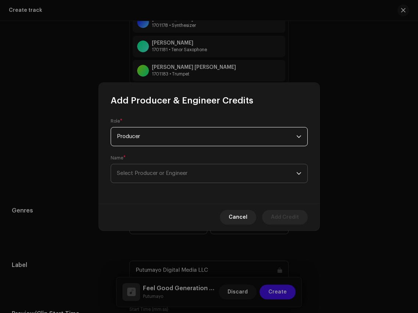
click at [202, 170] on span "Select Producer or Engineer" at bounding box center [206, 173] width 179 height 18
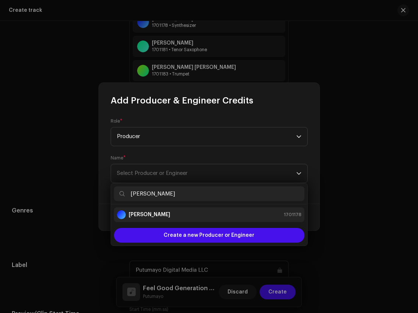
type input "[PERSON_NAME]"
click at [200, 213] on div "[PERSON_NAME] 1701178" at bounding box center [209, 214] width 185 height 9
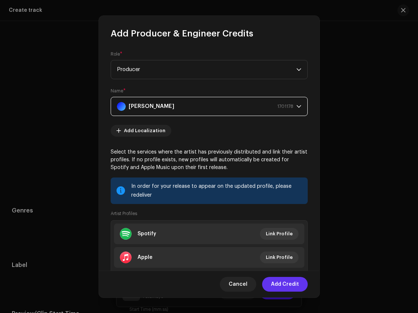
click at [295, 282] on span "Add Credit" at bounding box center [285, 284] width 28 height 15
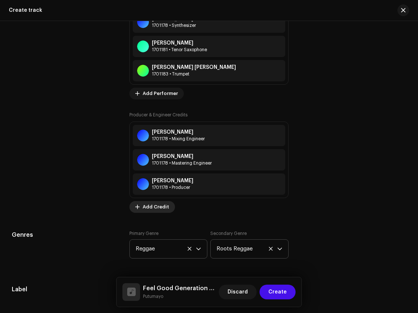
click at [155, 206] on span "Add Credit" at bounding box center [156, 206] width 26 height 15
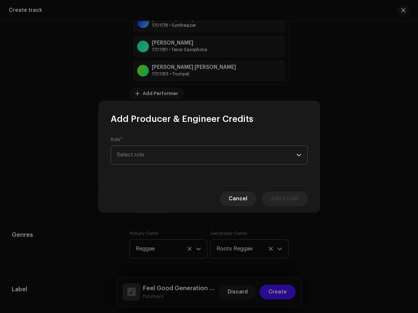
click at [171, 161] on span "Select role" at bounding box center [206, 155] width 179 height 18
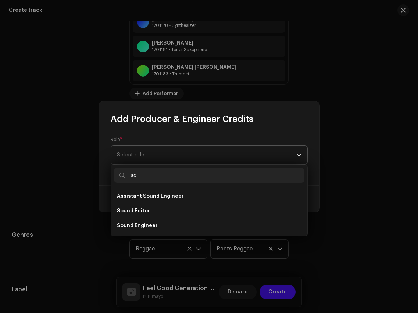
type input "s"
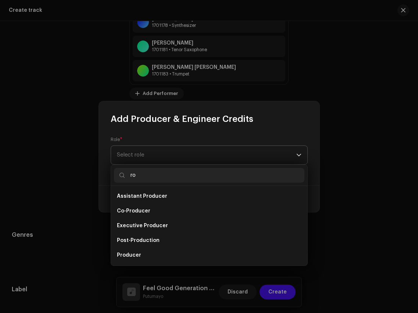
type input "r"
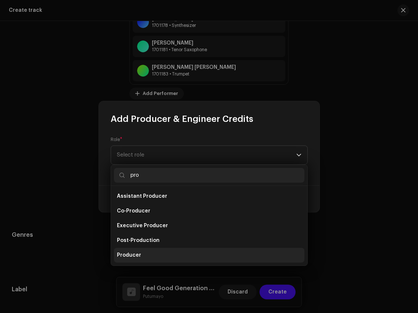
type input "pro"
click at [166, 256] on li "Producer" at bounding box center [209, 255] width 191 height 15
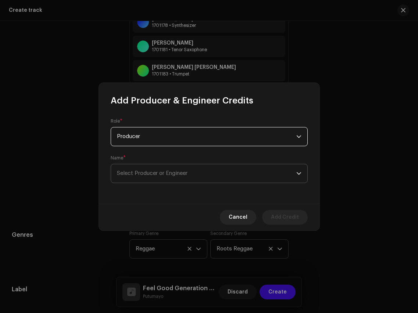
click at [173, 169] on span "Select Producer or Engineer" at bounding box center [206, 173] width 179 height 18
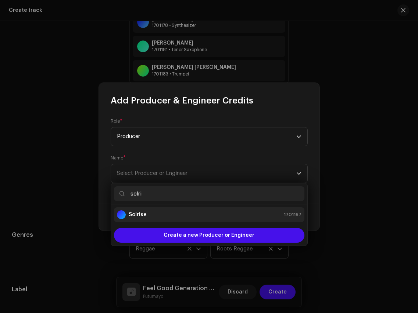
type input "solri"
click at [169, 214] on div "Solrise 1701167" at bounding box center [209, 214] width 185 height 9
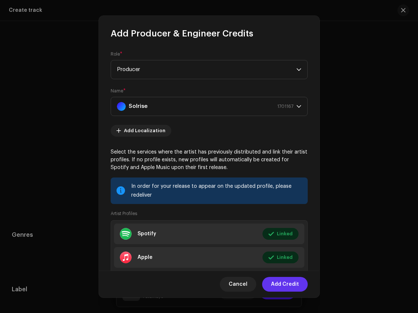
click at [297, 288] on span "Add Credit" at bounding box center [285, 284] width 28 height 15
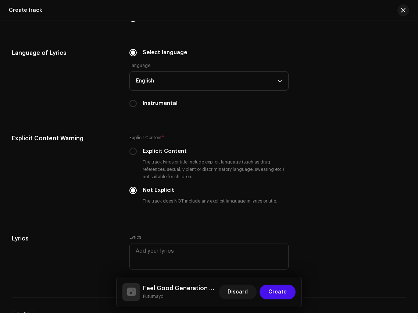
scroll to position [1832, 0]
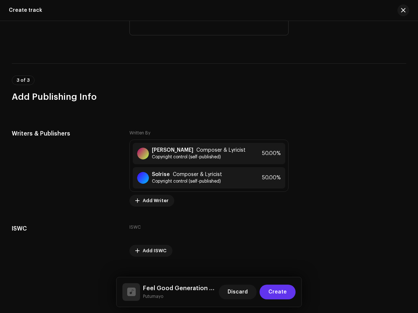
click at [277, 291] on span "Create" at bounding box center [278, 291] width 18 height 15
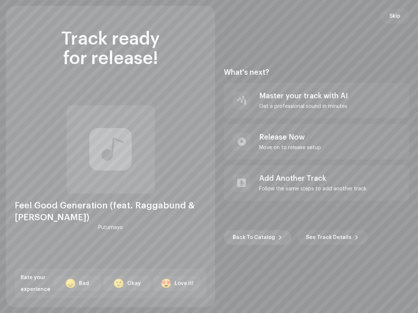
click at [250, 239] on span "Back To Catalog" at bounding box center [254, 237] width 42 height 15
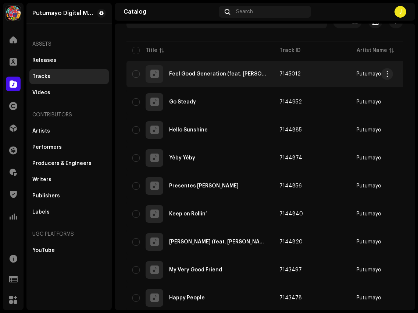
scroll to position [58, 0]
